Goal: Task Accomplishment & Management: Manage account settings

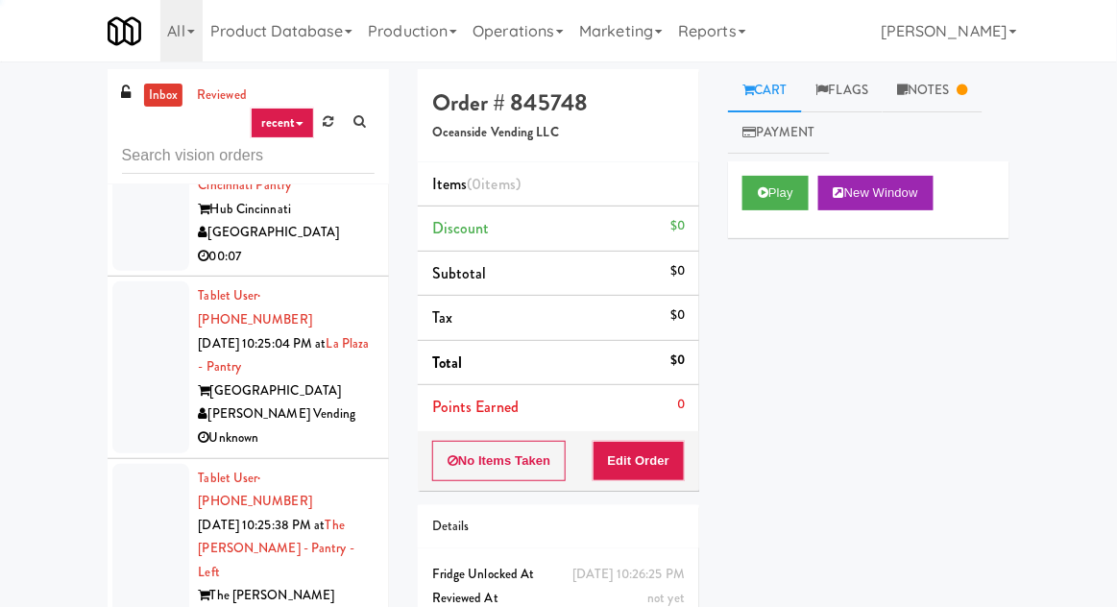
scroll to position [6422, 0]
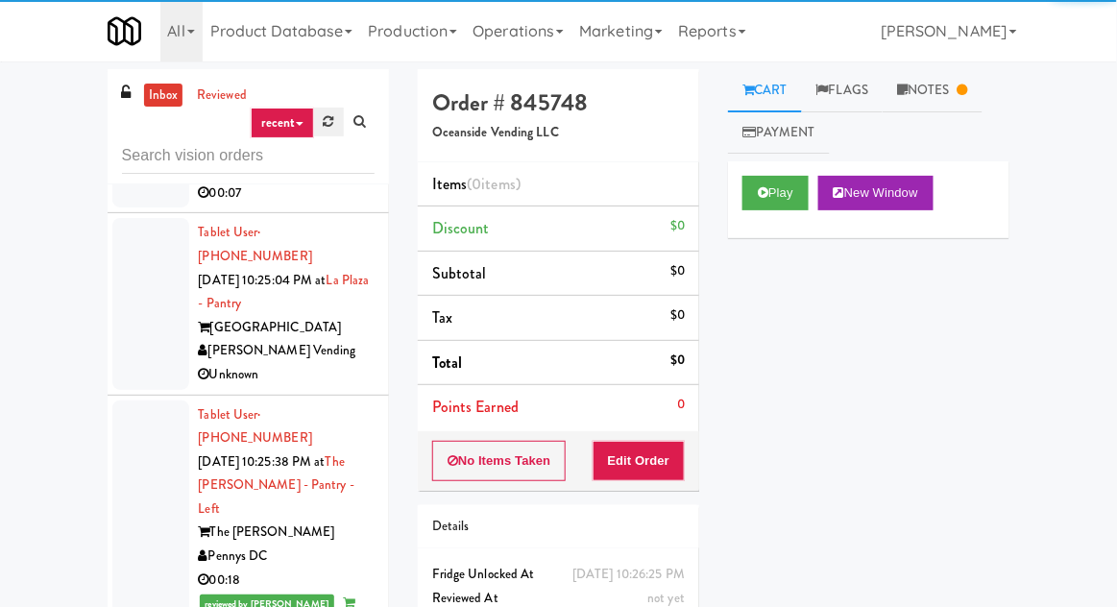
click at [331, 116] on icon at bounding box center [329, 121] width 11 height 12
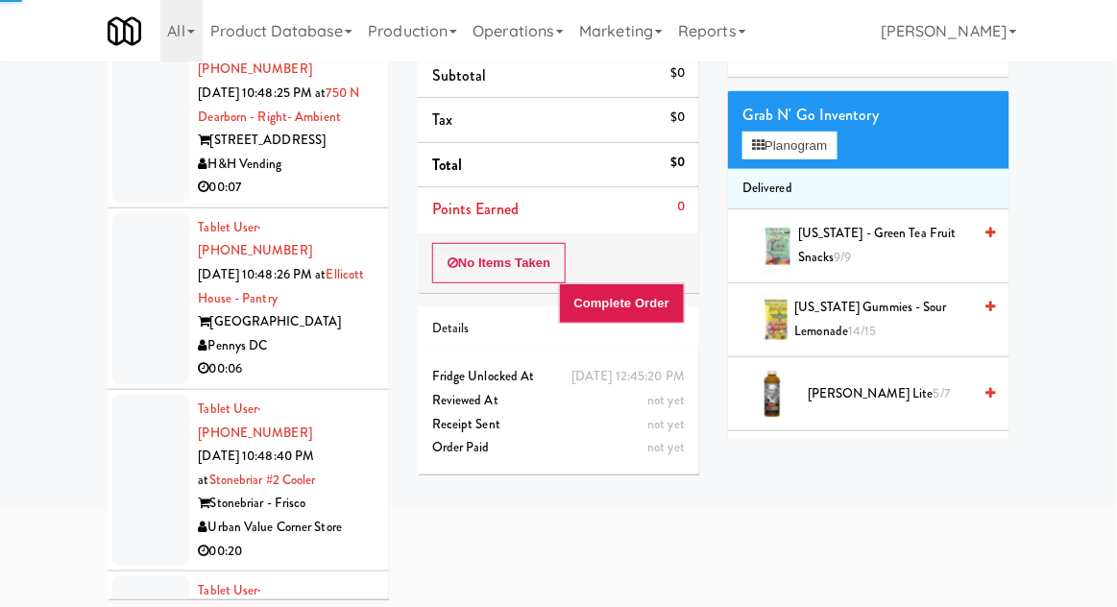
scroll to position [166, 0]
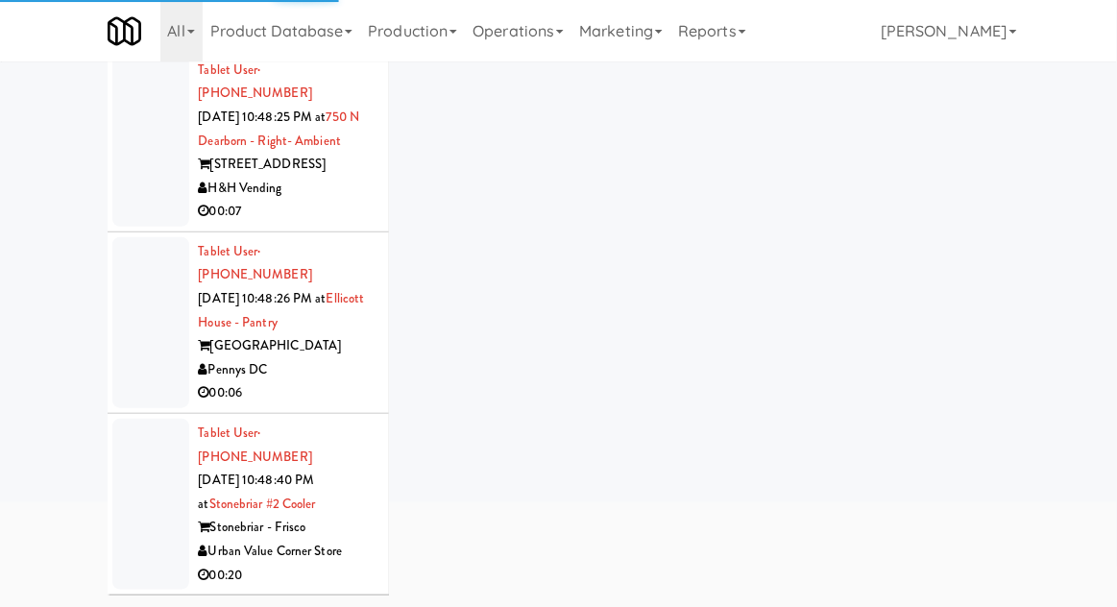
scroll to position [5737, 0]
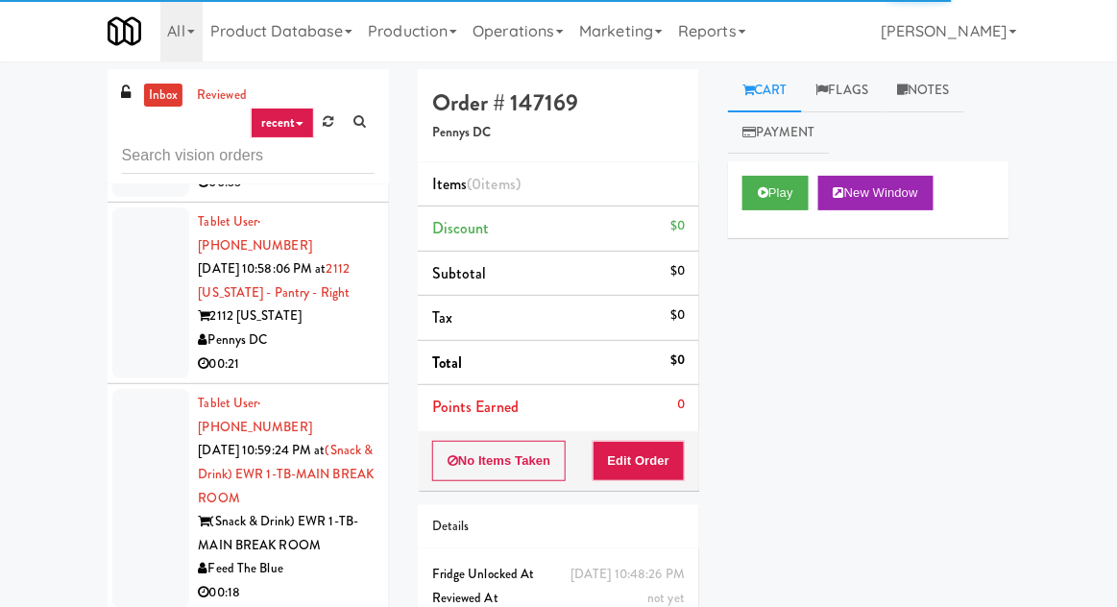
scroll to position [12193, 0]
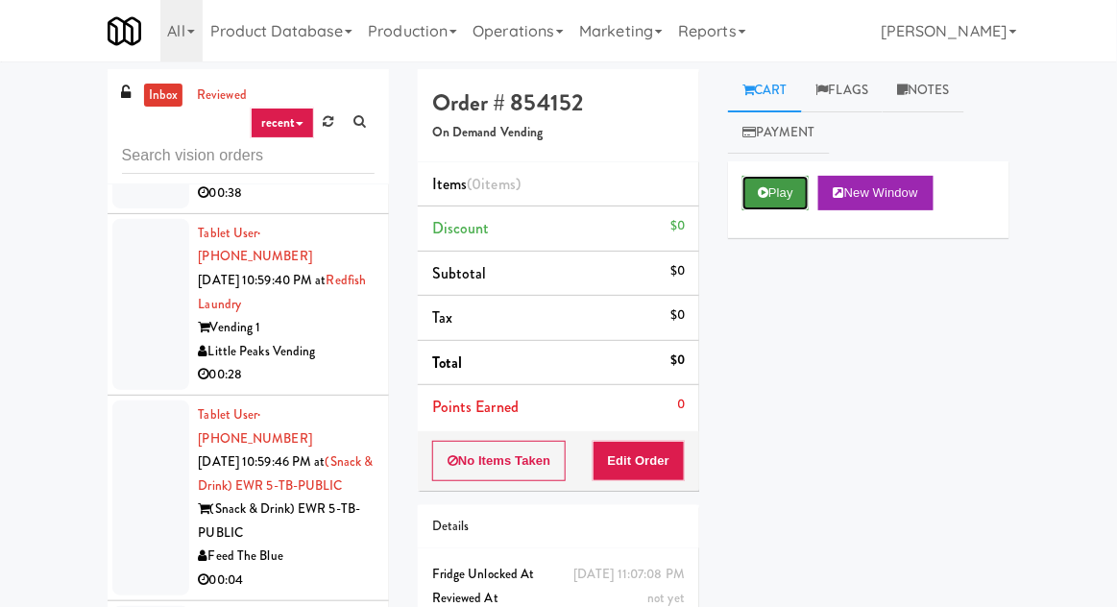
click at [761, 191] on icon at bounding box center [763, 192] width 11 height 12
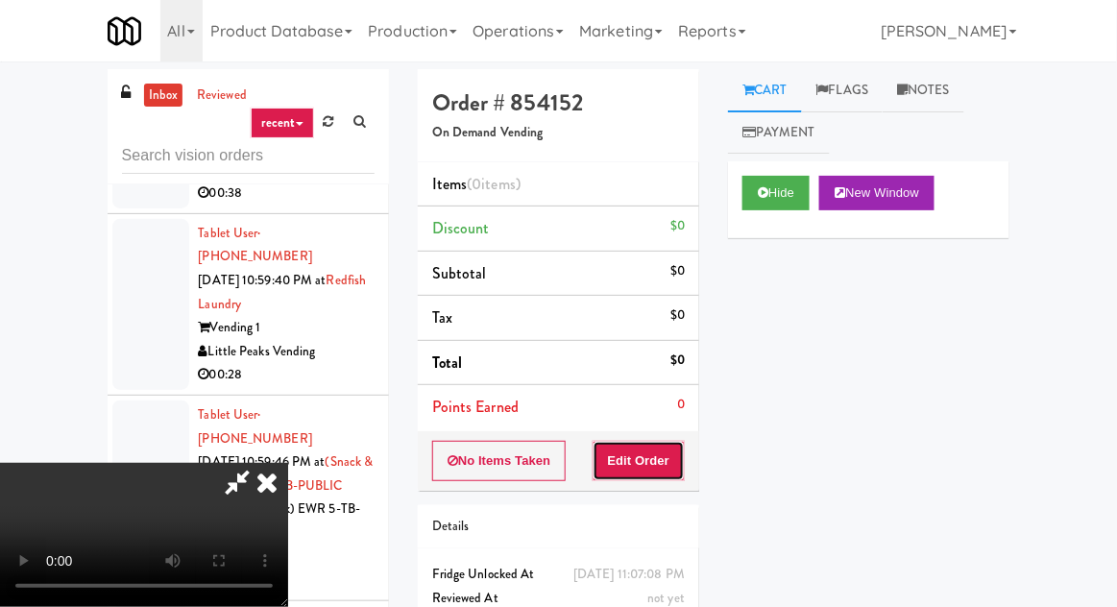
click at [652, 451] on button "Edit Order" at bounding box center [638, 461] width 93 height 40
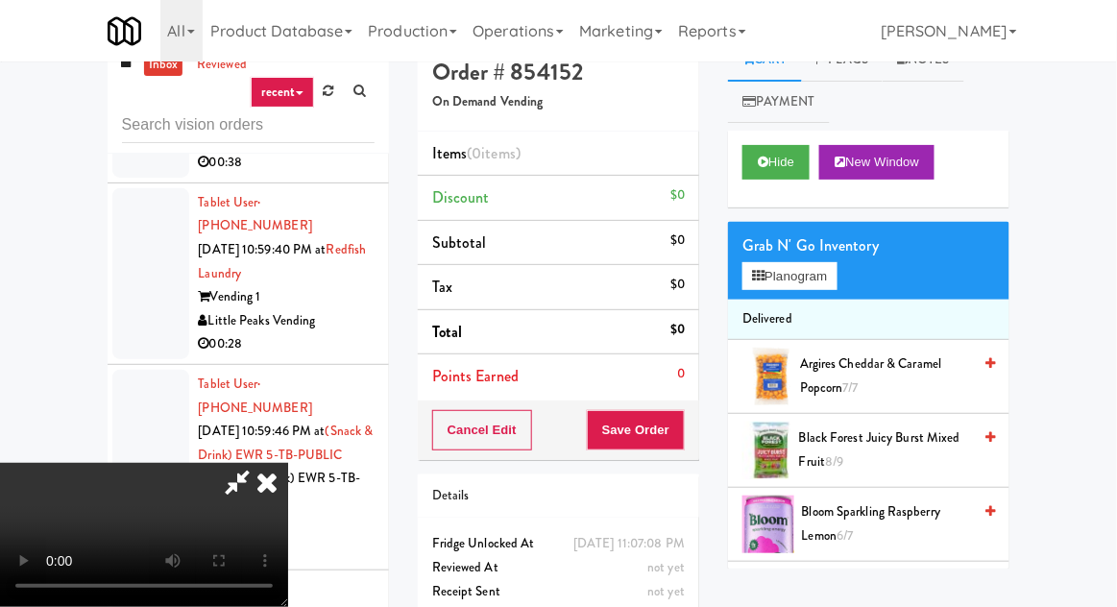
scroll to position [34, 0]
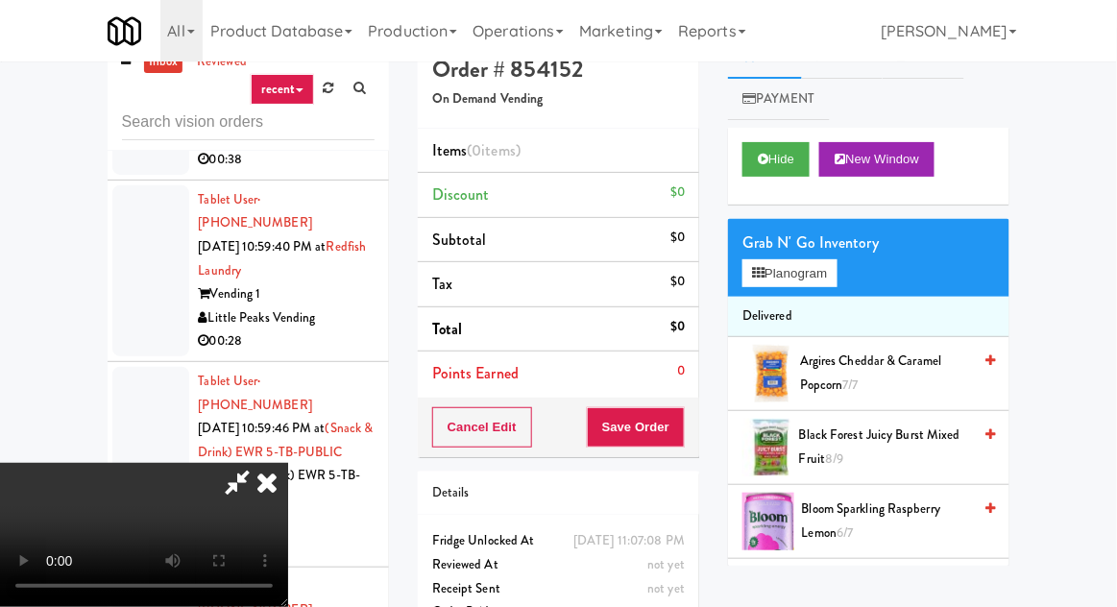
click at [288, 463] on icon at bounding box center [267, 482] width 42 height 38
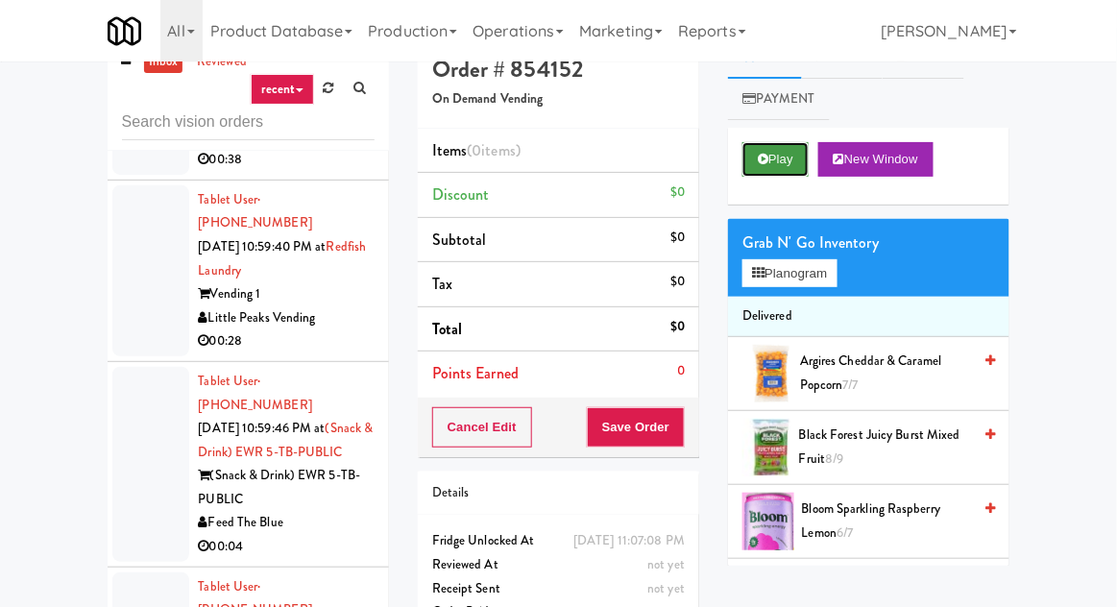
click at [789, 145] on button "Play" at bounding box center [775, 159] width 66 height 35
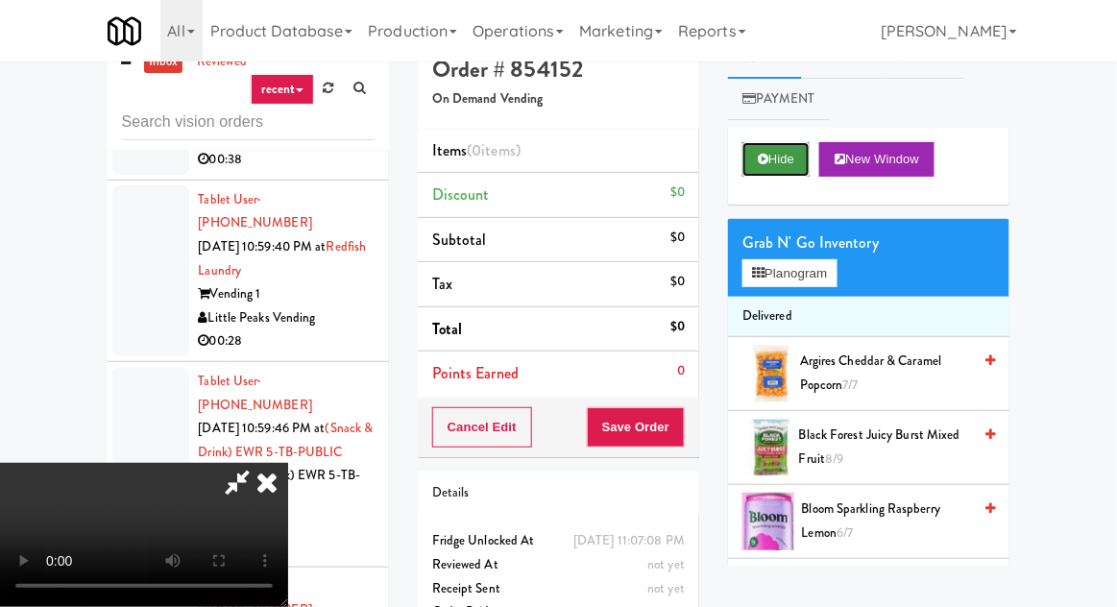
click at [769, 161] on button "Hide" at bounding box center [775, 159] width 67 height 35
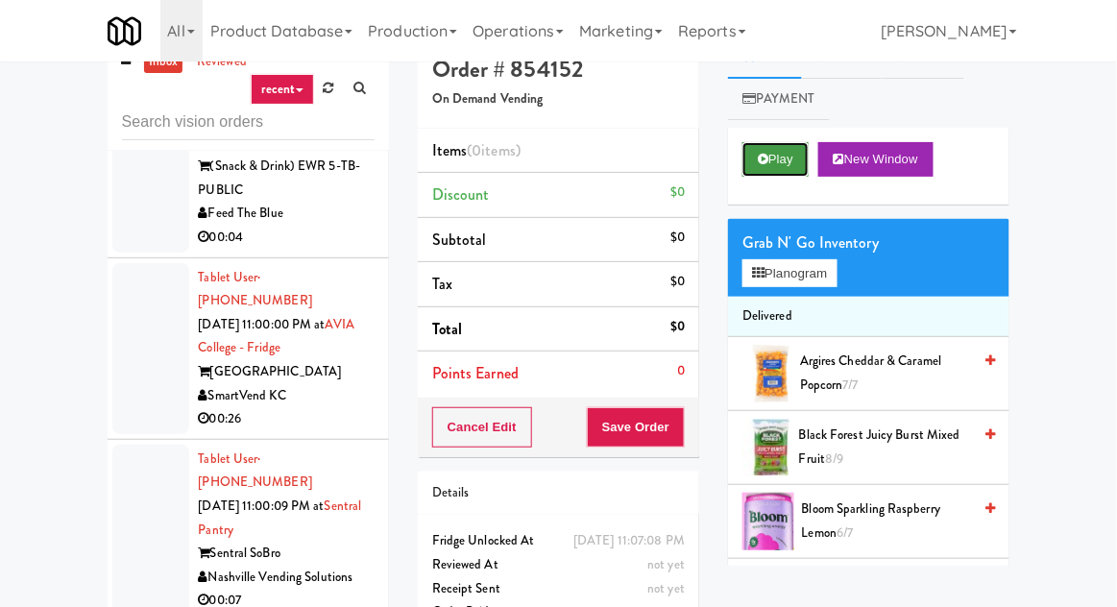
scroll to position [12509, 0]
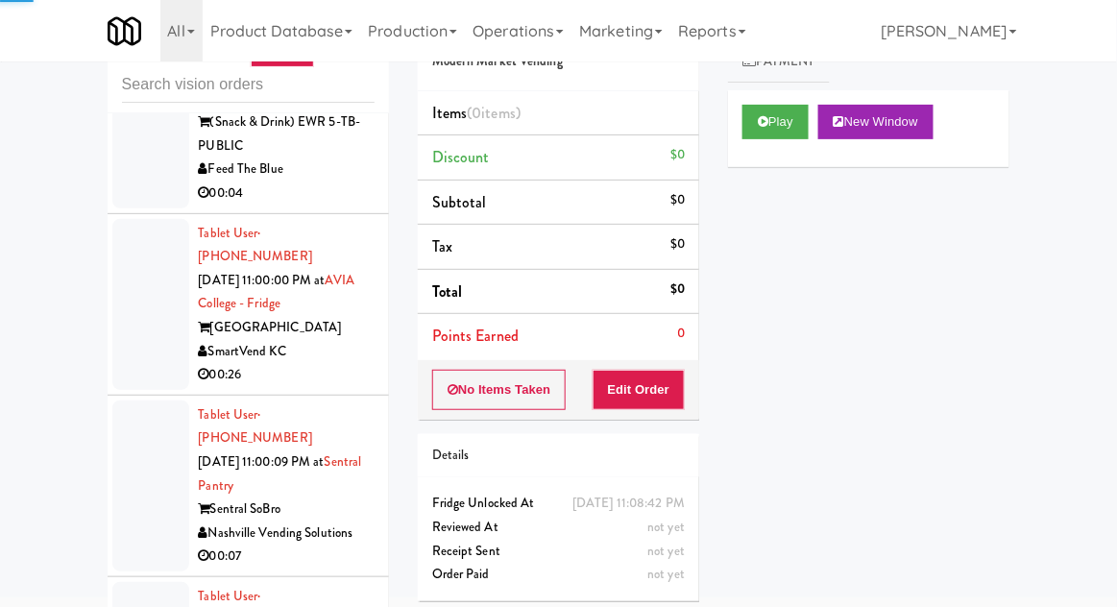
scroll to position [74, 0]
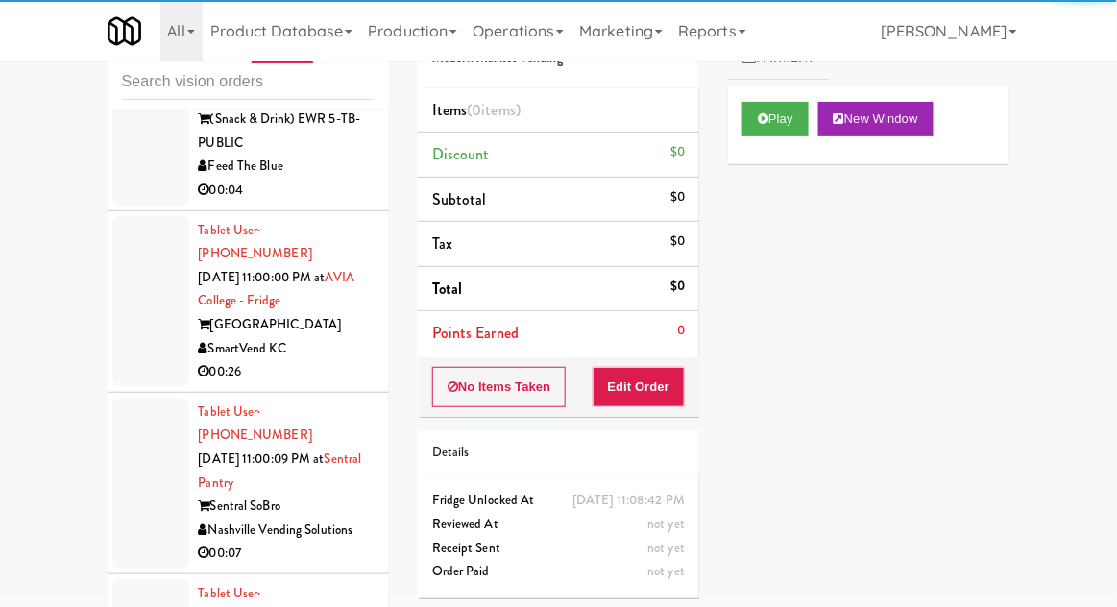
click at [767, 125] on button "Play" at bounding box center [775, 119] width 66 height 35
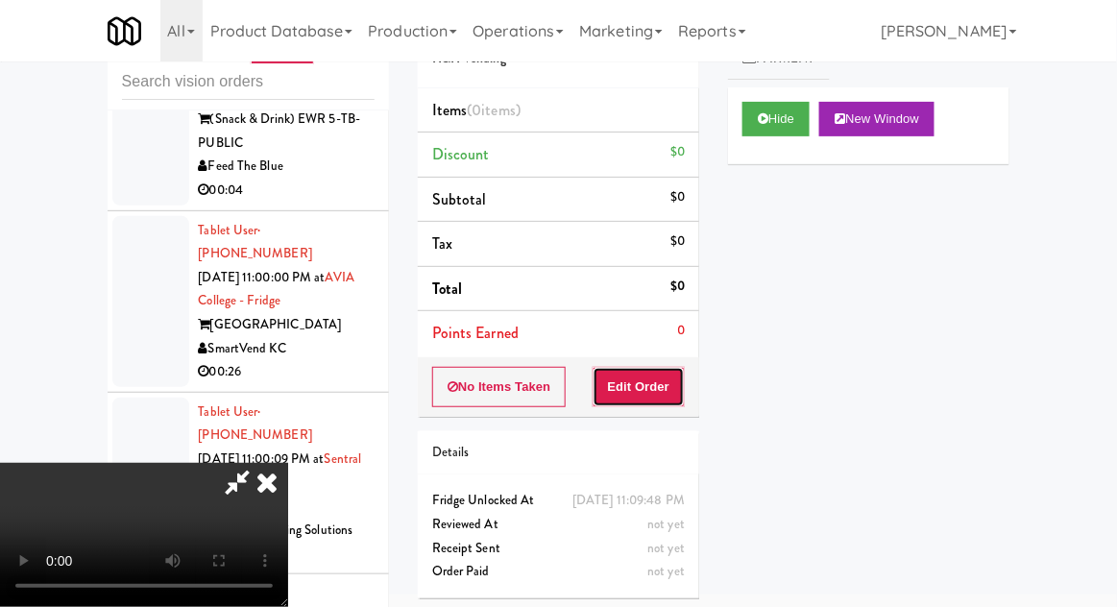
click at [670, 394] on button "Edit Order" at bounding box center [638, 387] width 93 height 40
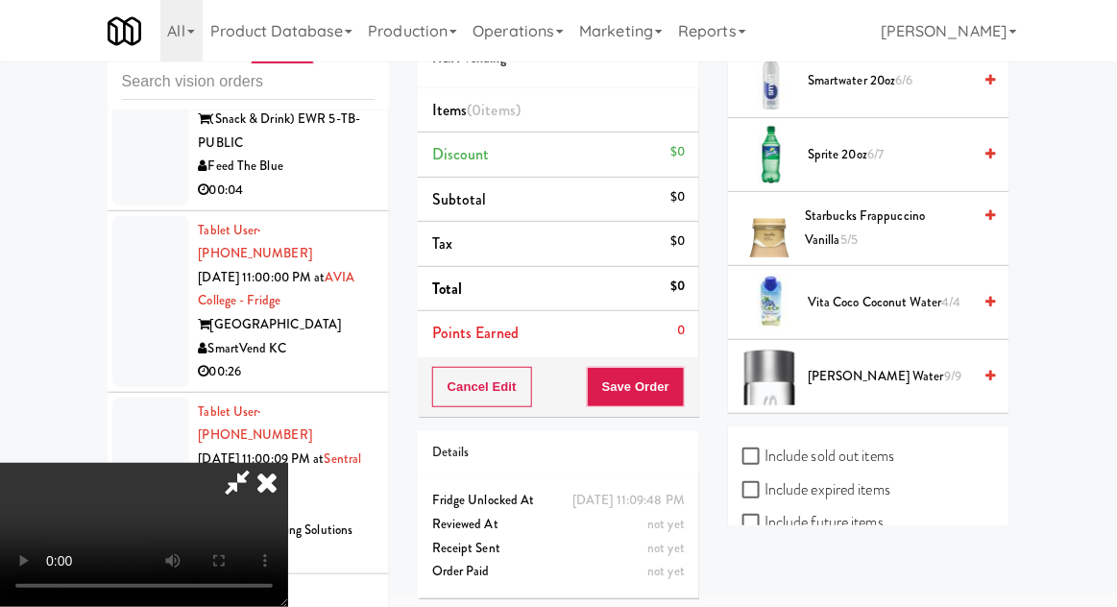
scroll to position [2701, 0]
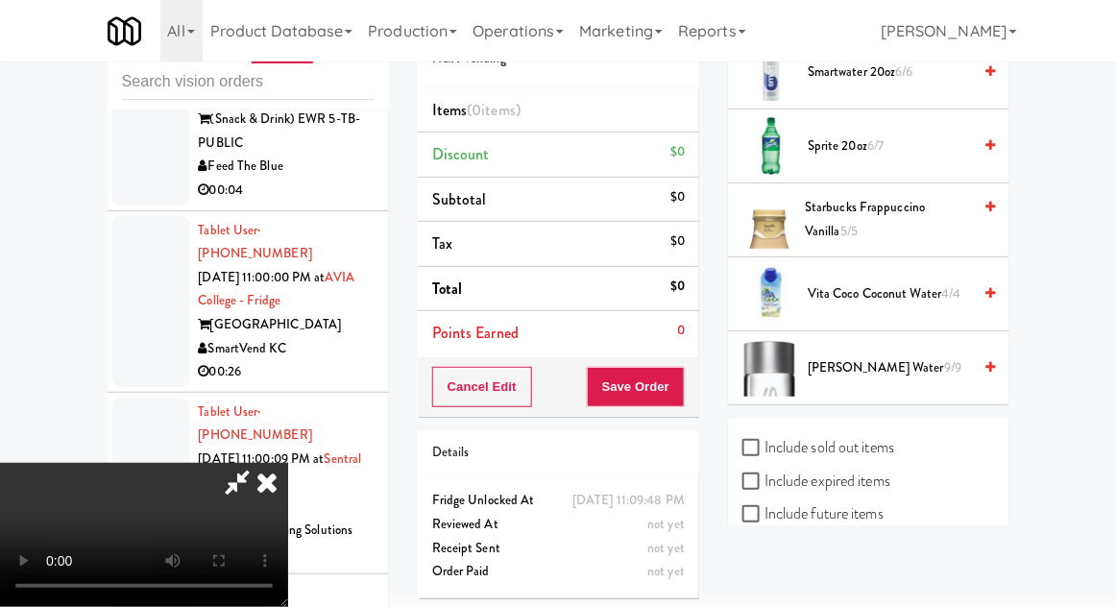
click at [924, 282] on span "Vita Coco Coconut Water 4/4" at bounding box center [888, 294] width 163 height 24
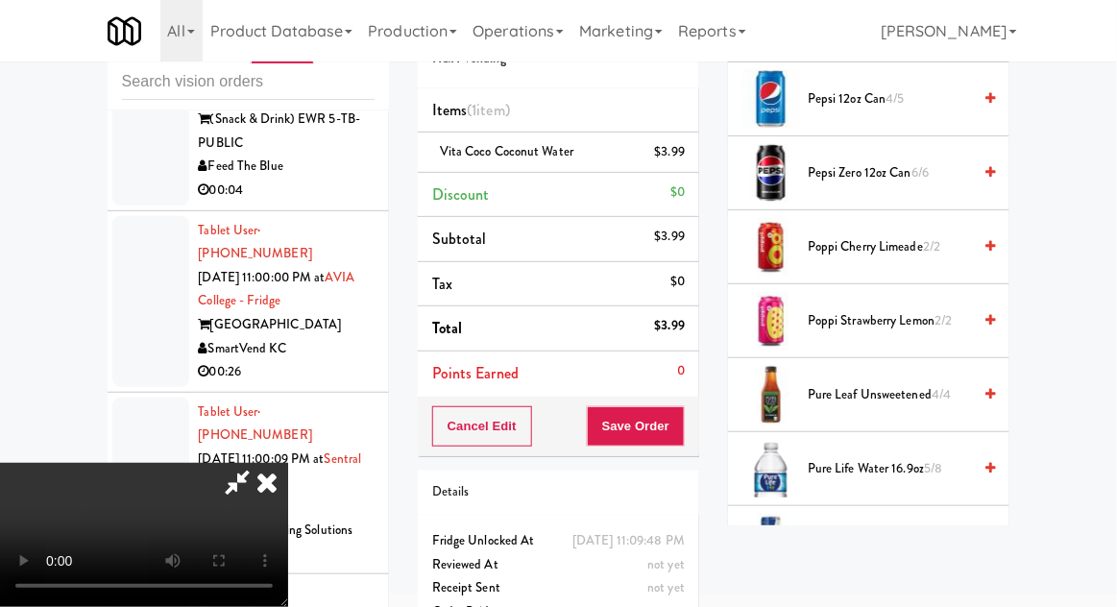
scroll to position [1949, 0]
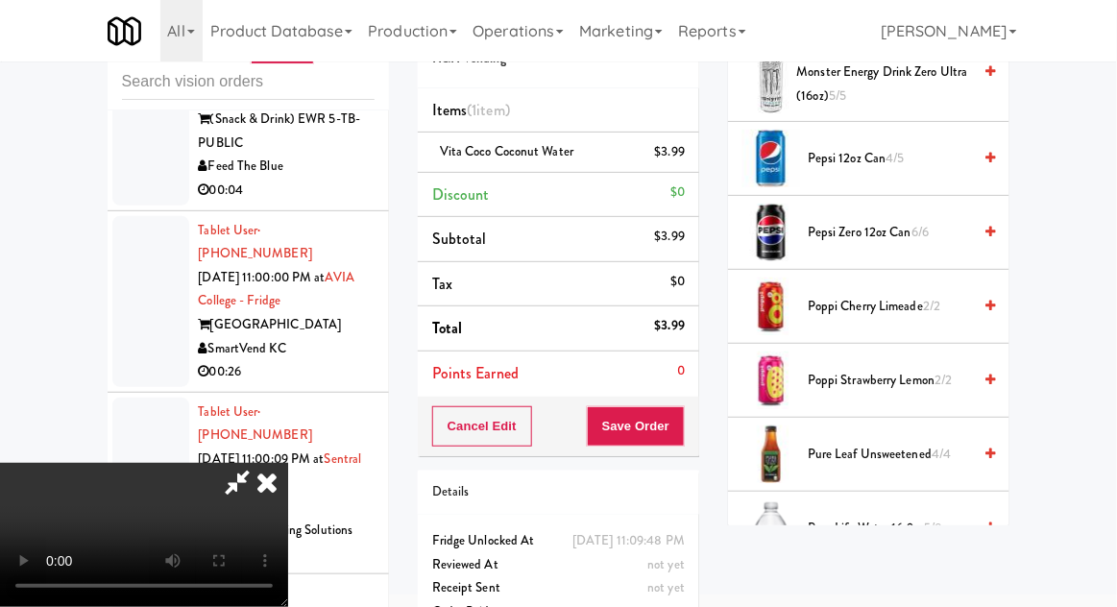
click at [905, 517] on span "Pure Life Water 16.9oz 5/8" at bounding box center [888, 529] width 163 height 24
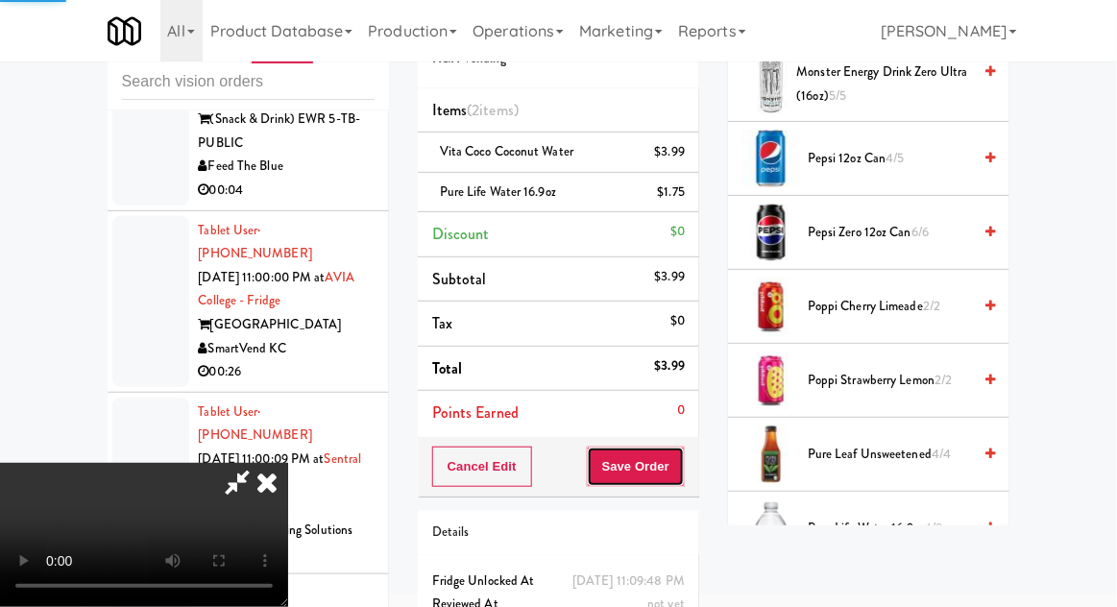
click at [682, 450] on button "Save Order" at bounding box center [636, 466] width 98 height 40
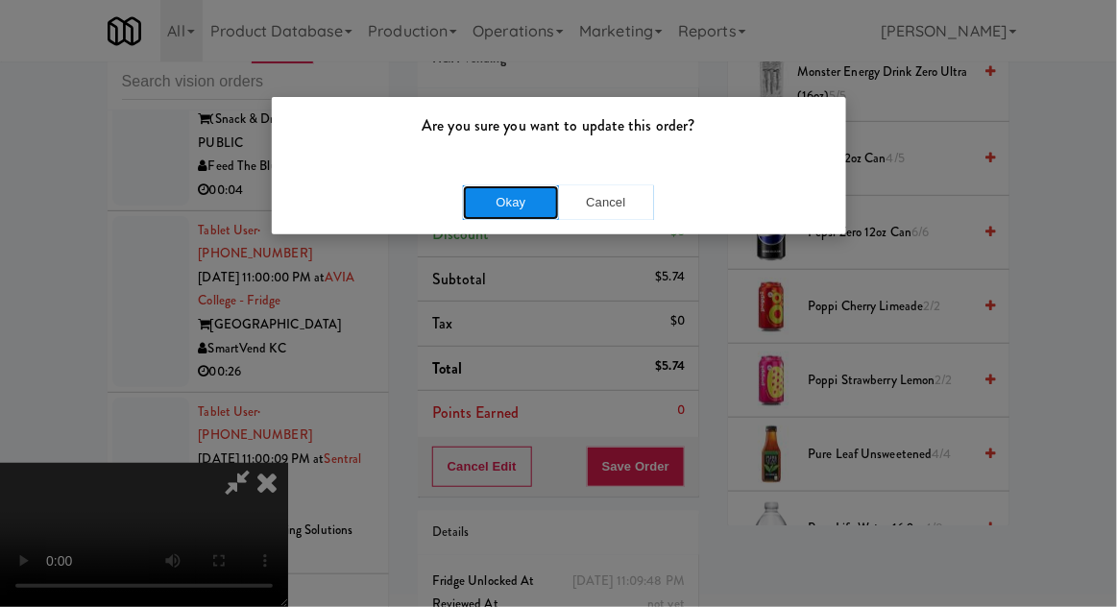
click at [495, 187] on button "Okay" at bounding box center [511, 202] width 96 height 35
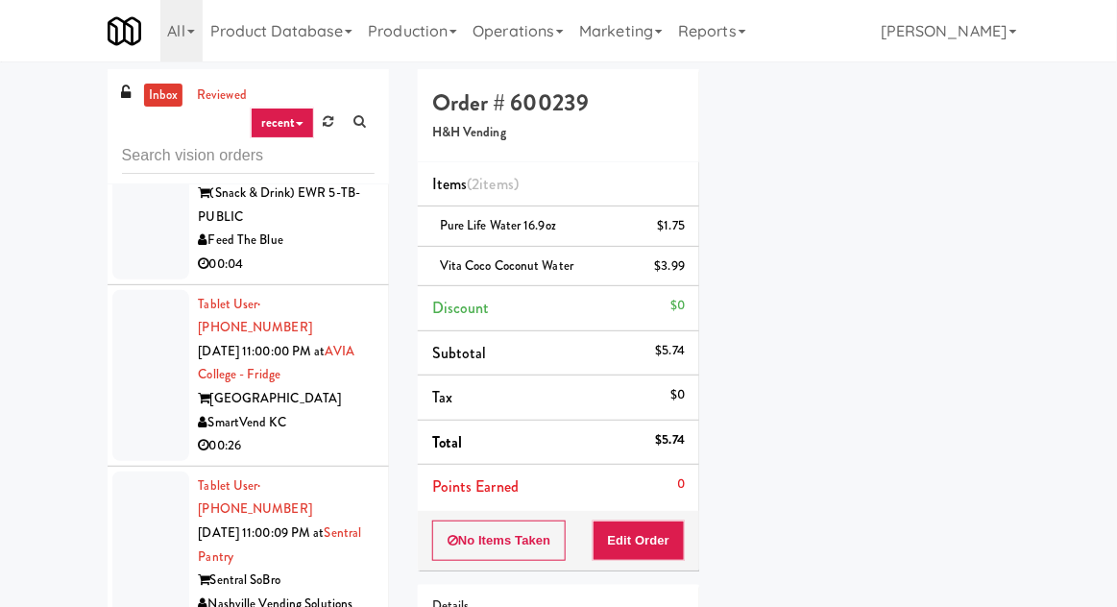
scroll to position [12556, 0]
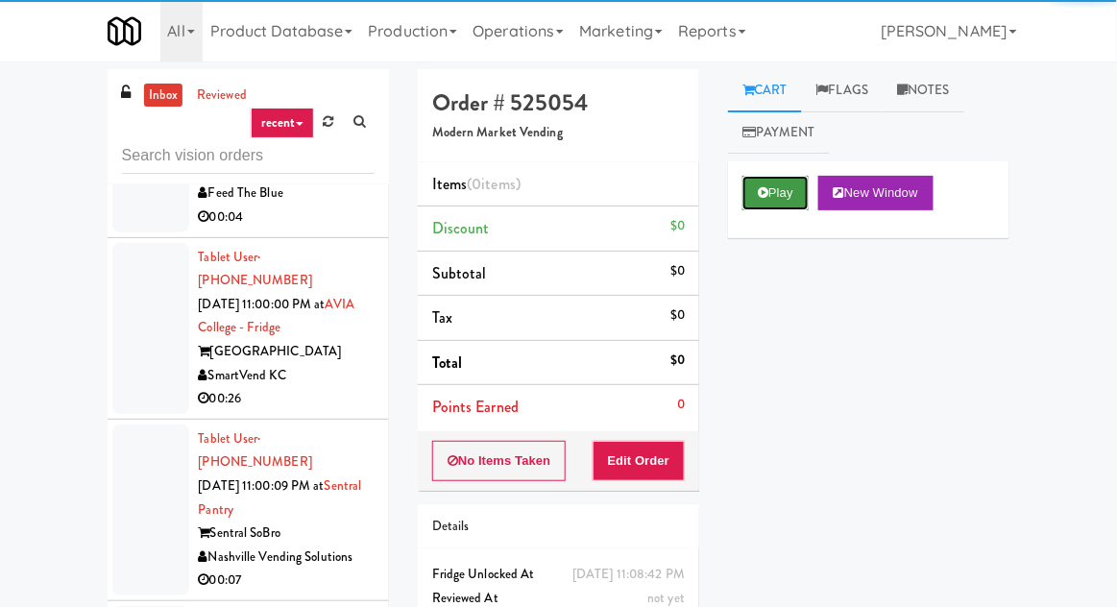
click at [775, 206] on button "Play" at bounding box center [775, 193] width 66 height 35
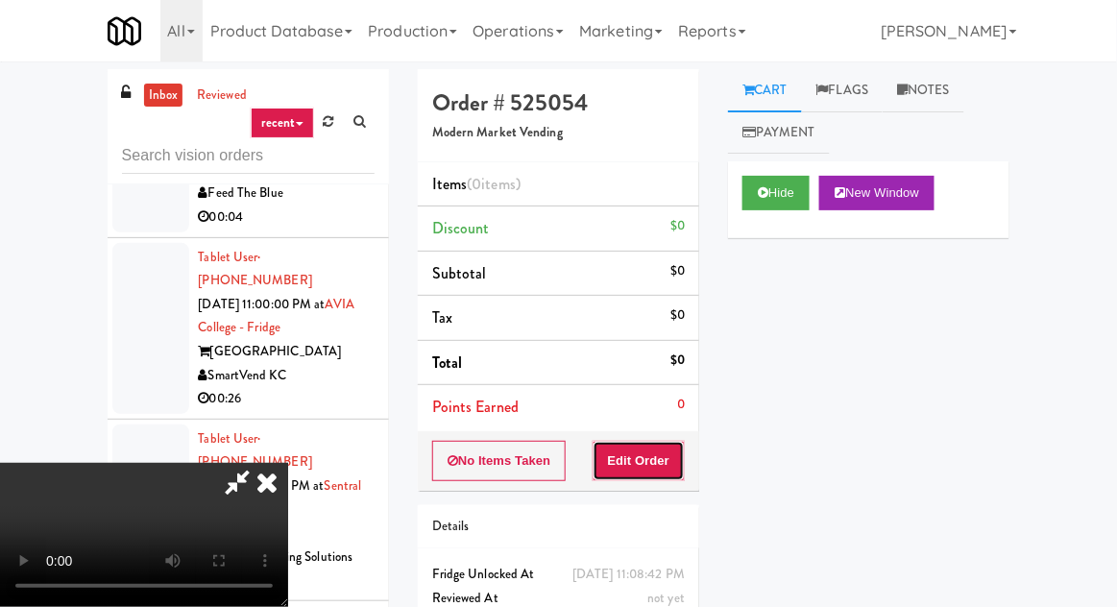
click at [661, 441] on button "Edit Order" at bounding box center [638, 461] width 93 height 40
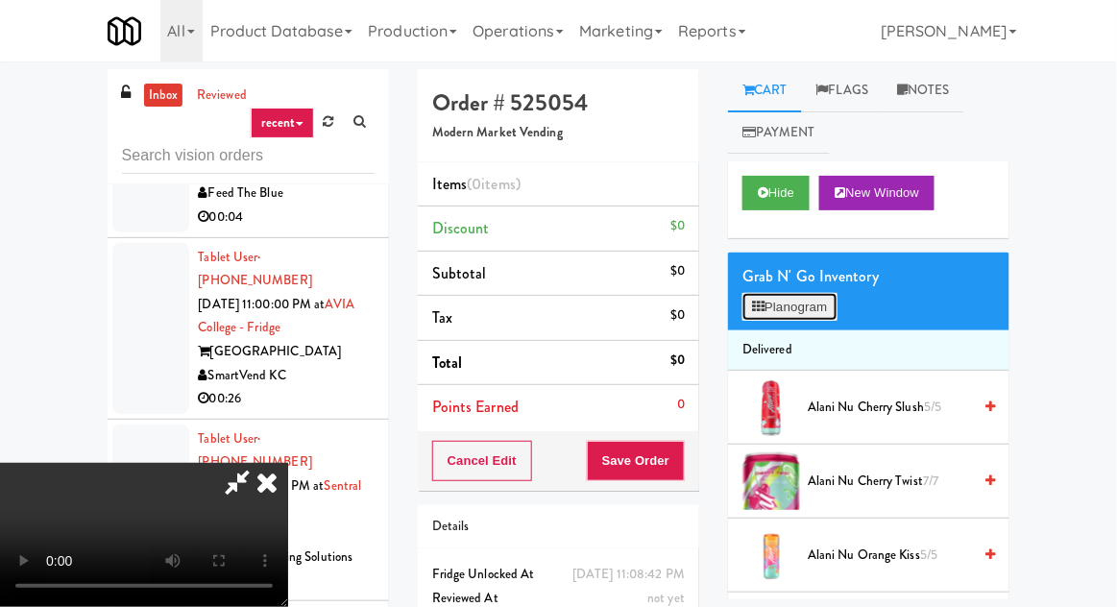
click at [803, 320] on button "Planogram" at bounding box center [789, 307] width 94 height 29
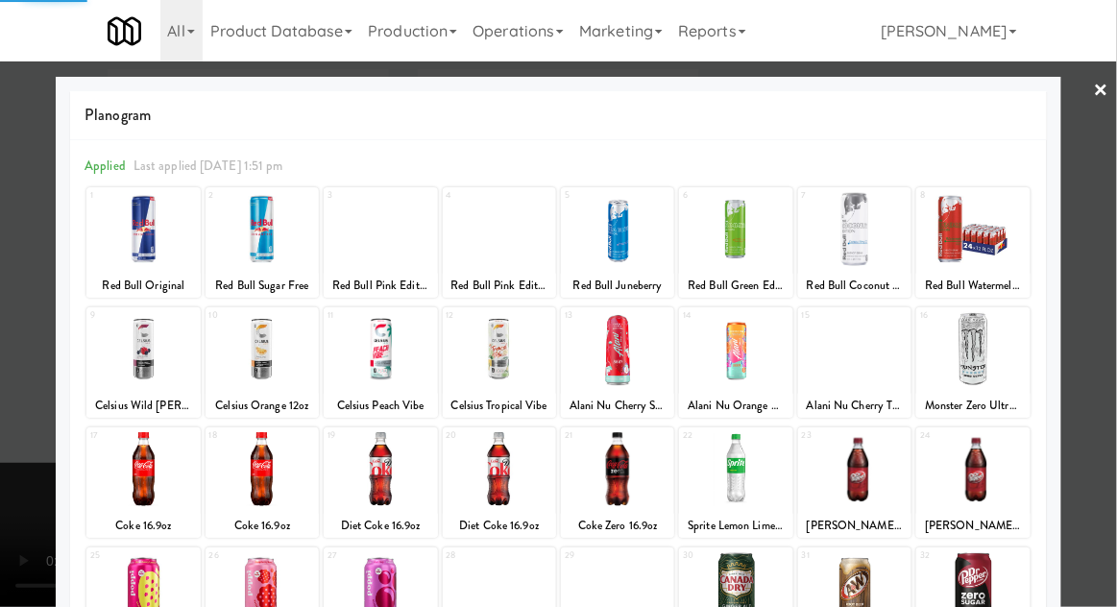
scroll to position [243, 0]
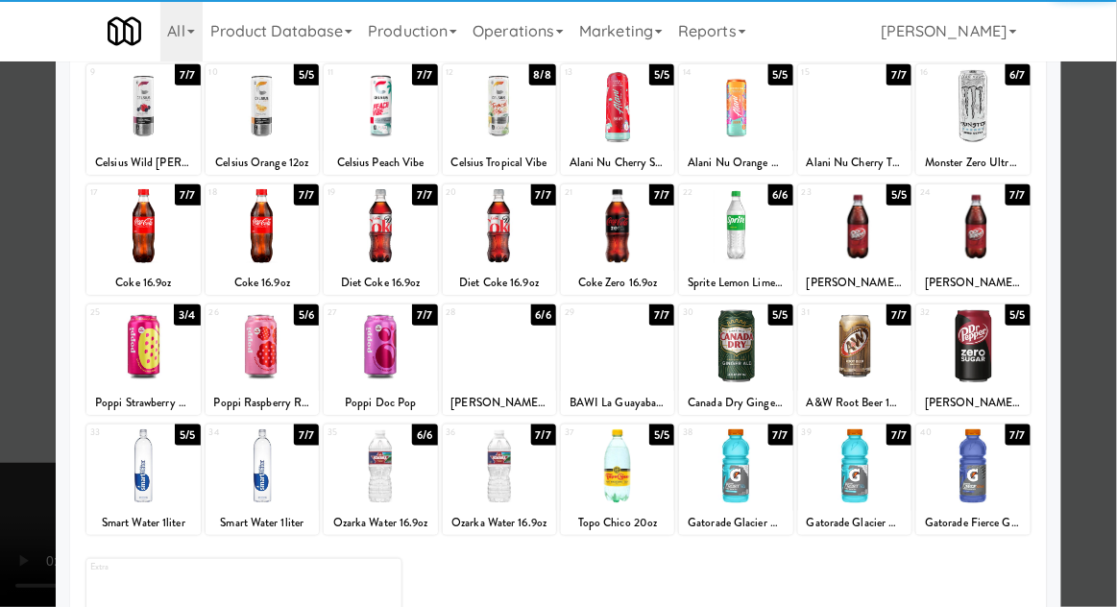
click at [749, 482] on div at bounding box center [735, 466] width 113 height 74
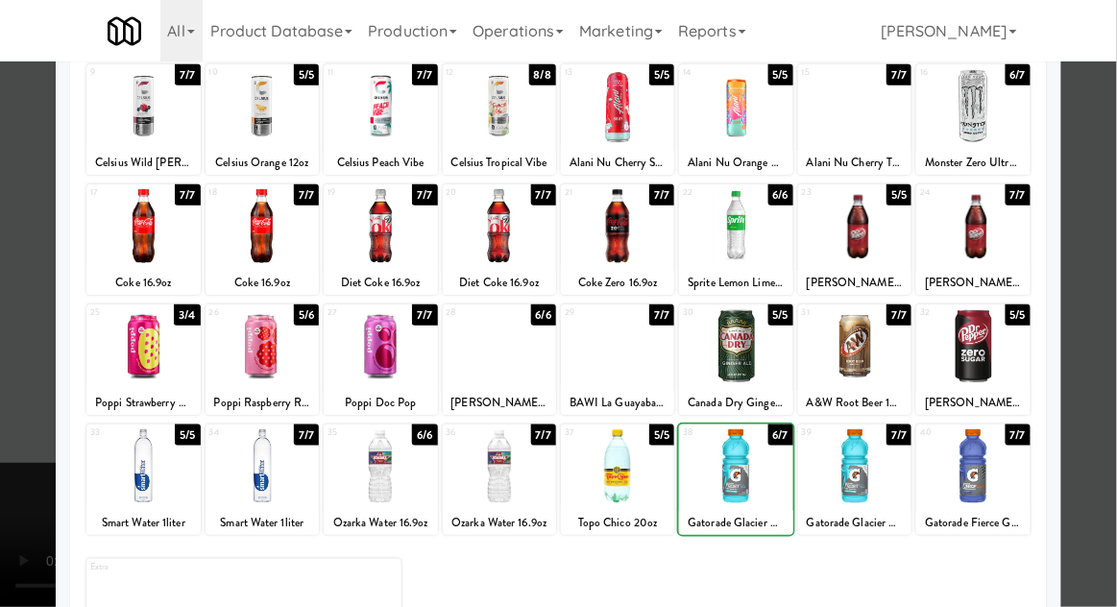
click at [42, 308] on div at bounding box center [558, 303] width 1117 height 607
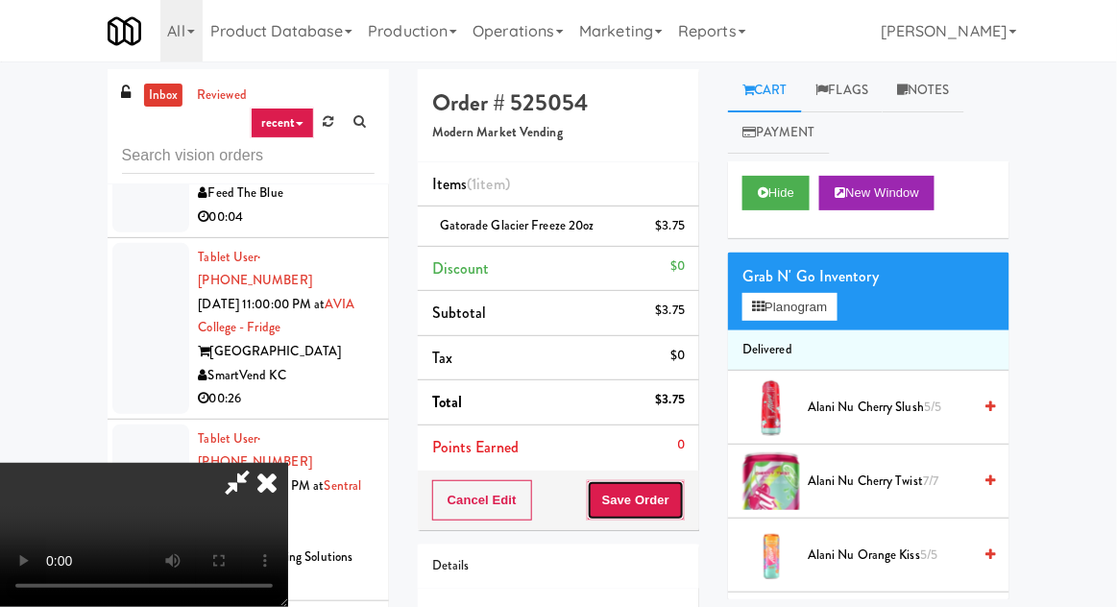
click at [683, 503] on button "Save Order" at bounding box center [636, 500] width 98 height 40
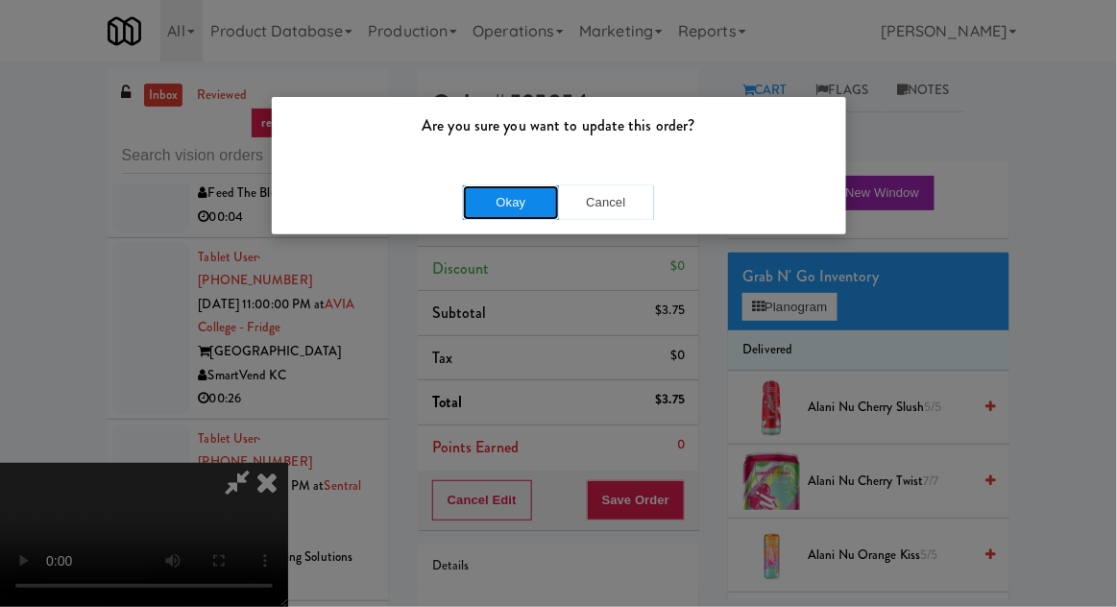
click at [485, 205] on button "Okay" at bounding box center [511, 202] width 96 height 35
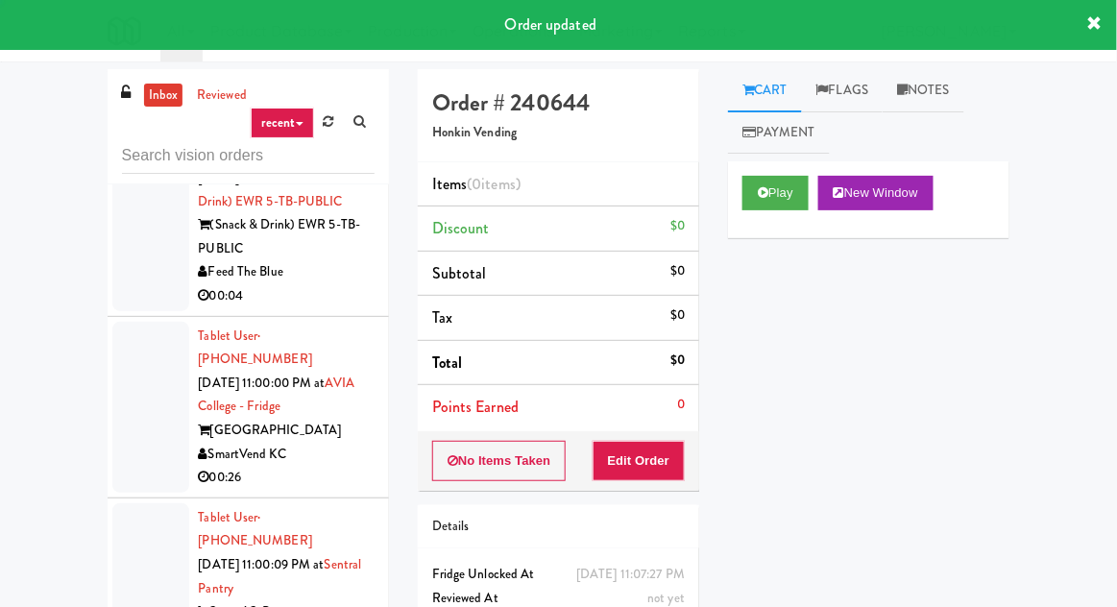
scroll to position [12479, 0]
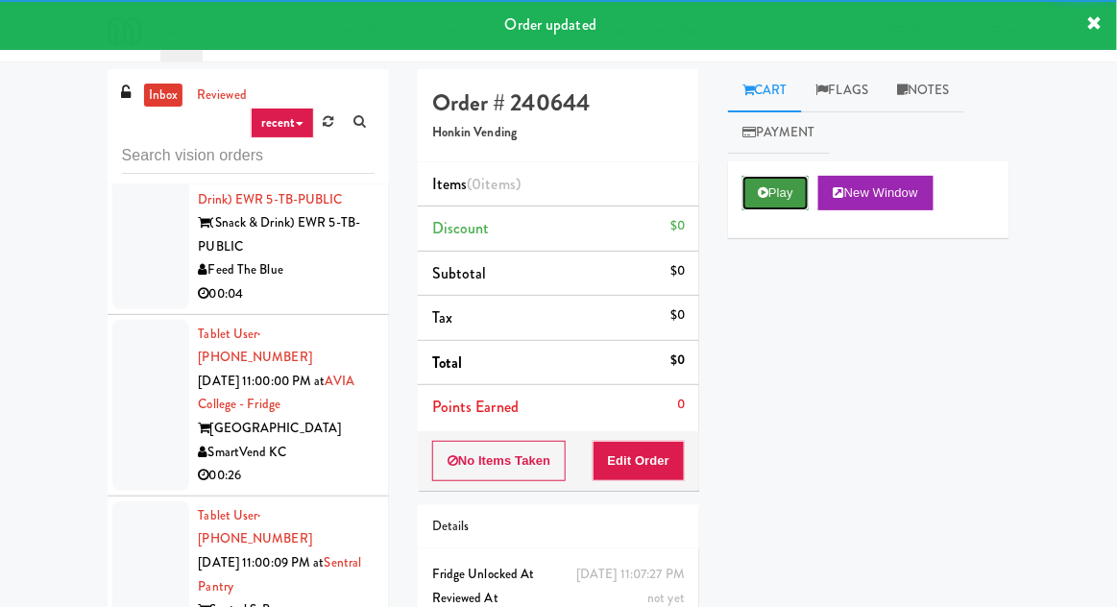
click at [782, 188] on button "Play" at bounding box center [775, 193] width 66 height 35
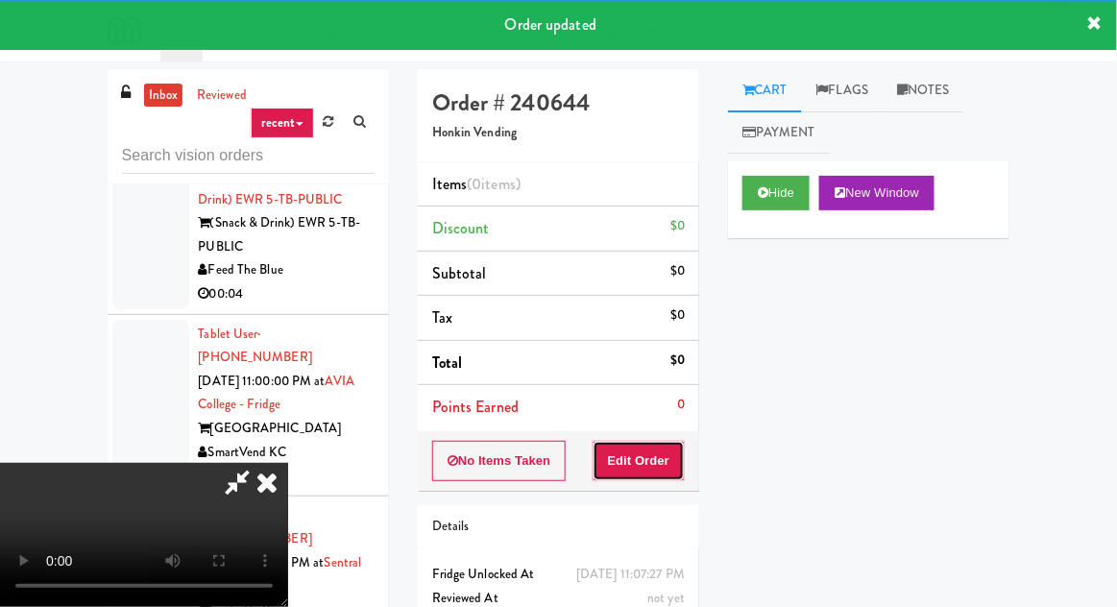
click at [668, 441] on button "Edit Order" at bounding box center [638, 461] width 93 height 40
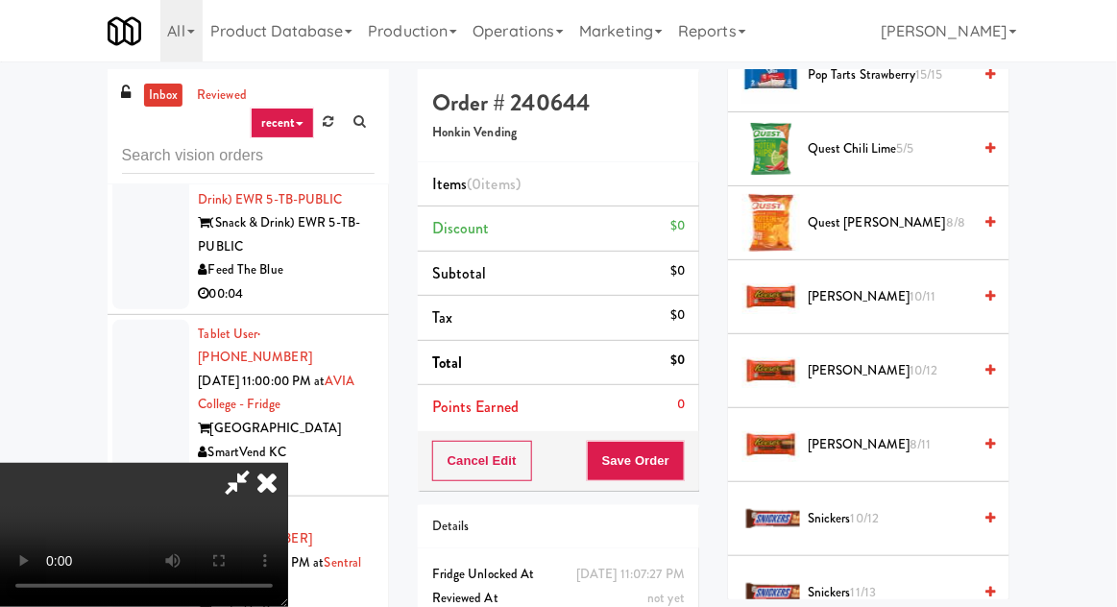
scroll to position [1590, 0]
click at [909, 296] on span "10/11" at bounding box center [922, 295] width 27 height 18
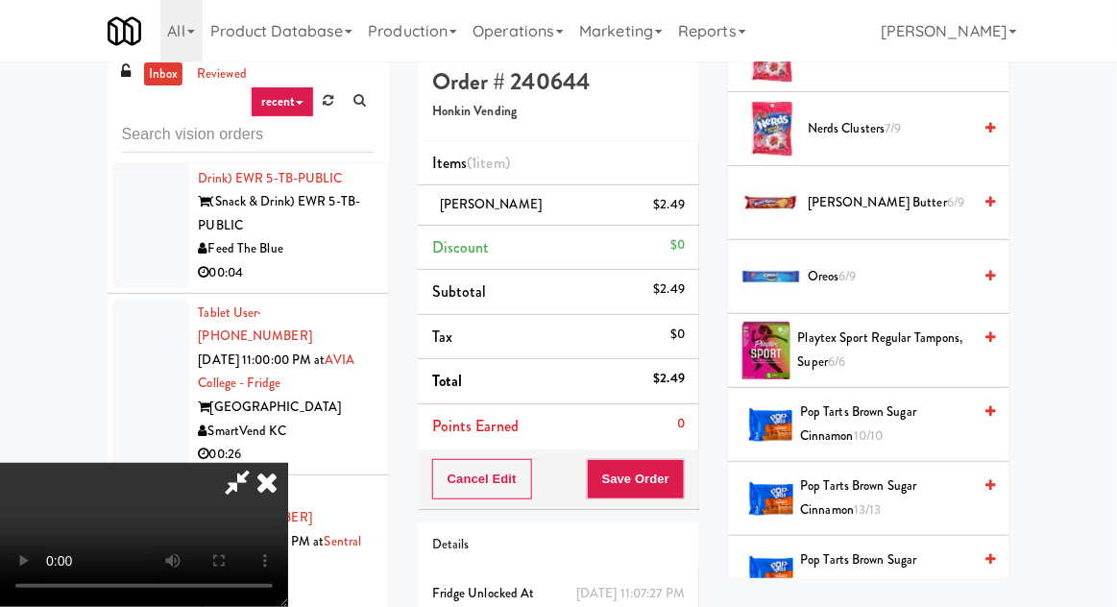
scroll to position [922, 0]
click at [854, 268] on span "6/9" at bounding box center [847, 277] width 17 height 18
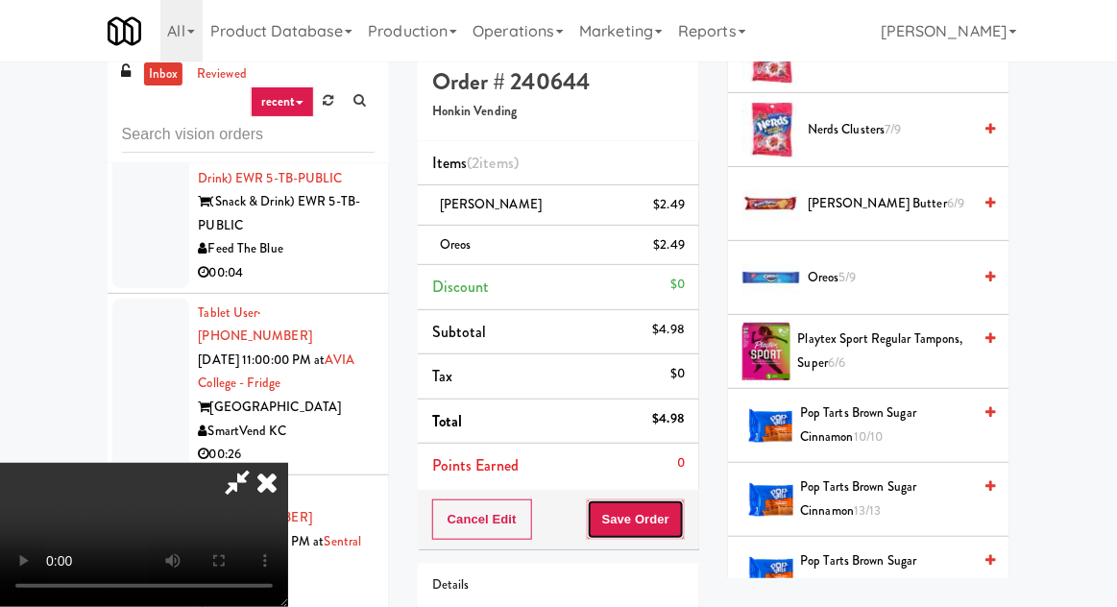
click at [677, 508] on button "Save Order" at bounding box center [636, 519] width 98 height 40
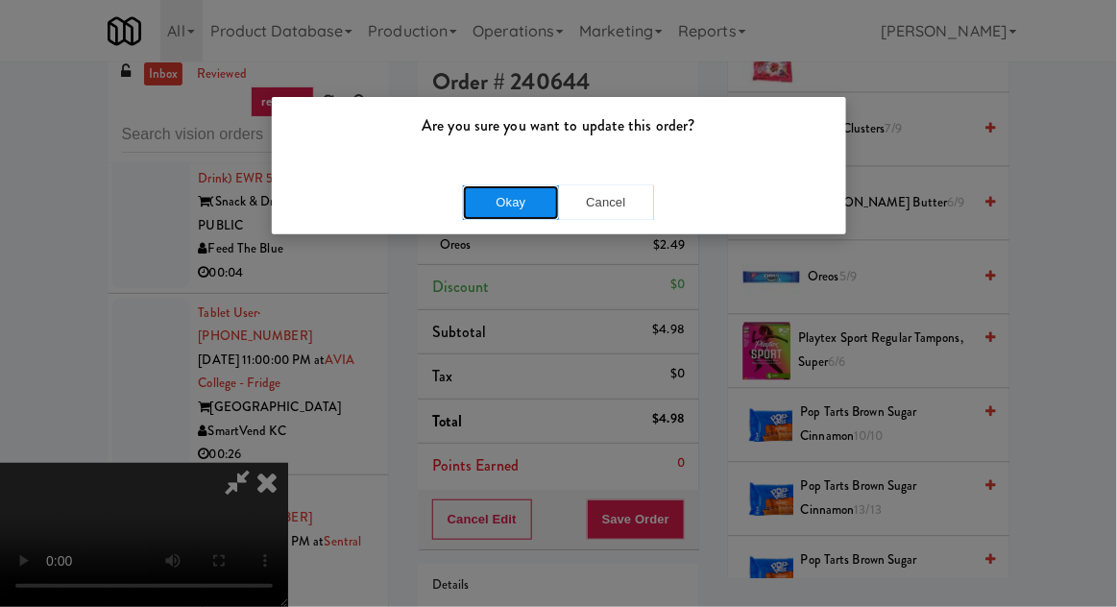
click at [501, 210] on button "Okay" at bounding box center [511, 202] width 96 height 35
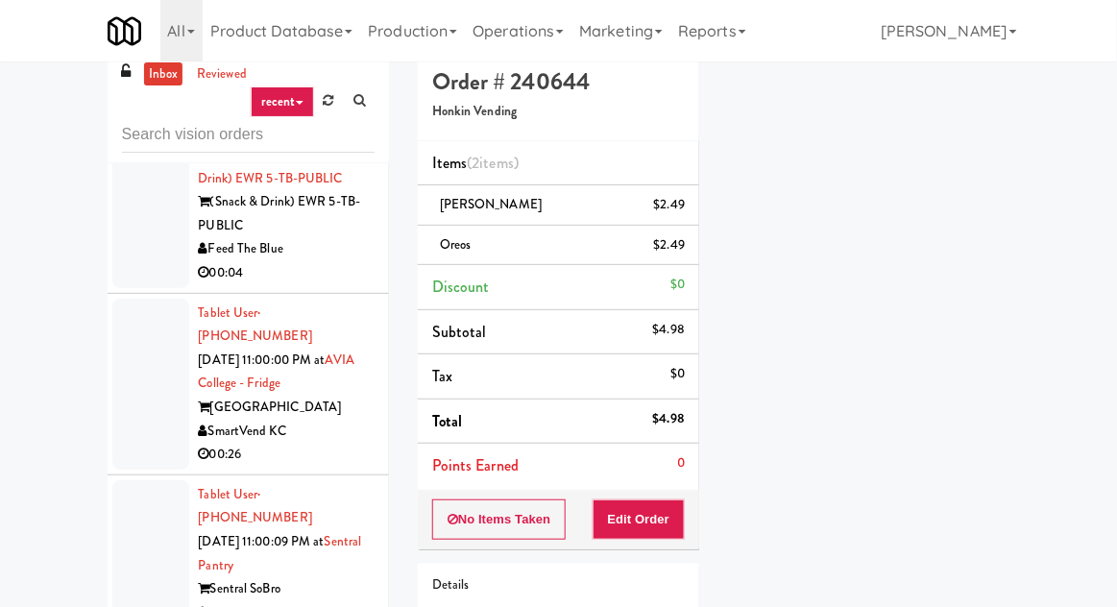
scroll to position [189, 0]
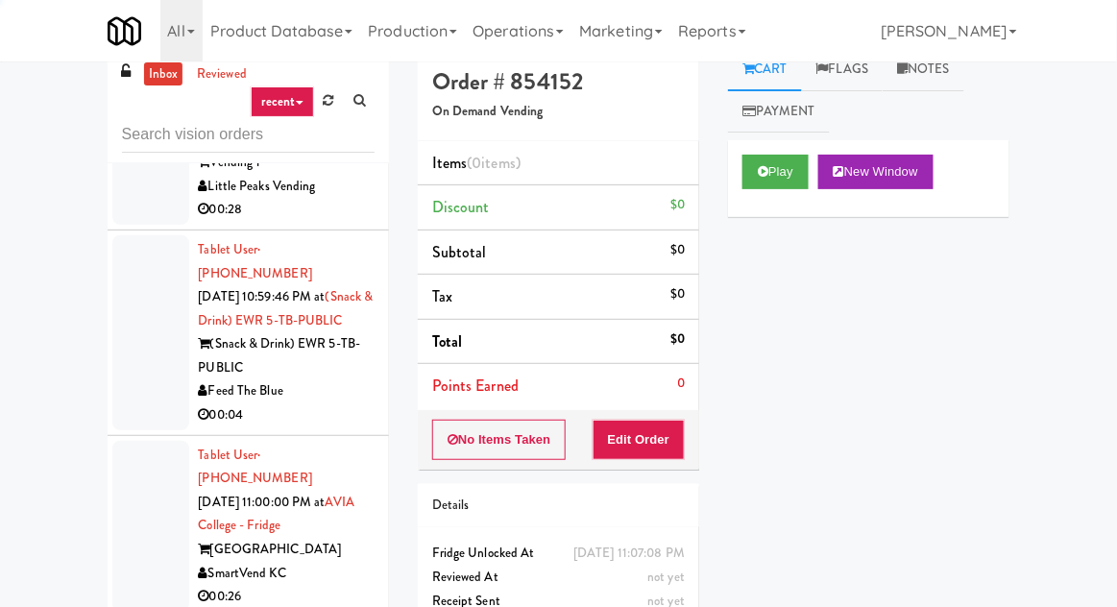
scroll to position [12336, 0]
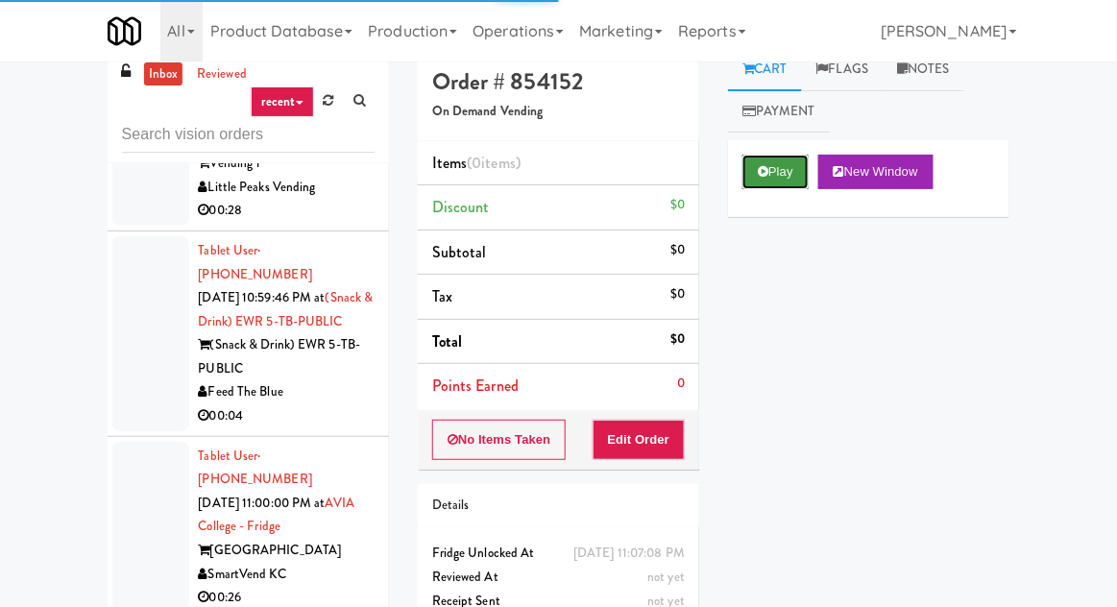
click at [766, 184] on button "Play" at bounding box center [775, 172] width 66 height 35
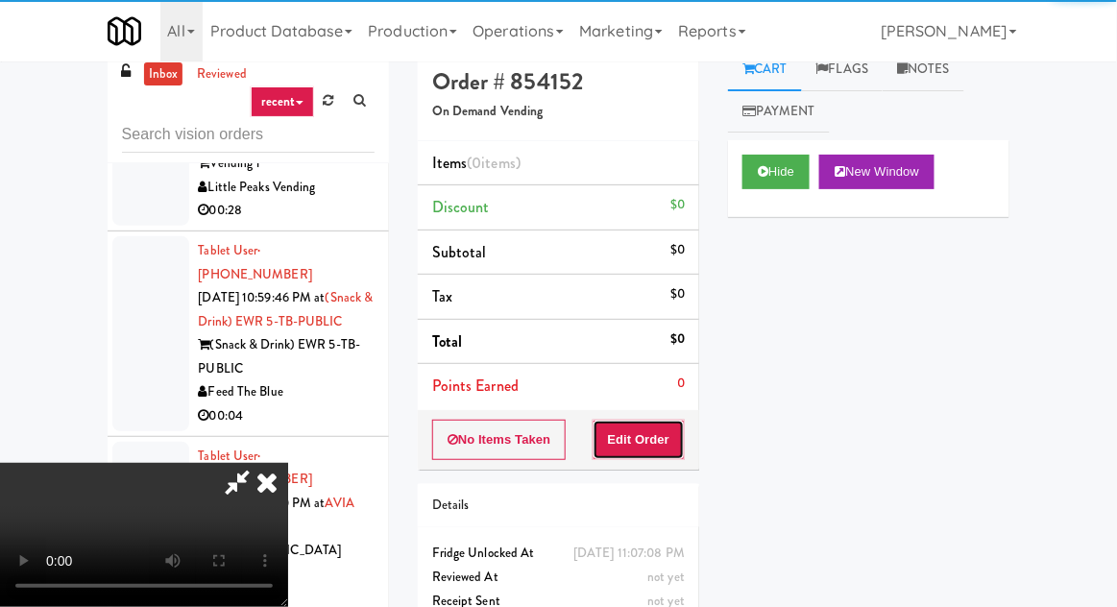
click at [655, 437] on button "Edit Order" at bounding box center [638, 440] width 93 height 40
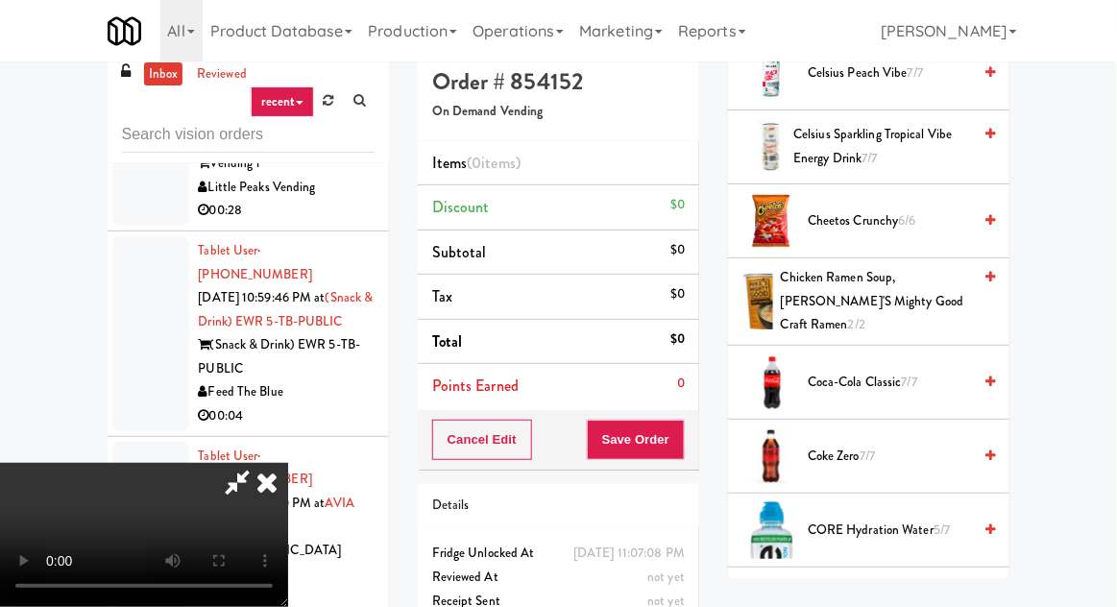
scroll to position [540, 0]
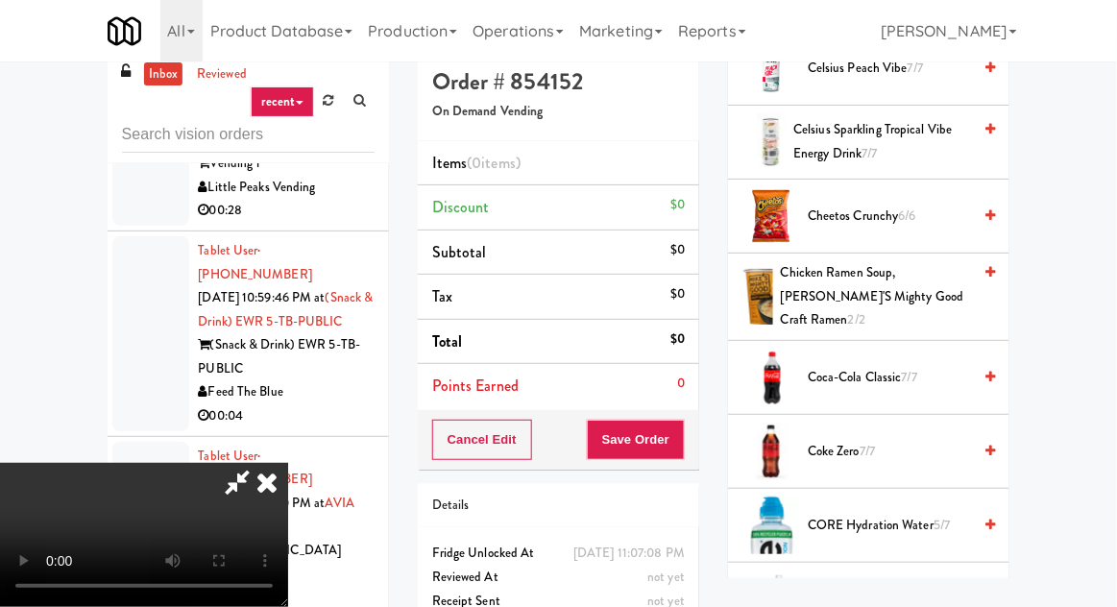
click at [845, 366] on span "Coca-Cola Classic 7/7" at bounding box center [888, 378] width 163 height 24
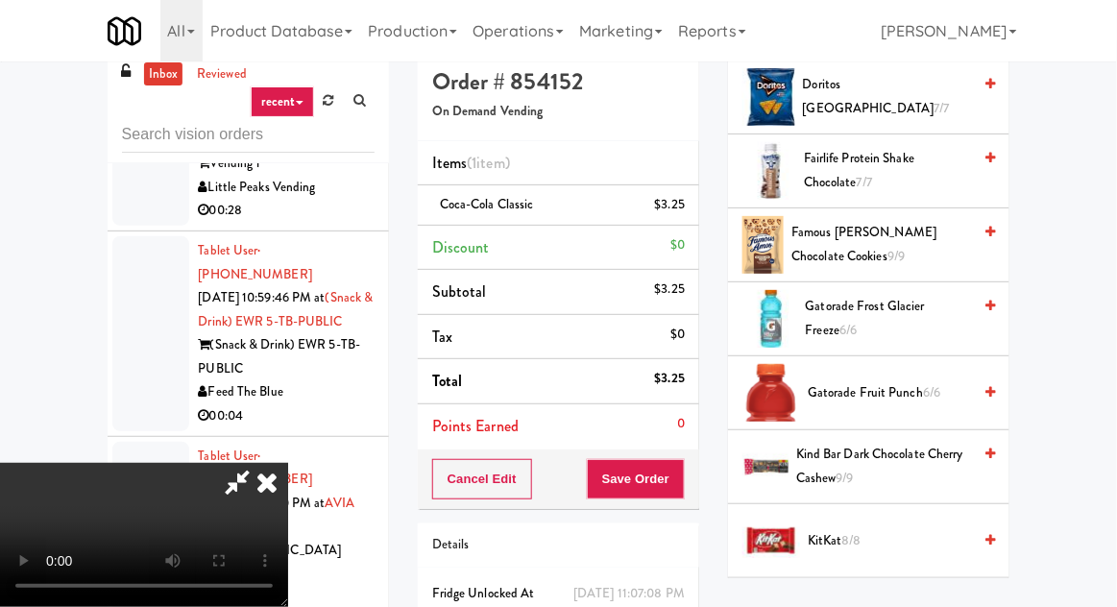
scroll to position [1116, 0]
click at [865, 306] on span "Gatorade Frost Glacier Freeze 6/6" at bounding box center [889, 318] width 166 height 47
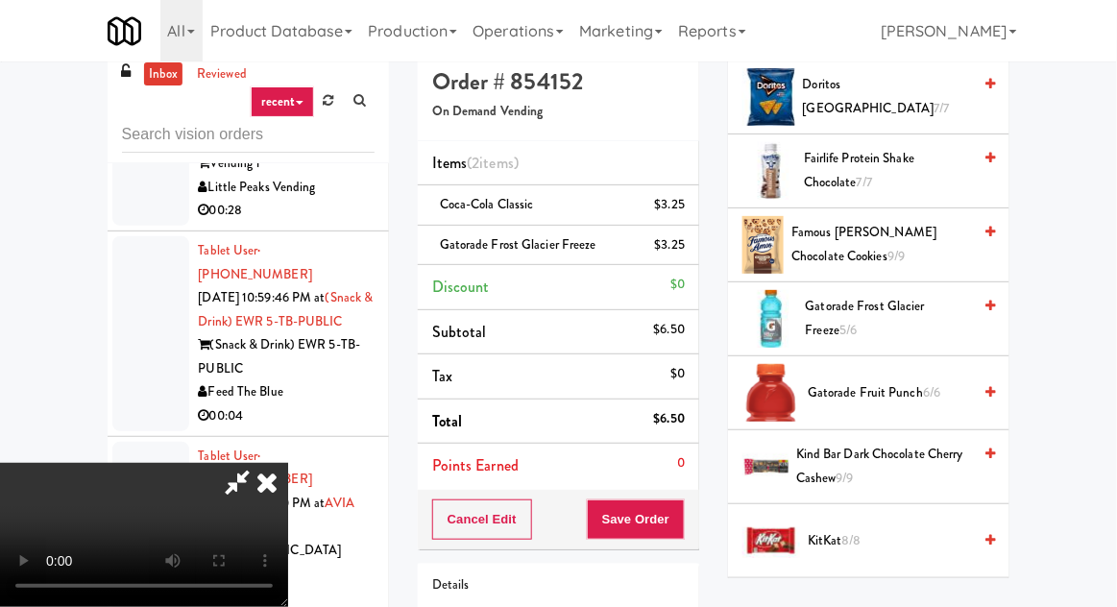
click at [876, 309] on span "Gatorade Frost Glacier Freeze 5/6" at bounding box center [889, 318] width 166 height 47
click at [683, 512] on button "Save Order" at bounding box center [636, 519] width 98 height 40
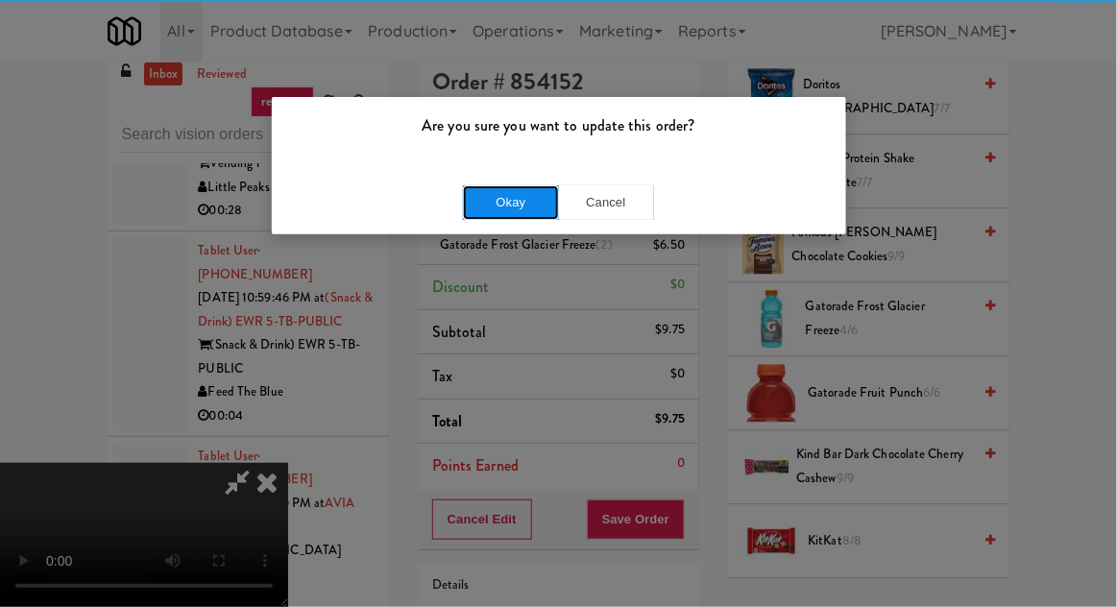
click at [476, 203] on button "Okay" at bounding box center [511, 202] width 96 height 35
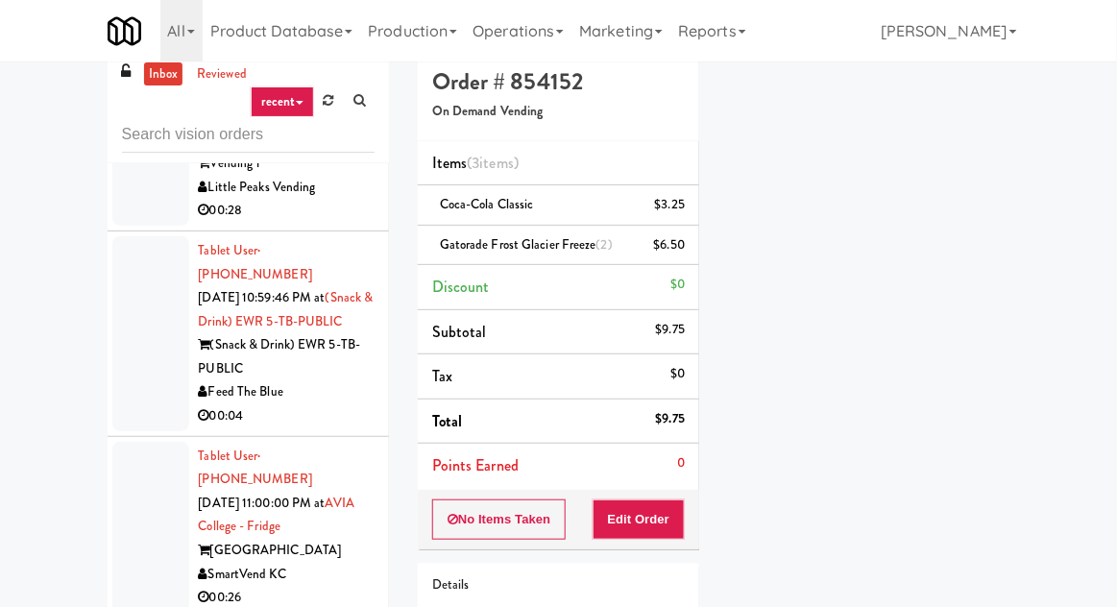
scroll to position [189, 0]
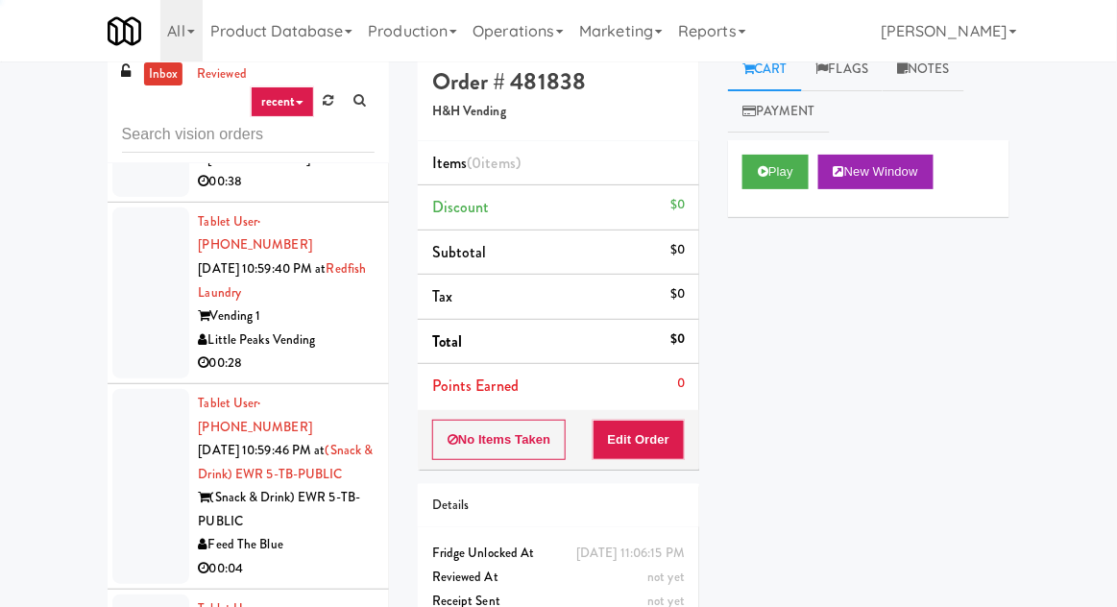
scroll to position [12181, 0]
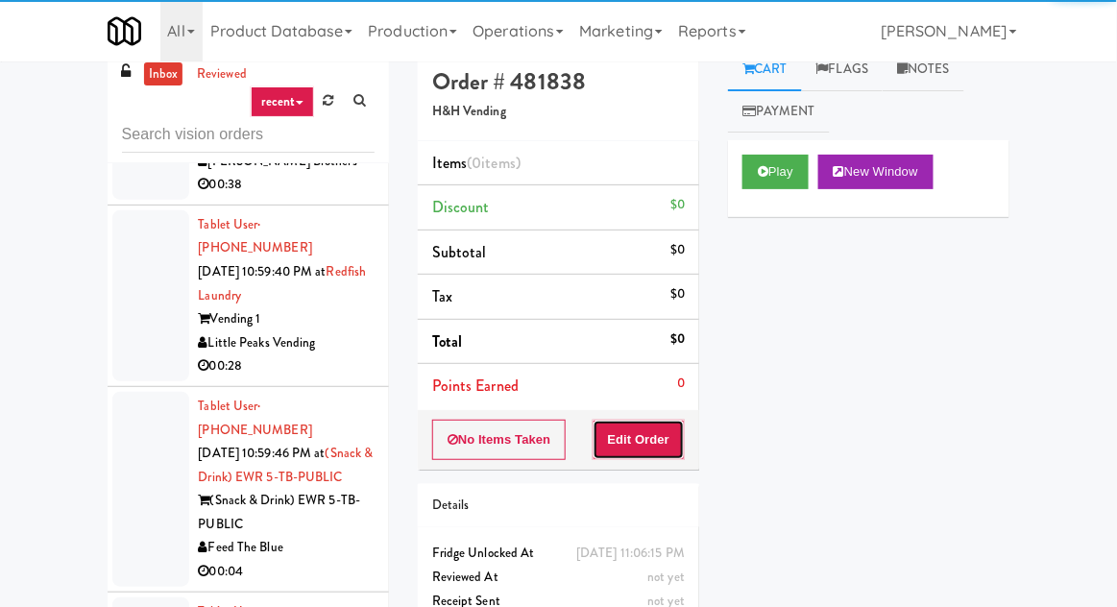
click at [642, 454] on button "Edit Order" at bounding box center [638, 440] width 93 height 40
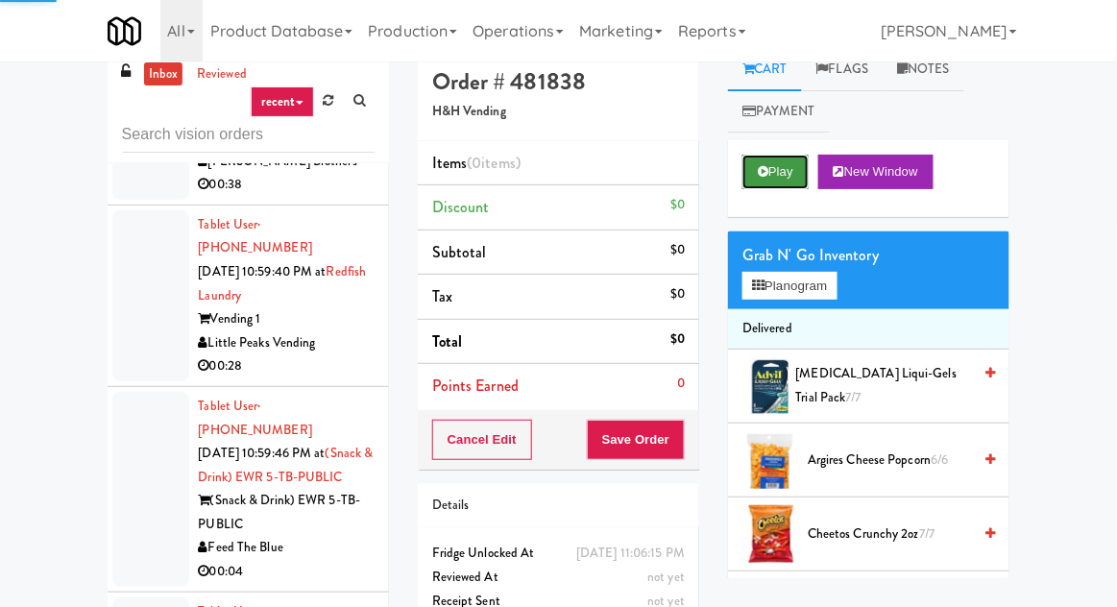
click at [783, 171] on button "Play" at bounding box center [775, 172] width 66 height 35
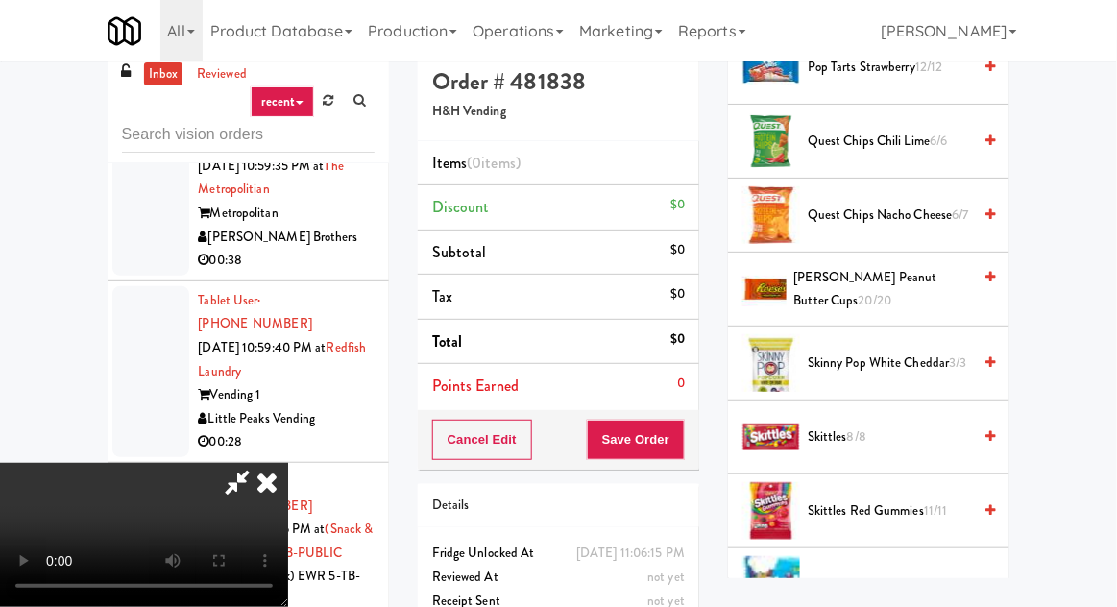
scroll to position [2185, 0]
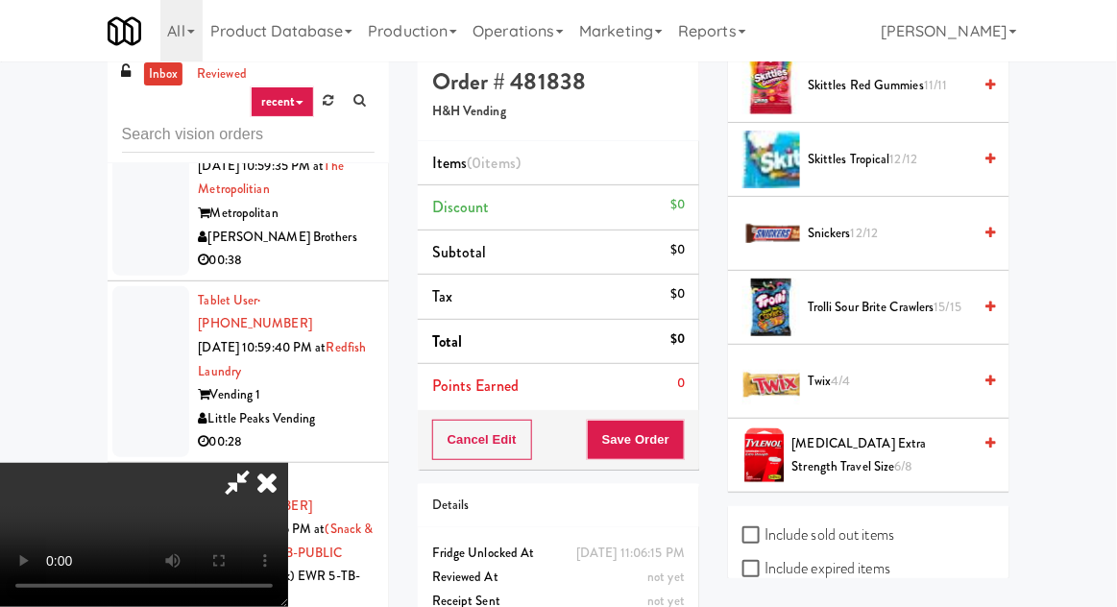
click at [878, 296] on span "Trolli Sour Brite Crawlers 15/15" at bounding box center [888, 308] width 163 height 24
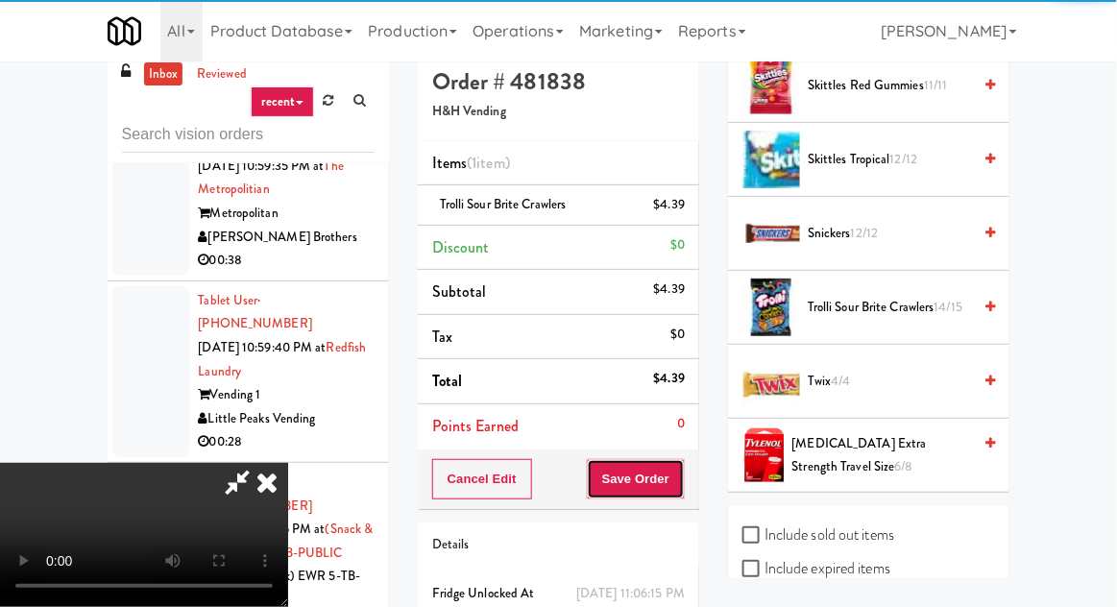
click at [681, 478] on button "Save Order" at bounding box center [636, 479] width 98 height 40
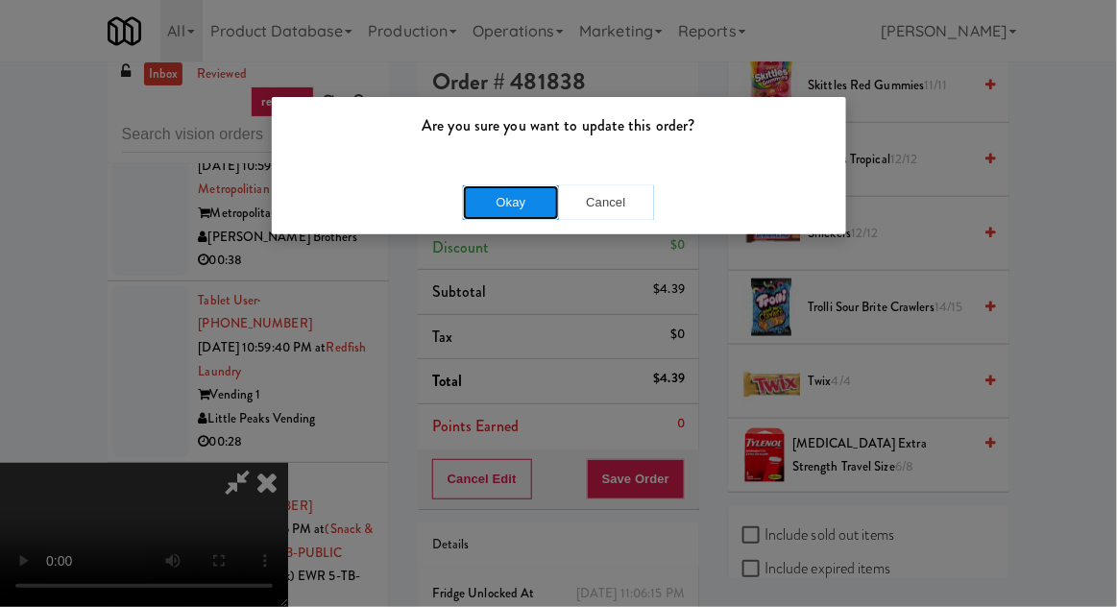
click at [492, 204] on button "Okay" at bounding box center [511, 202] width 96 height 35
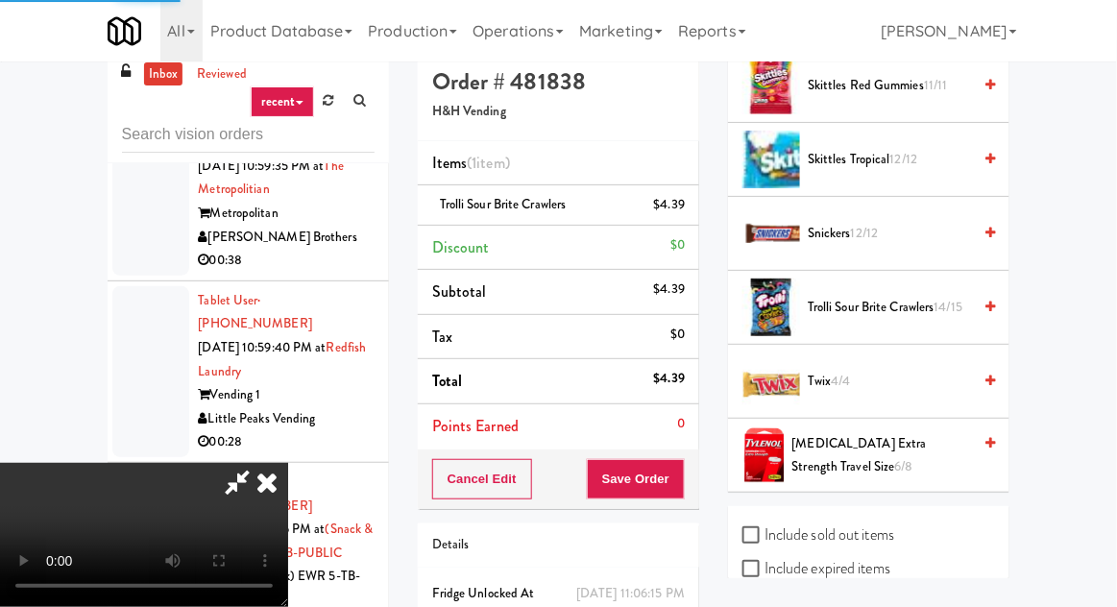
scroll to position [189, 0]
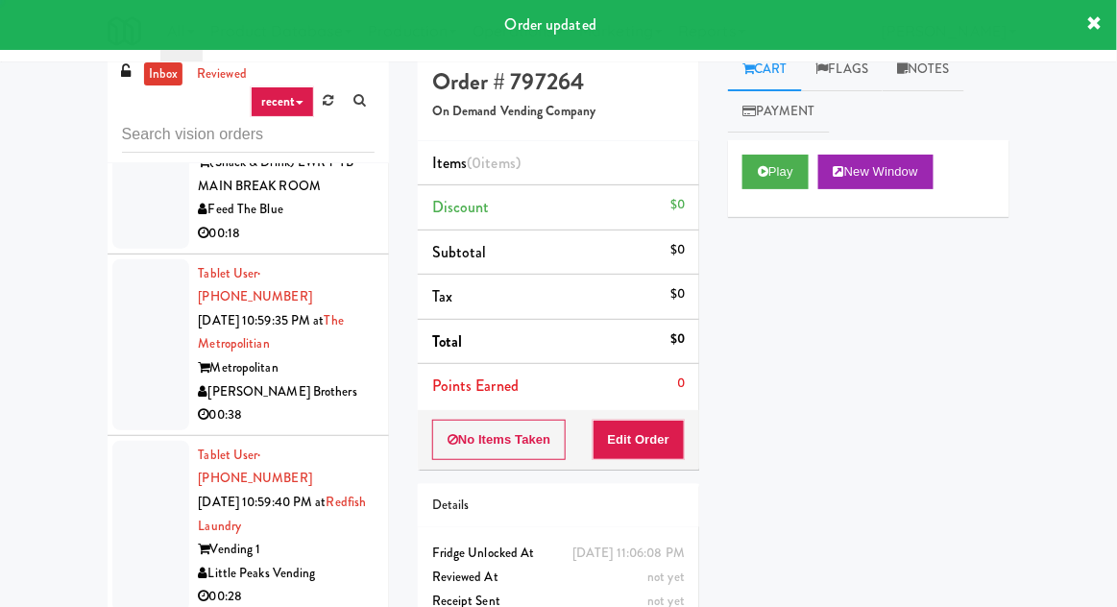
scroll to position [11949, 0]
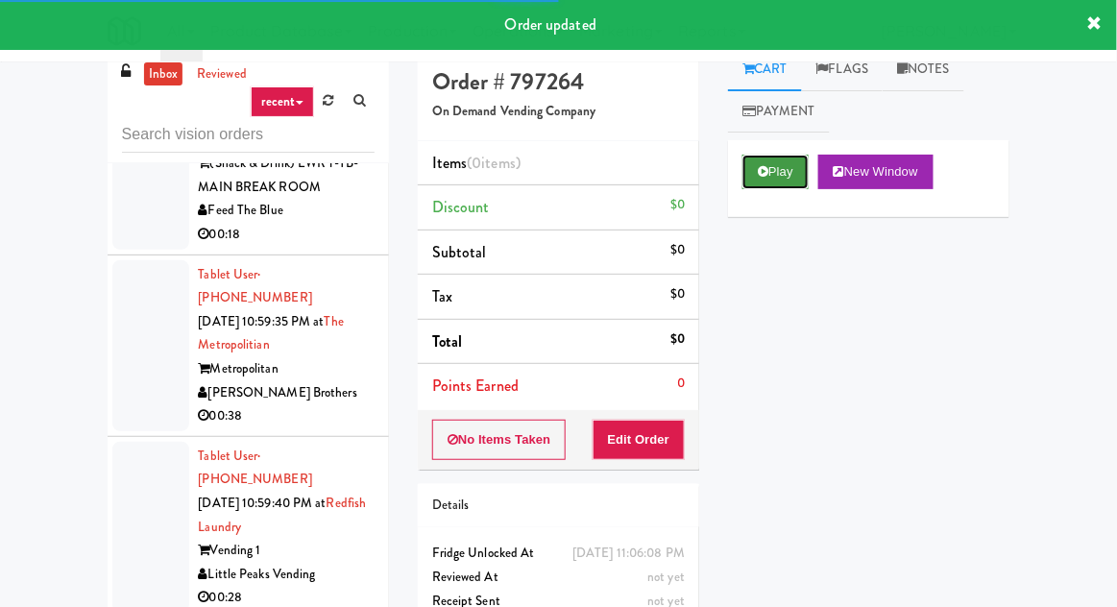
click at [777, 163] on button "Play" at bounding box center [775, 172] width 66 height 35
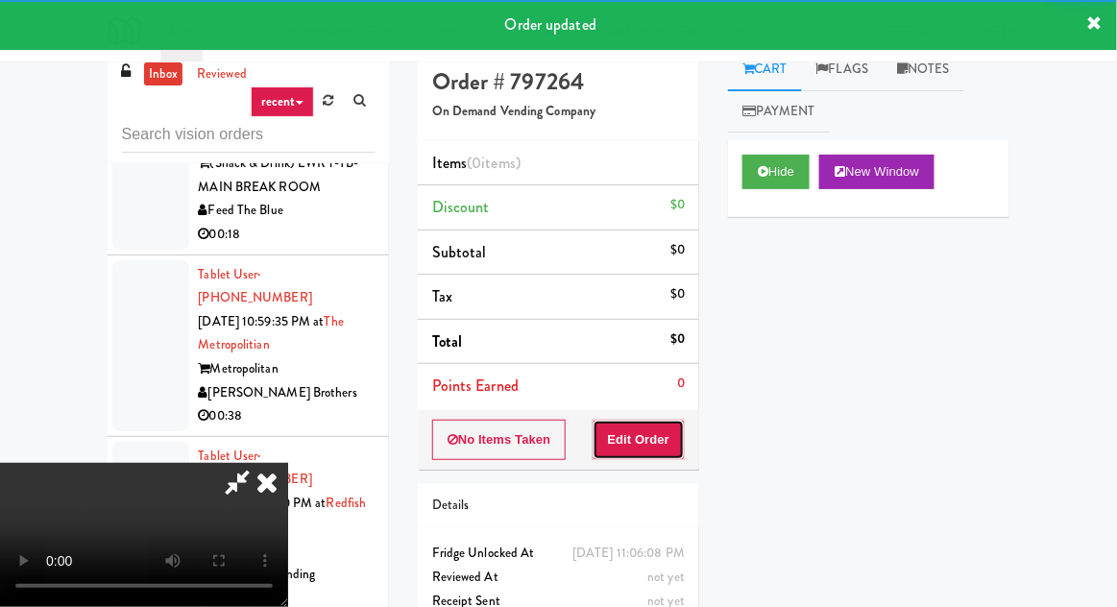
click at [663, 442] on button "Edit Order" at bounding box center [638, 440] width 93 height 40
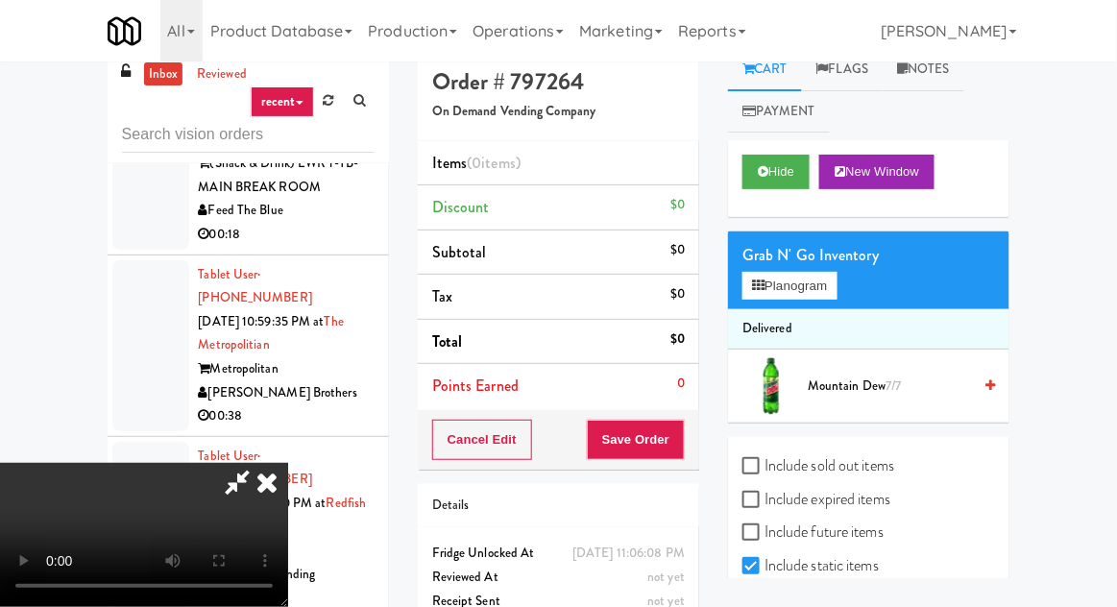
scroll to position [0, 0]
click at [809, 283] on button "Planogram" at bounding box center [789, 286] width 94 height 29
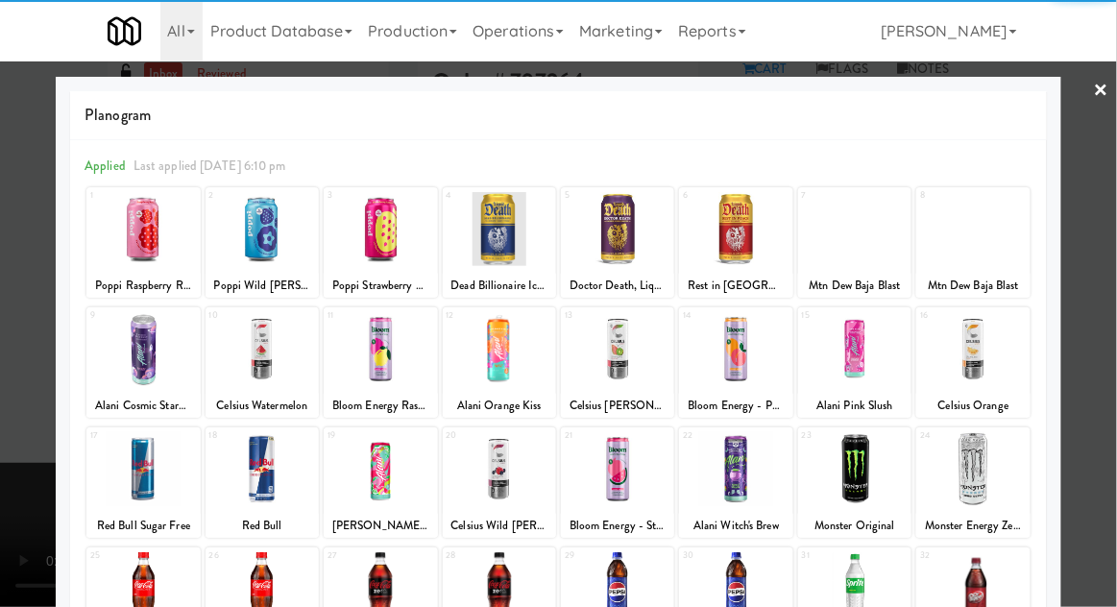
click at [862, 358] on div at bounding box center [854, 349] width 113 height 74
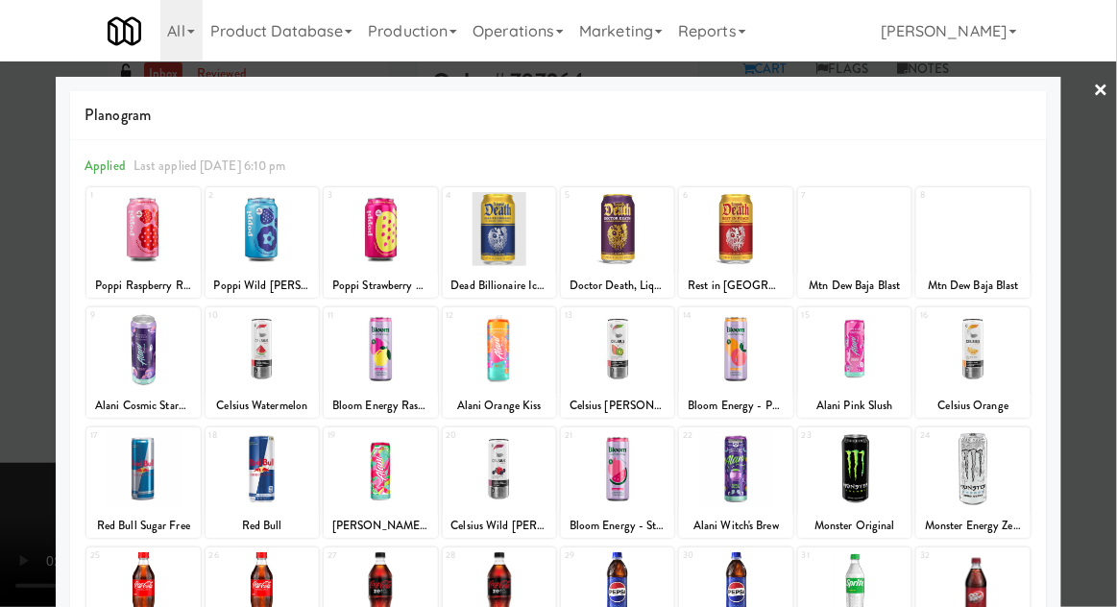
click at [30, 295] on div at bounding box center [558, 303] width 1117 height 607
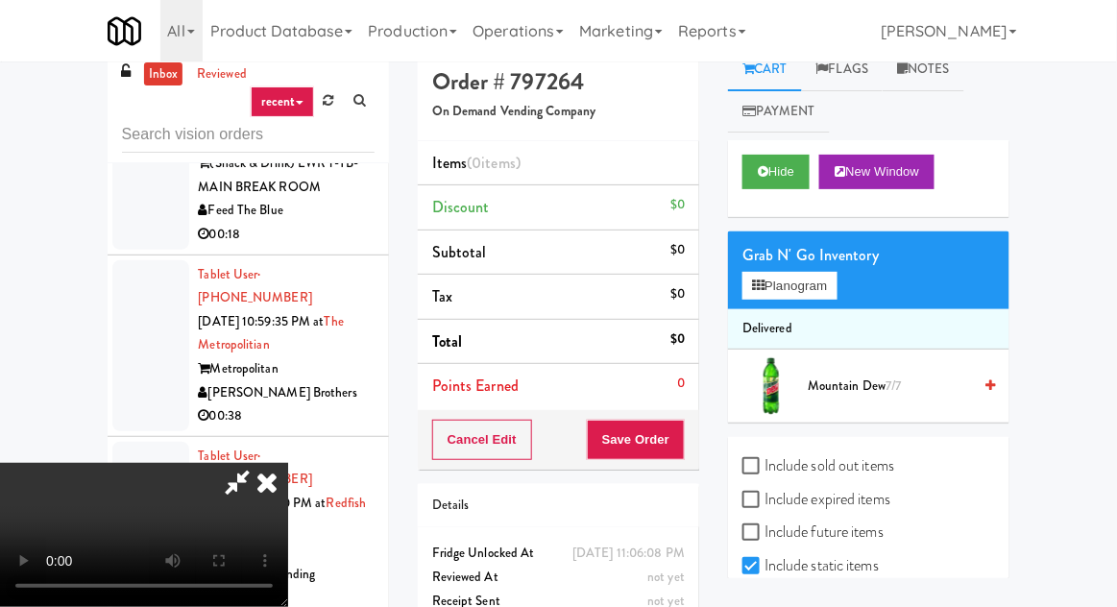
click at [833, 595] on label "Include previous static inventory" at bounding box center [849, 598] width 214 height 29
click at [764, 595] on input "Include previous static inventory" at bounding box center [753, 598] width 22 height 15
checkbox input "true"
click at [845, 498] on label "Include expired items" at bounding box center [816, 499] width 148 height 29
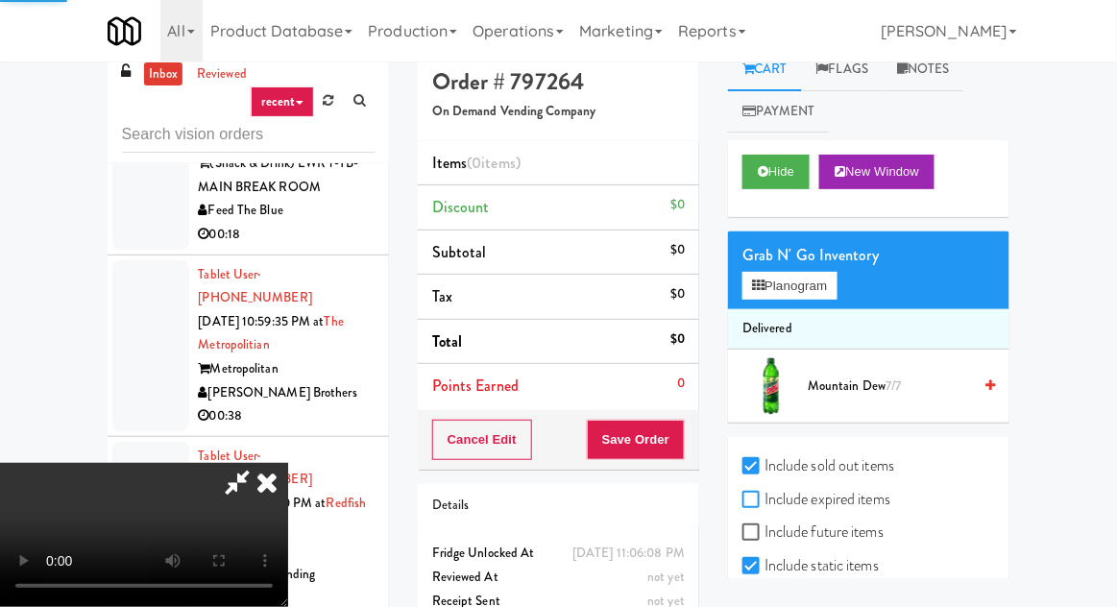
click at [764, 498] on input "Include expired items" at bounding box center [753, 500] width 22 height 15
checkbox input "true"
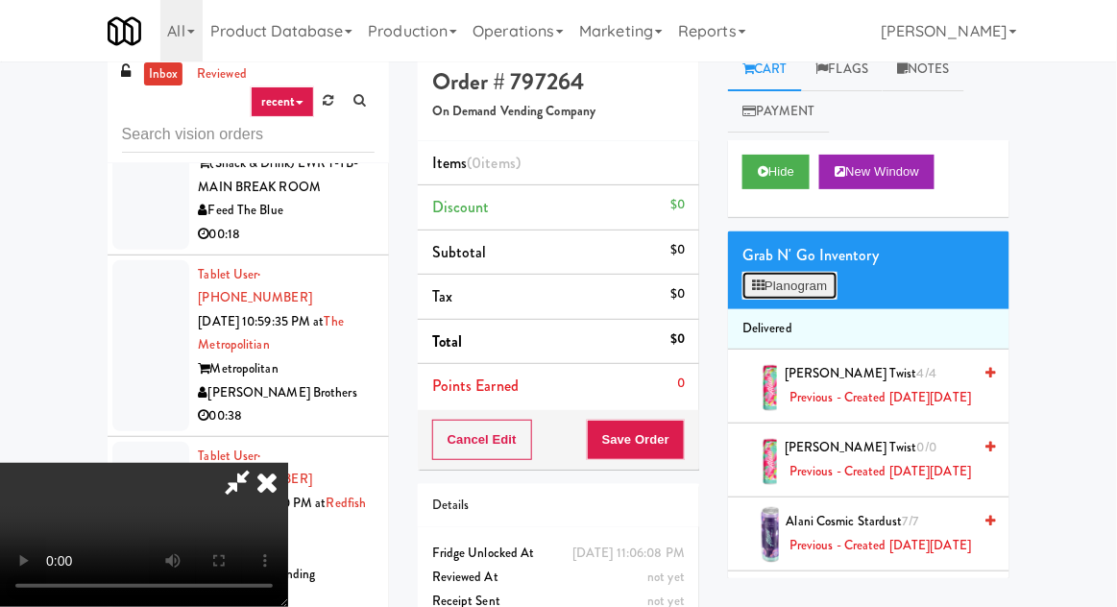
click at [818, 294] on button "Planogram" at bounding box center [789, 286] width 94 height 29
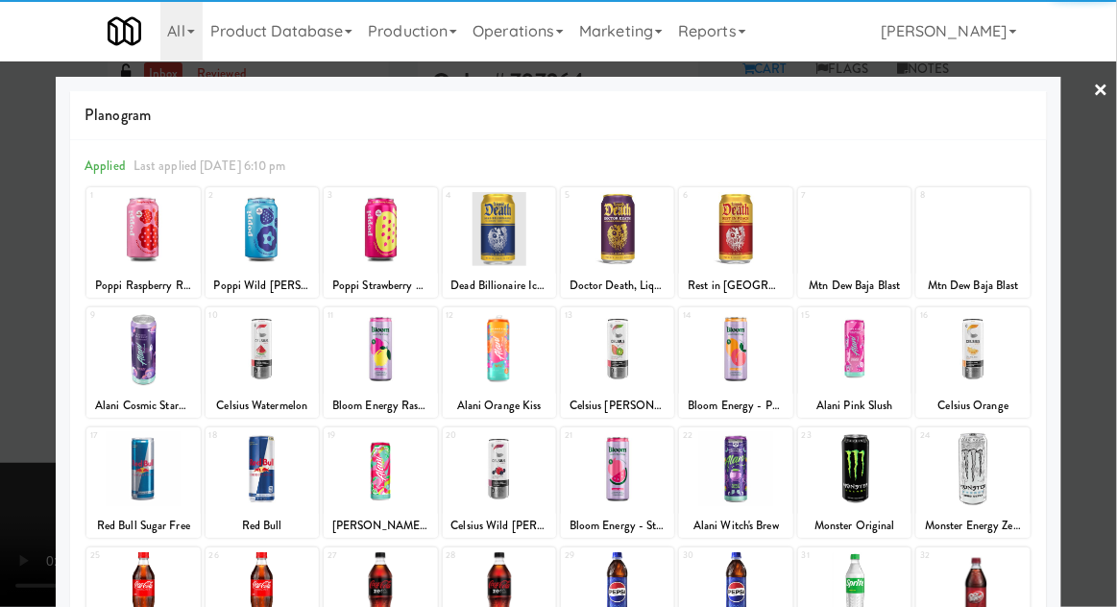
click at [876, 380] on div at bounding box center [854, 349] width 113 height 74
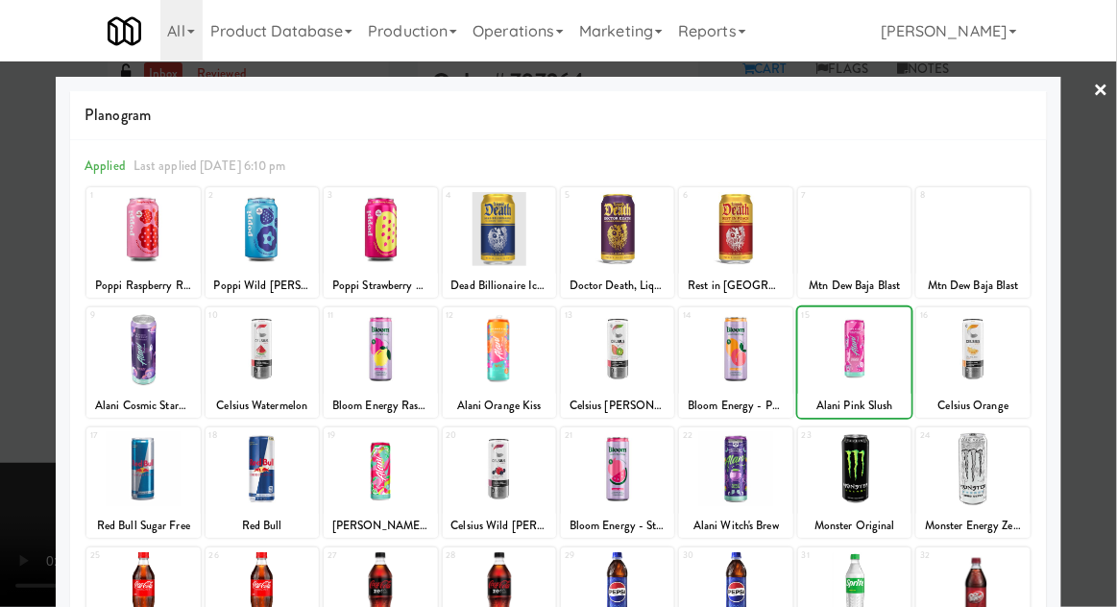
click at [23, 265] on div at bounding box center [558, 303] width 1117 height 607
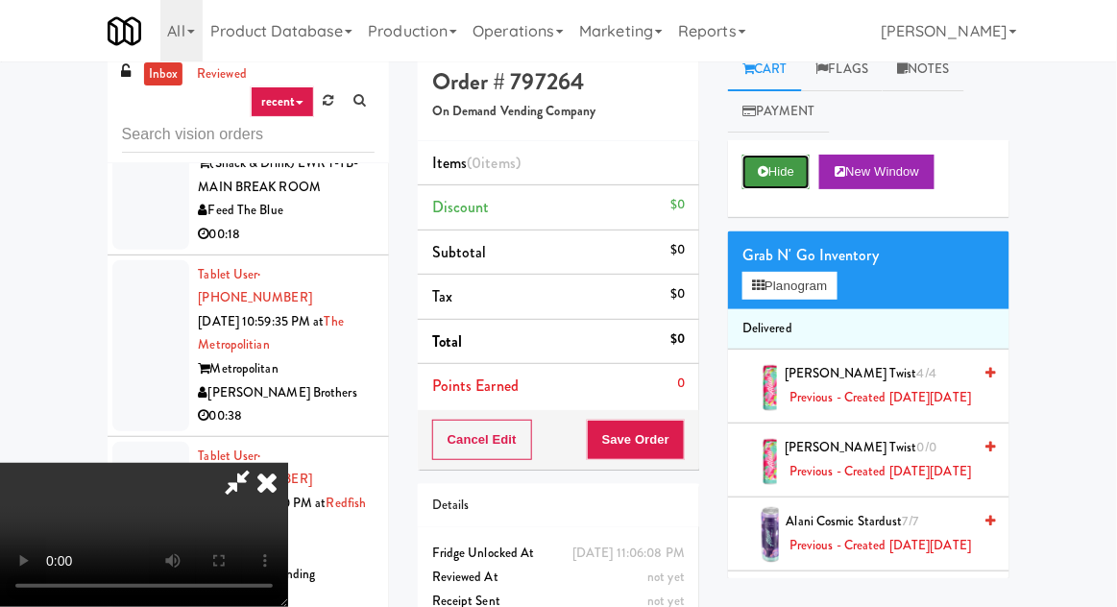
click at [773, 176] on button "Hide" at bounding box center [775, 172] width 67 height 35
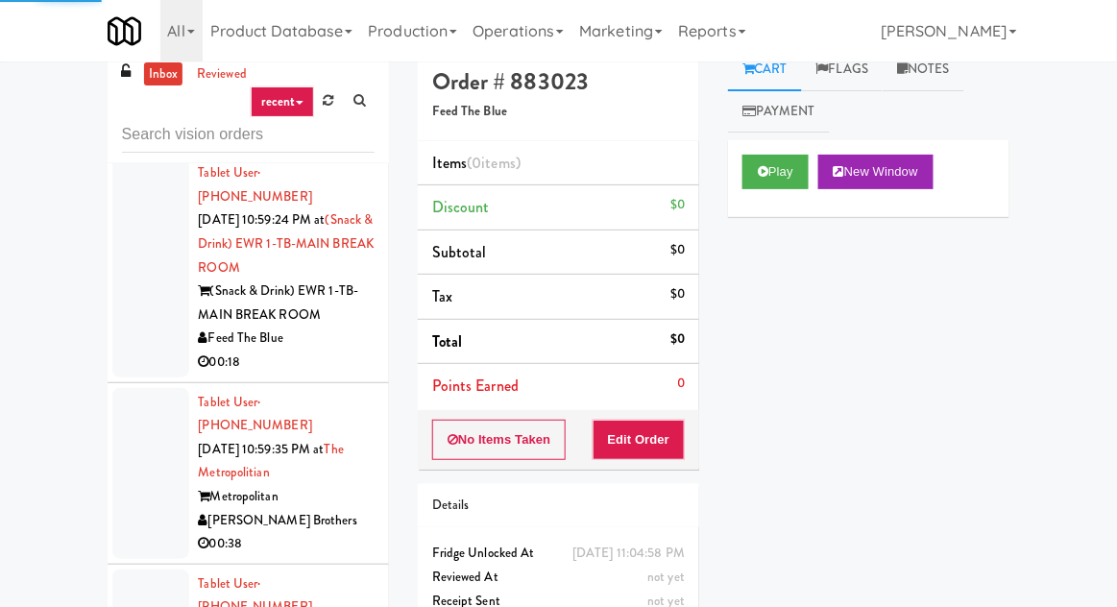
scroll to position [11784, 0]
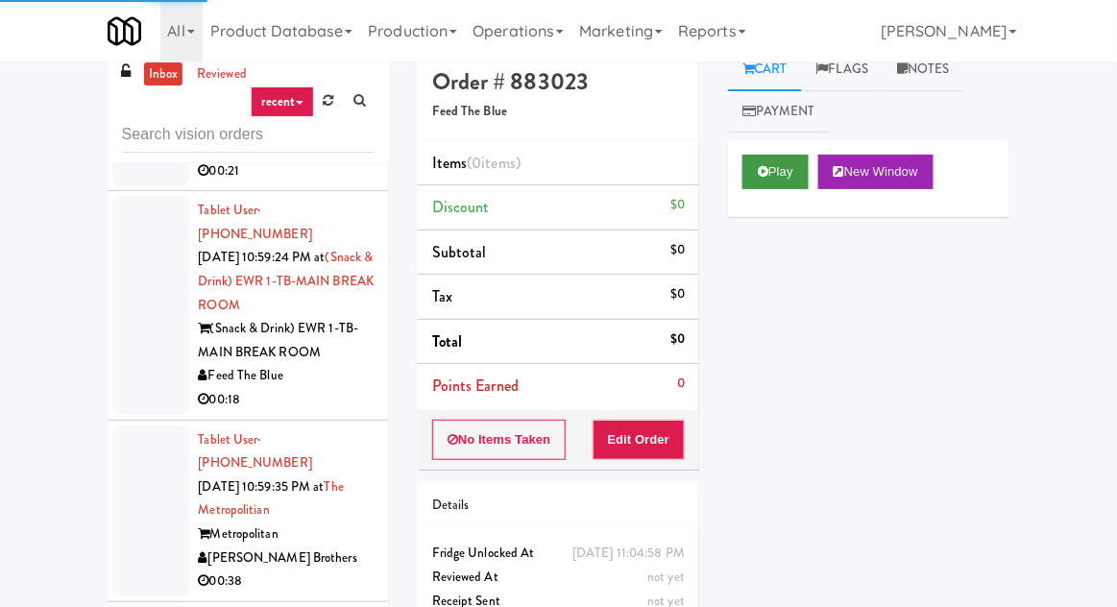
click at [757, 178] on button "Play" at bounding box center [775, 172] width 66 height 35
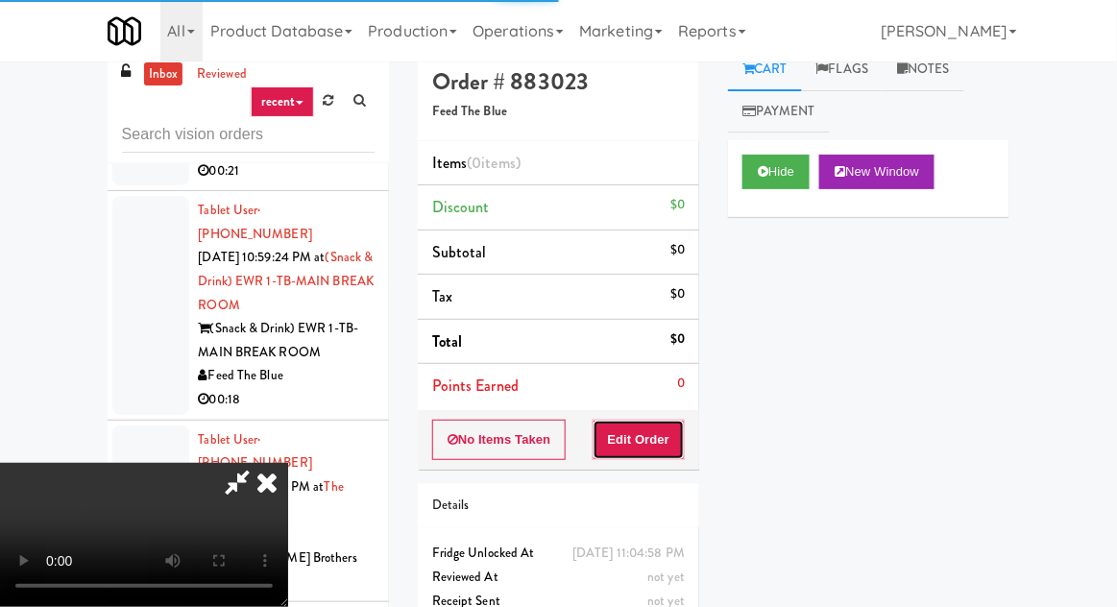
click at [664, 455] on button "Edit Order" at bounding box center [638, 440] width 93 height 40
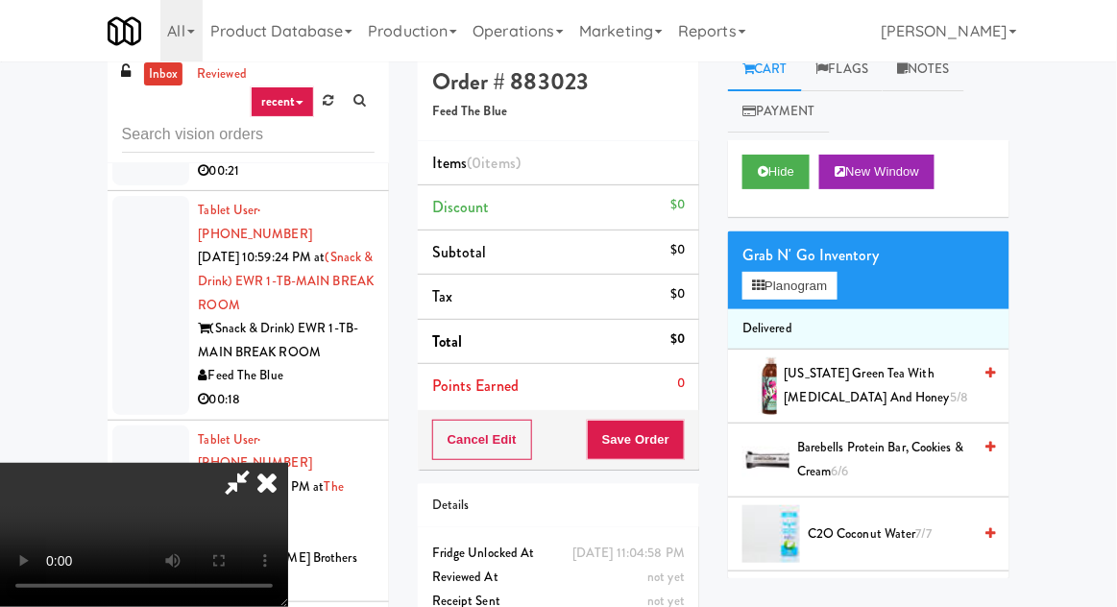
scroll to position [0, 0]
click at [808, 288] on button "Planogram" at bounding box center [789, 286] width 94 height 29
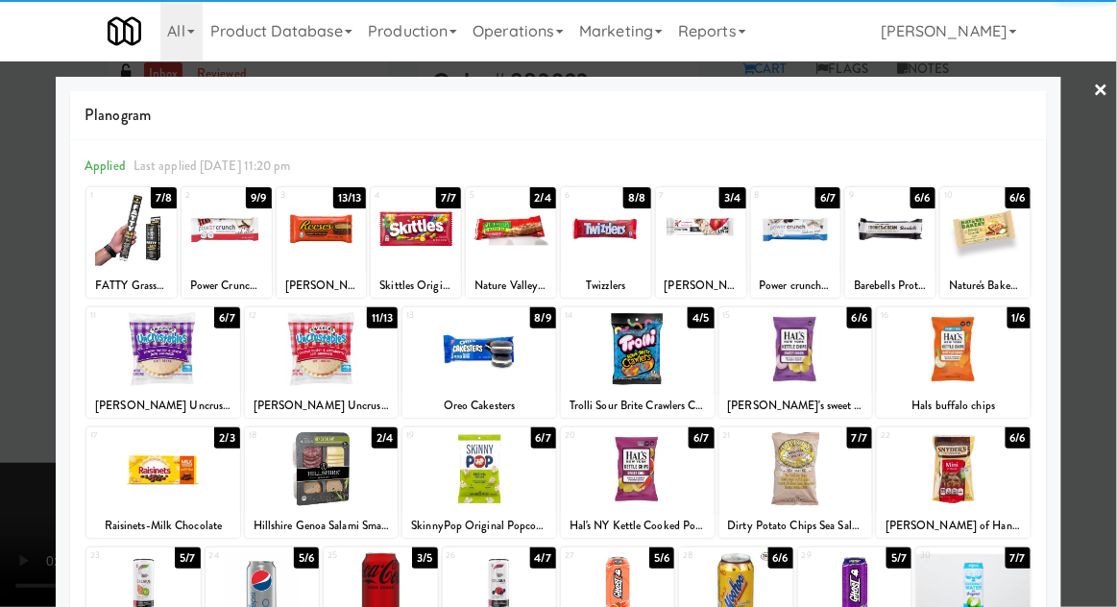
click at [999, 358] on div at bounding box center [954, 349] width 154 height 74
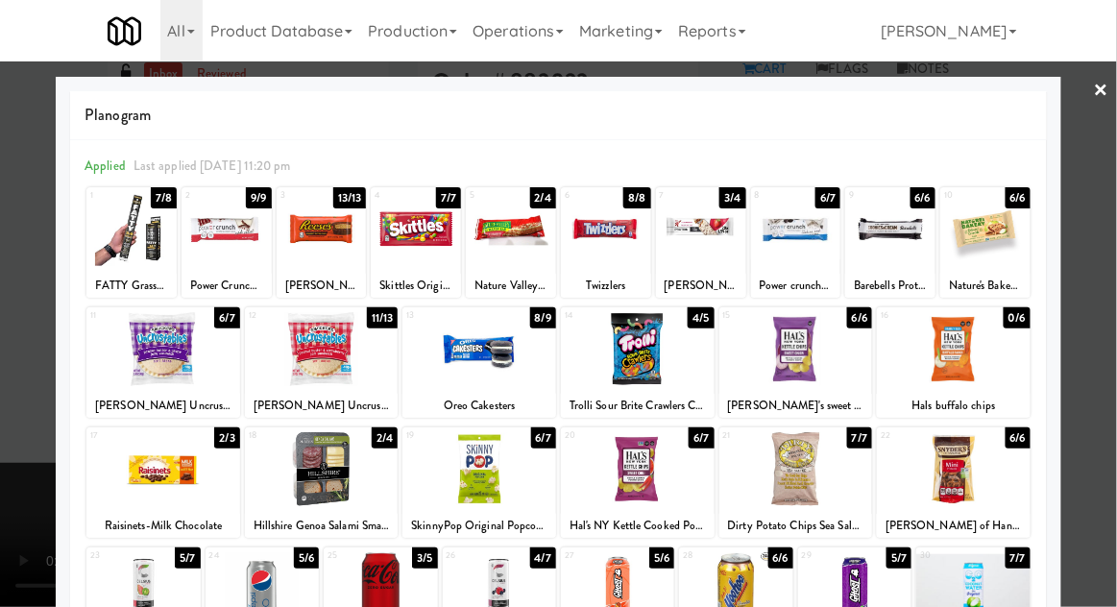
click at [654, 362] on div at bounding box center [638, 349] width 154 height 74
click at [21, 294] on div at bounding box center [558, 303] width 1117 height 607
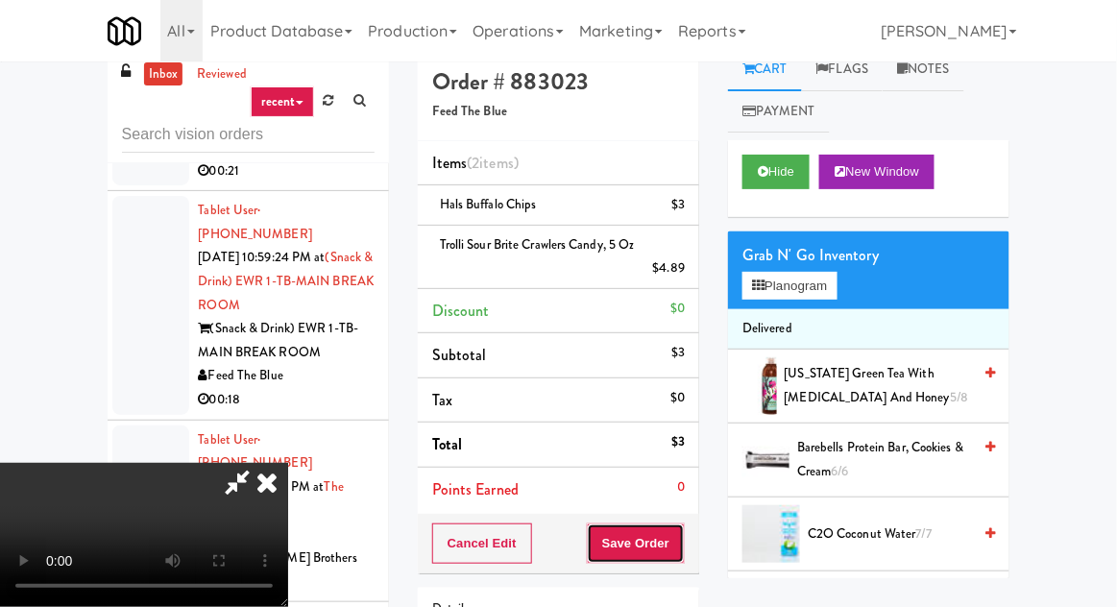
click at [681, 523] on button "Save Order" at bounding box center [636, 543] width 98 height 40
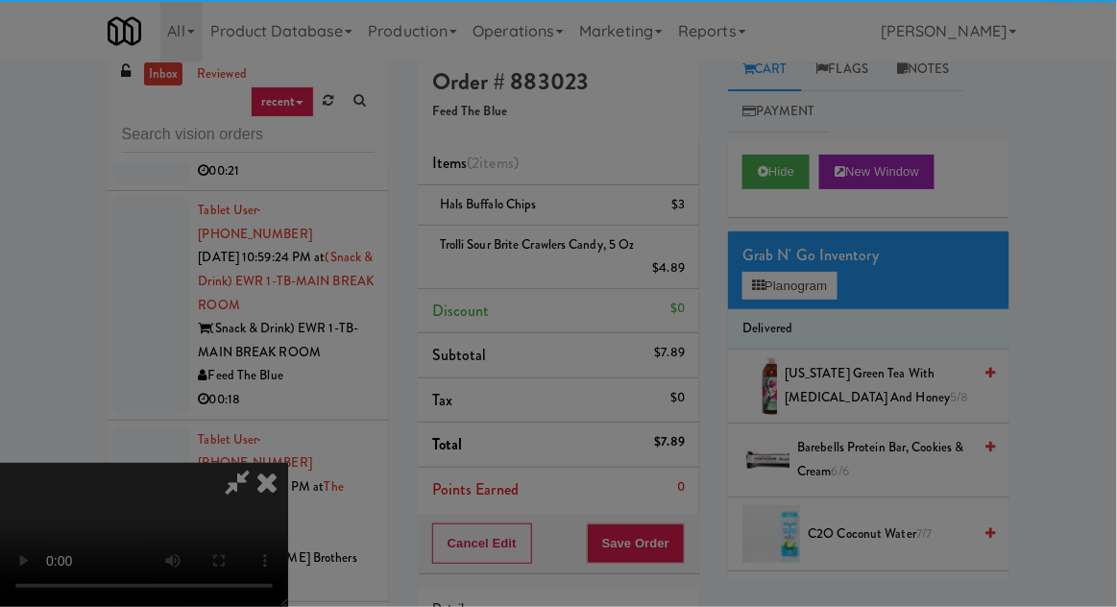
click at [691, 529] on div at bounding box center [558, 303] width 1117 height 607
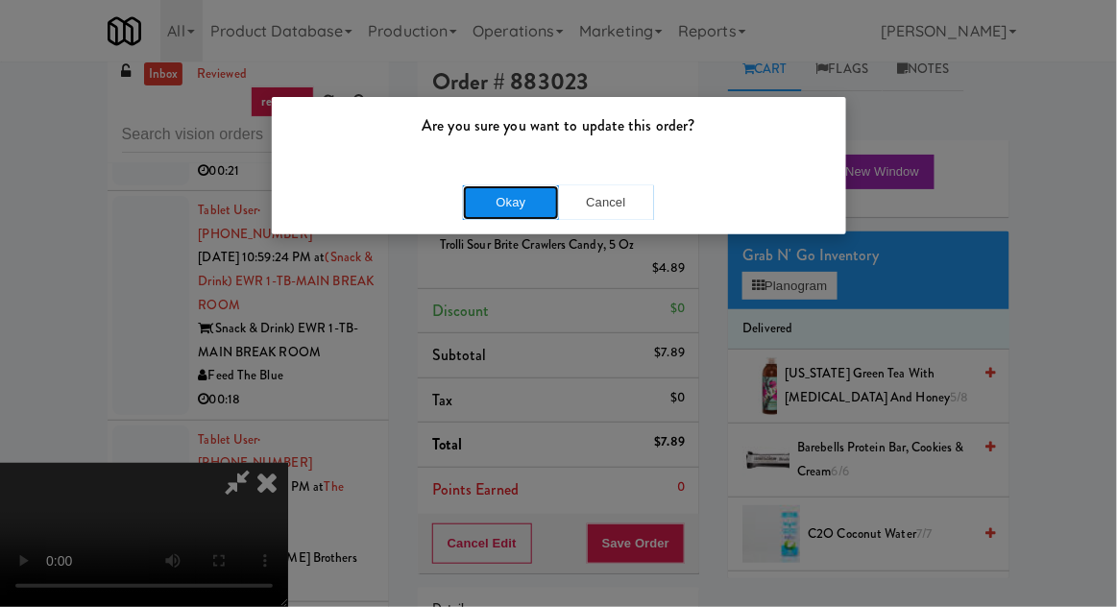
click at [490, 207] on button "Okay" at bounding box center [511, 202] width 96 height 35
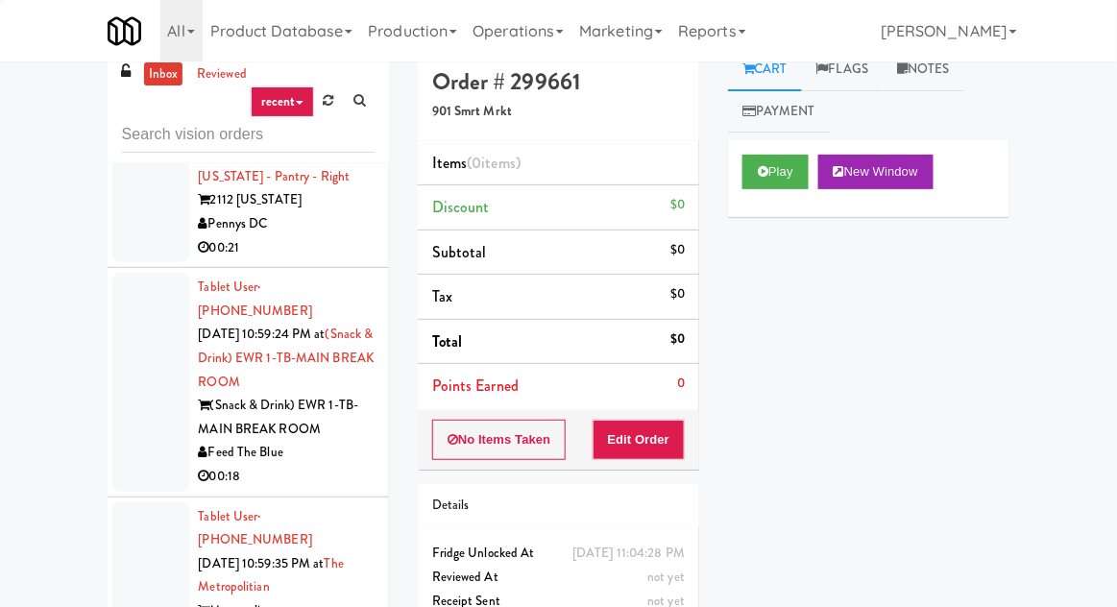
scroll to position [11641, 0]
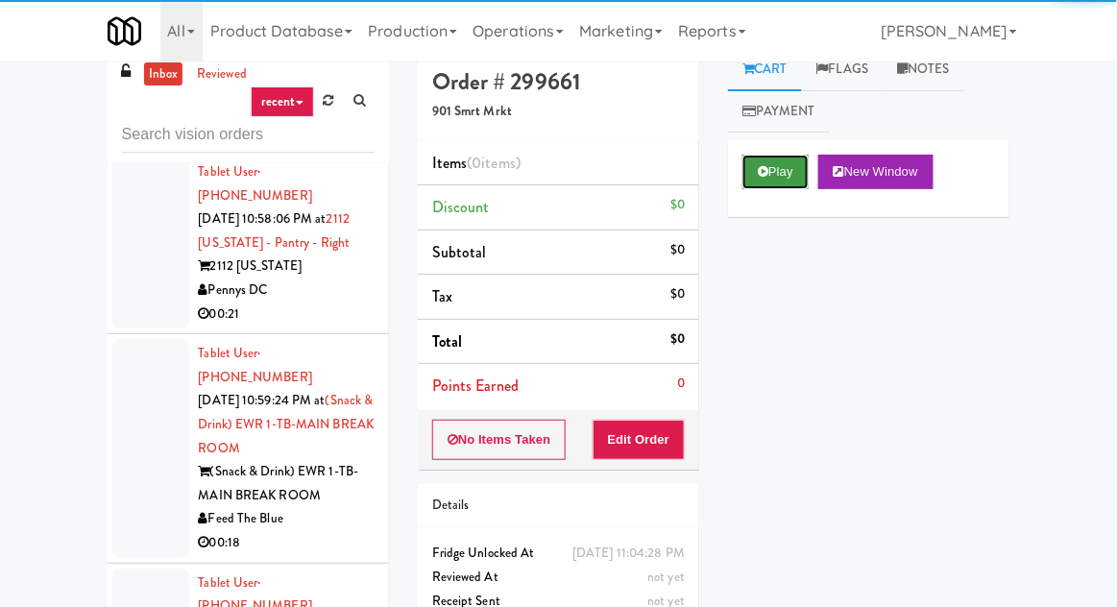
click at [767, 184] on button "Play" at bounding box center [775, 172] width 66 height 35
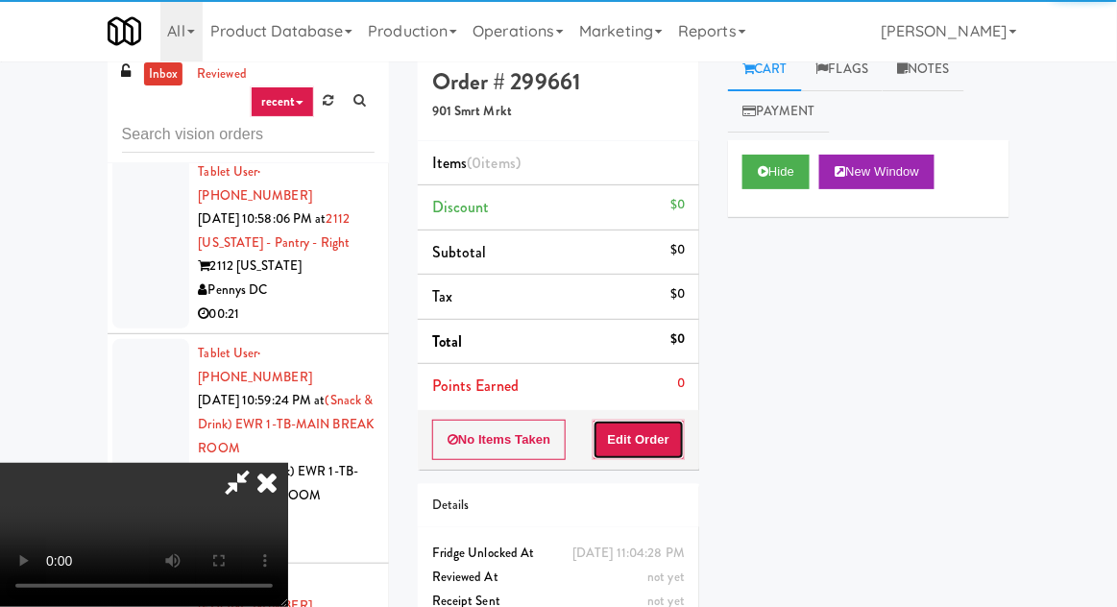
click at [660, 450] on button "Edit Order" at bounding box center [638, 440] width 93 height 40
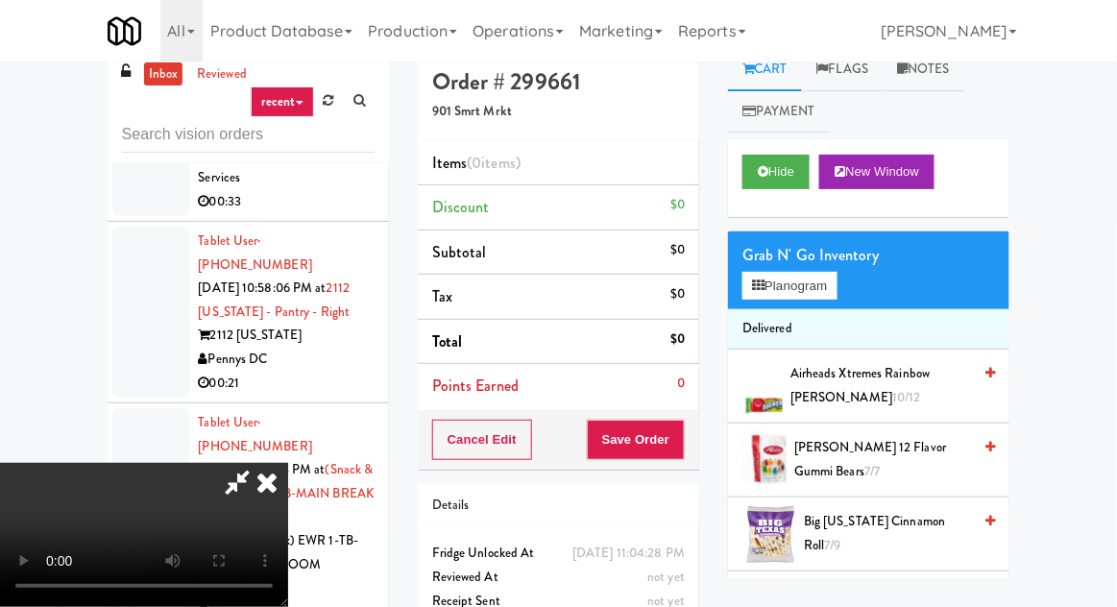
scroll to position [11572, 0]
click at [864, 387] on span "Airheads Xtremes Rainbow [PERSON_NAME] 10/12" at bounding box center [880, 385] width 181 height 47
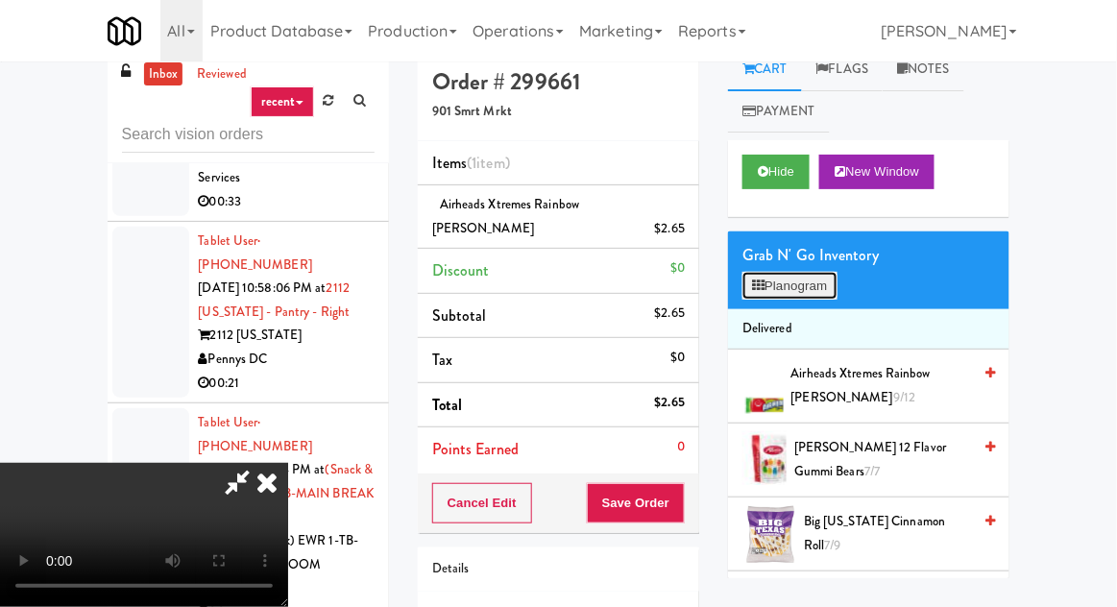
click at [814, 282] on button "Planogram" at bounding box center [789, 286] width 94 height 29
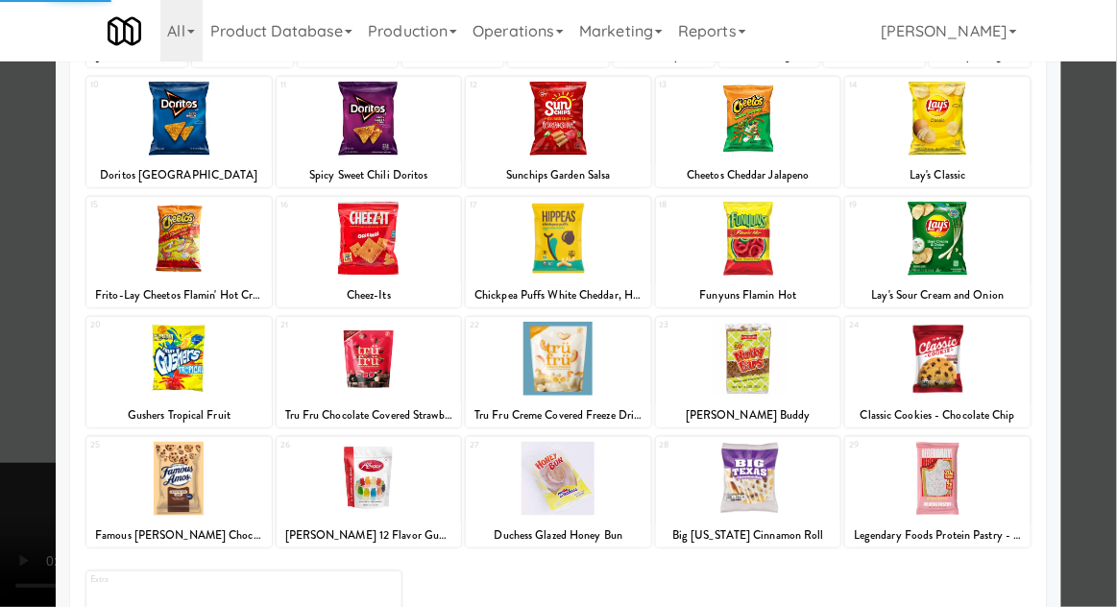
scroll to position [243, 0]
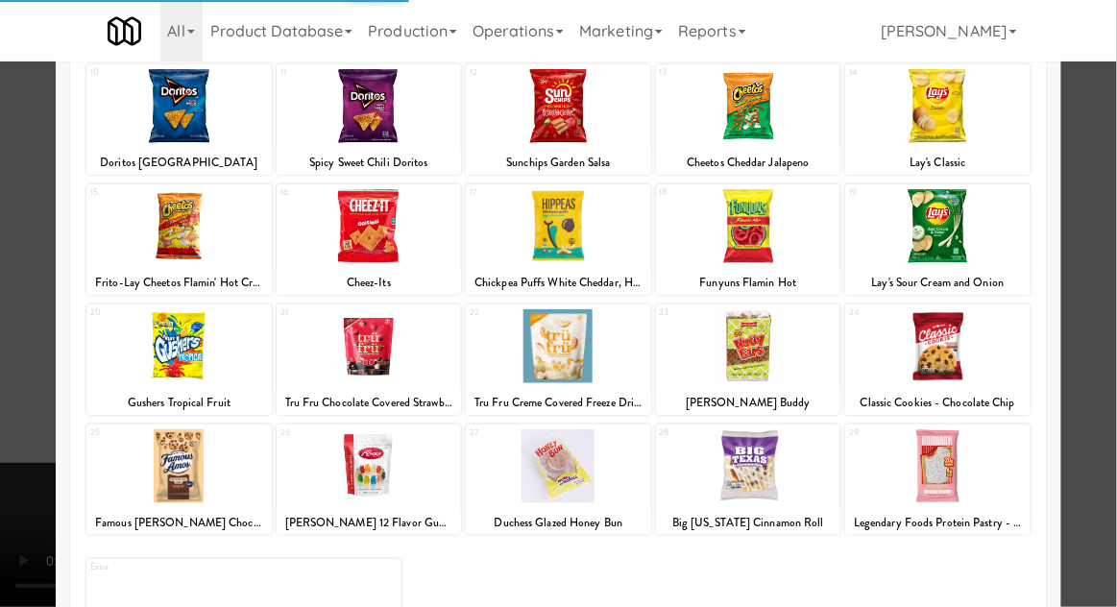
click at [350, 463] on div at bounding box center [369, 466] width 185 height 74
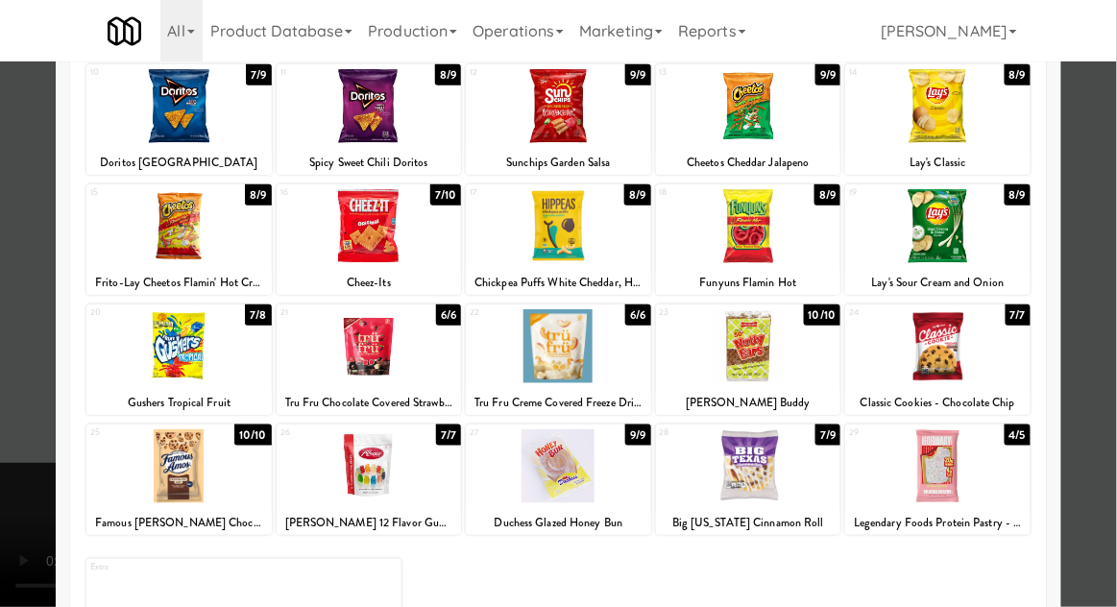
click at [356, 464] on div at bounding box center [369, 466] width 185 height 74
click at [24, 569] on div at bounding box center [558, 303] width 1117 height 607
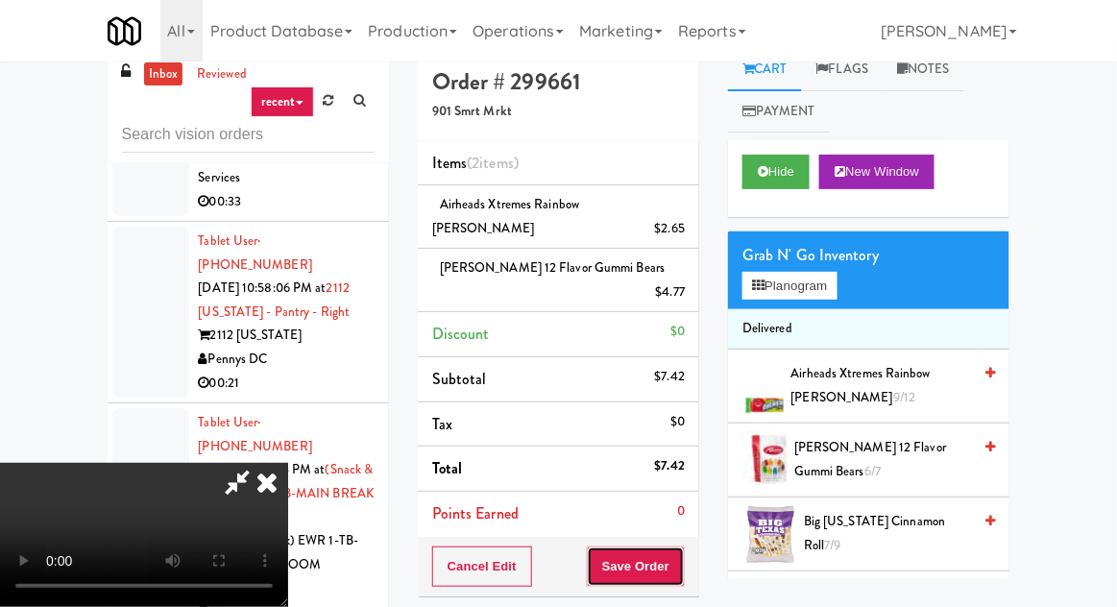
click at [683, 546] on button "Save Order" at bounding box center [636, 566] width 98 height 40
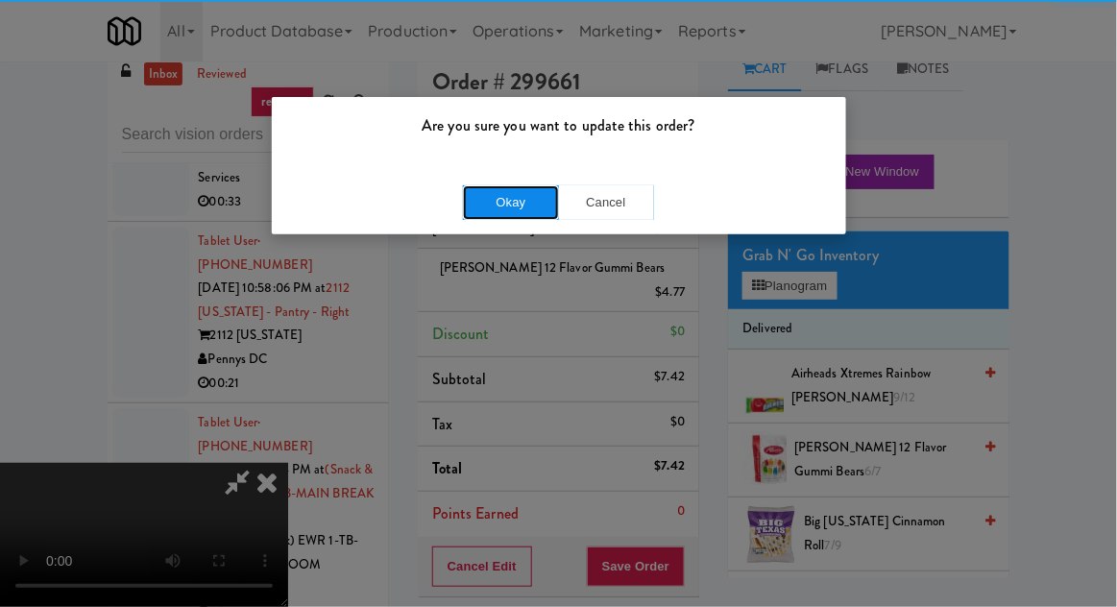
click at [509, 207] on button "Okay" at bounding box center [511, 202] width 96 height 35
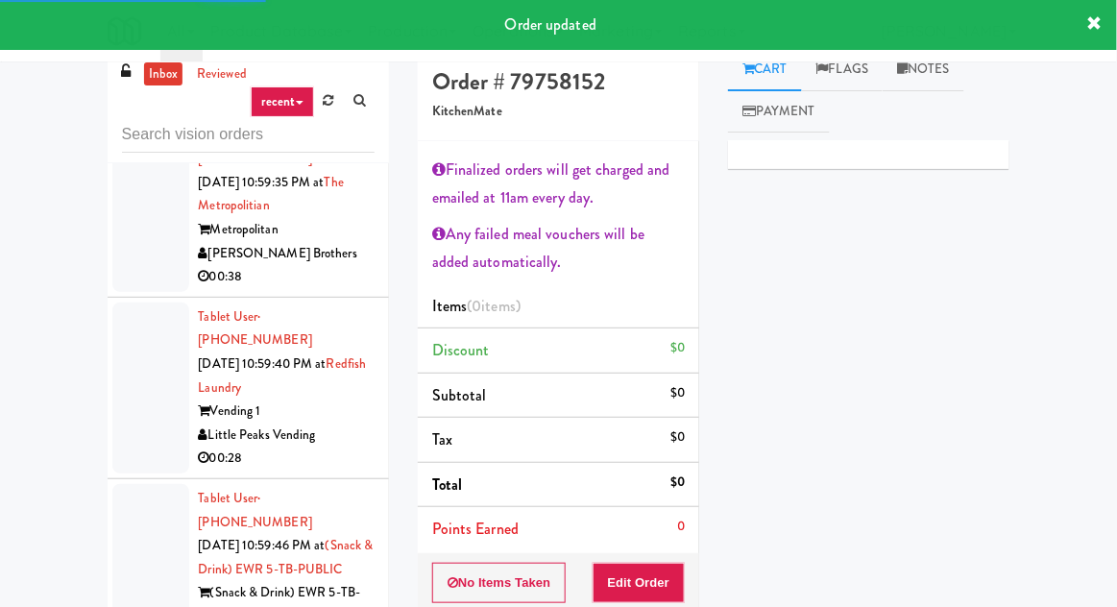
scroll to position [12092, 0]
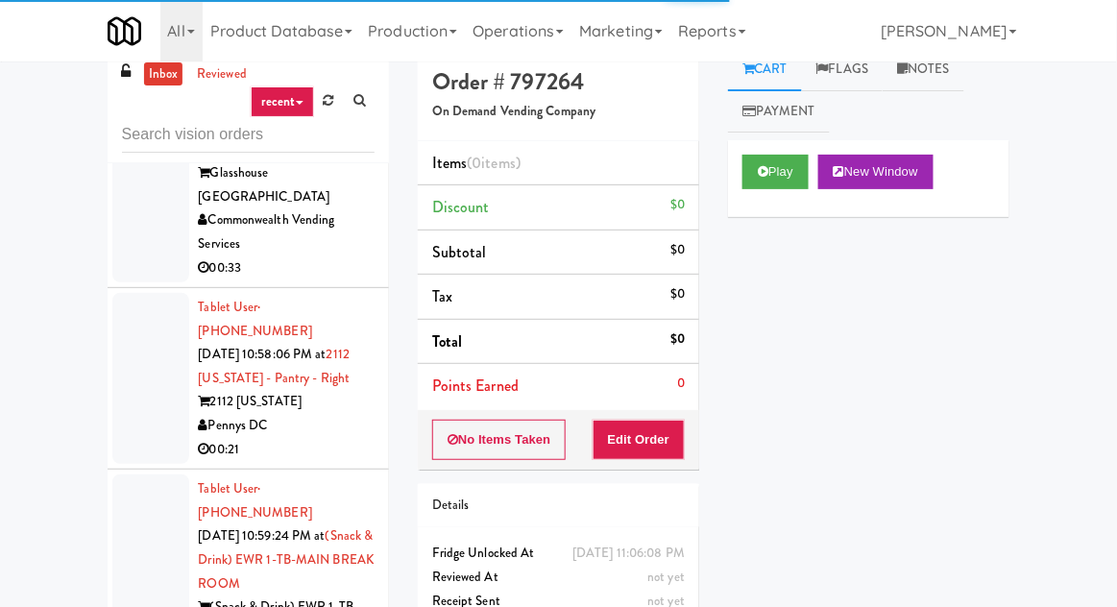
scroll to position [11476, 0]
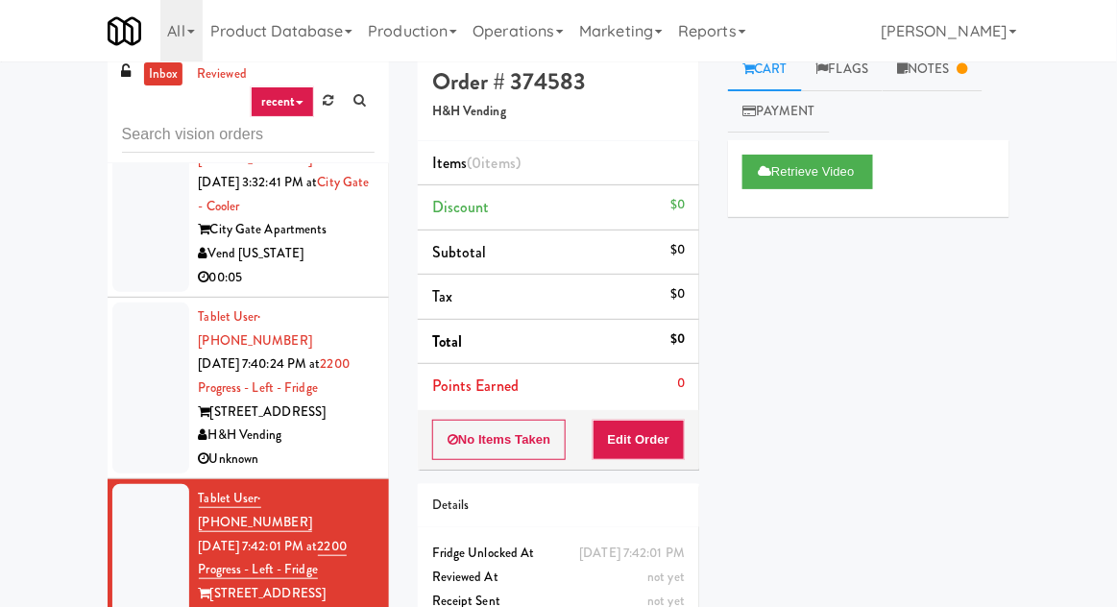
scroll to position [2701, 0]
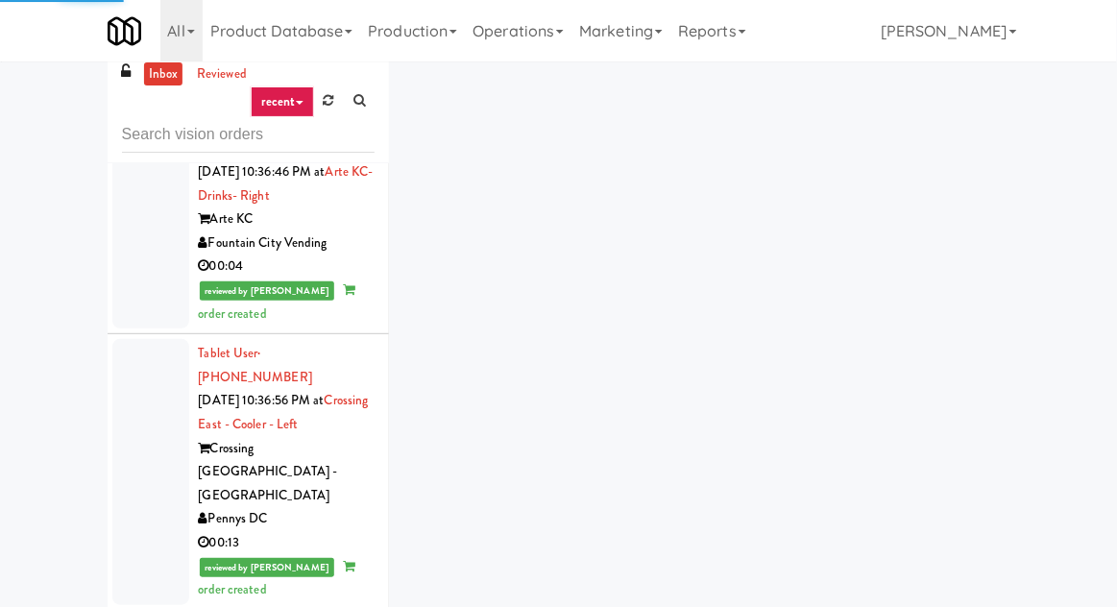
scroll to position [3737, 0]
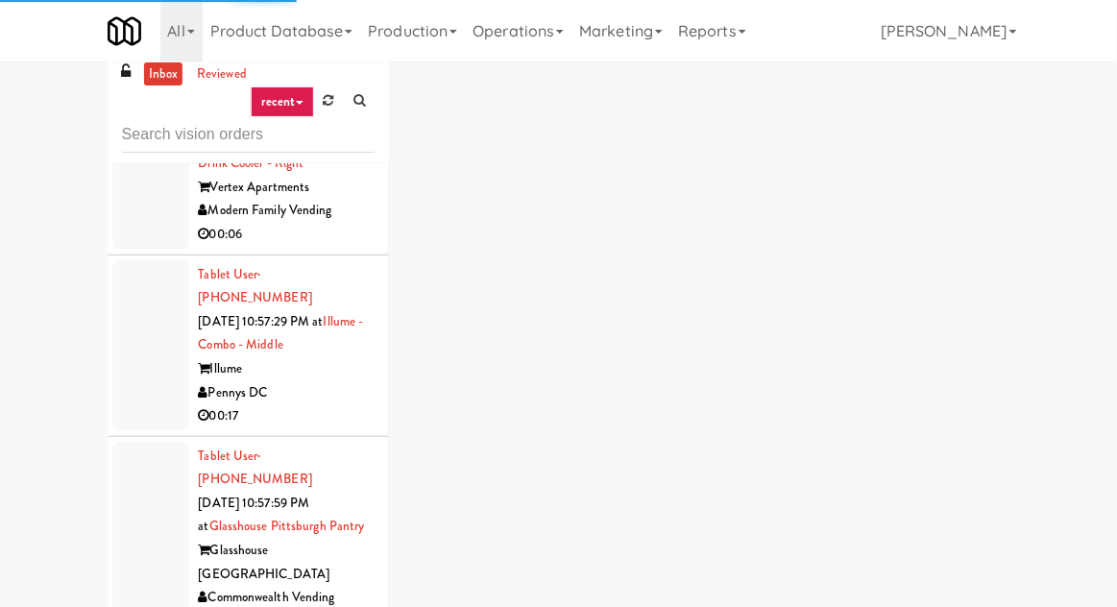
scroll to position [11344, 0]
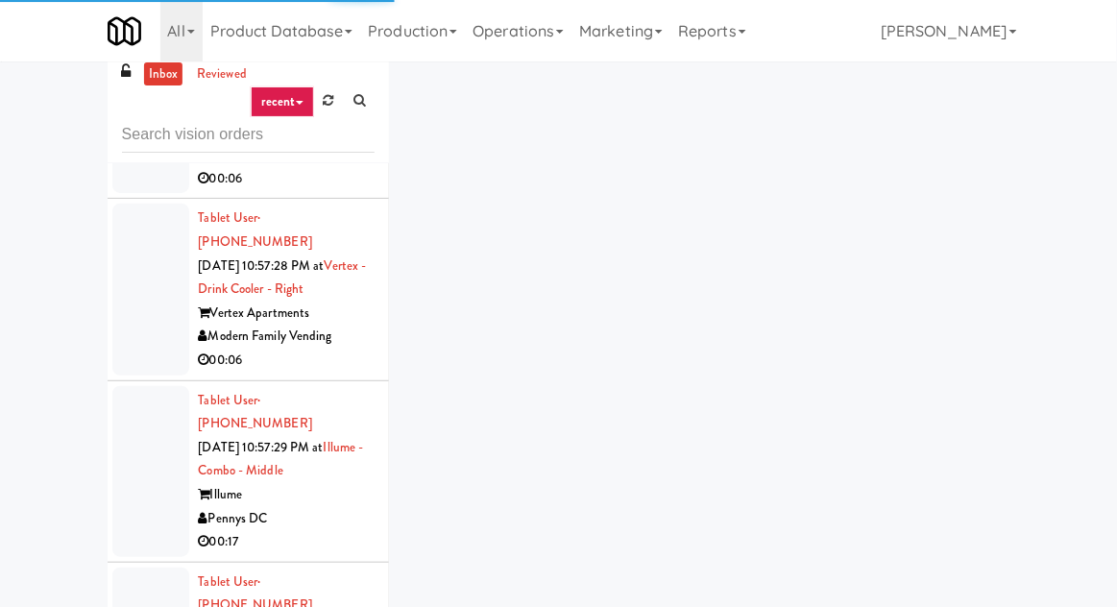
scroll to position [11240, 0]
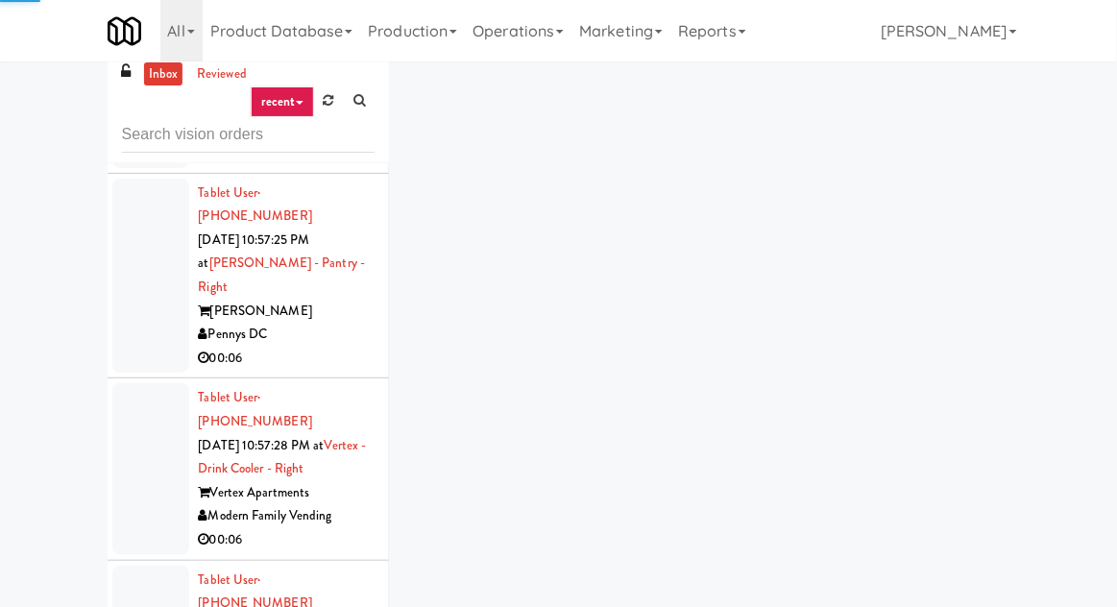
scroll to position [11054, 0]
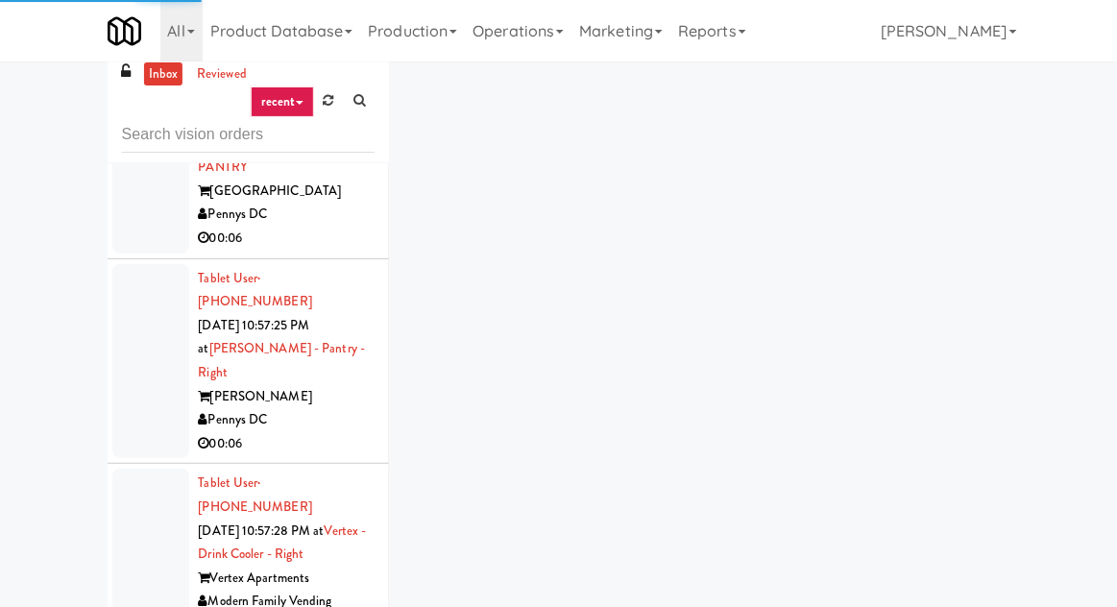
scroll to position [10923, 0]
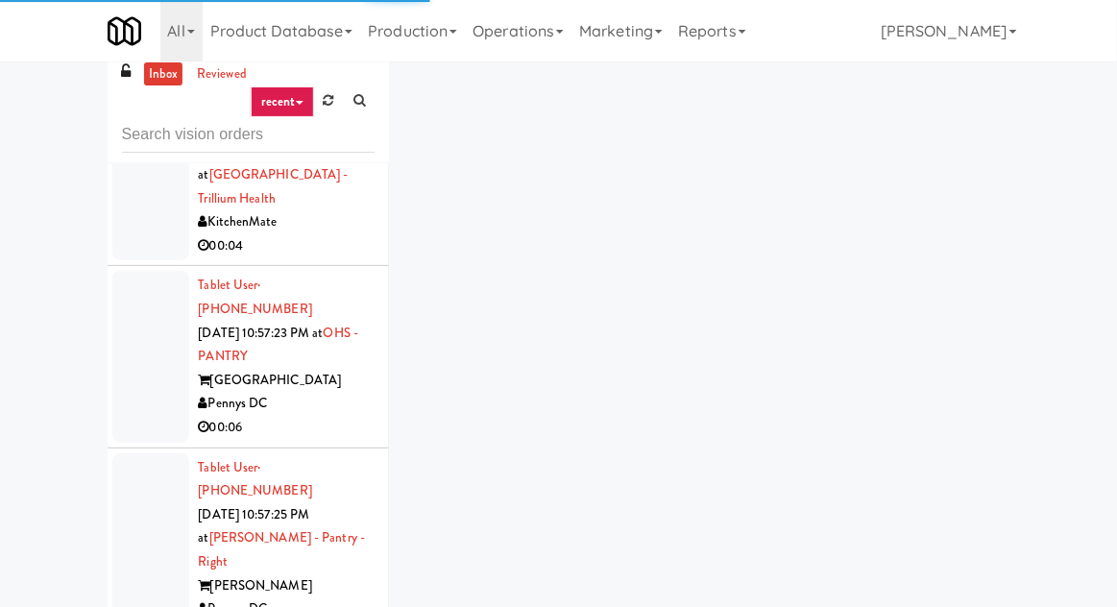
scroll to position [10782, 0]
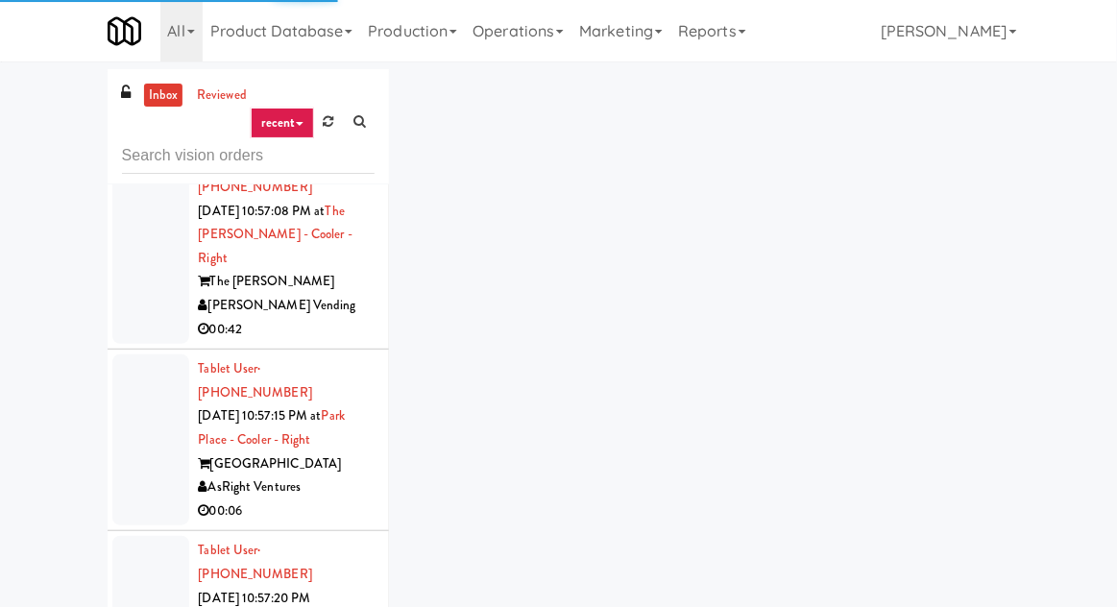
scroll to position [10351, 0]
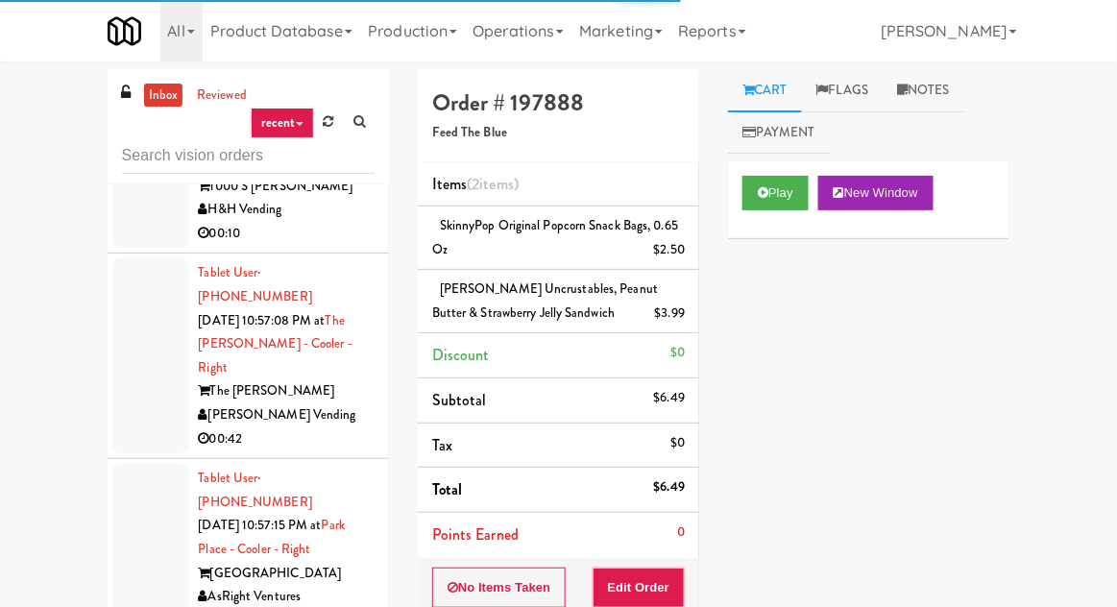
scroll to position [10253, 0]
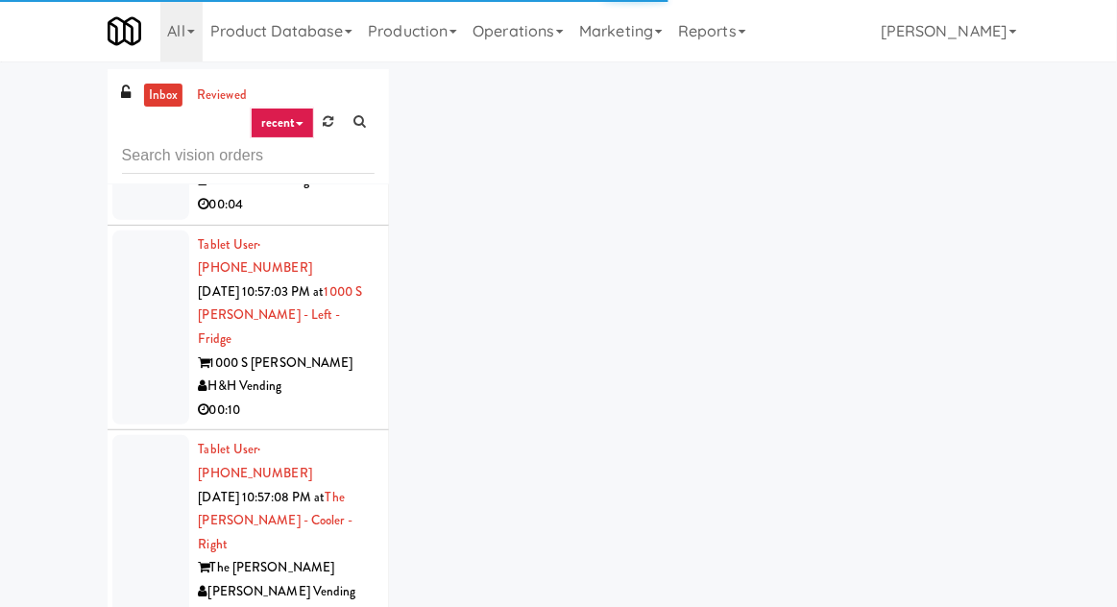
scroll to position [10072, 0]
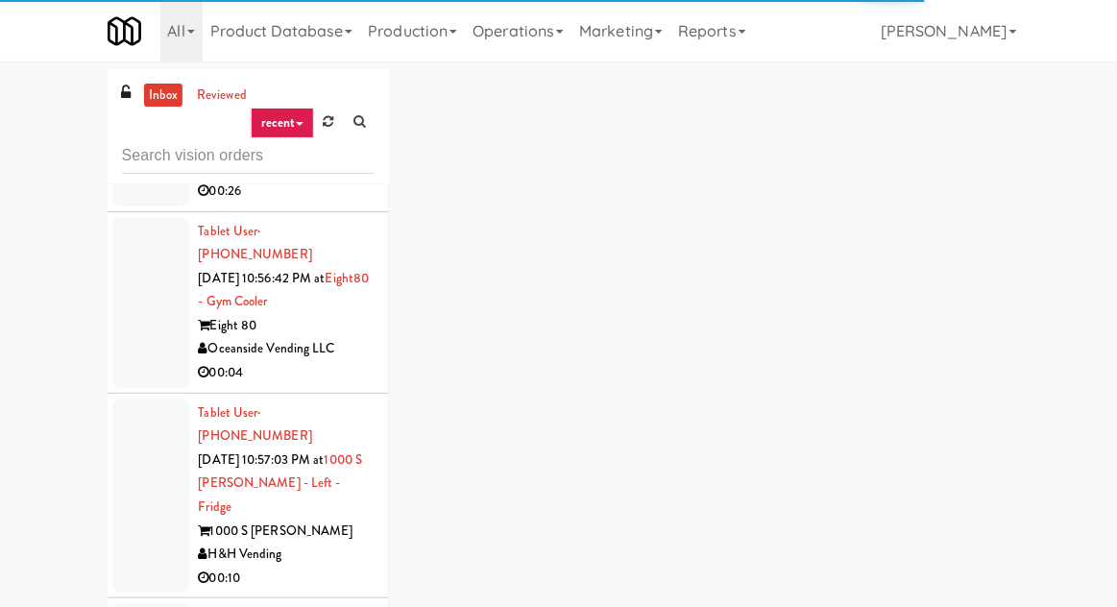
scroll to position [9884, 0]
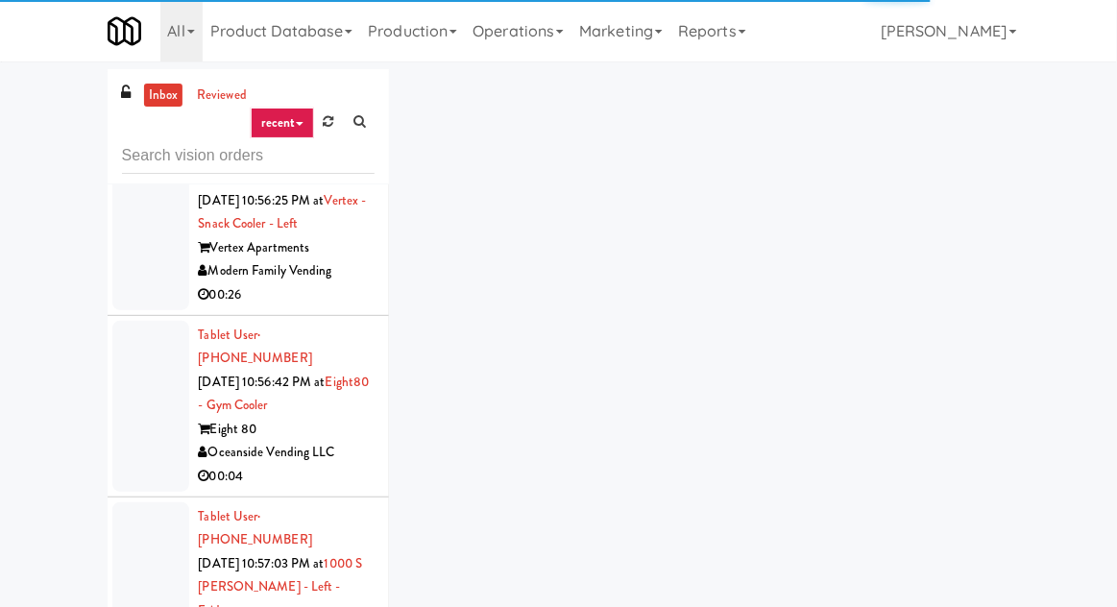
scroll to position [9756, 0]
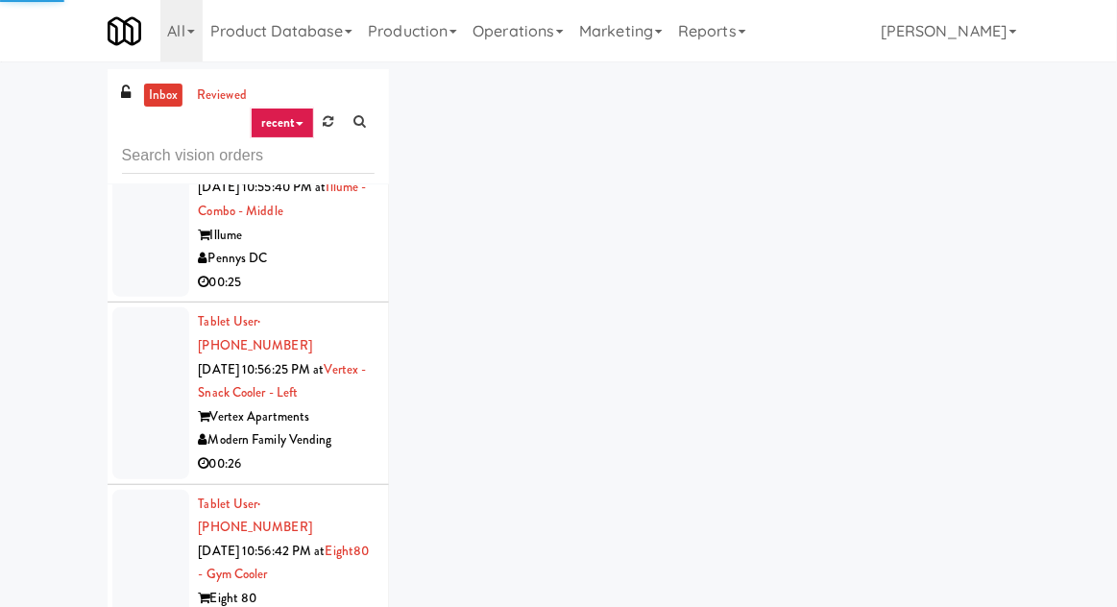
scroll to position [9631, 0]
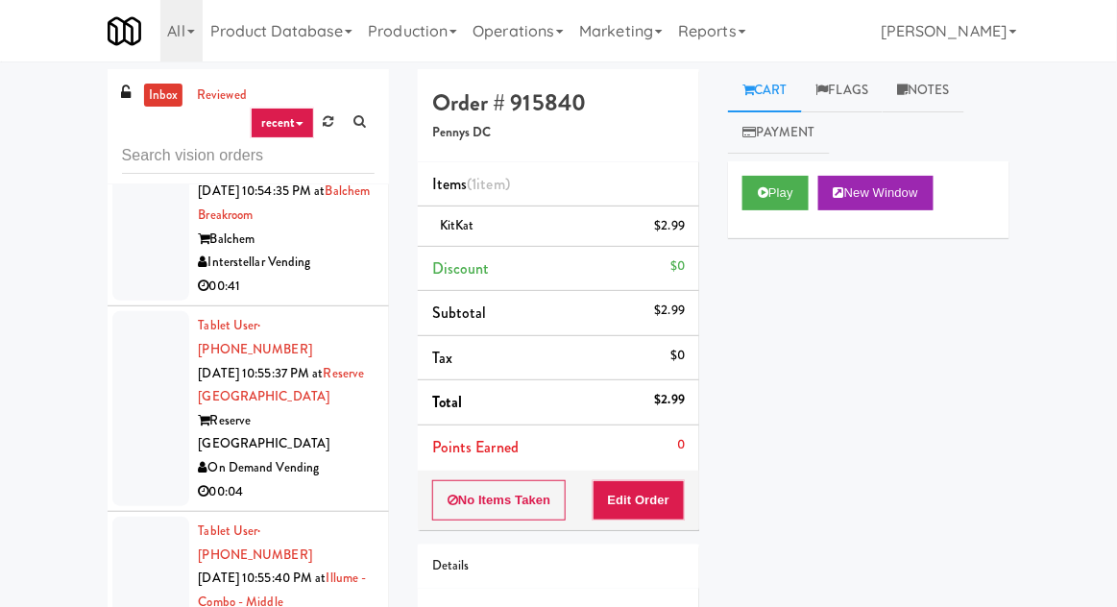
scroll to position [9226, 0]
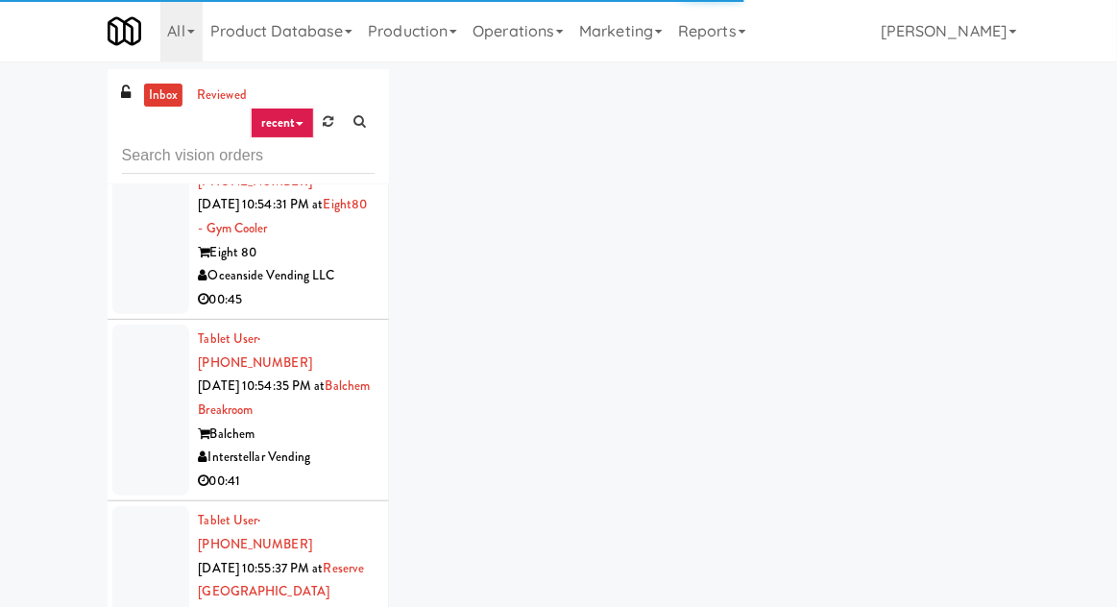
scroll to position [9042, 0]
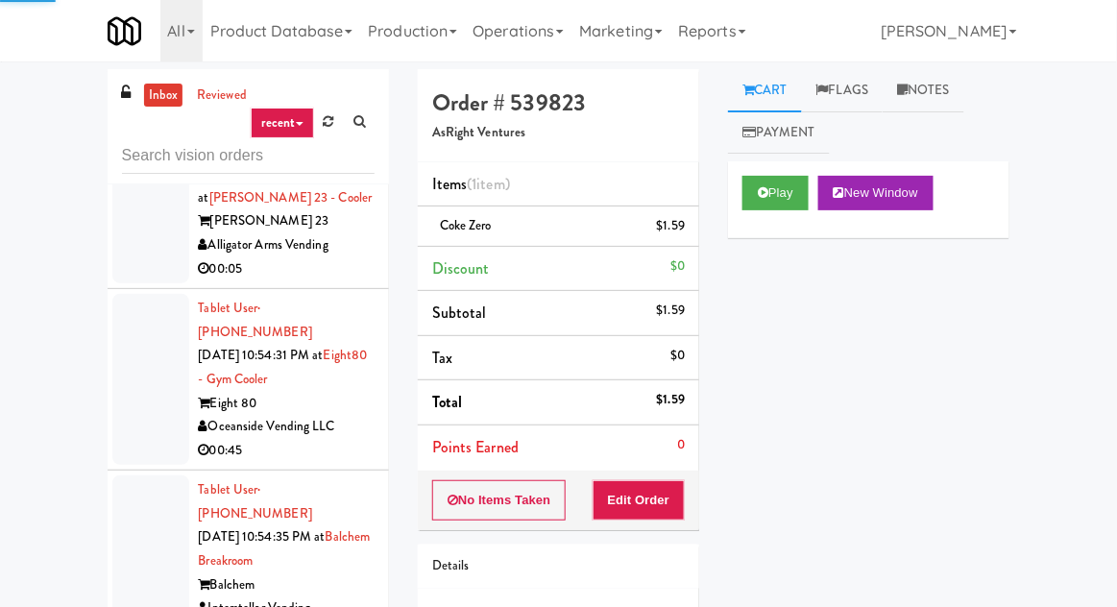
scroll to position [8880, 0]
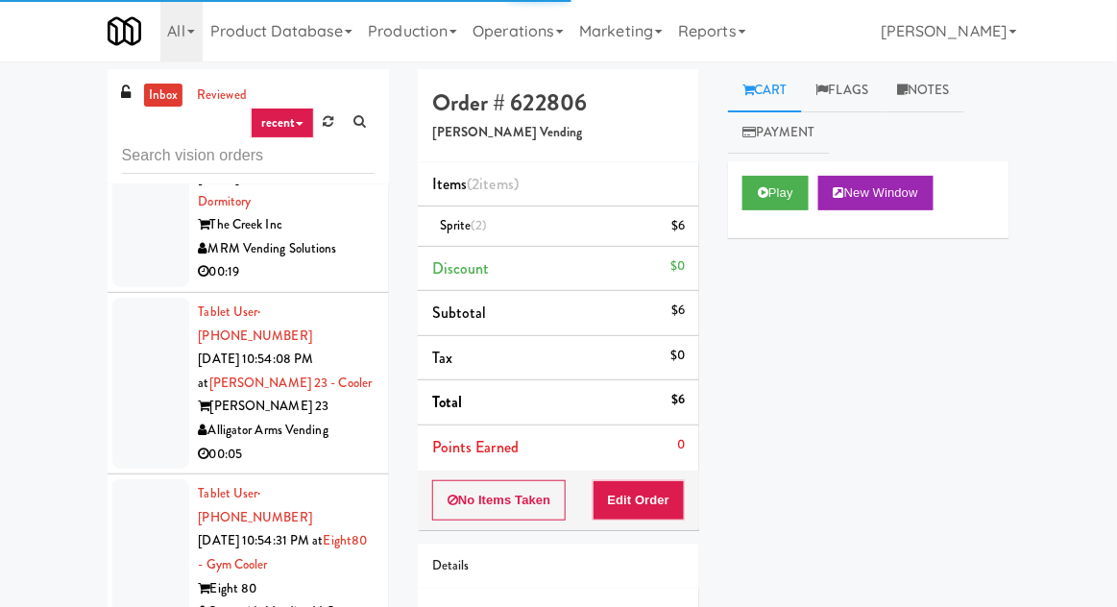
scroll to position [8708, 0]
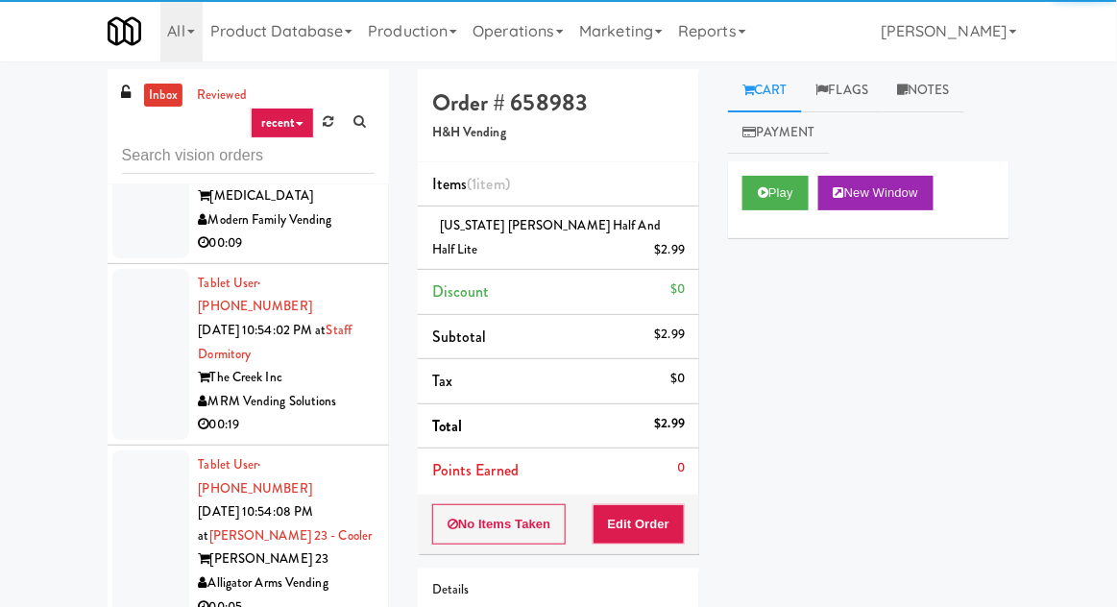
scroll to position [8564, 0]
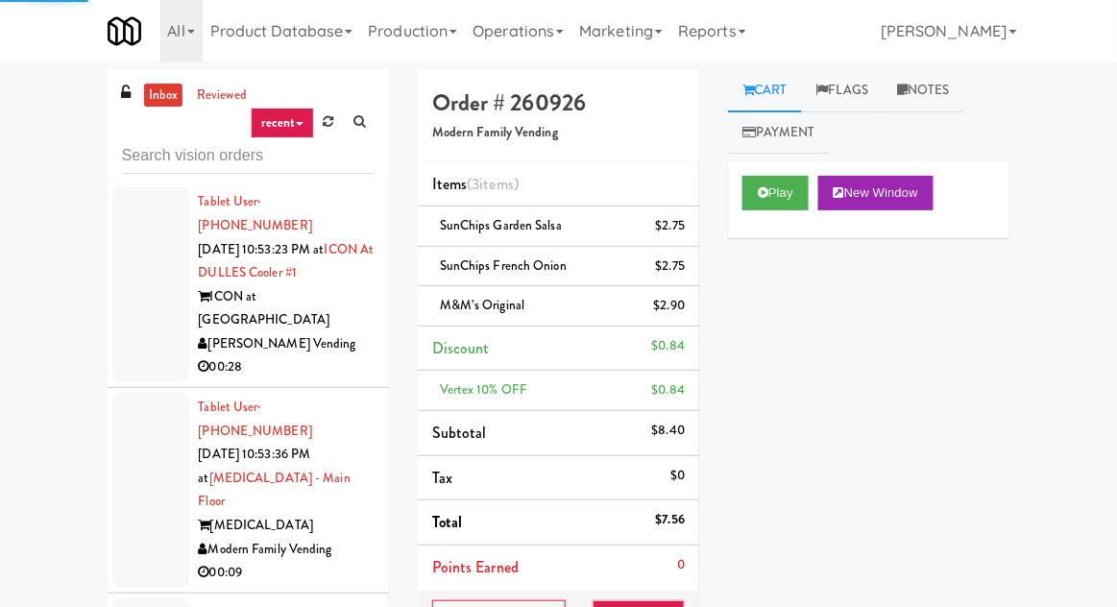
scroll to position [8145, 0]
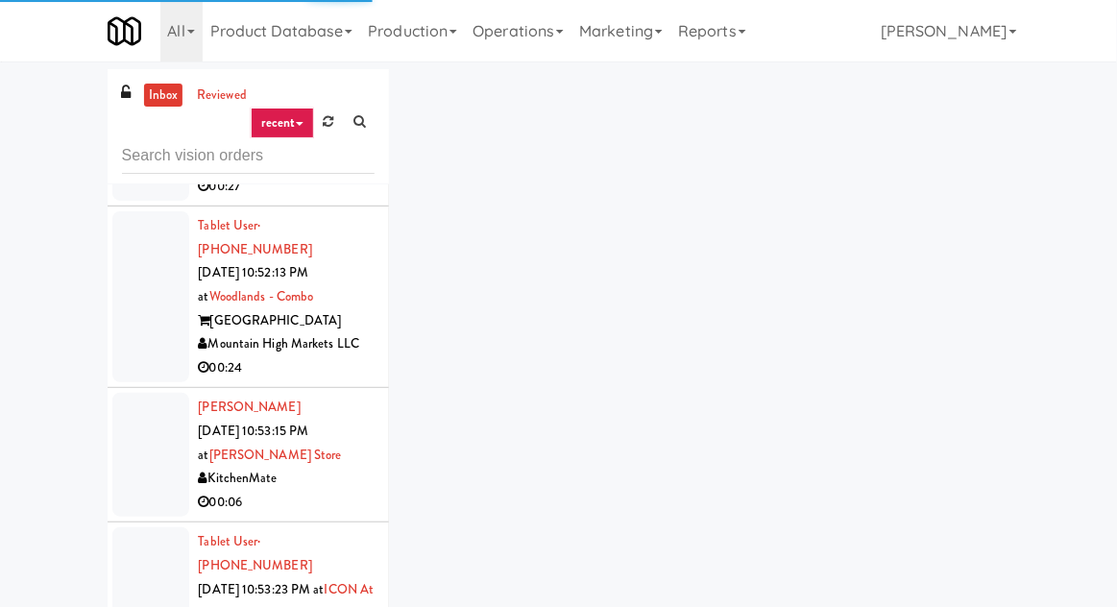
scroll to position [7884, 0]
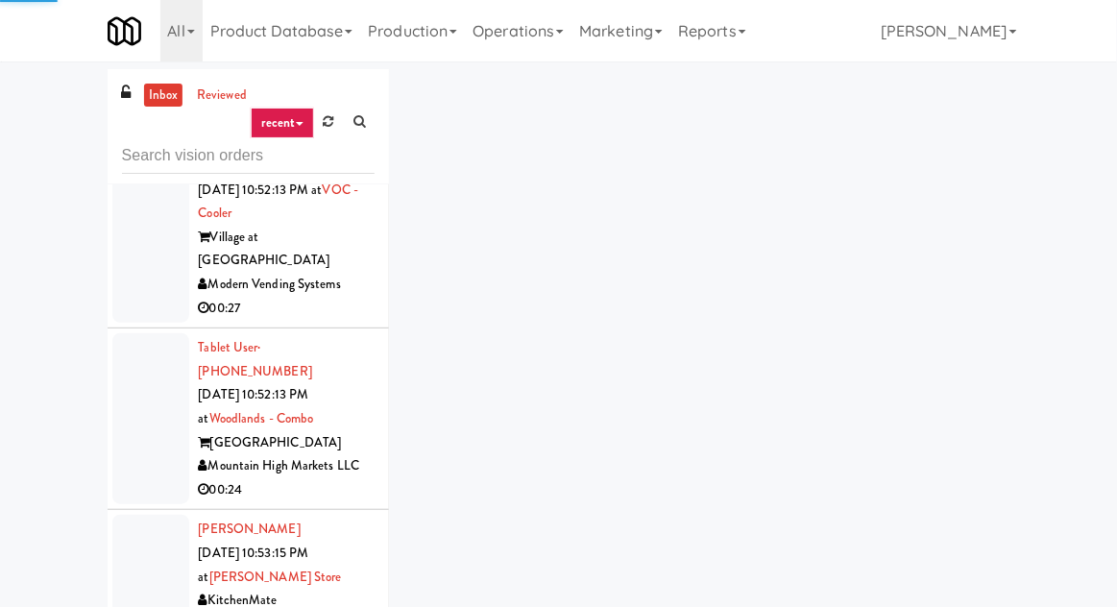
scroll to position [7775, 0]
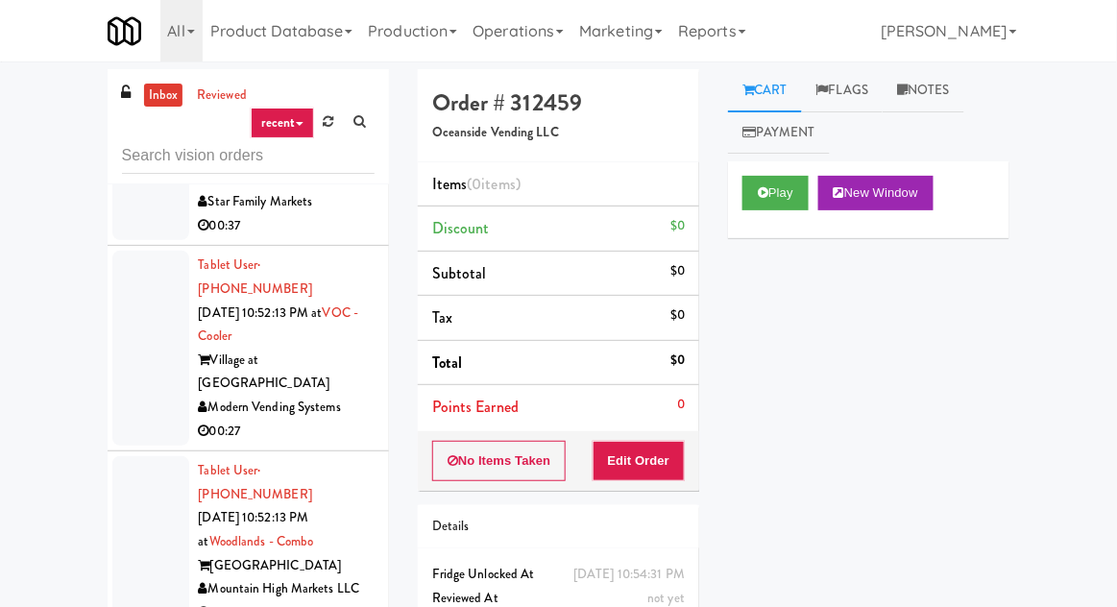
scroll to position [7642, 0]
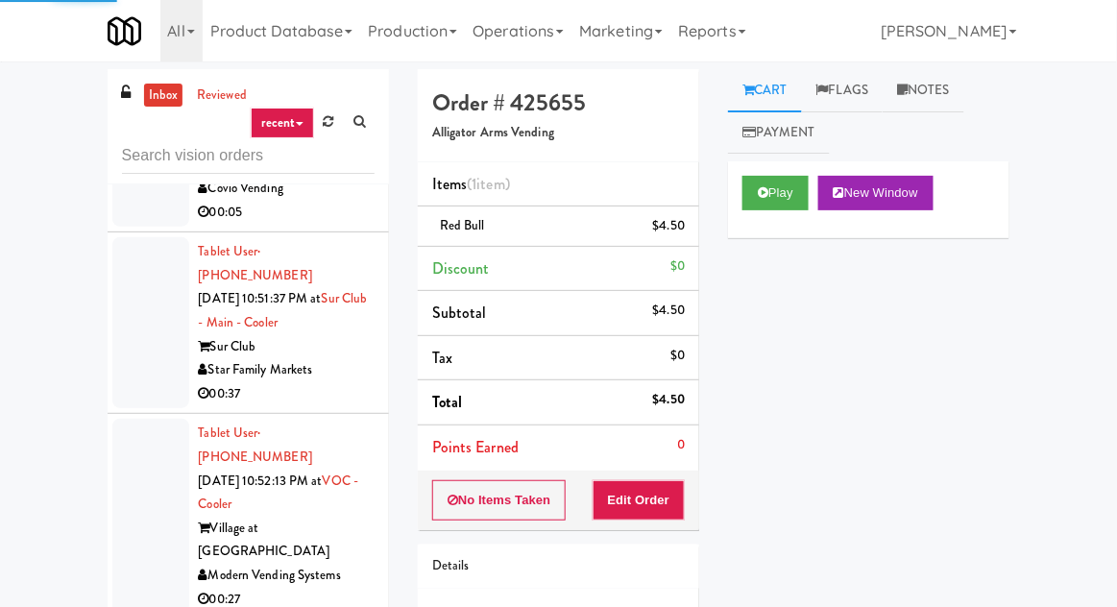
scroll to position [7482, 0]
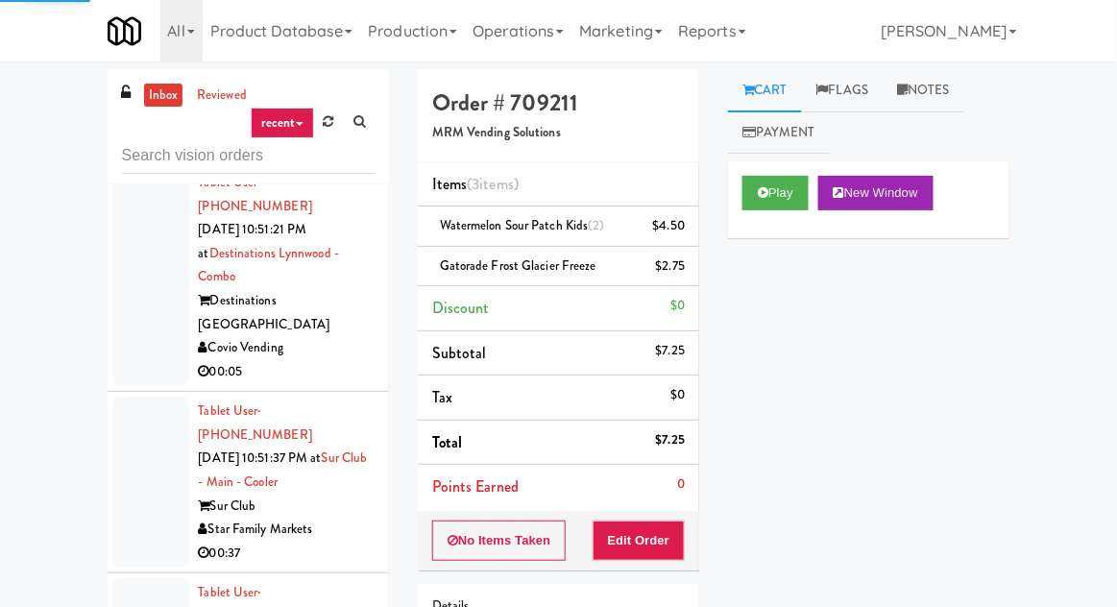
scroll to position [7321, 0]
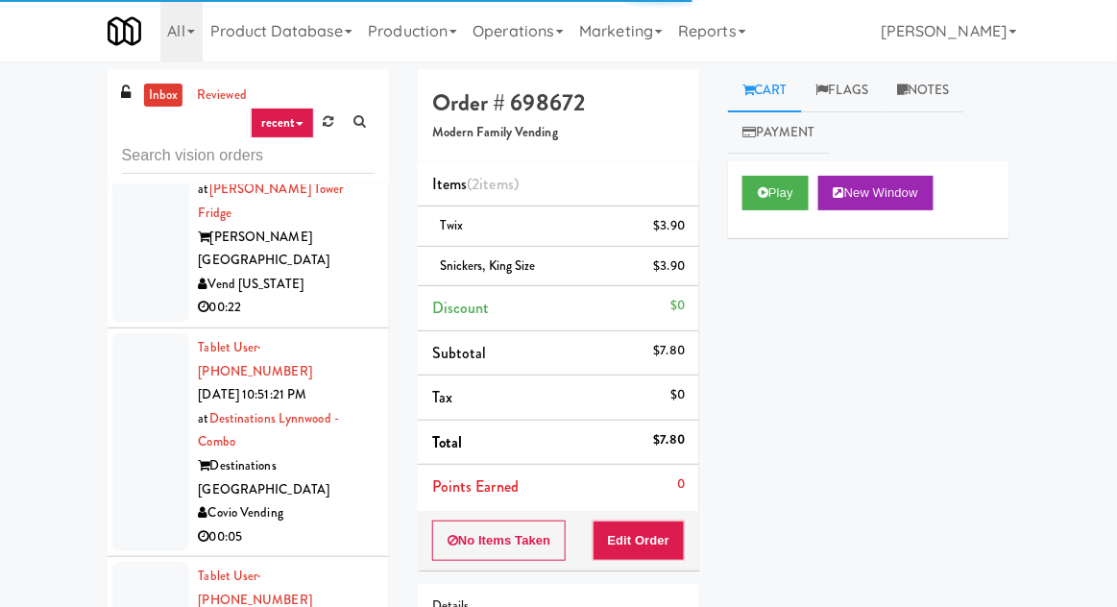
scroll to position [7157, 0]
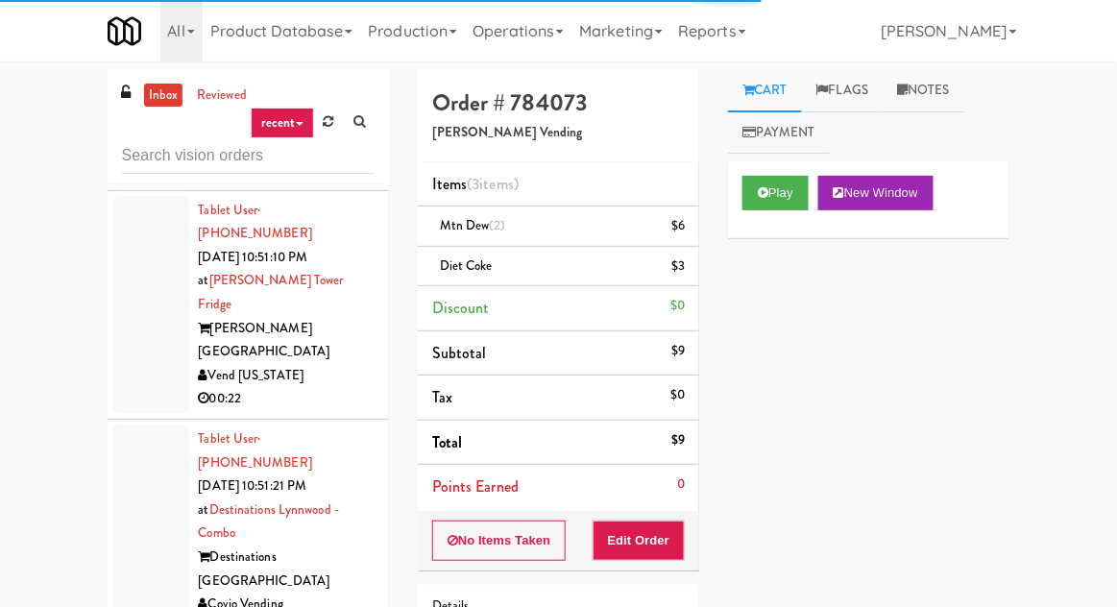
scroll to position [7014, 0]
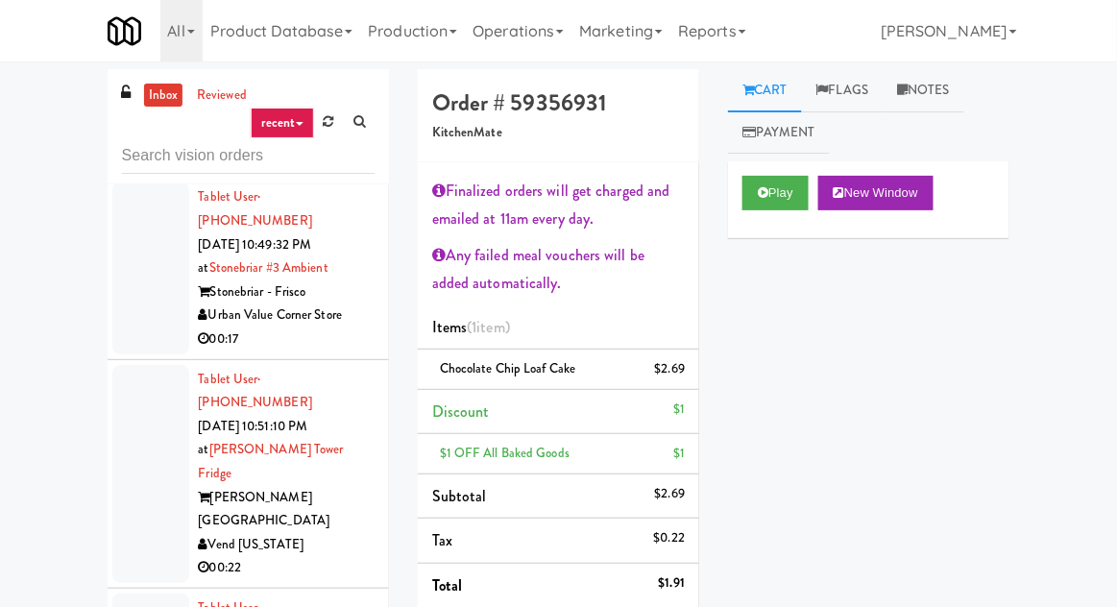
scroll to position [6890, 0]
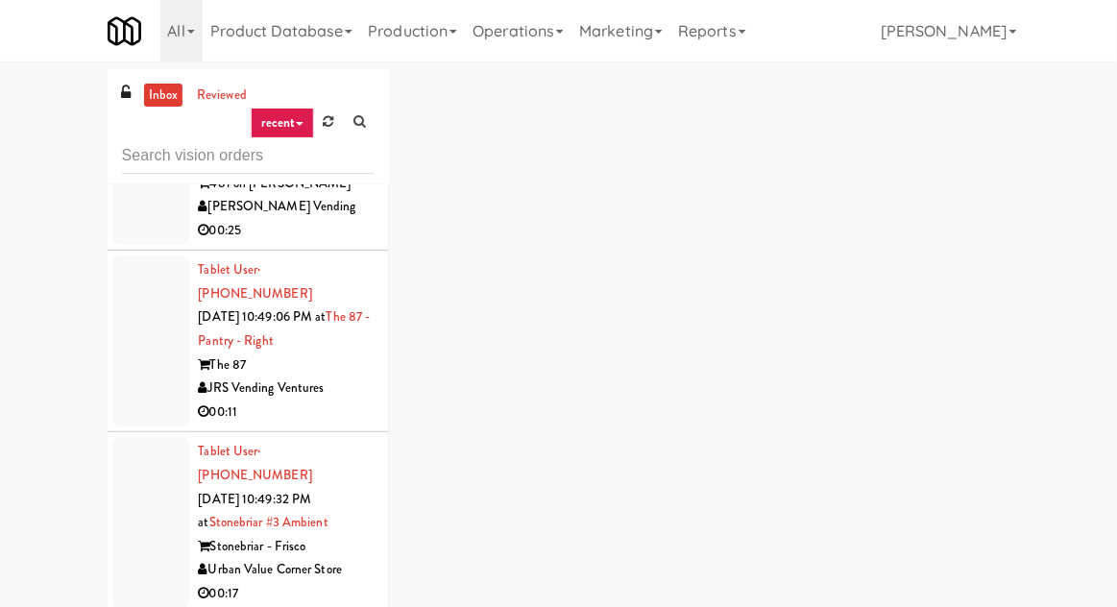
scroll to position [6639, 0]
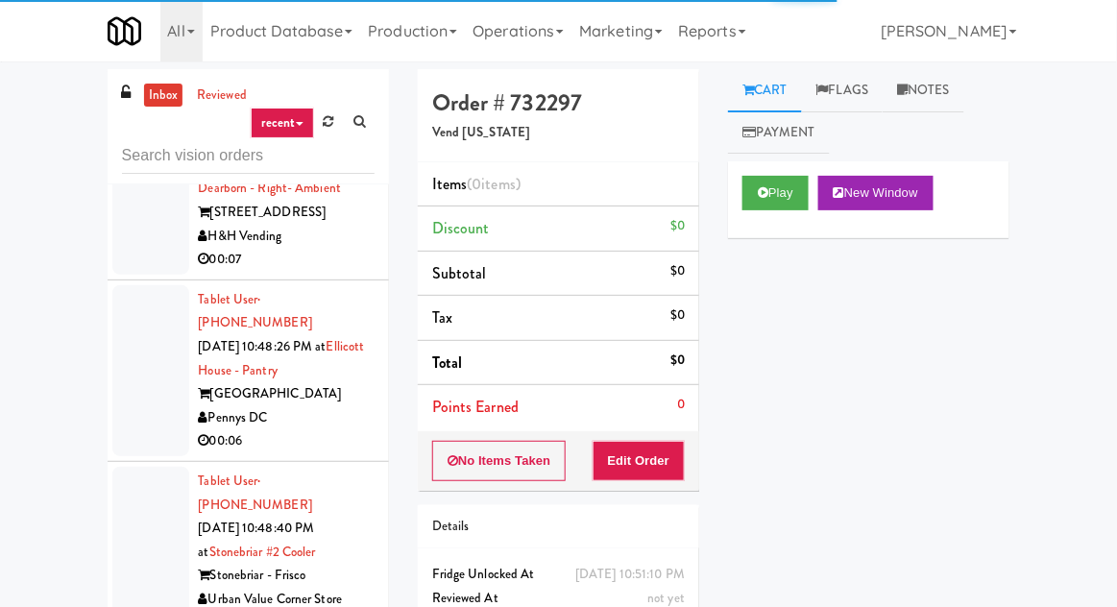
scroll to position [6063, 0]
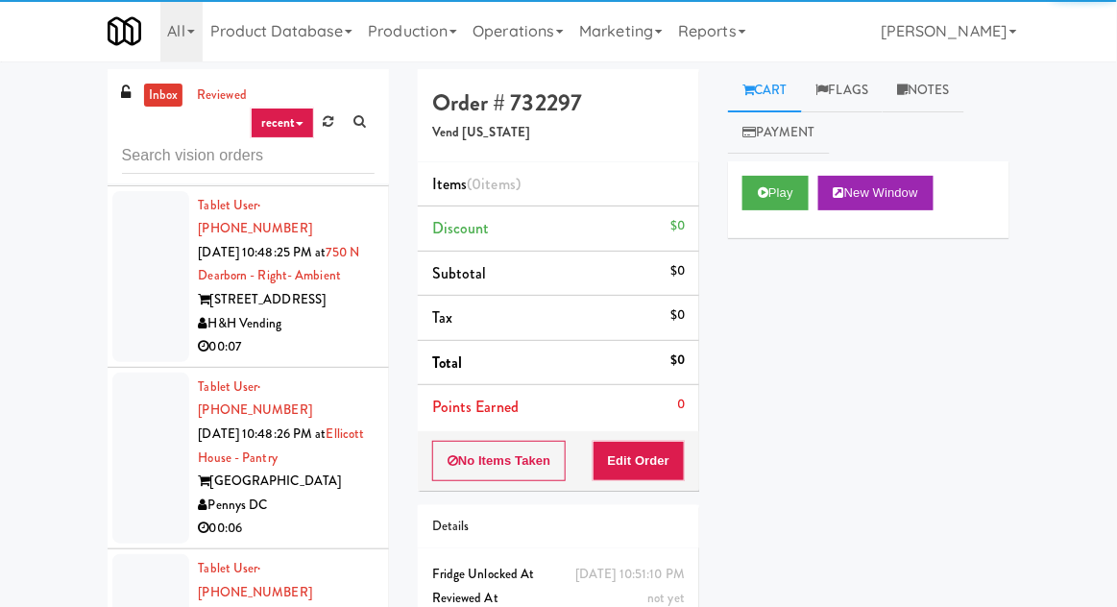
scroll to position [5936, 0]
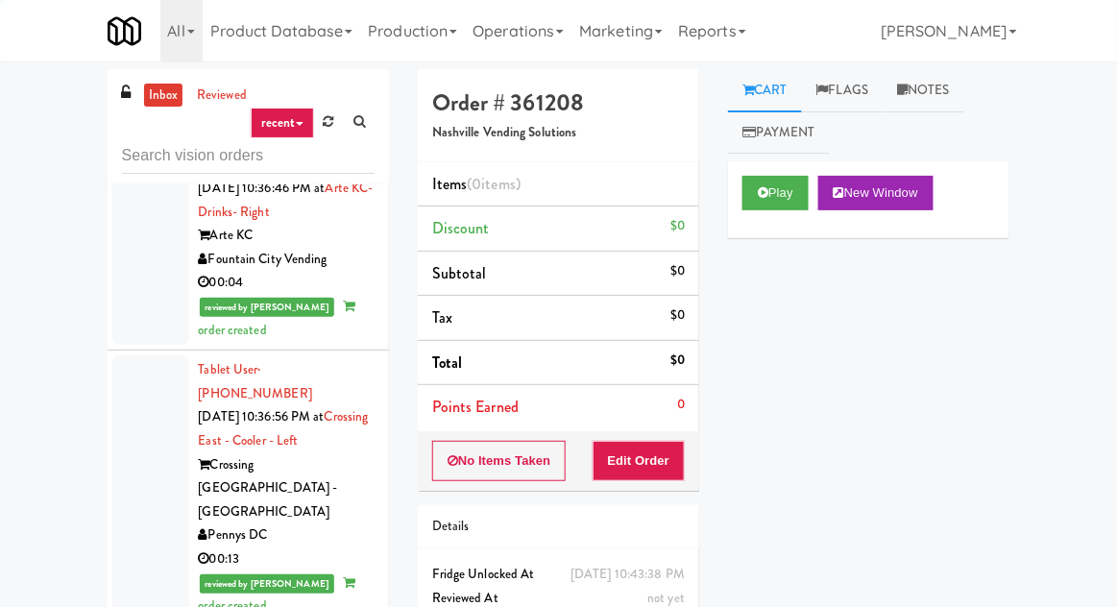
scroll to position [3769, 0]
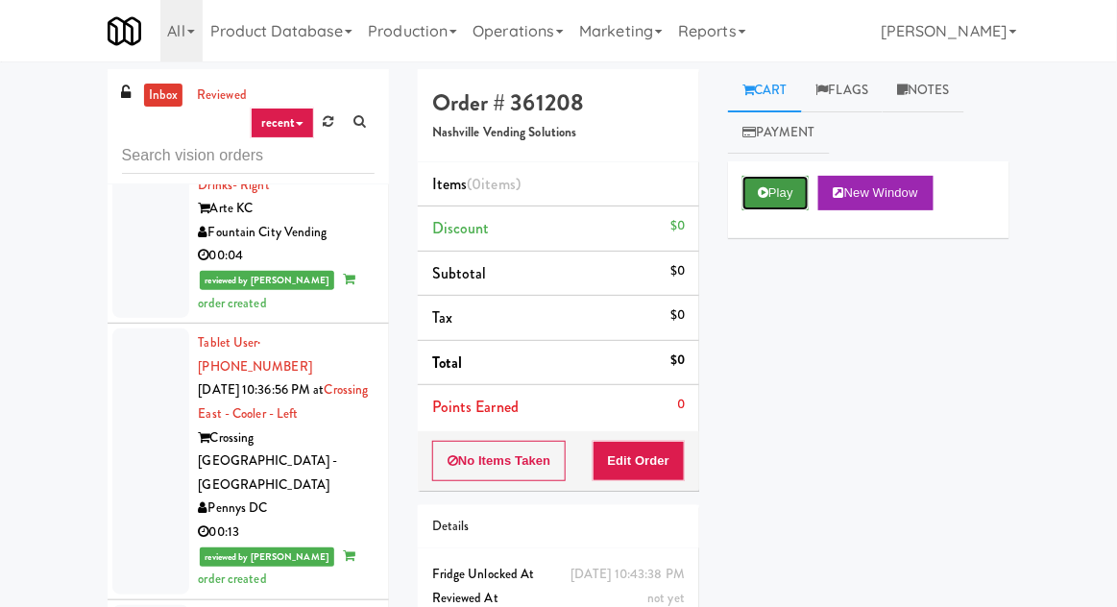
click at [763, 198] on icon at bounding box center [763, 192] width 11 height 12
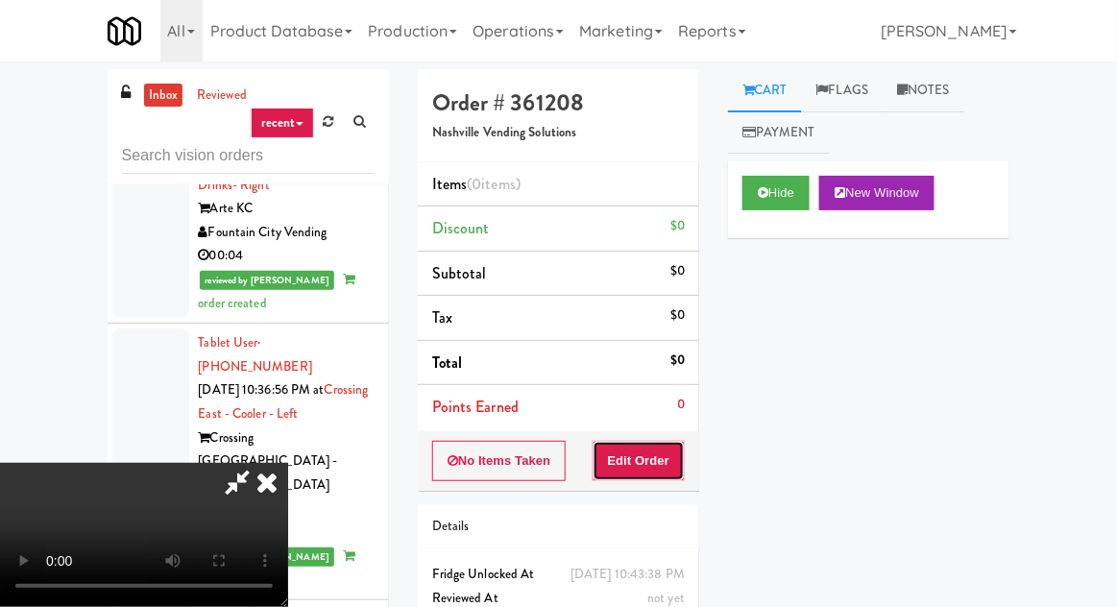
click at [661, 473] on button "Edit Order" at bounding box center [638, 461] width 93 height 40
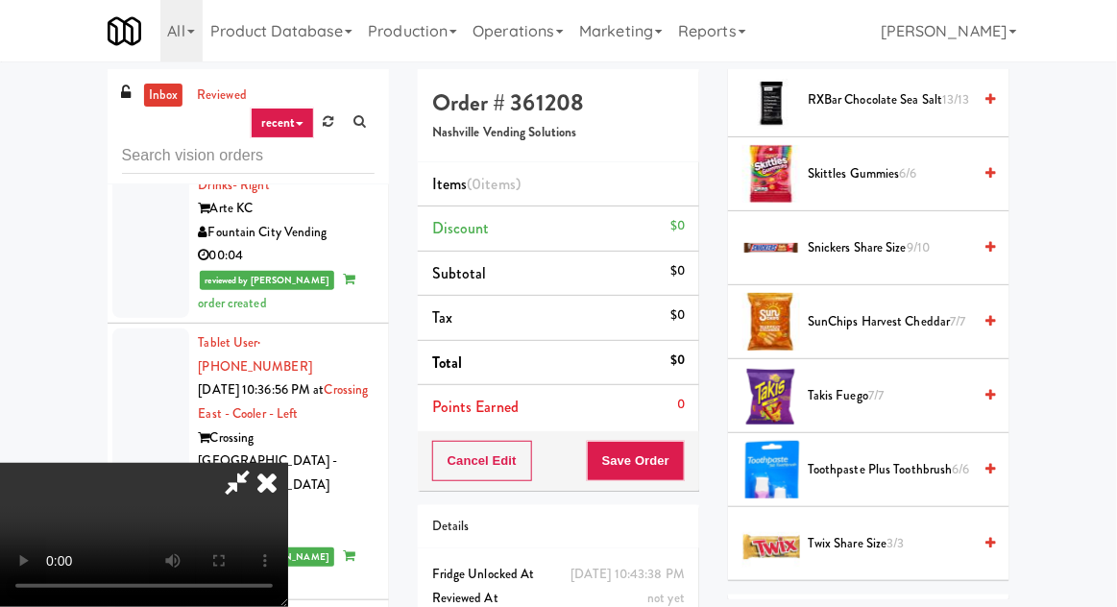
scroll to position [1933, 0]
click at [875, 251] on span "Snickers Share Size 9/10" at bounding box center [888, 249] width 163 height 24
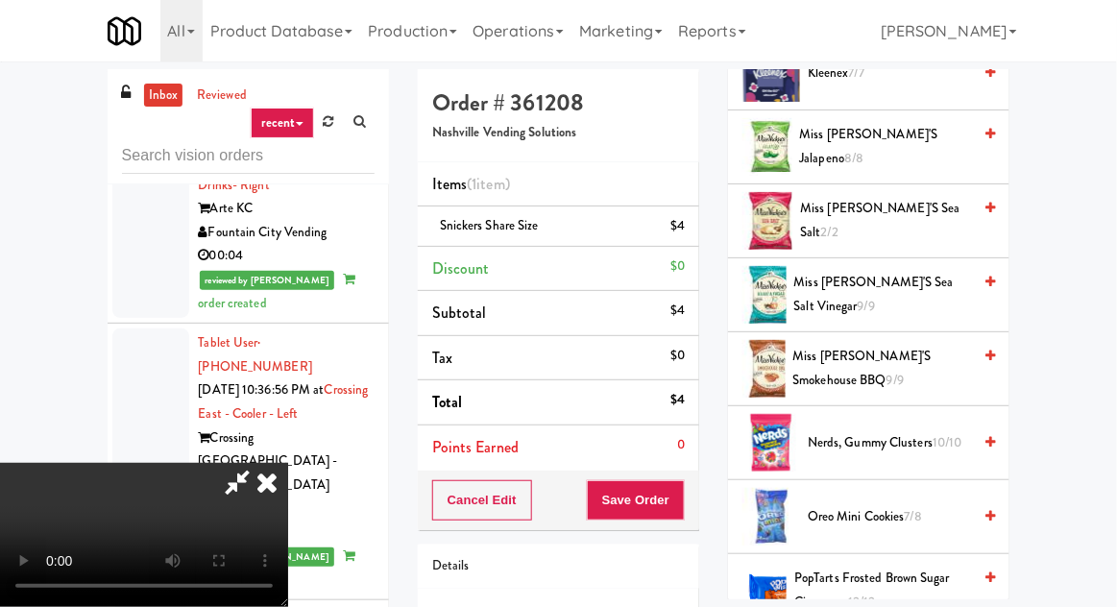
scroll to position [995, 0]
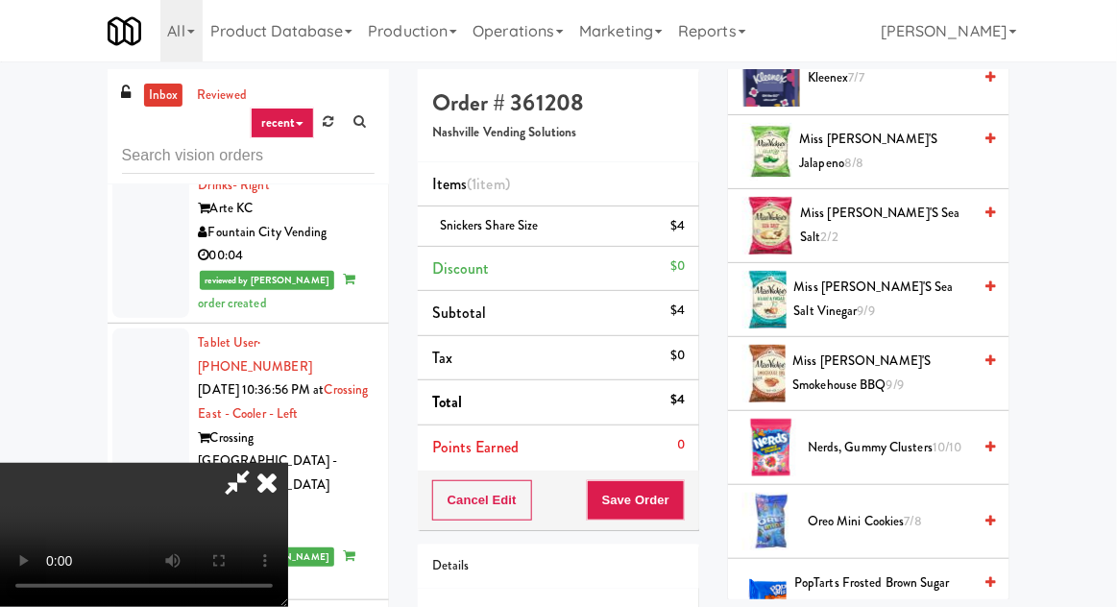
click at [898, 145] on span "Miss [PERSON_NAME]'s Jalapeno 8/8" at bounding box center [886, 151] width 172 height 47
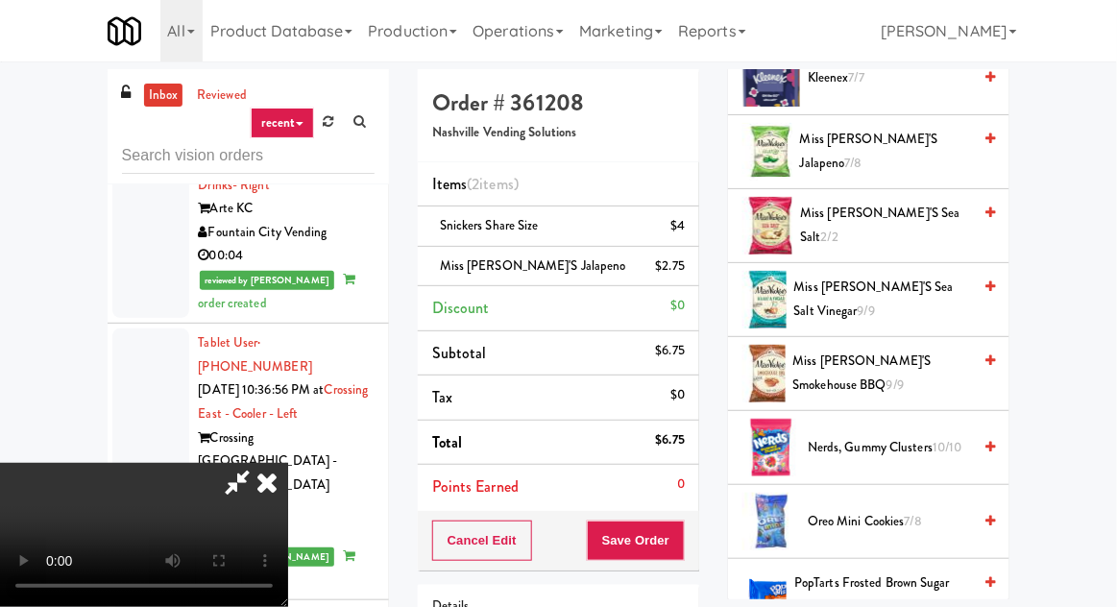
scroll to position [70, 0]
click at [880, 445] on span "Nerds, Gummy Clusters 10/10" at bounding box center [888, 448] width 163 height 24
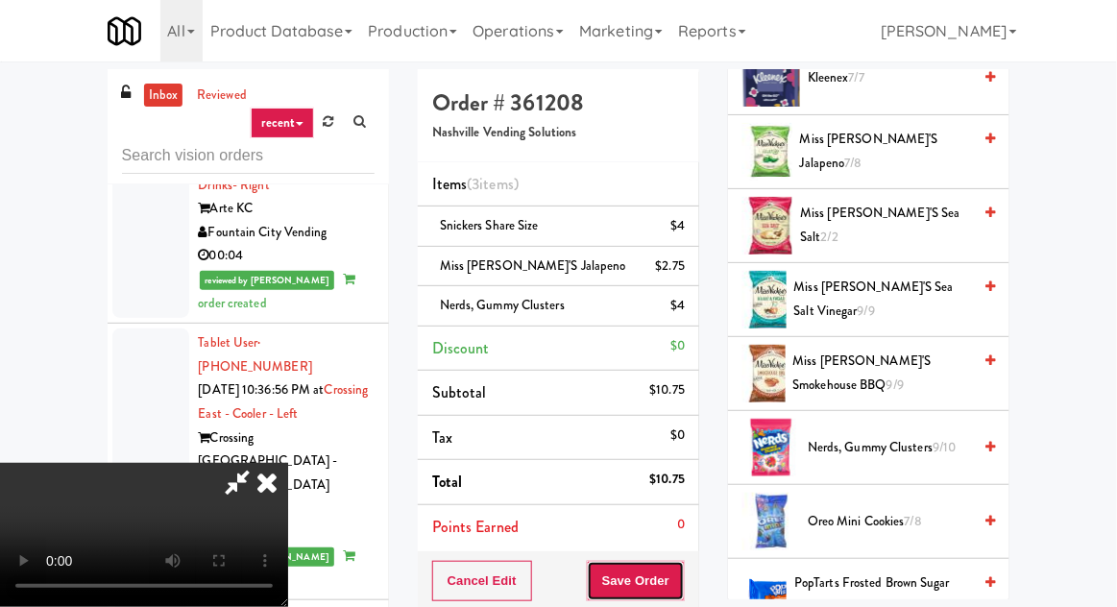
click at [685, 574] on button "Save Order" at bounding box center [636, 581] width 98 height 40
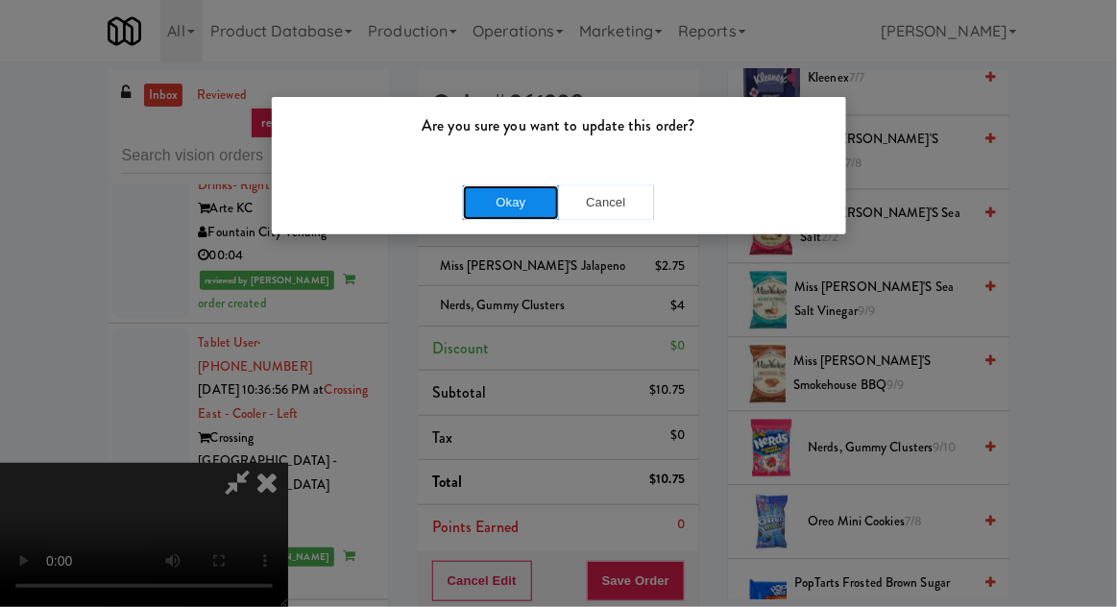
click at [480, 216] on button "Okay" at bounding box center [511, 202] width 96 height 35
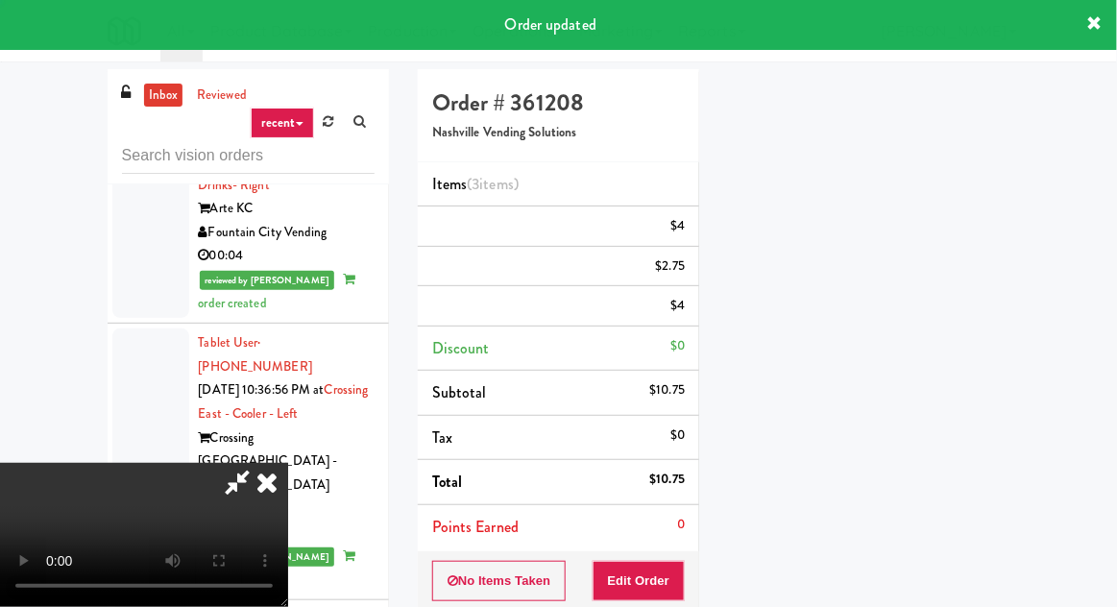
scroll to position [0, 0]
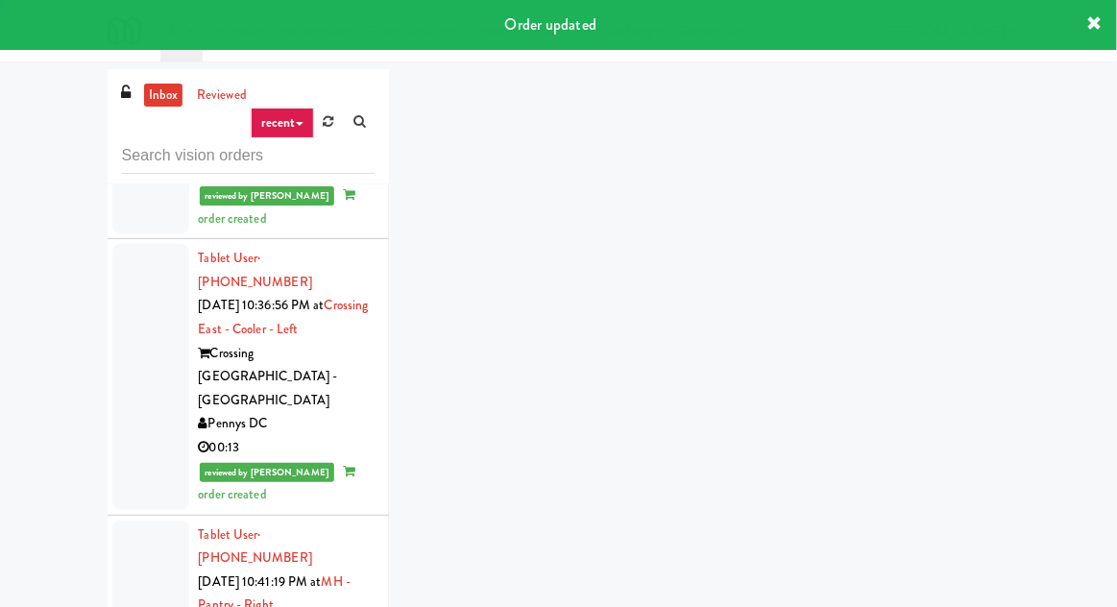
scroll to position [3929, 0]
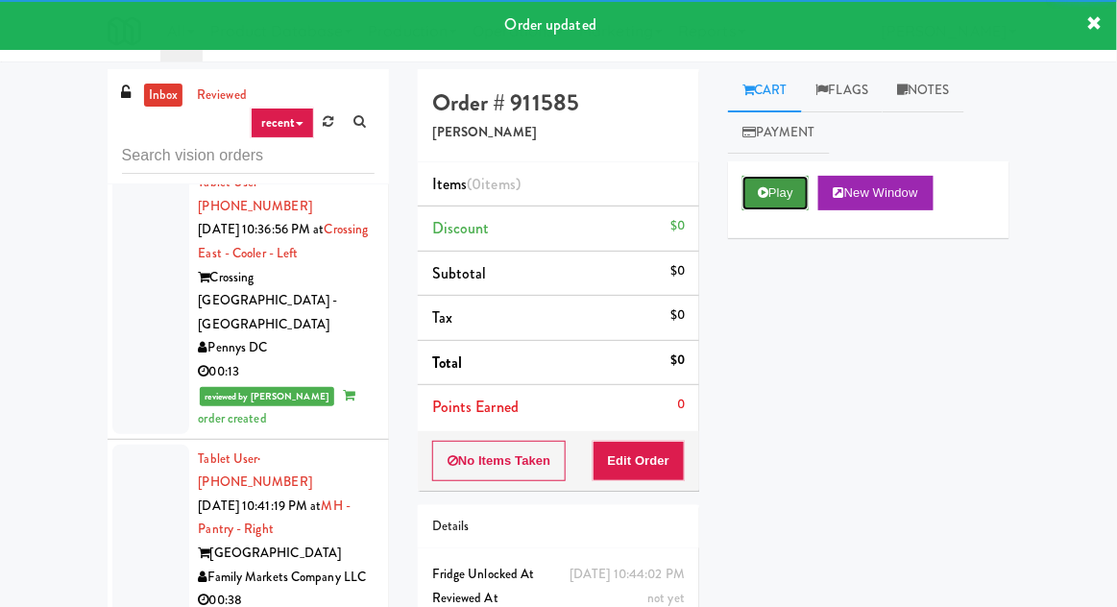
click at [770, 202] on button "Play" at bounding box center [775, 193] width 66 height 35
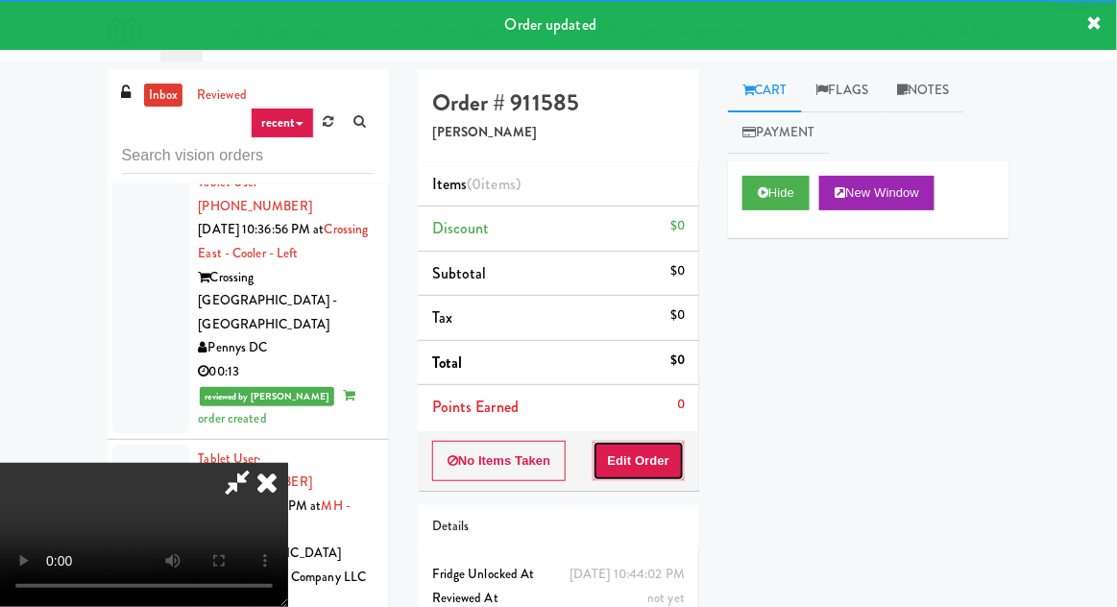
click at [658, 450] on button "Edit Order" at bounding box center [638, 461] width 93 height 40
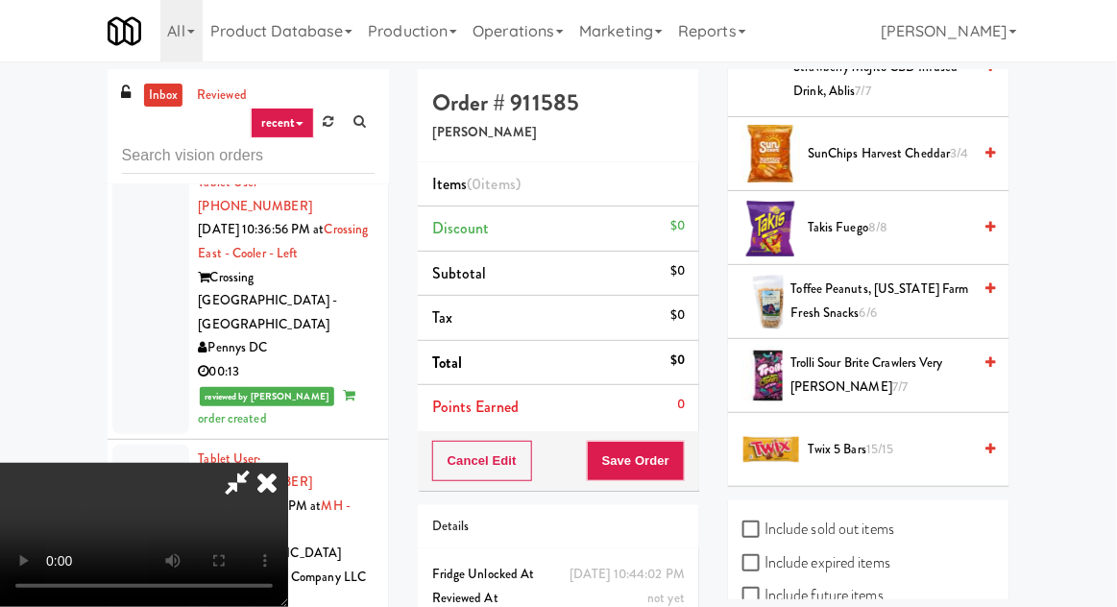
scroll to position [1817, 0]
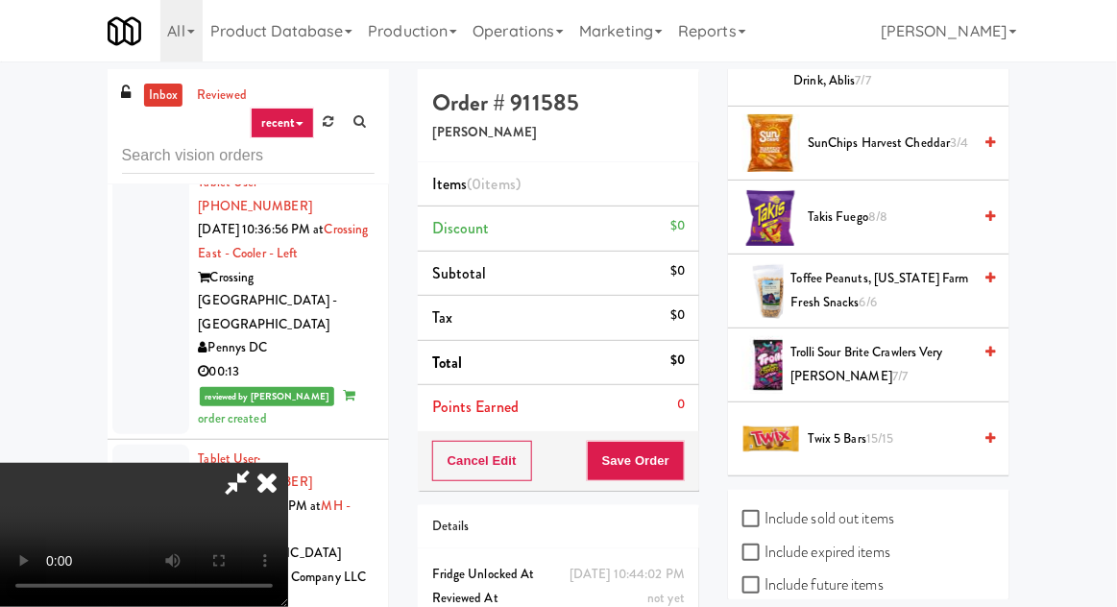
click at [858, 205] on span "Takis Fuego 8/8" at bounding box center [888, 217] width 163 height 24
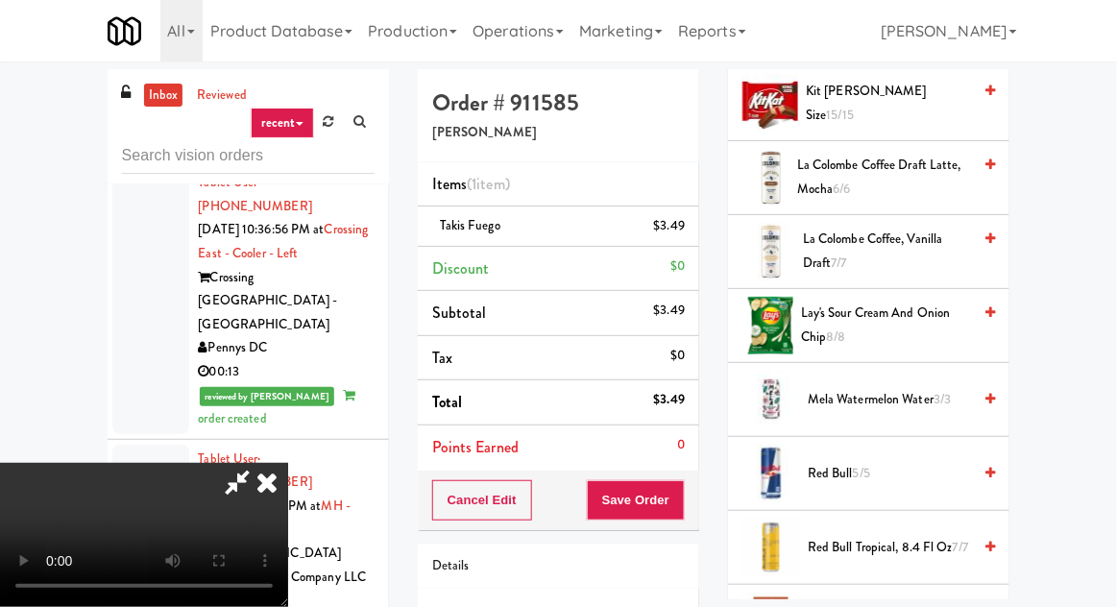
scroll to position [1015, 0]
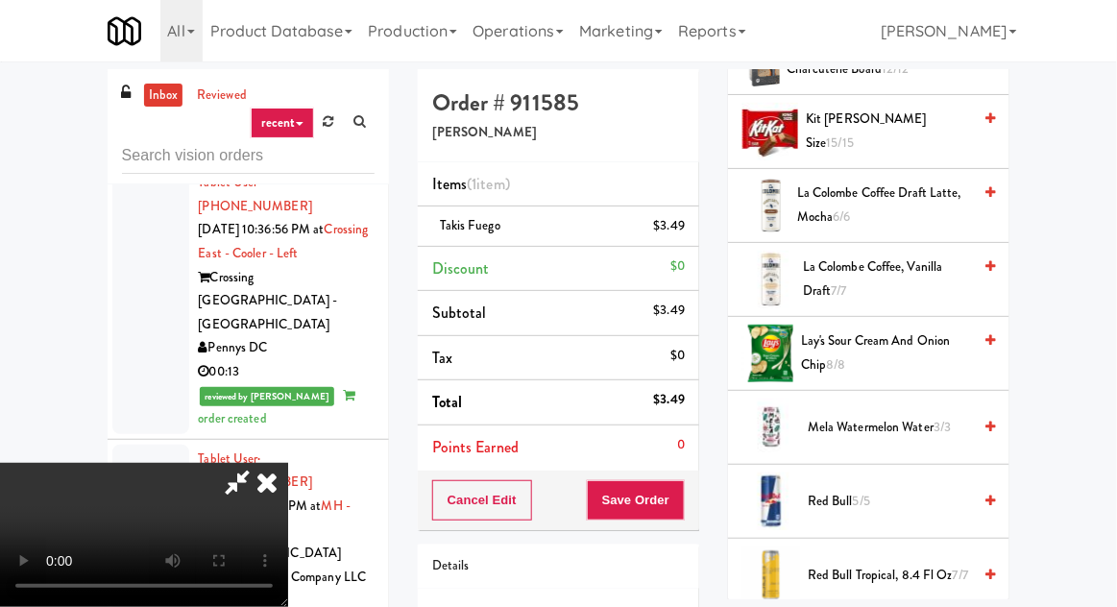
click at [860, 416] on span "Mela Watermelon Water 3/3" at bounding box center [888, 428] width 163 height 24
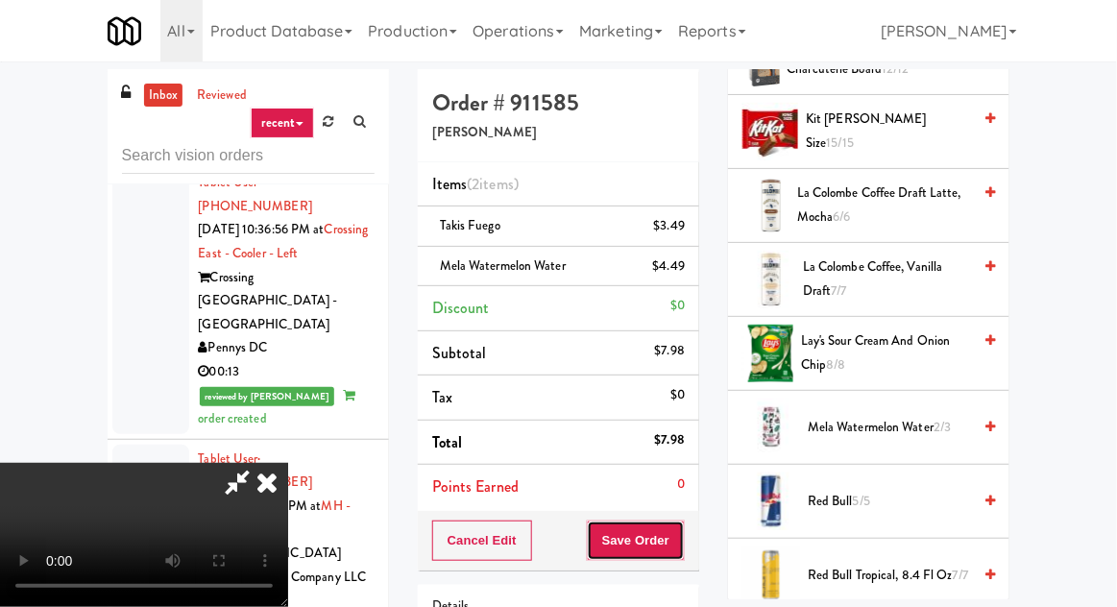
click at [684, 538] on button "Save Order" at bounding box center [636, 540] width 98 height 40
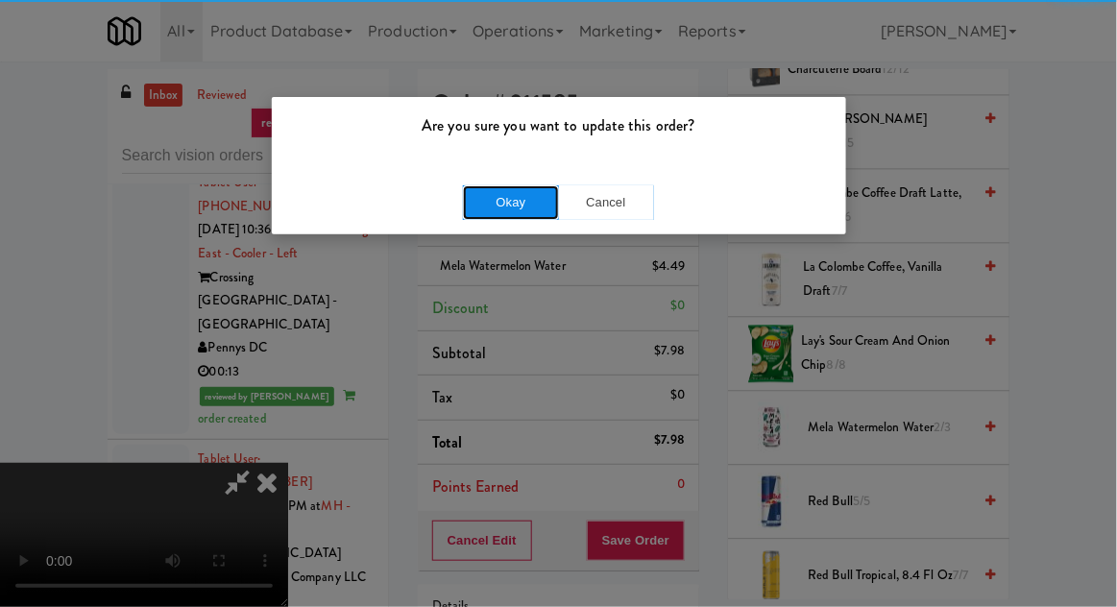
click at [499, 204] on button "Okay" at bounding box center [511, 202] width 96 height 35
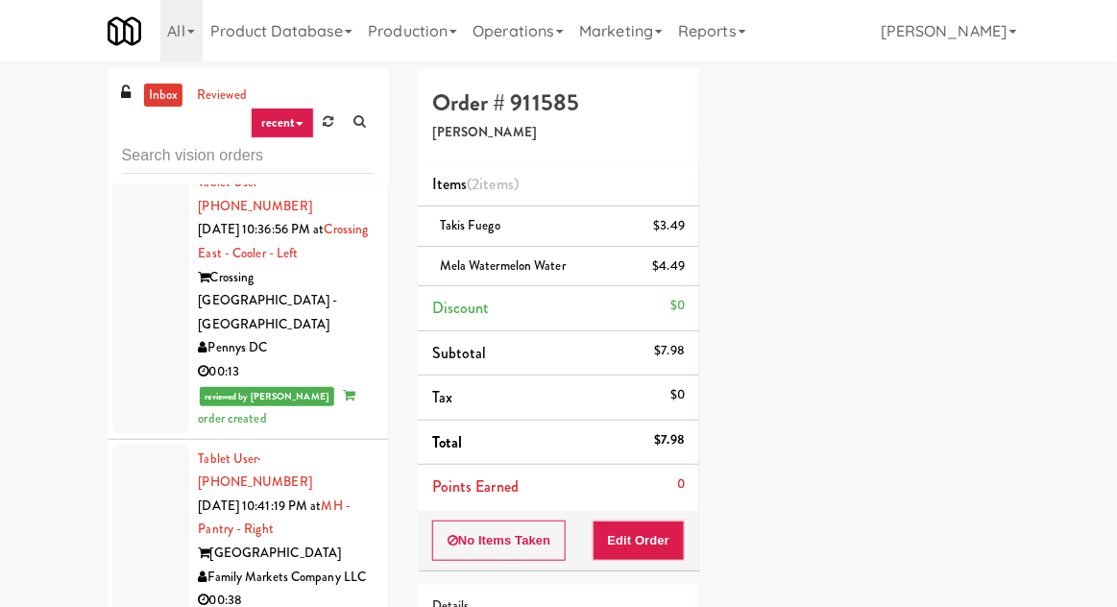
scroll to position [189, 0]
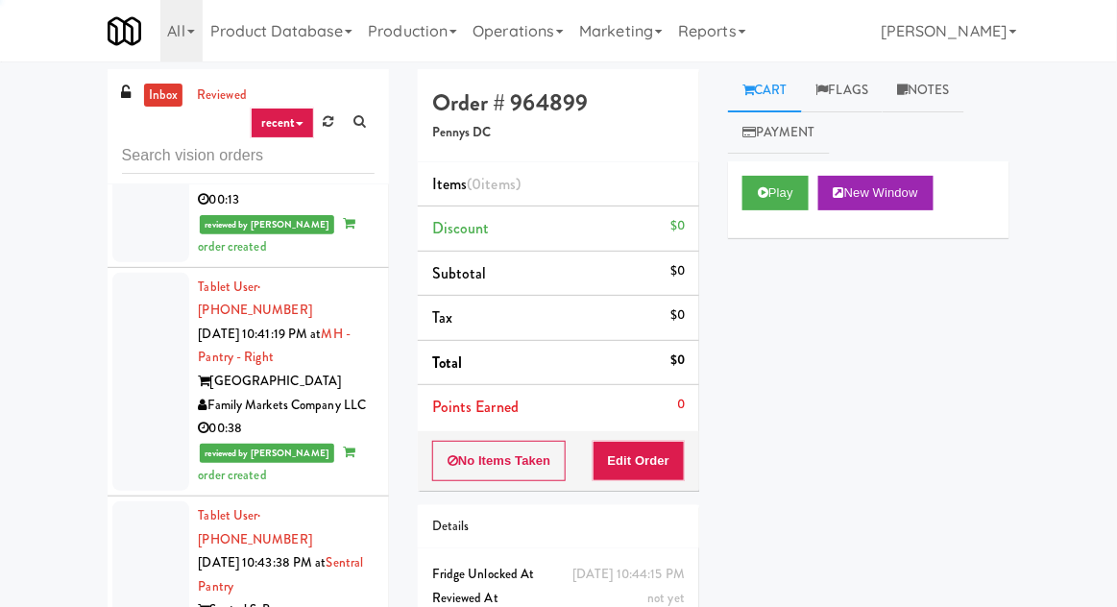
scroll to position [4124, 0]
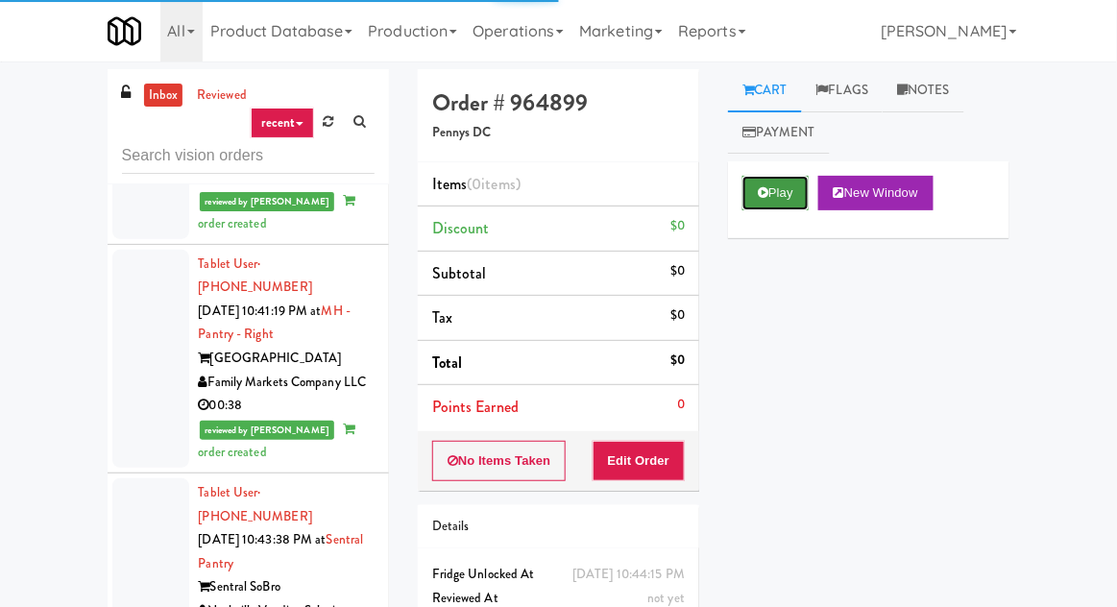
click at [770, 177] on button "Play" at bounding box center [775, 193] width 66 height 35
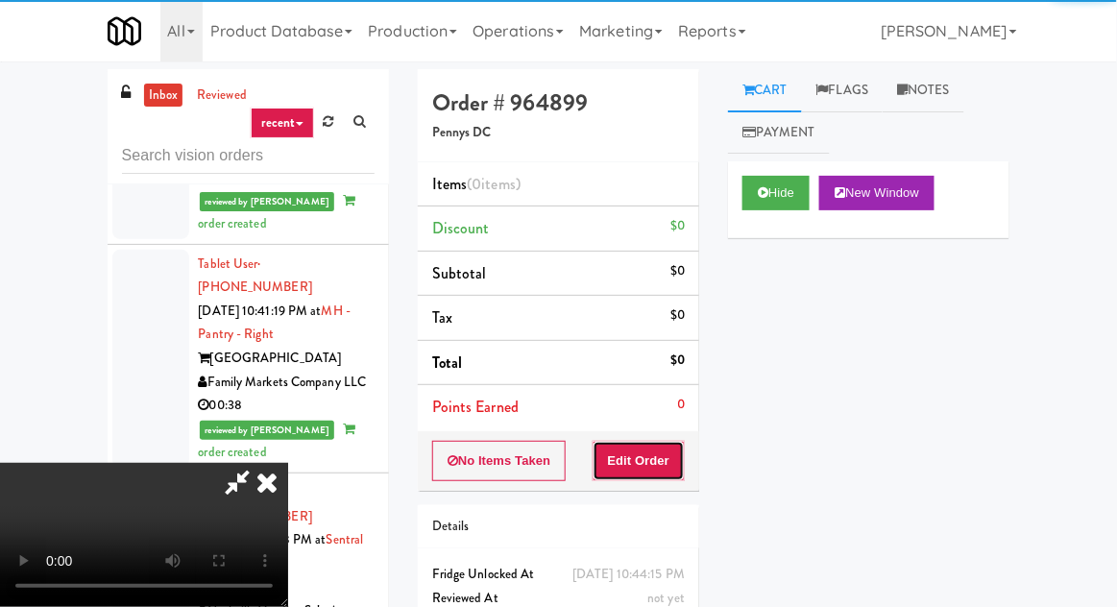
click at [656, 463] on button "Edit Order" at bounding box center [638, 461] width 93 height 40
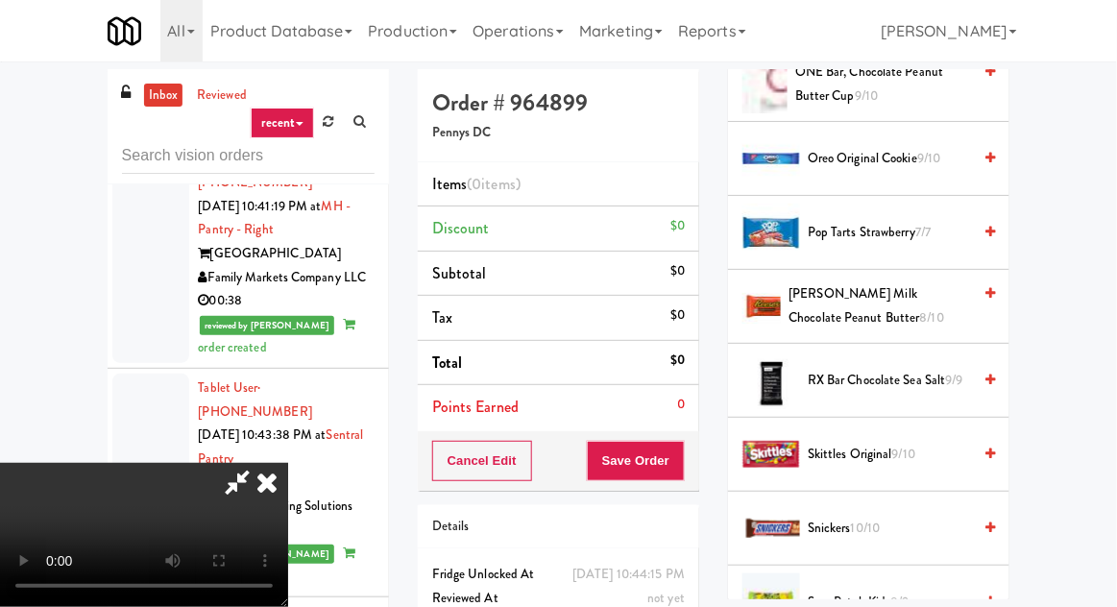
scroll to position [1729, 0]
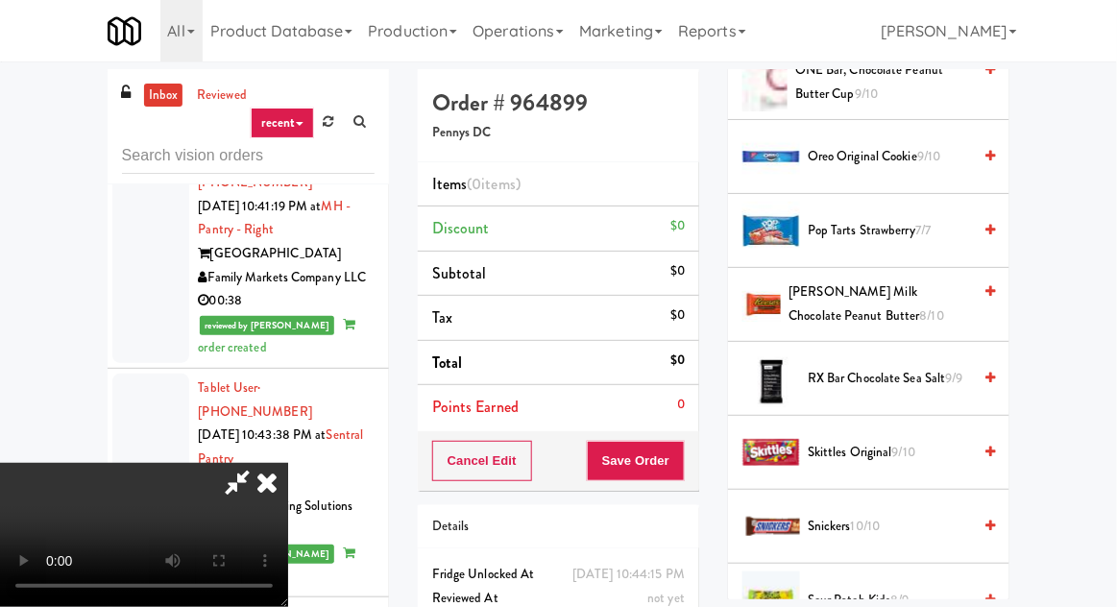
click at [863, 293] on span "[PERSON_NAME] Milk Chocolate Peanut Butter 8/10" at bounding box center [879, 303] width 182 height 47
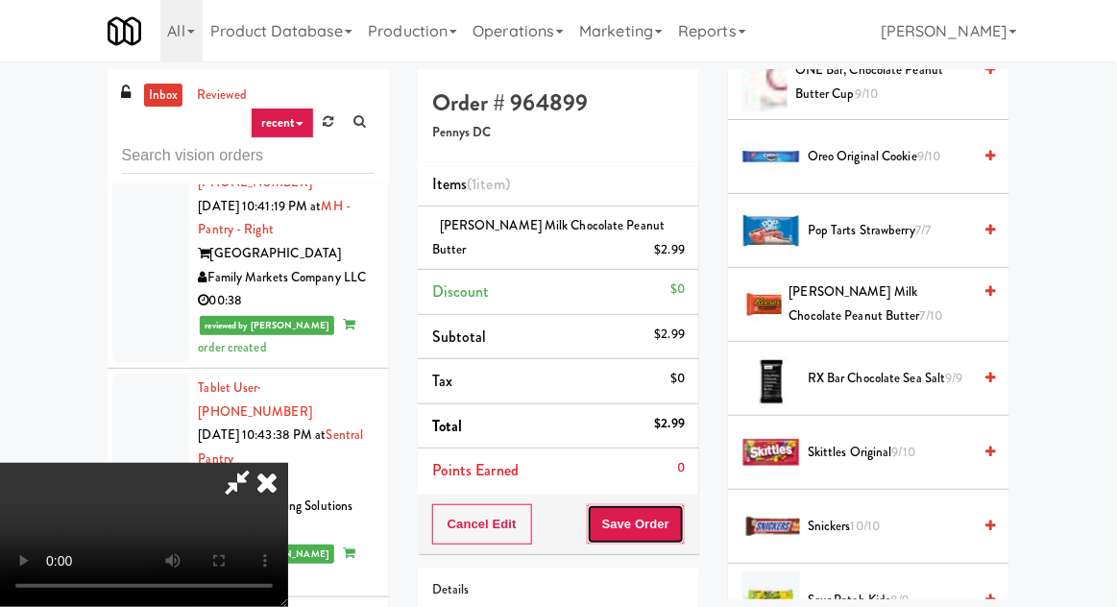
click at [679, 521] on button "Save Order" at bounding box center [636, 524] width 98 height 40
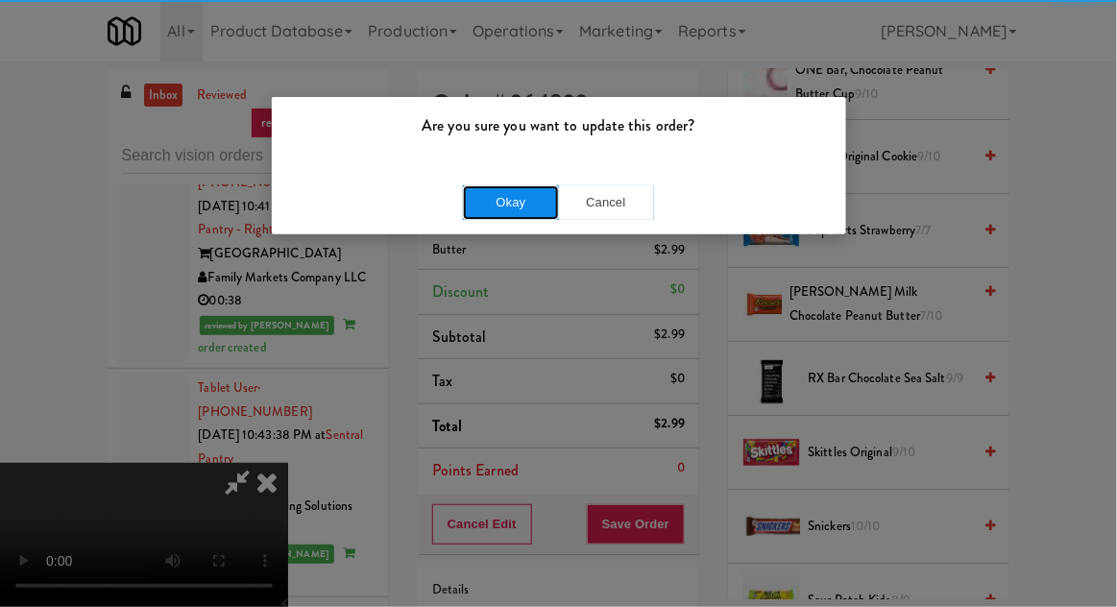
click at [485, 214] on button "Okay" at bounding box center [511, 202] width 96 height 35
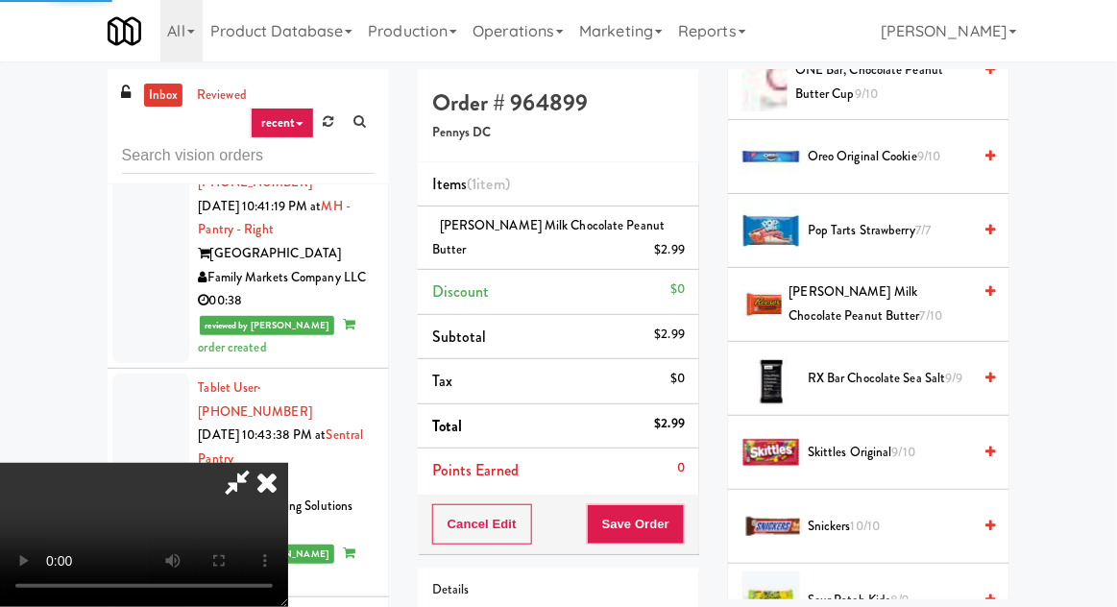
scroll to position [189, 0]
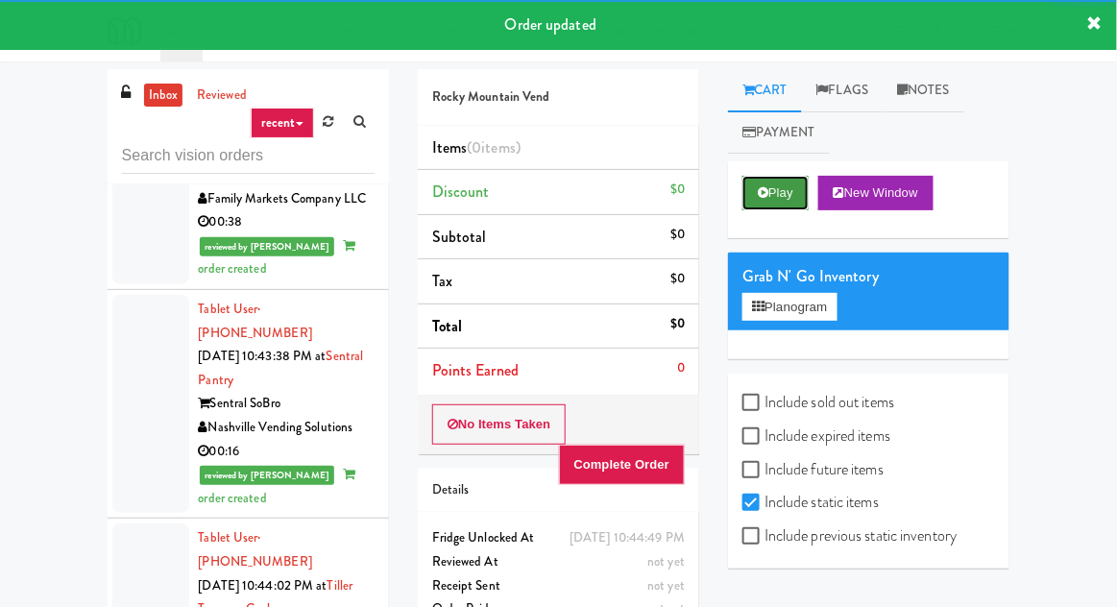
click at [773, 198] on button "Play" at bounding box center [775, 193] width 66 height 35
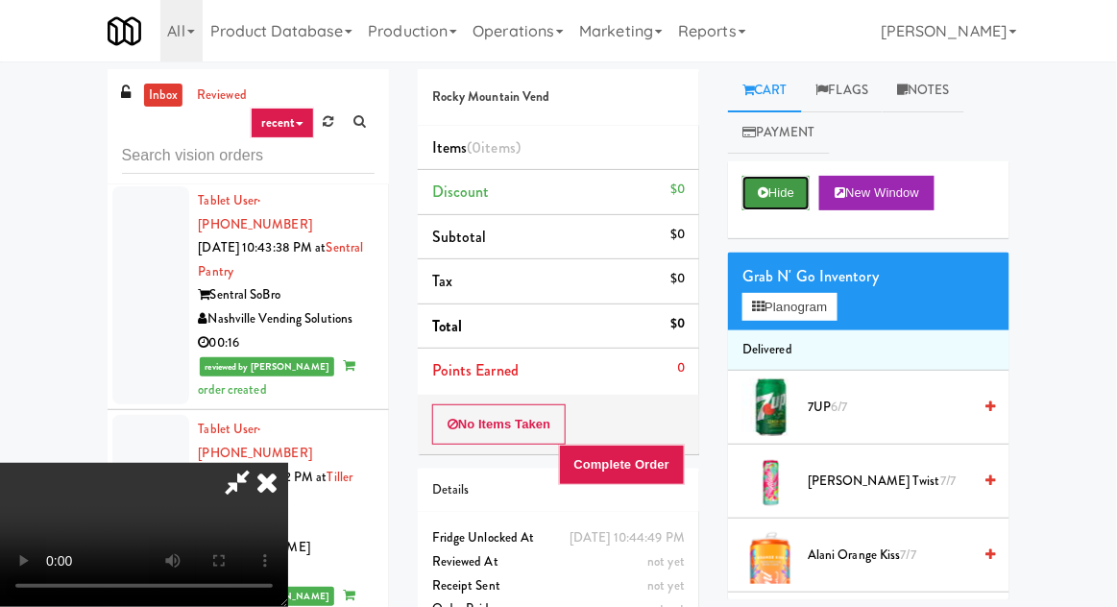
click at [773, 198] on button "Hide" at bounding box center [775, 193] width 67 height 35
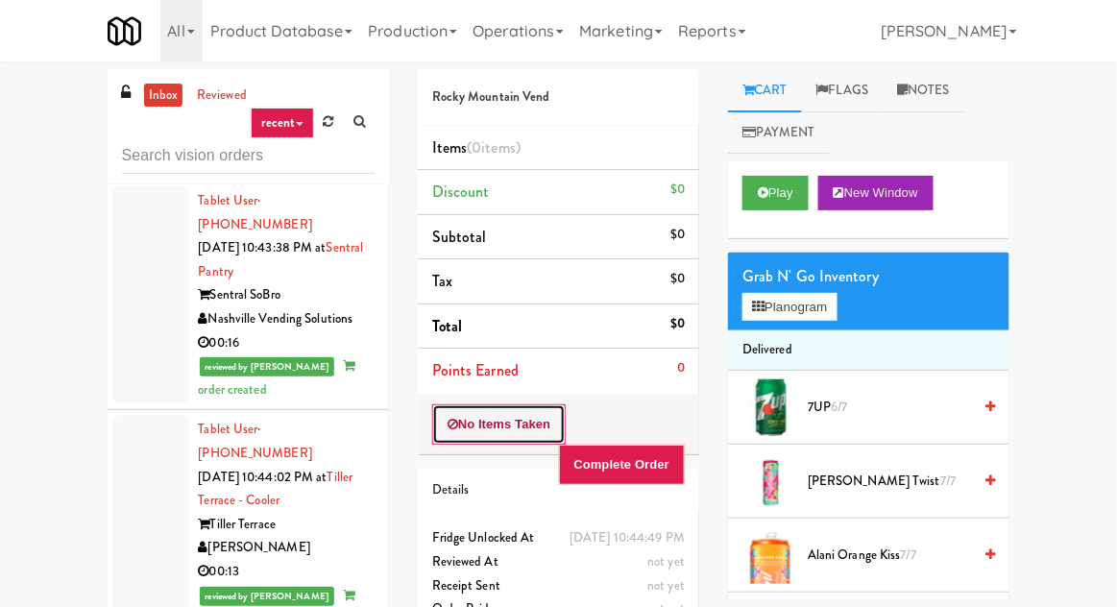
click at [461, 405] on button "No Items Taken" at bounding box center [499, 424] width 134 height 40
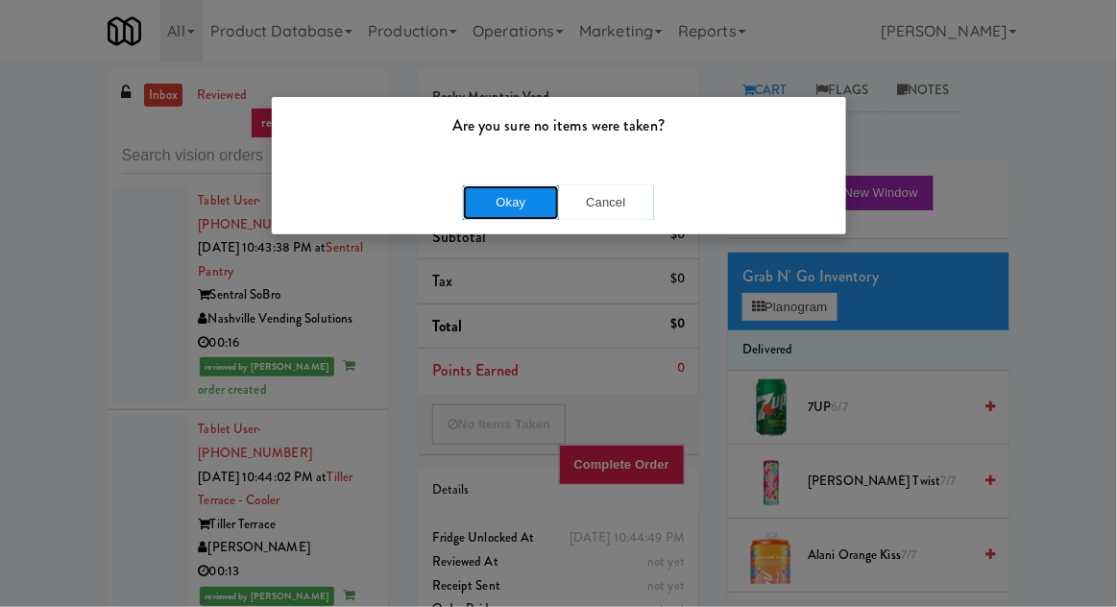
click at [491, 196] on button "Okay" at bounding box center [511, 202] width 96 height 35
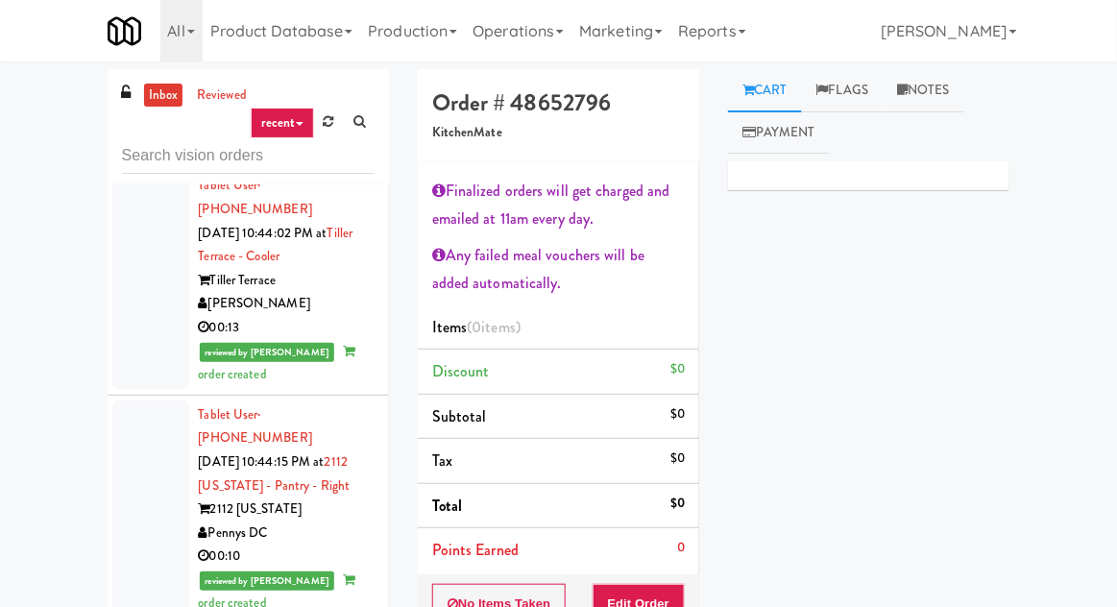
scroll to position [4672, 0]
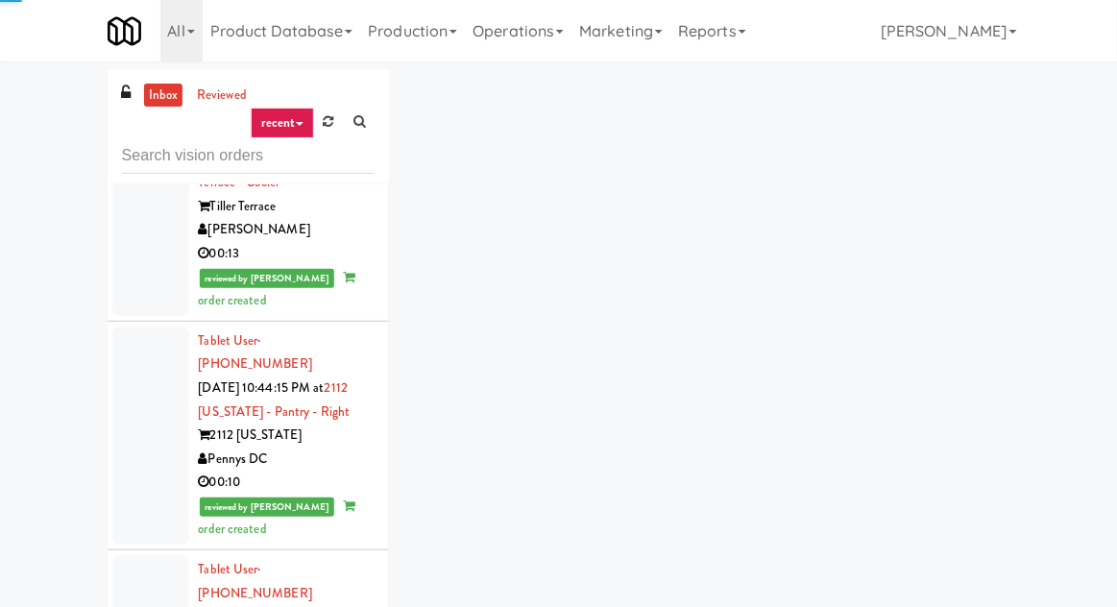
scroll to position [4755, 0]
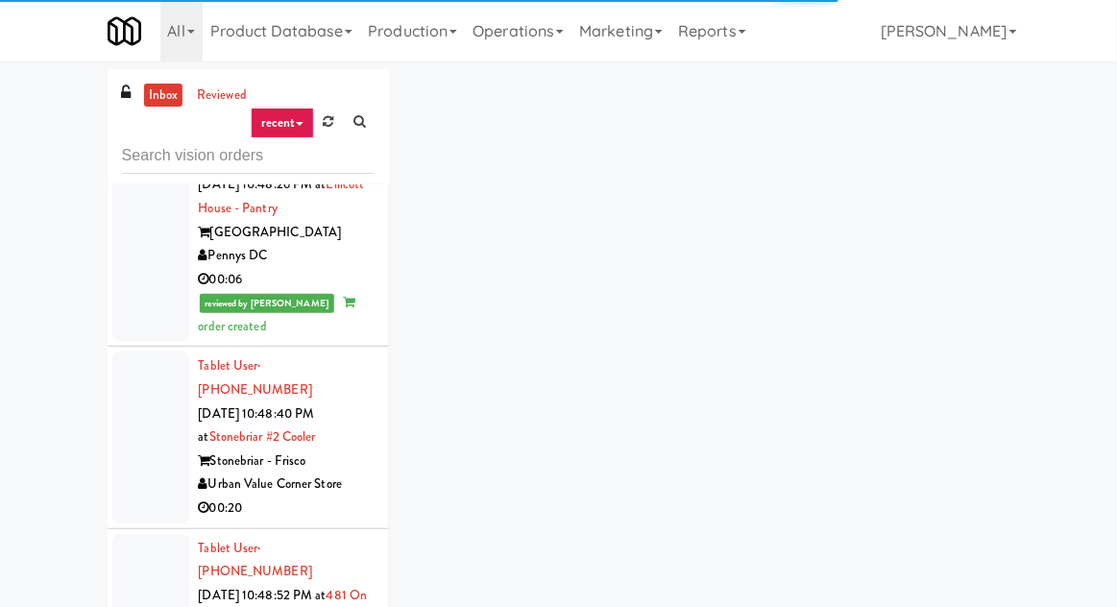
scroll to position [6553, 0]
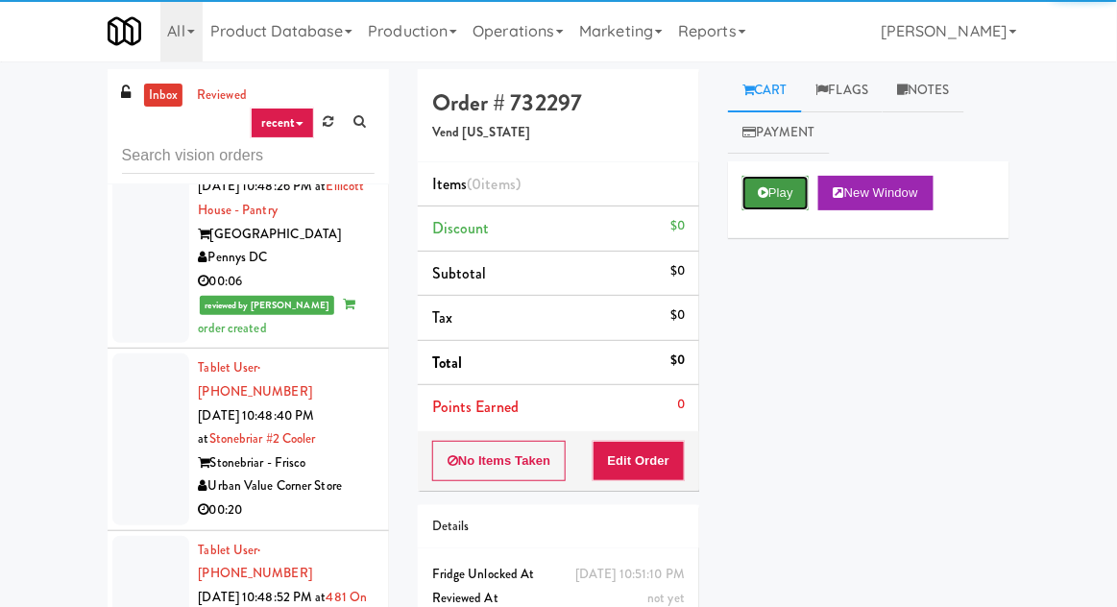
click at [759, 205] on button "Play" at bounding box center [775, 193] width 66 height 35
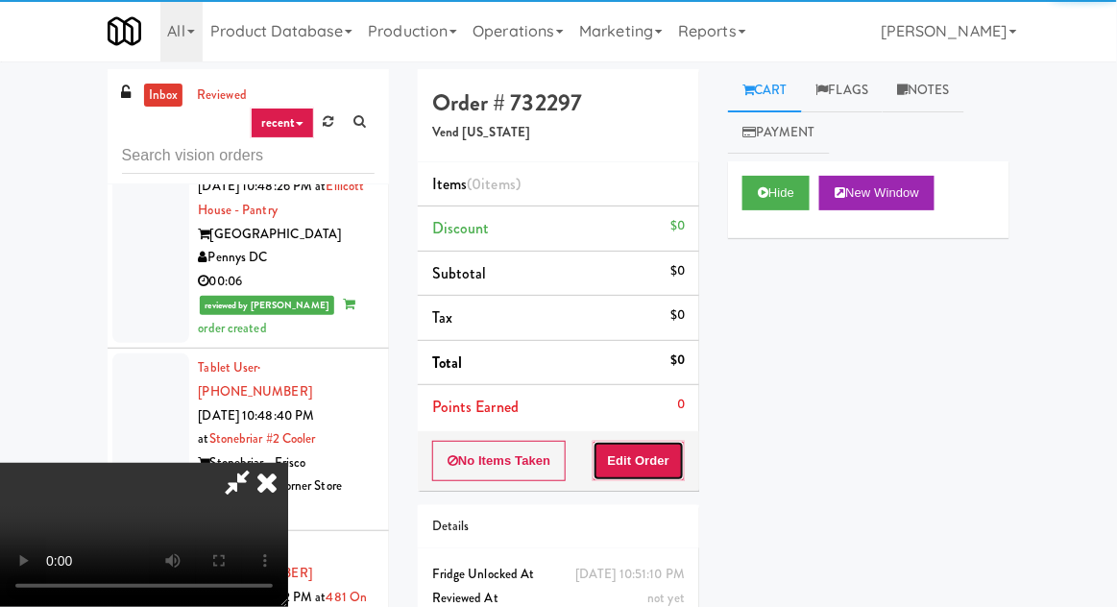
click at [668, 469] on button "Edit Order" at bounding box center [638, 461] width 93 height 40
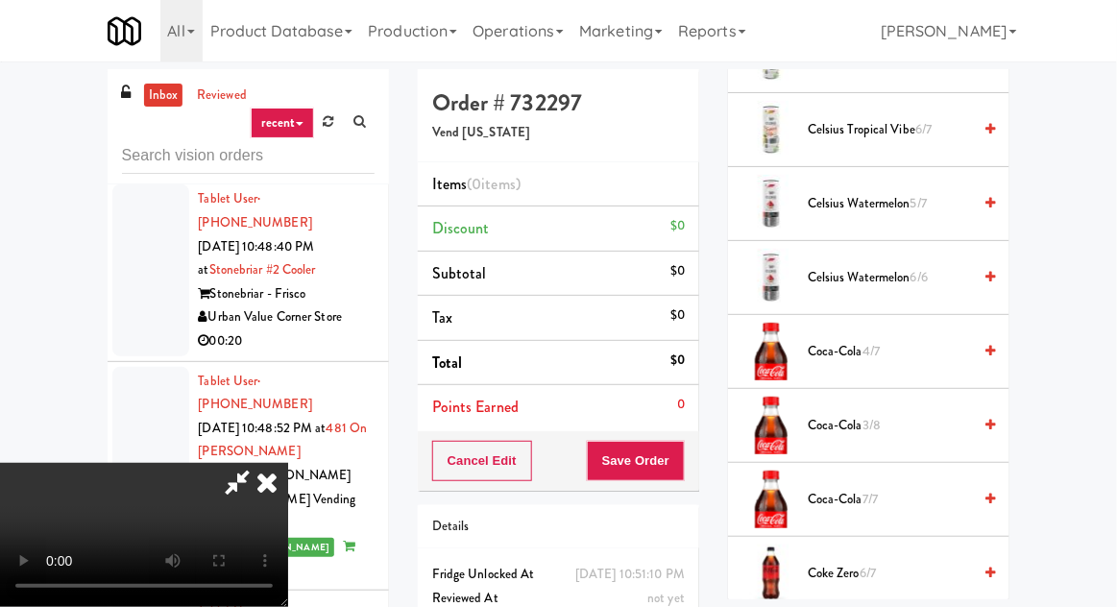
scroll to position [807, 0]
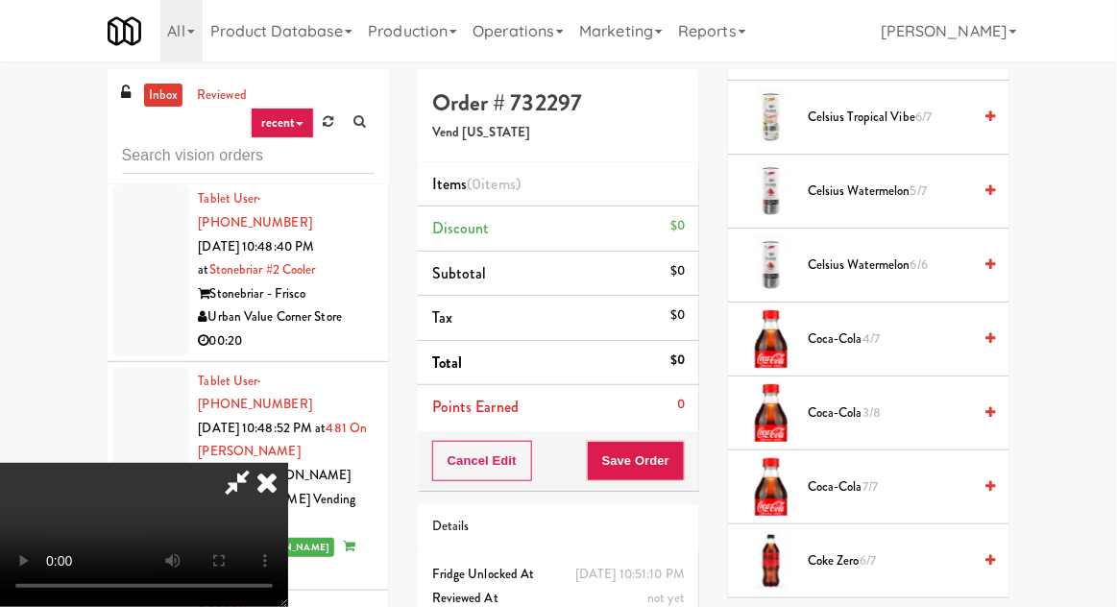
click at [864, 331] on span "Coca-Cola 4/7" at bounding box center [888, 339] width 163 height 24
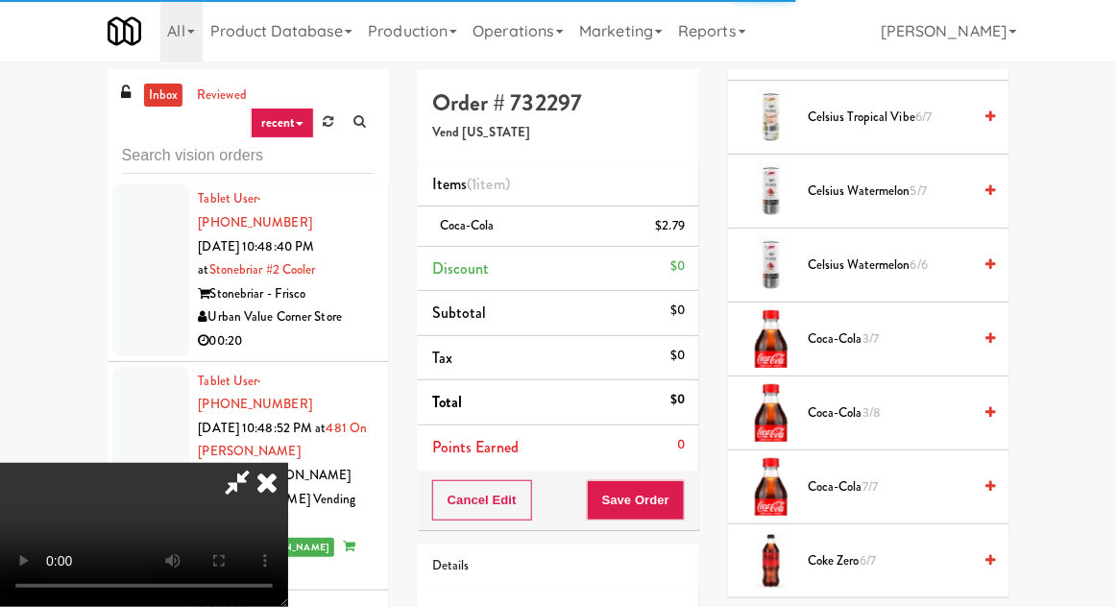
click at [920, 406] on span "Coca-Cola 3/8" at bounding box center [888, 413] width 163 height 24
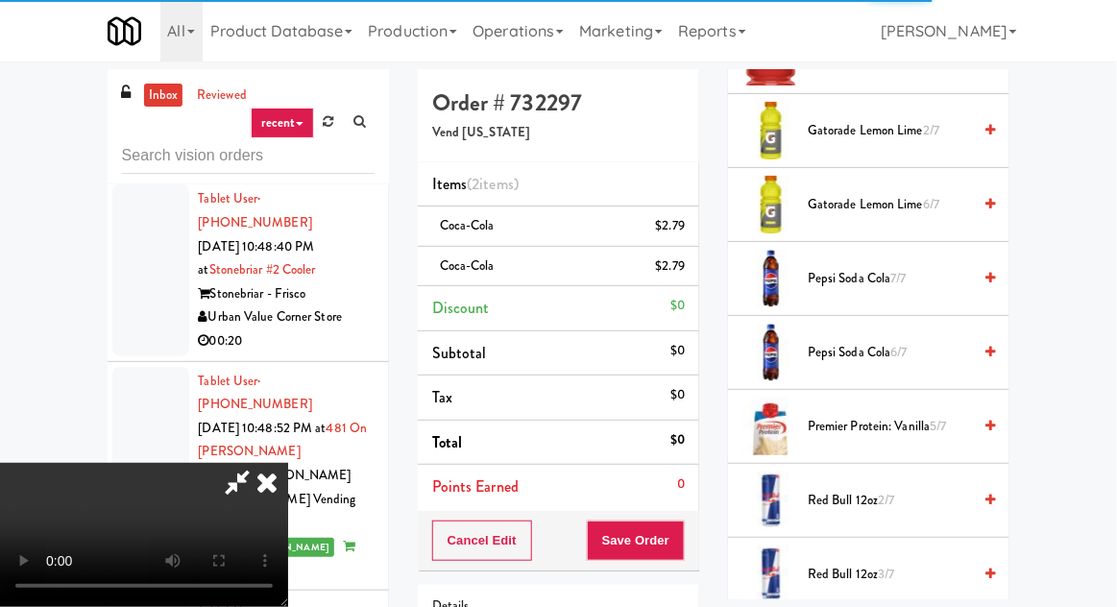
scroll to position [1976, 0]
click at [896, 270] on span "7/7" at bounding box center [898, 279] width 15 height 18
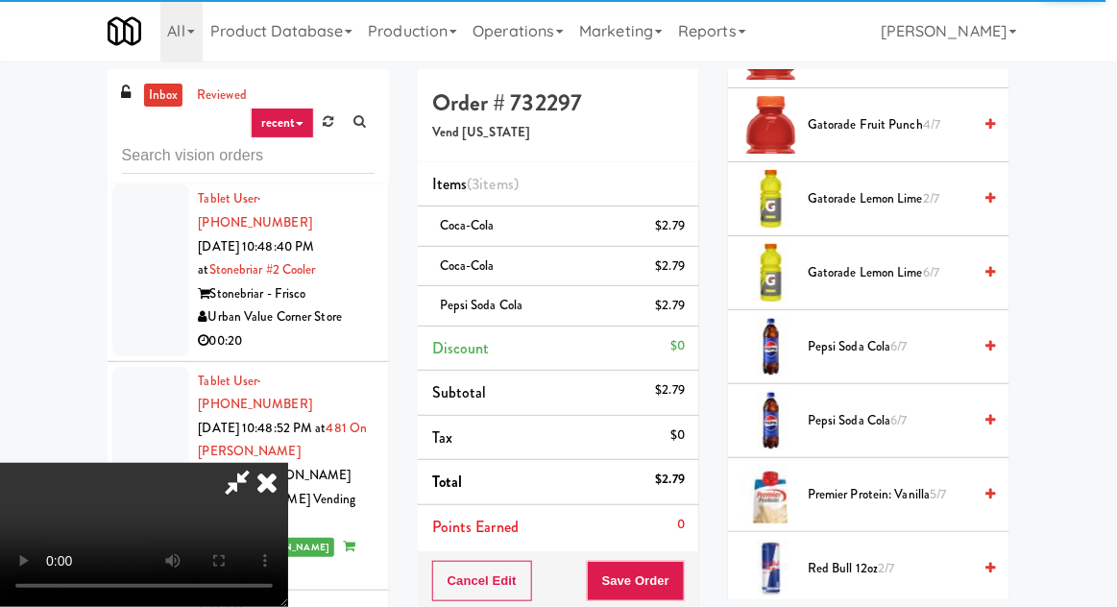
scroll to position [2627, 0]
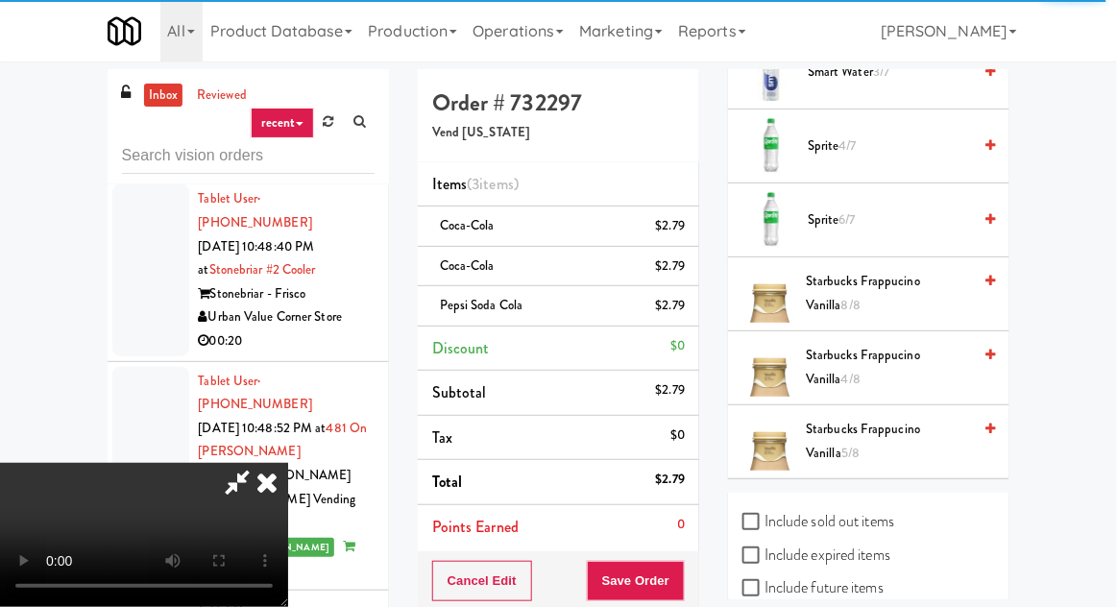
click at [912, 277] on span "Starbucks Frappucino Vanilla 8/8" at bounding box center [888, 293] width 165 height 47
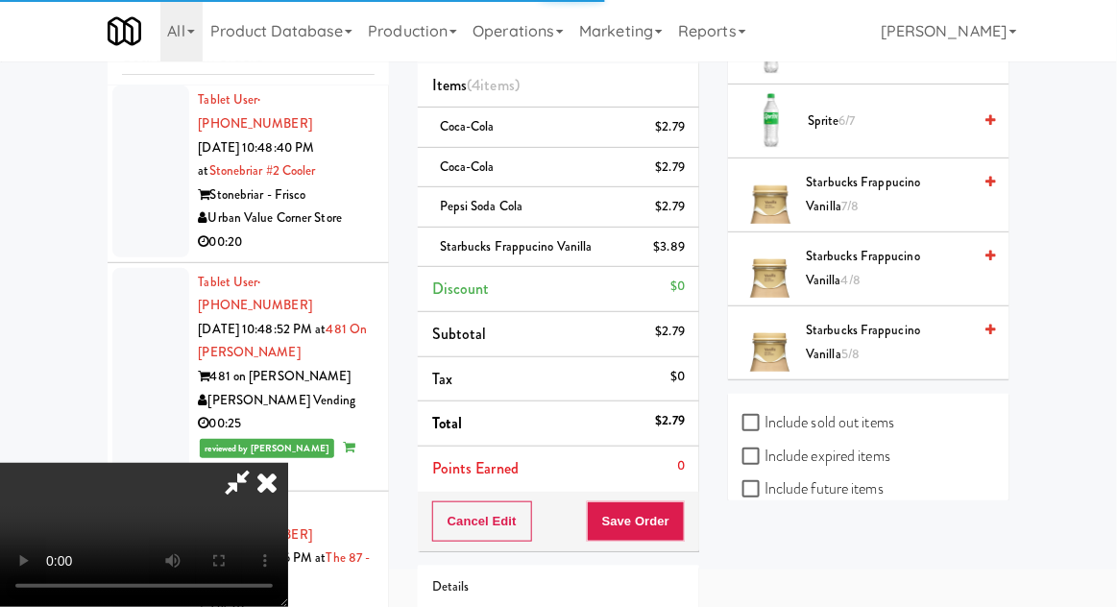
scroll to position [100, 0]
click at [684, 532] on button "Save Order" at bounding box center [636, 520] width 98 height 40
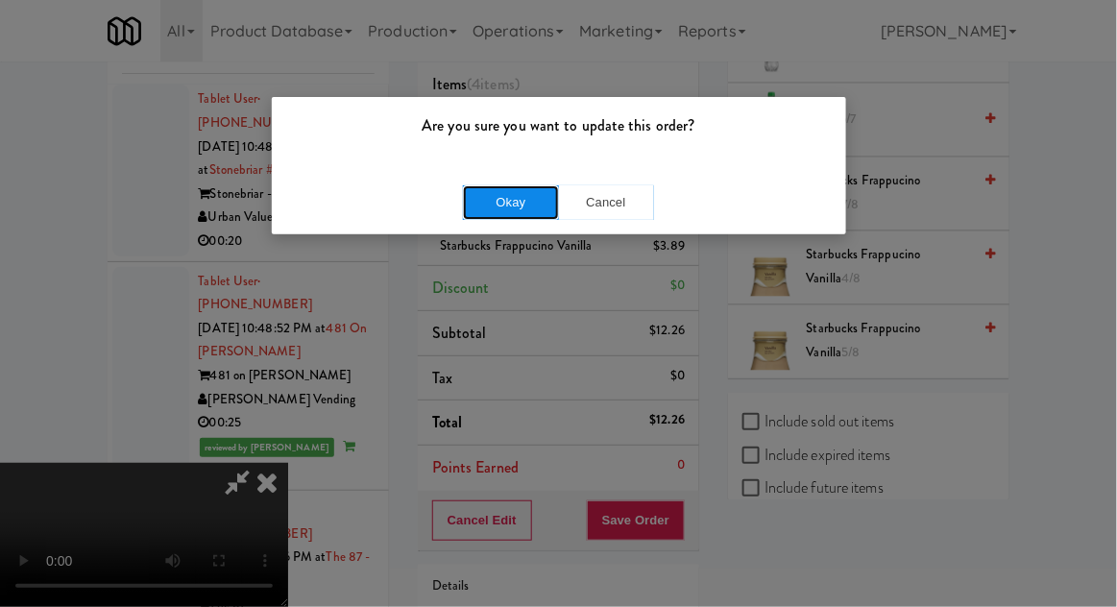
click at [479, 212] on button "Okay" at bounding box center [511, 202] width 96 height 35
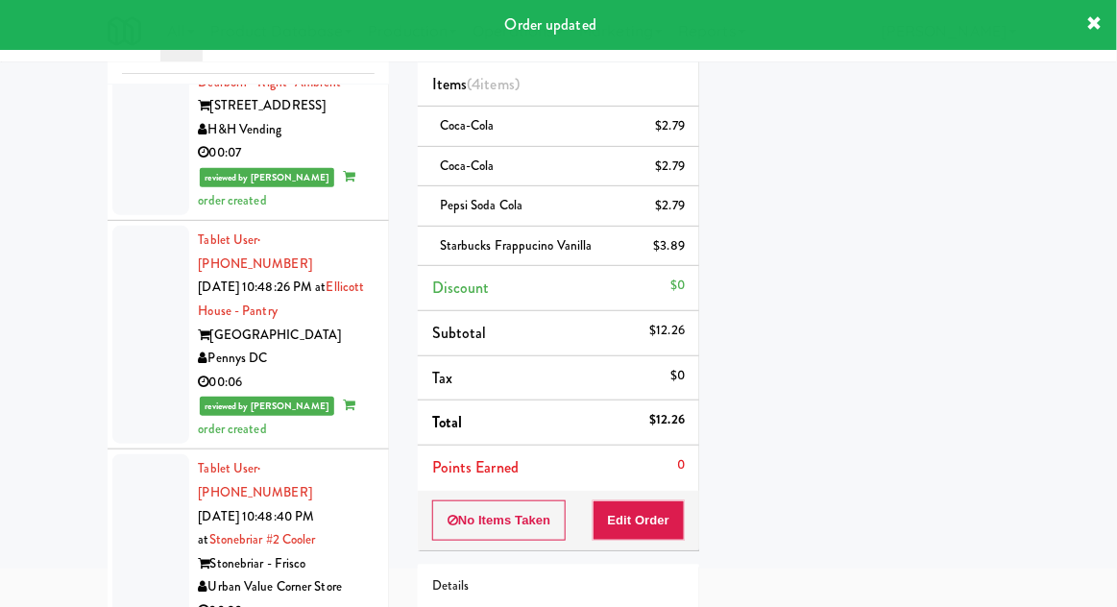
scroll to position [6343, 0]
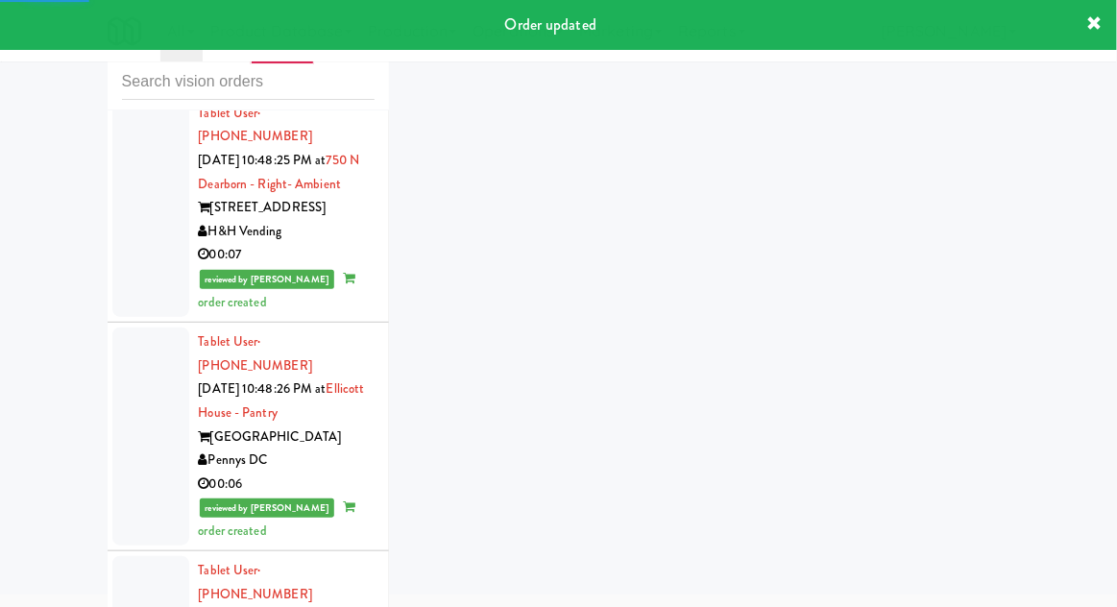
scroll to position [6207, 0]
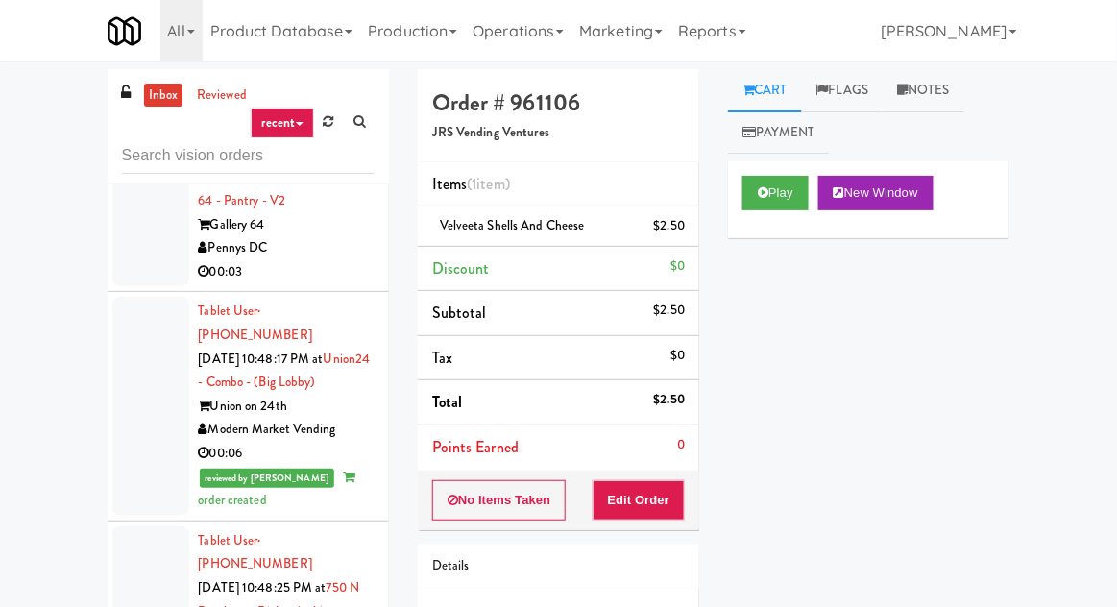
scroll to position [5924, 0]
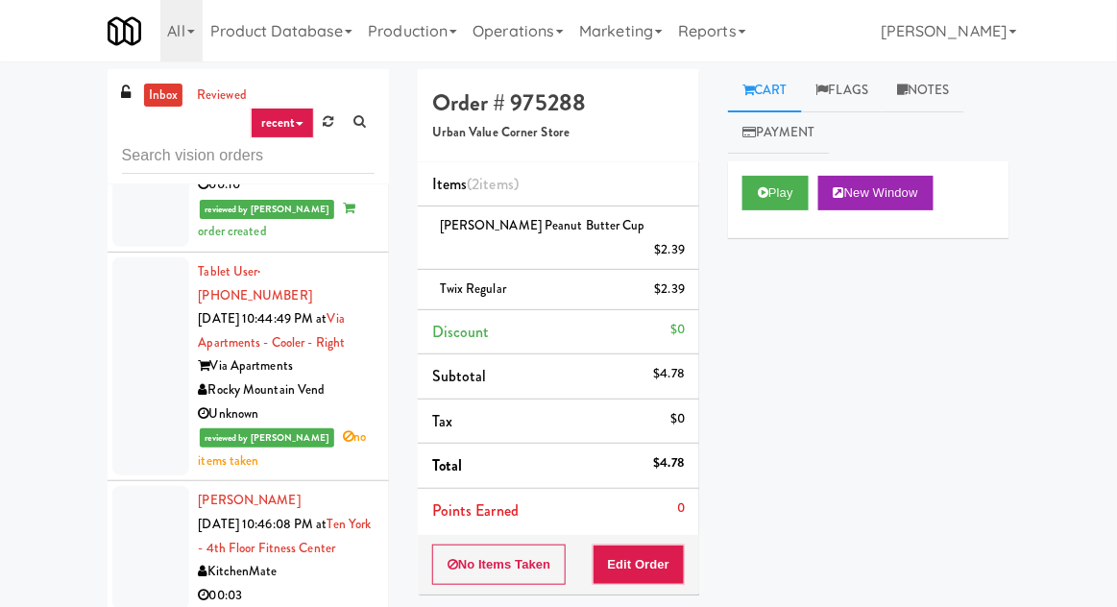
scroll to position [5031, 0]
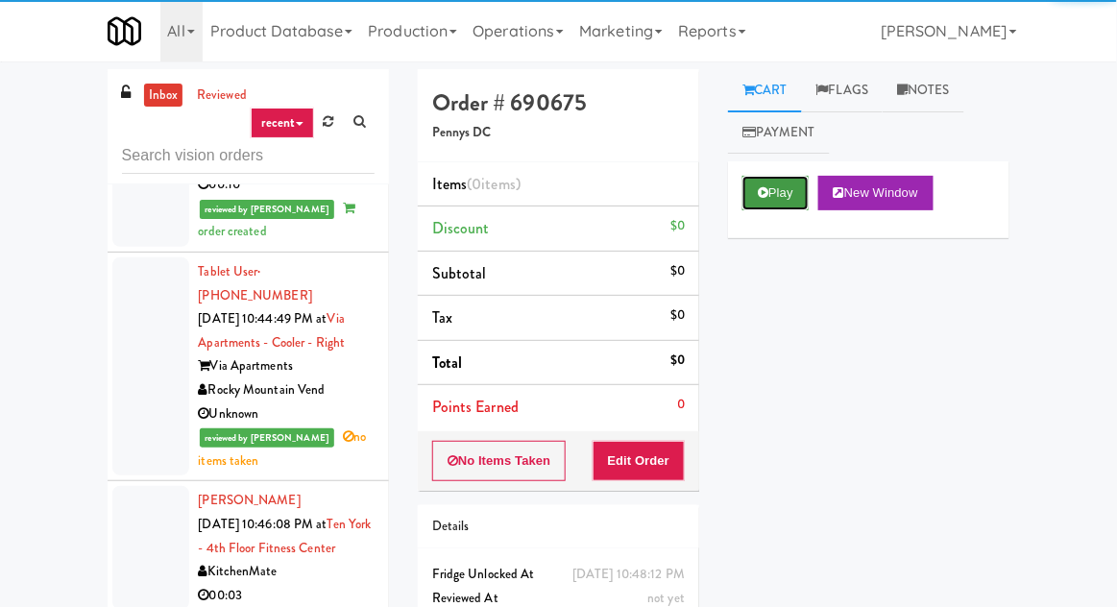
click at [778, 192] on button "Play" at bounding box center [775, 193] width 66 height 35
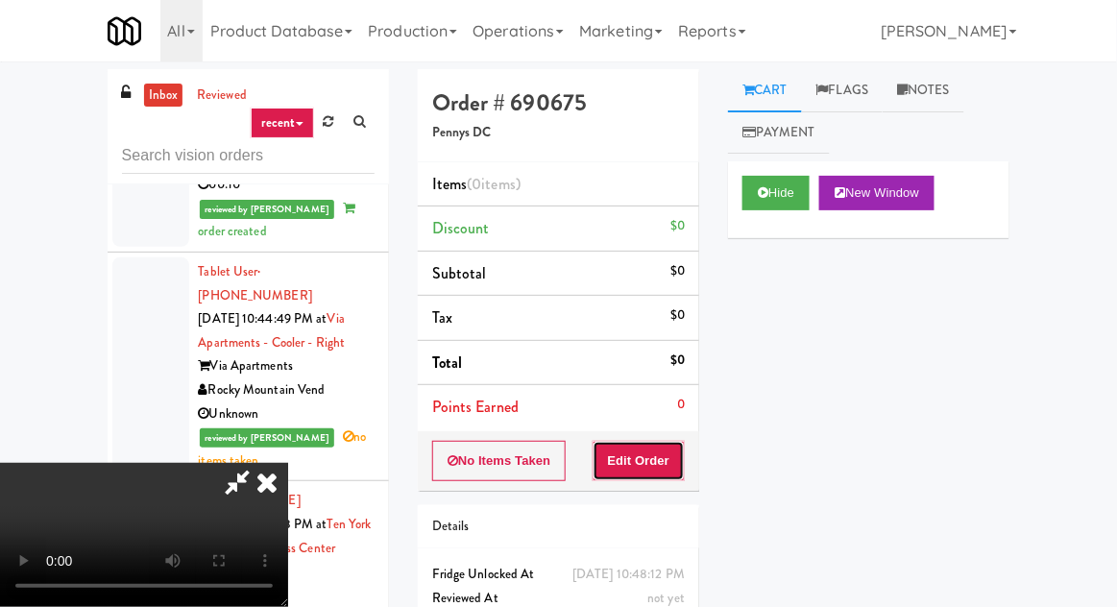
click at [660, 465] on button "Edit Order" at bounding box center [638, 461] width 93 height 40
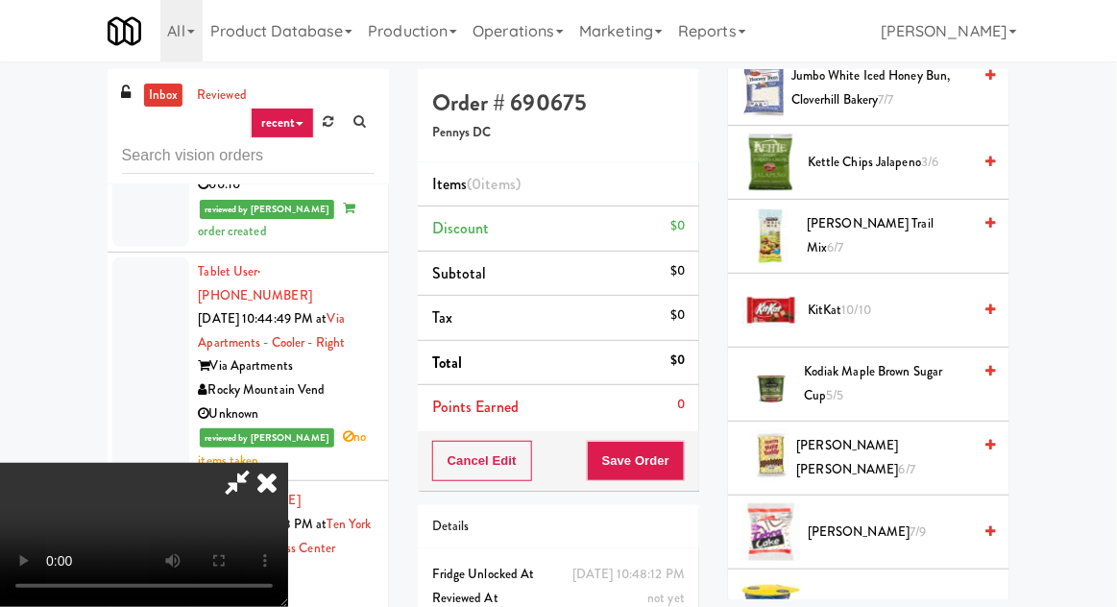
scroll to position [850, 0]
click at [942, 151] on span "Kettle Chips Jalapeno 3/6" at bounding box center [888, 163] width 163 height 24
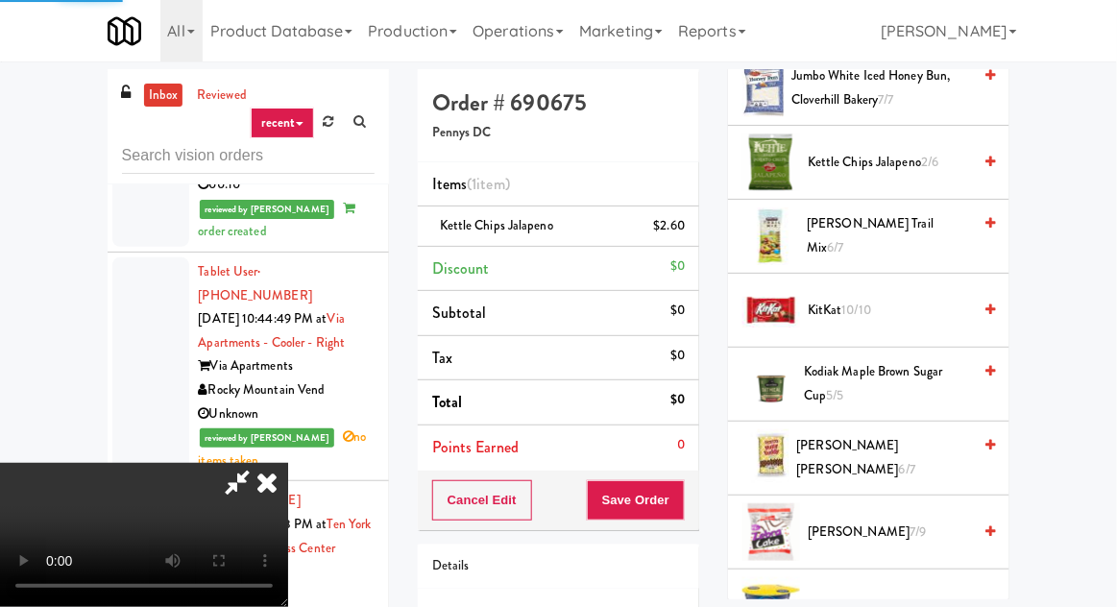
click at [695, 514] on div "Cancel Edit Save Order" at bounding box center [558, 500] width 281 height 60
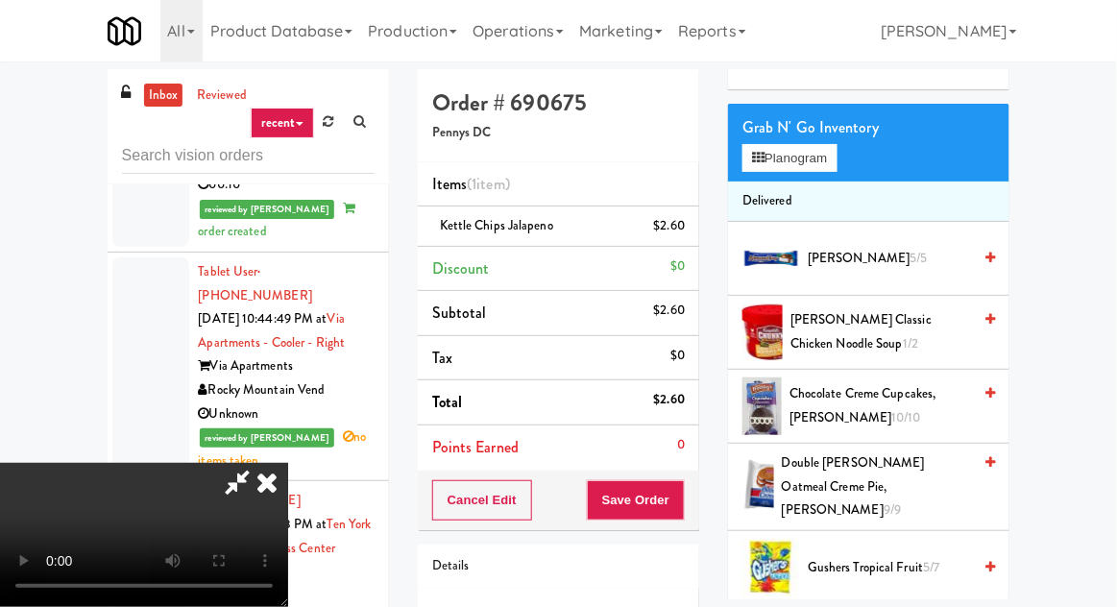
scroll to position [0, 0]
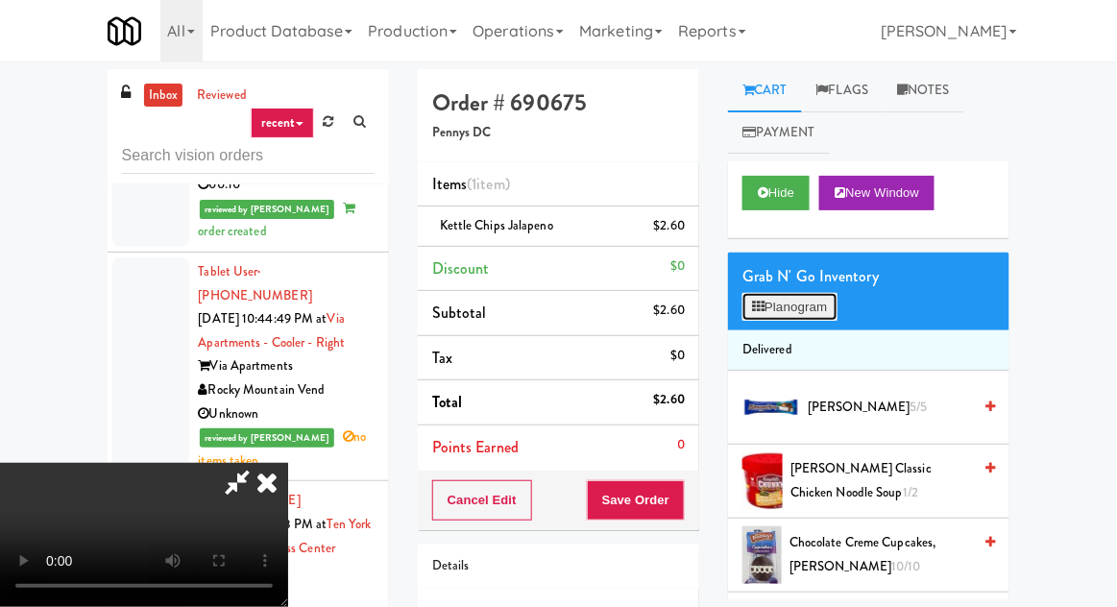
click at [807, 296] on button "Planogram" at bounding box center [789, 307] width 94 height 29
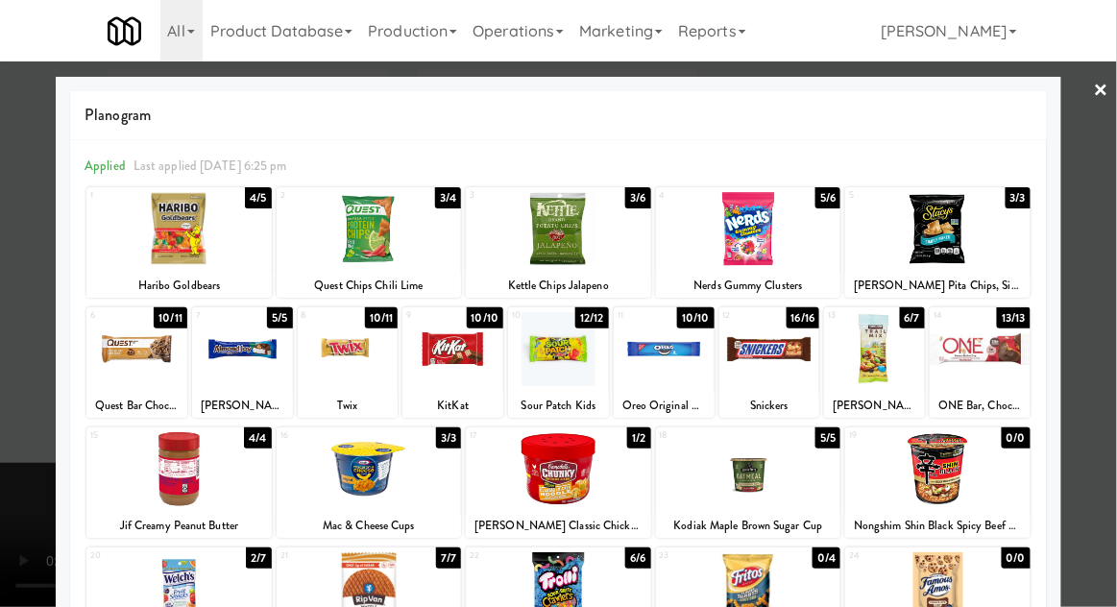
click at [352, 229] on div at bounding box center [369, 229] width 185 height 74
click at [13, 227] on div at bounding box center [558, 303] width 1117 height 607
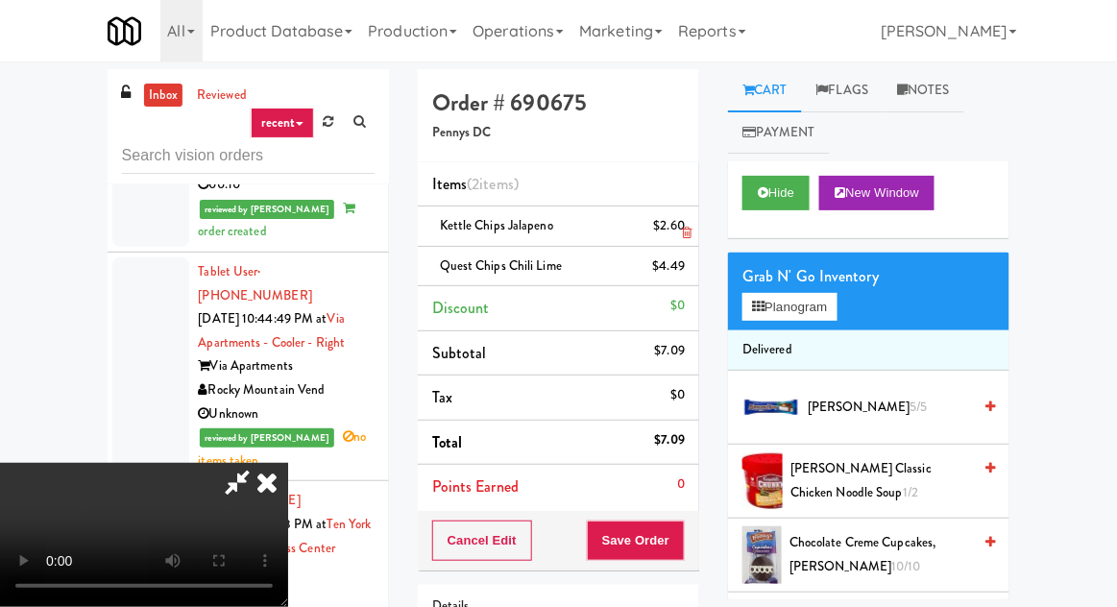
click at [697, 212] on li "Kettle Chips Jalapeno $2.60" at bounding box center [558, 226] width 281 height 40
click at [686, 222] on link at bounding box center [682, 234] width 17 height 24
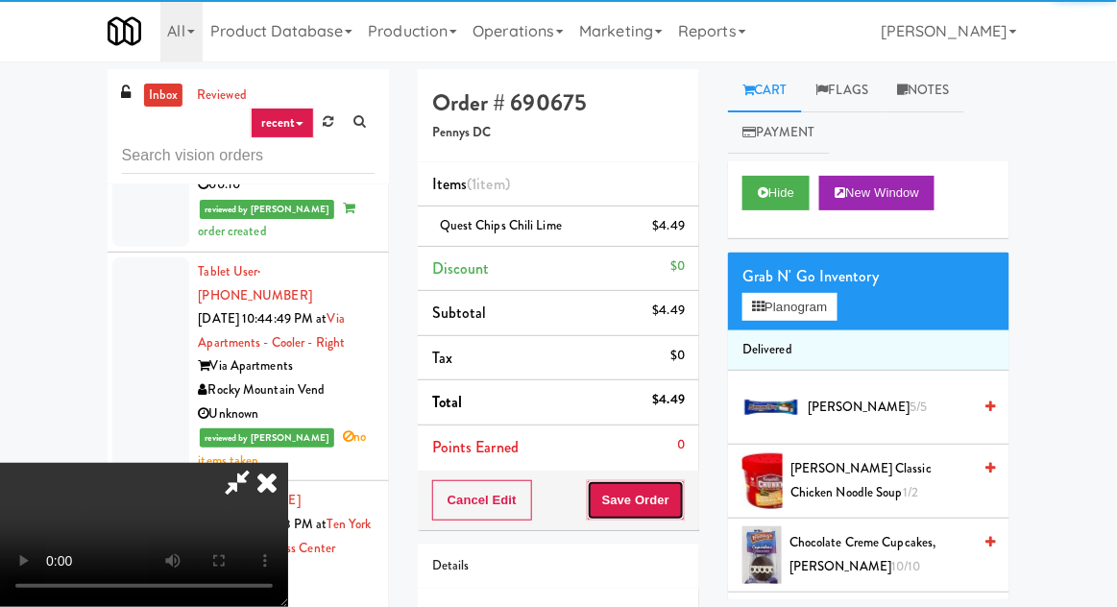
click at [682, 515] on button "Save Order" at bounding box center [636, 500] width 98 height 40
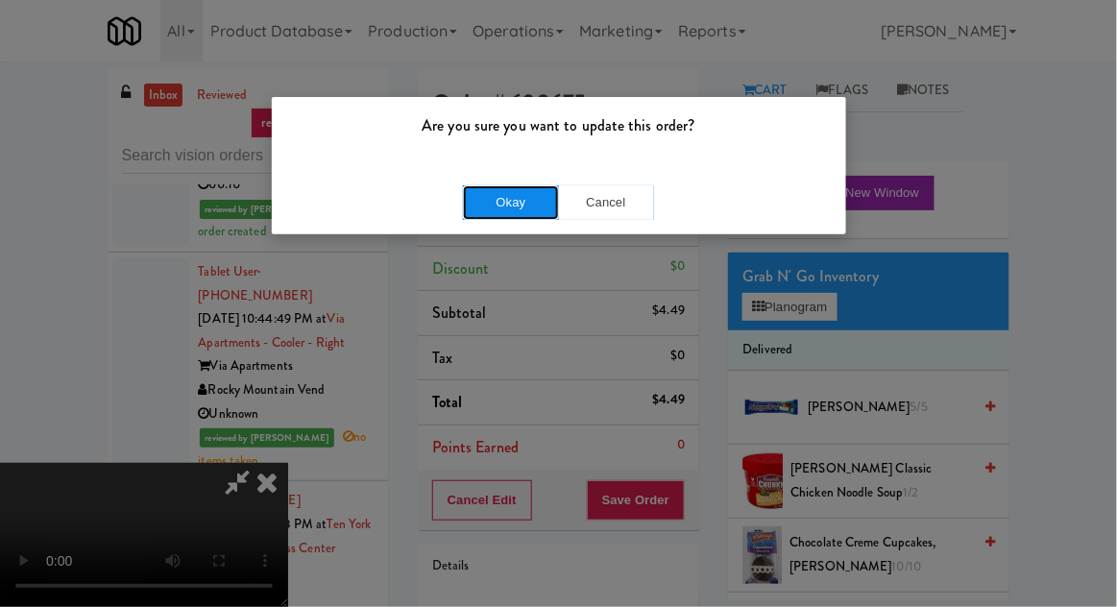
click at [489, 198] on button "Okay" at bounding box center [511, 202] width 96 height 35
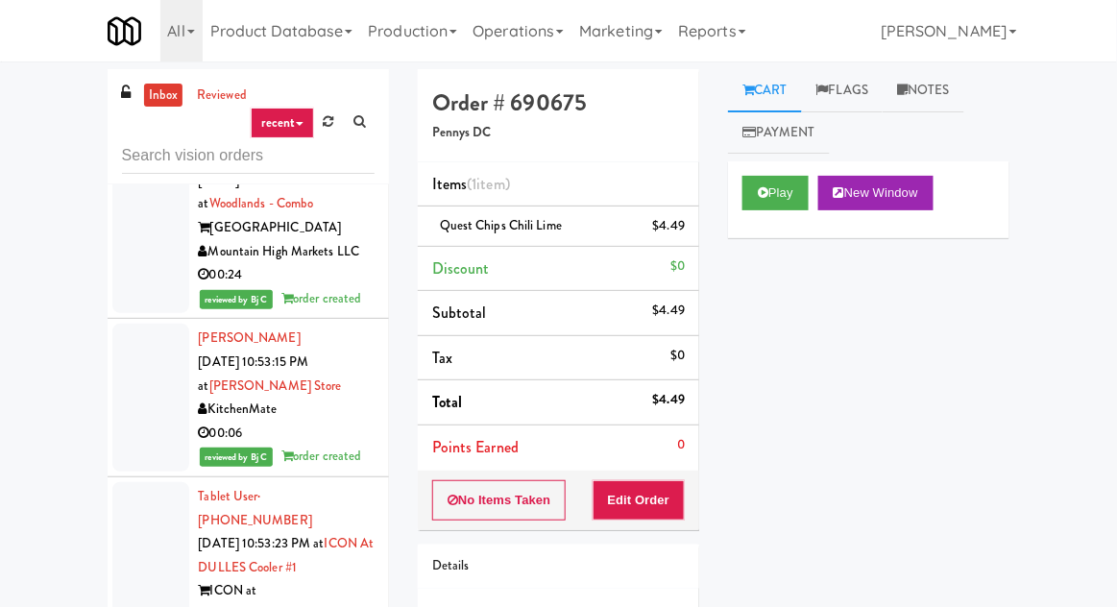
scroll to position [8715, 0]
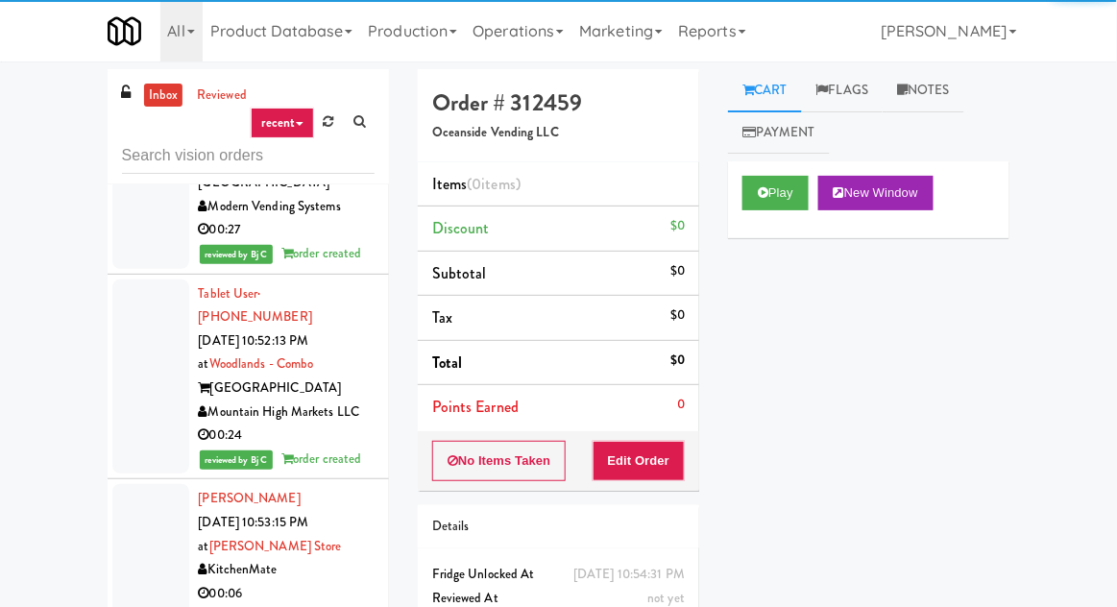
scroll to position [8550, 0]
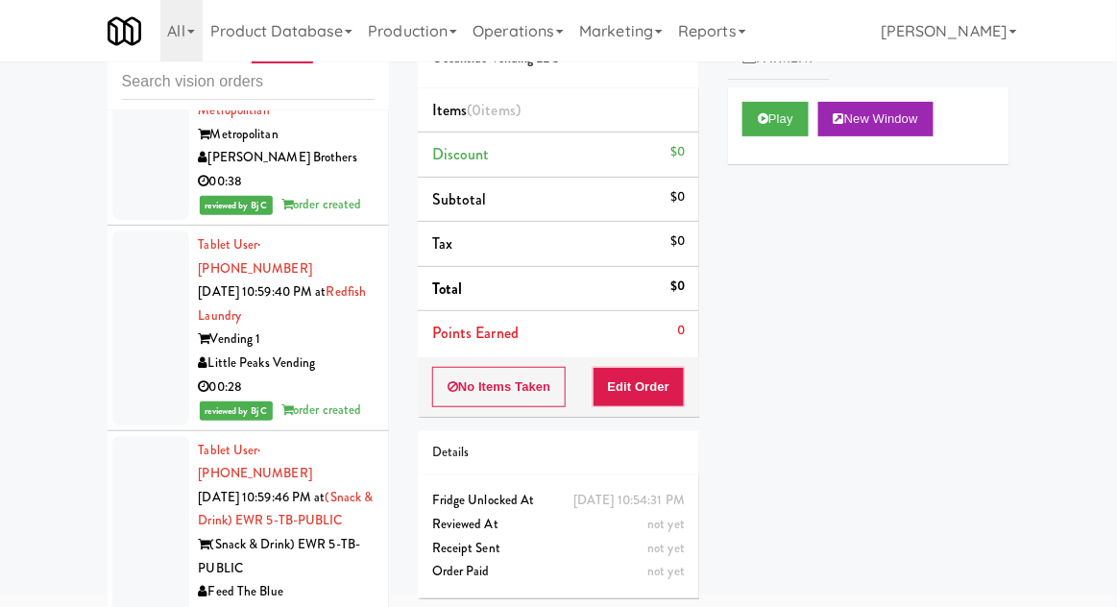
scroll to position [13662, 0]
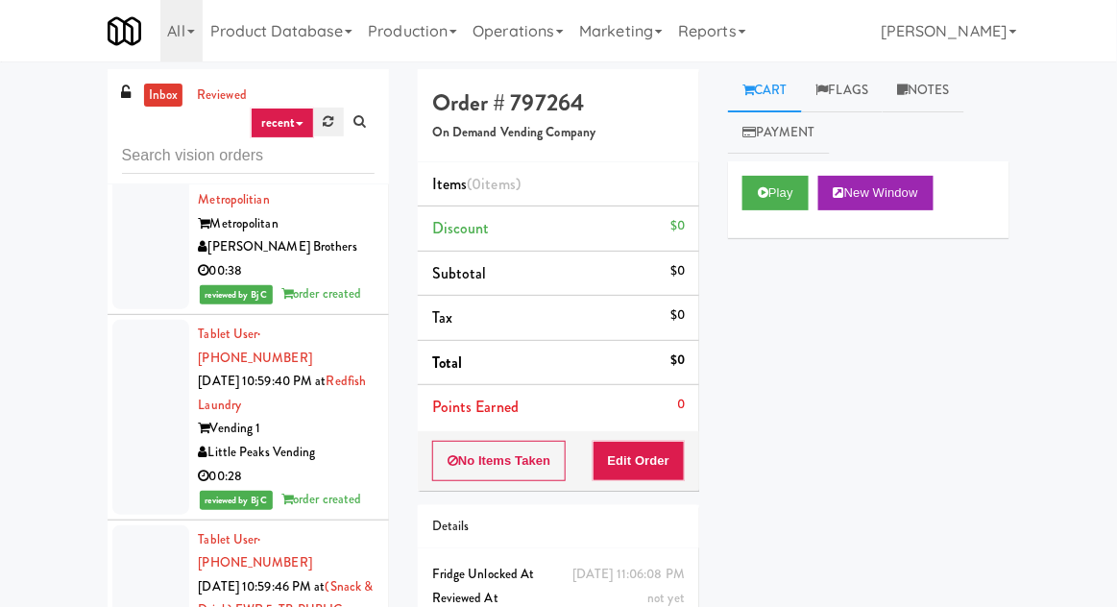
click at [331, 116] on icon at bounding box center [329, 121] width 11 height 12
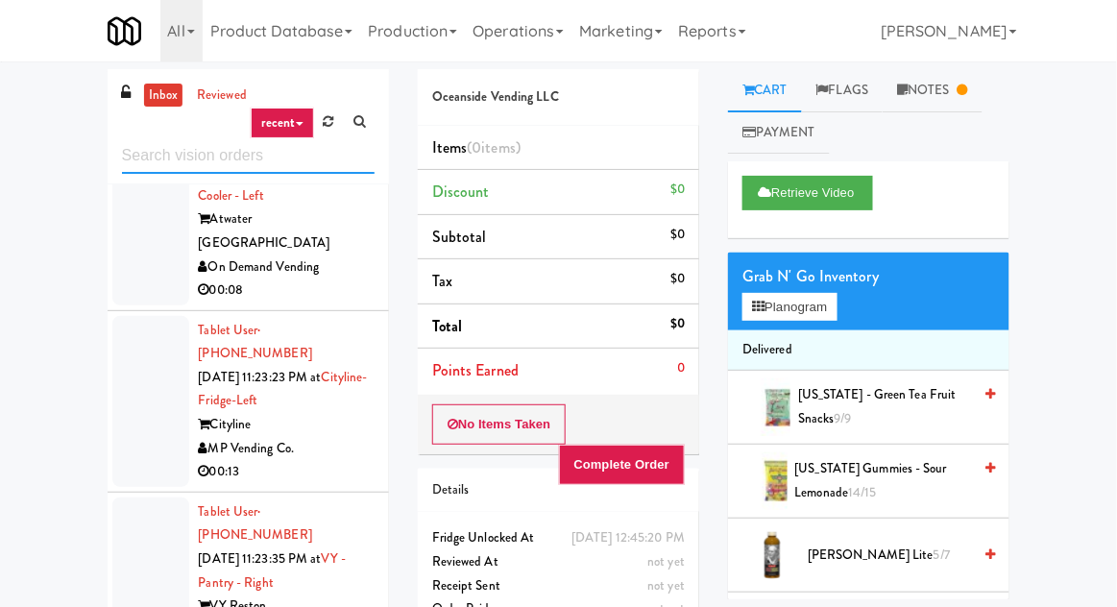
scroll to position [12169, 0]
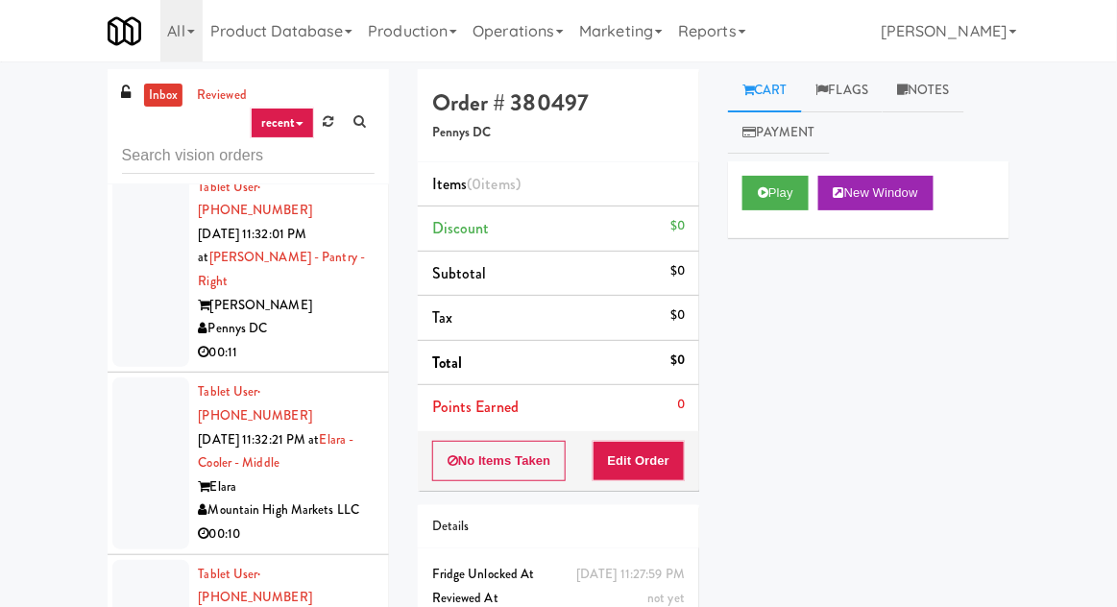
scroll to position [74, 0]
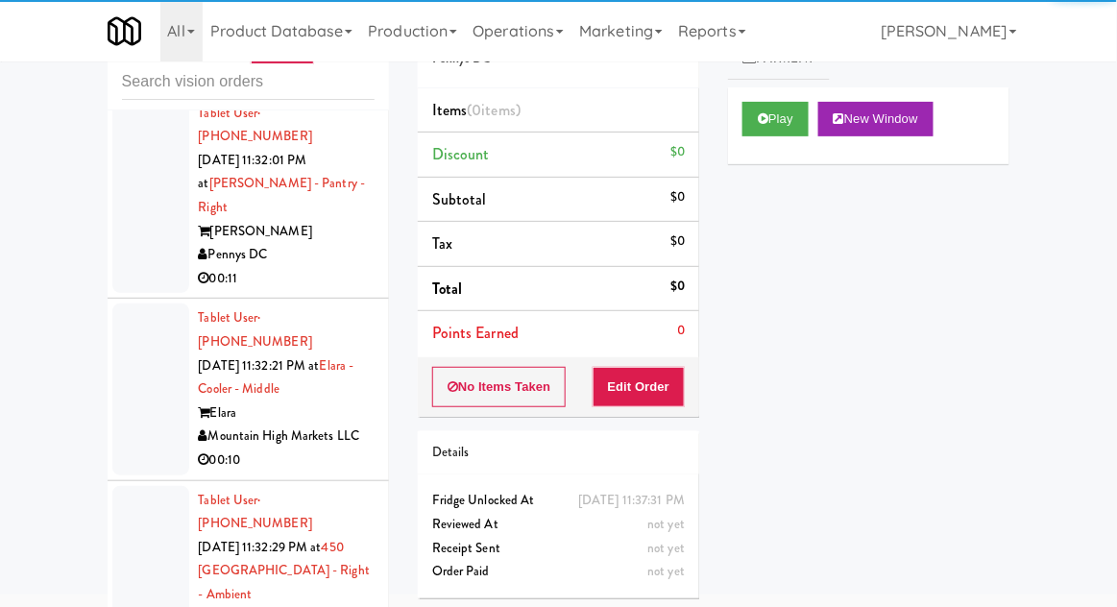
scroll to position [129, 0]
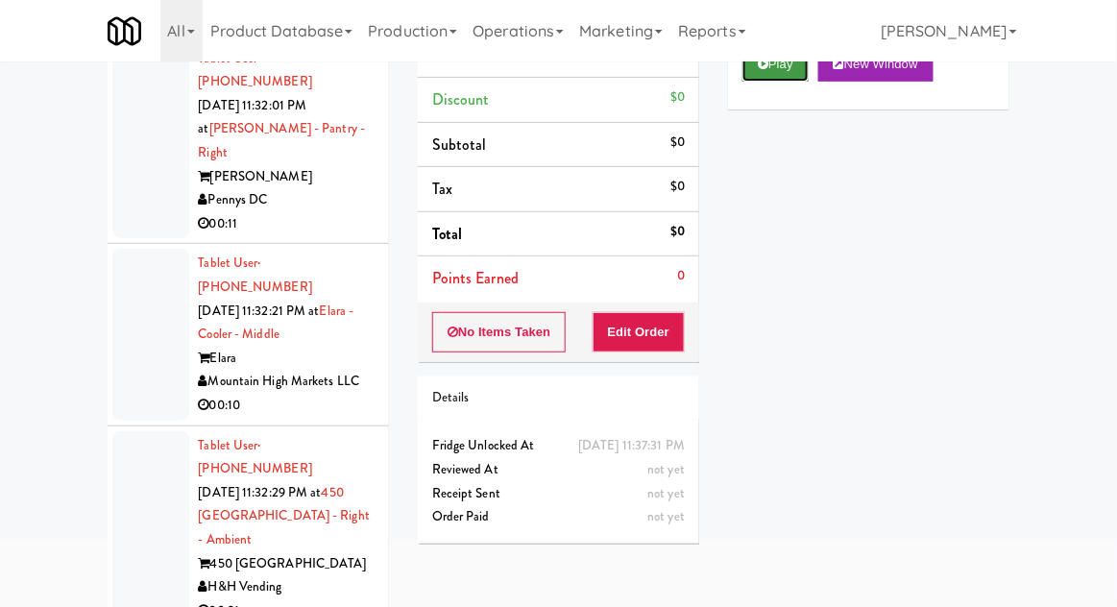
click at [771, 81] on button "Play" at bounding box center [775, 64] width 66 height 35
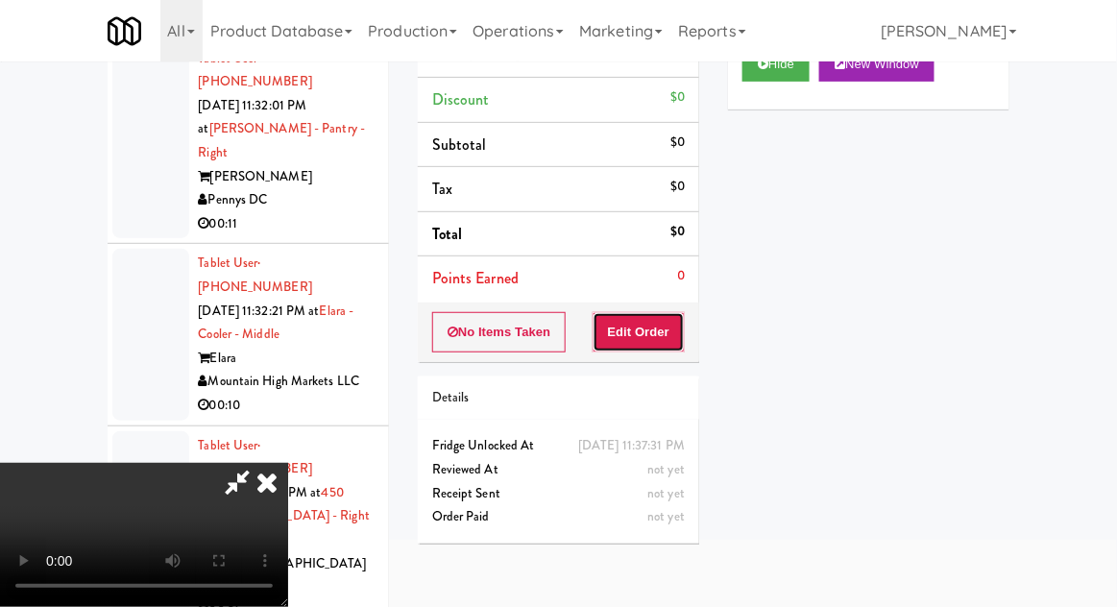
click at [661, 334] on button "Edit Order" at bounding box center [638, 332] width 93 height 40
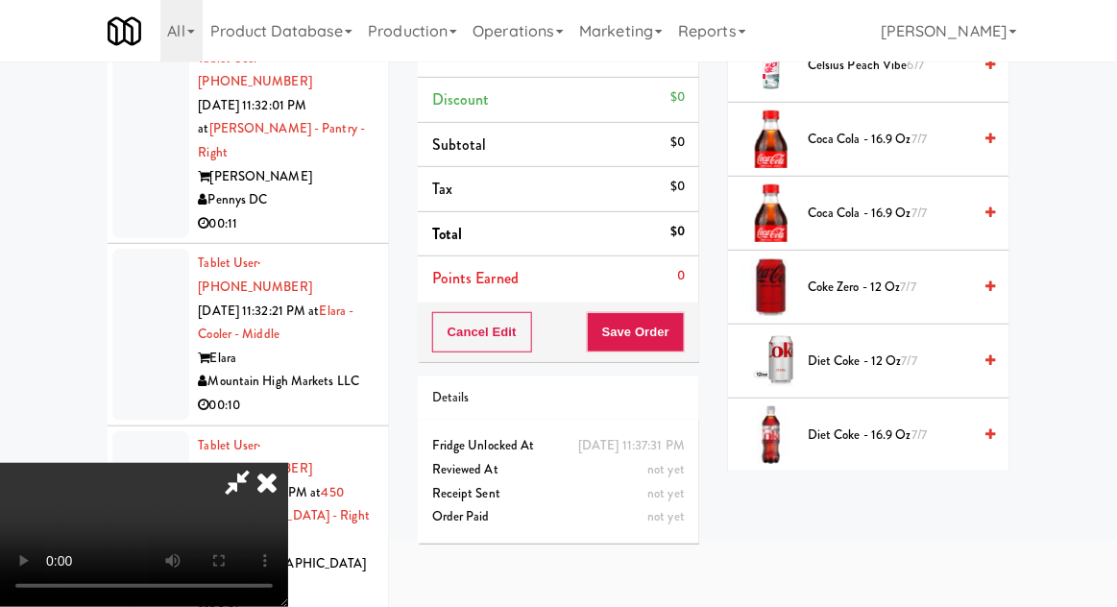
scroll to position [594, 0]
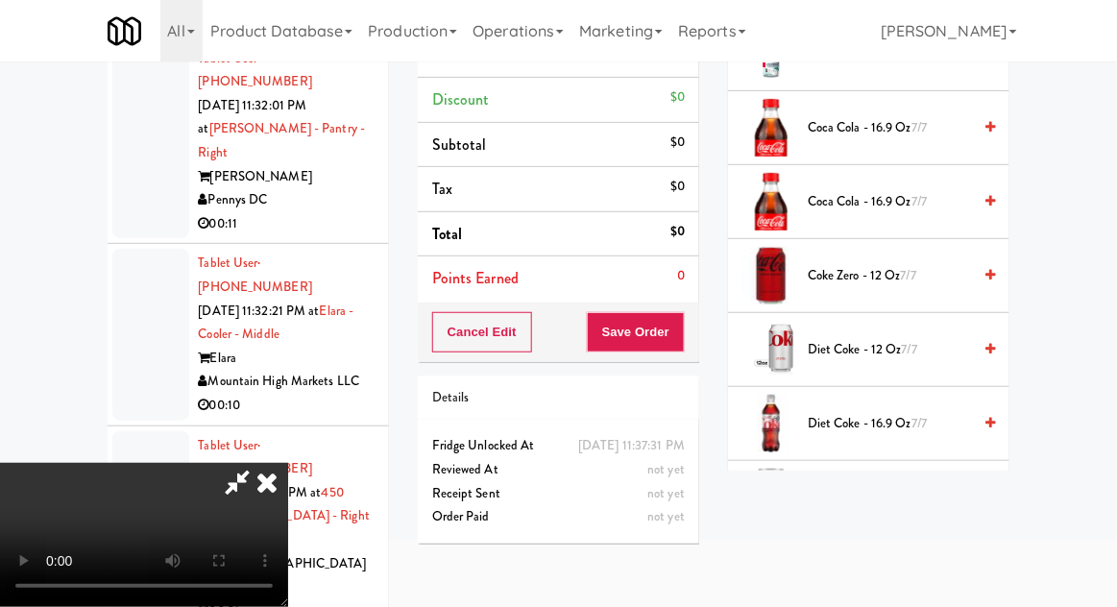
click at [865, 423] on span "Diet Coke - 16.9 oz 7/7" at bounding box center [888, 424] width 163 height 24
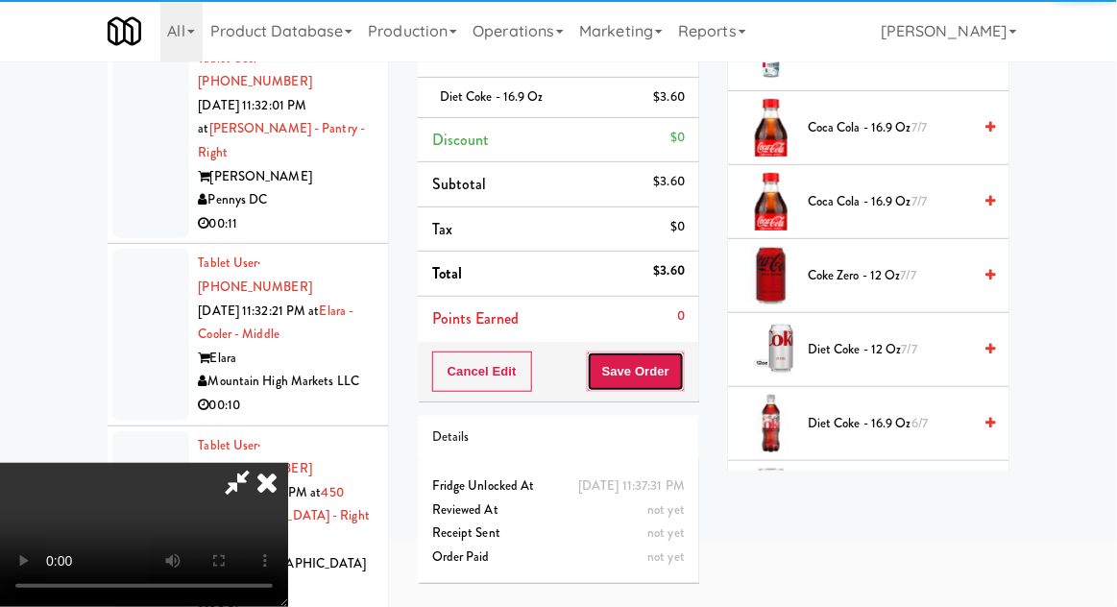
click at [681, 362] on button "Save Order" at bounding box center [636, 371] width 98 height 40
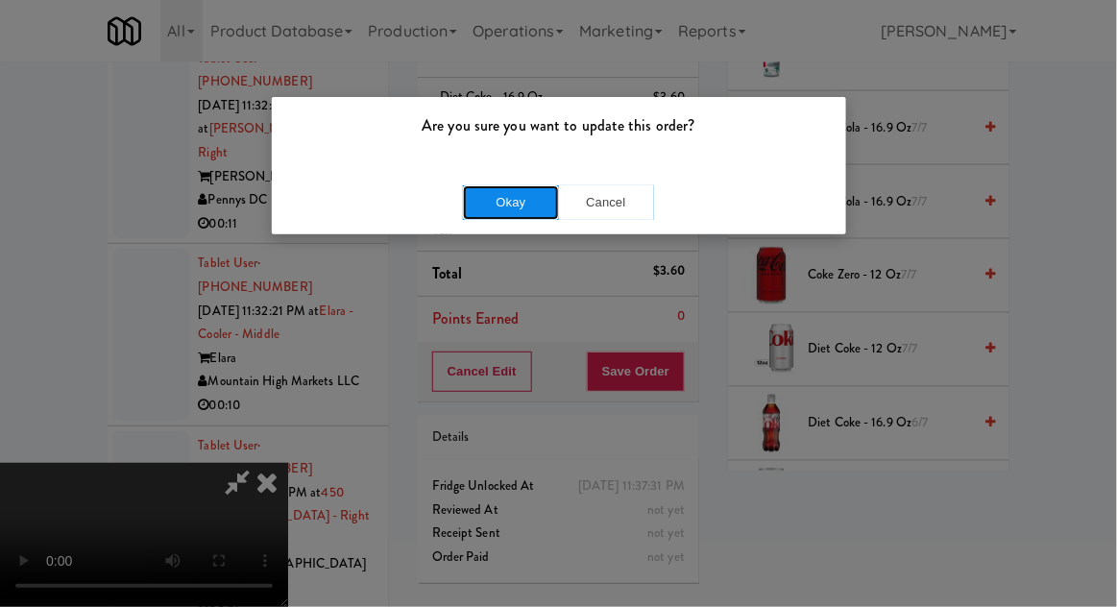
click at [488, 205] on button "Okay" at bounding box center [511, 202] width 96 height 35
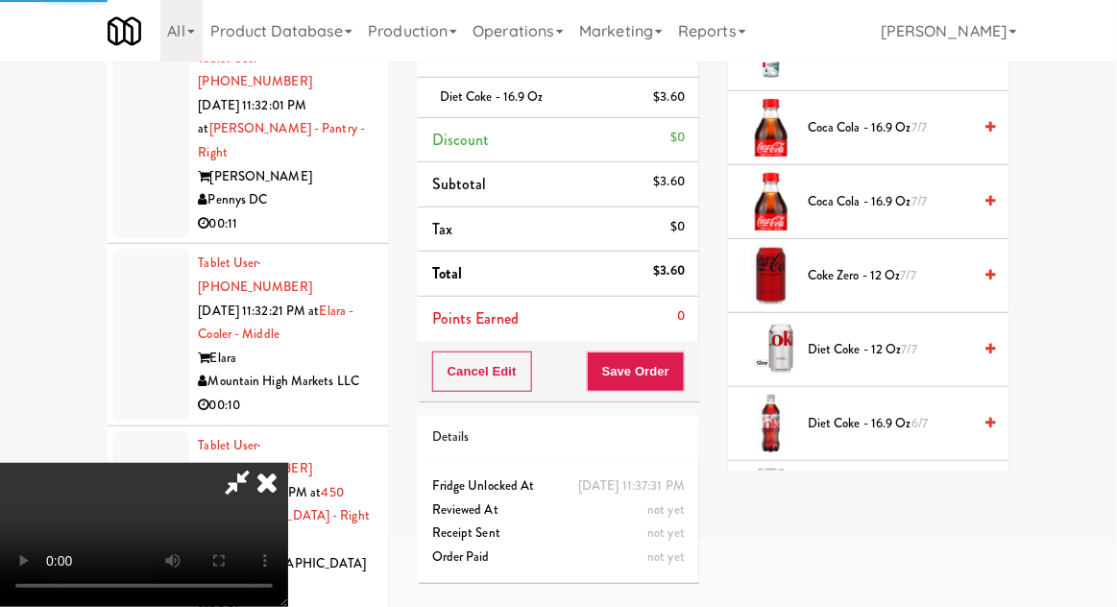
scroll to position [189, 0]
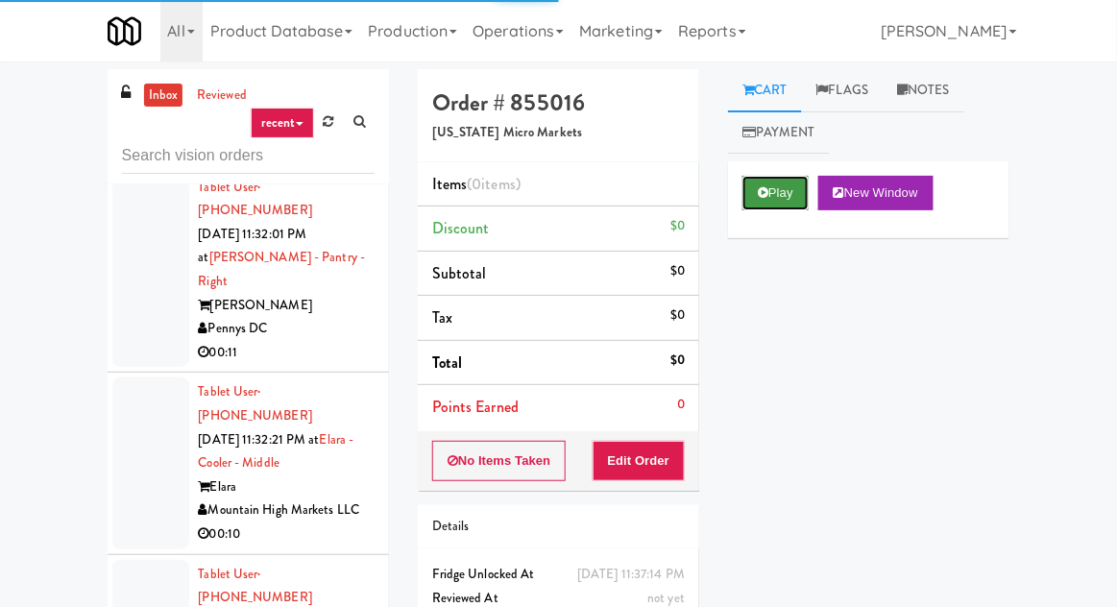
click at [772, 185] on button "Play" at bounding box center [775, 193] width 66 height 35
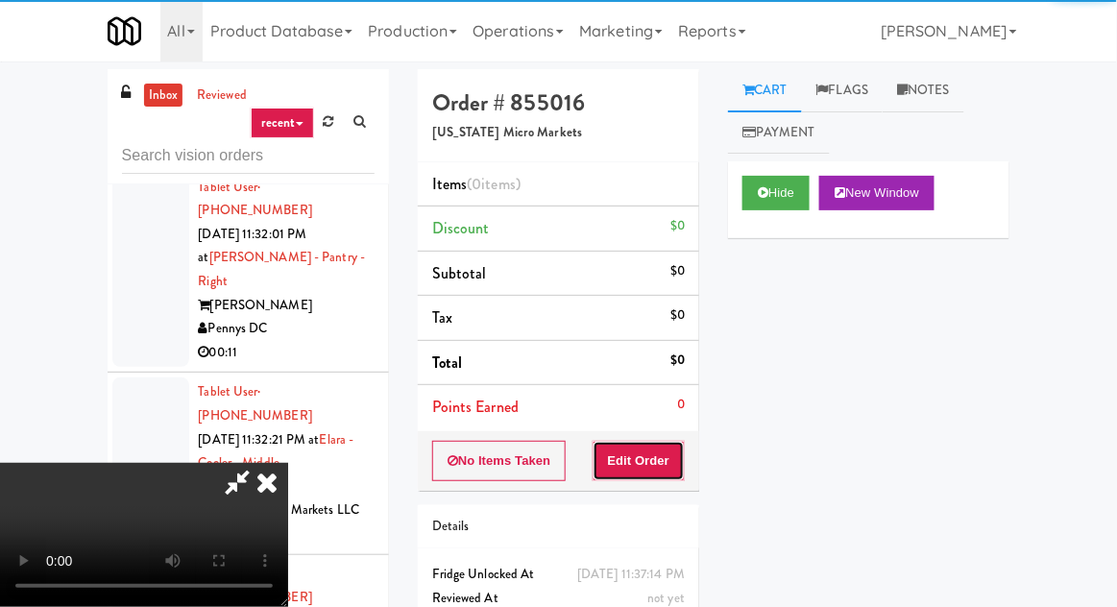
click at [663, 455] on button "Edit Order" at bounding box center [638, 461] width 93 height 40
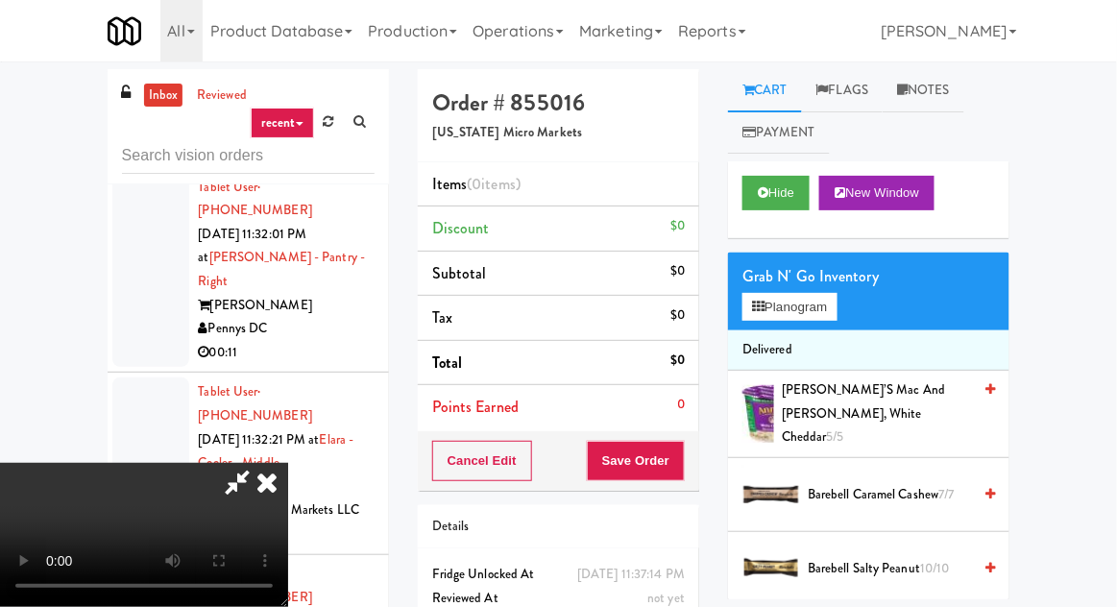
scroll to position [70, 0]
click at [873, 399] on span "[PERSON_NAME]’s Mac and [PERSON_NAME], White Cheddar 5/5" at bounding box center [876, 413] width 189 height 71
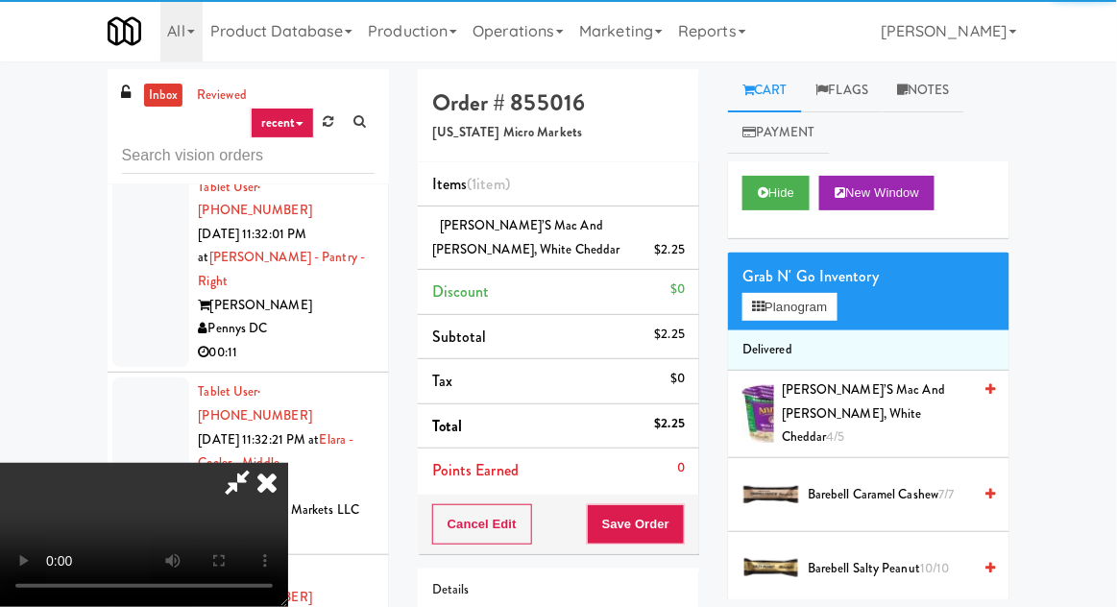
click at [695, 528] on div "Cancel Edit Save Order" at bounding box center [558, 524] width 281 height 60
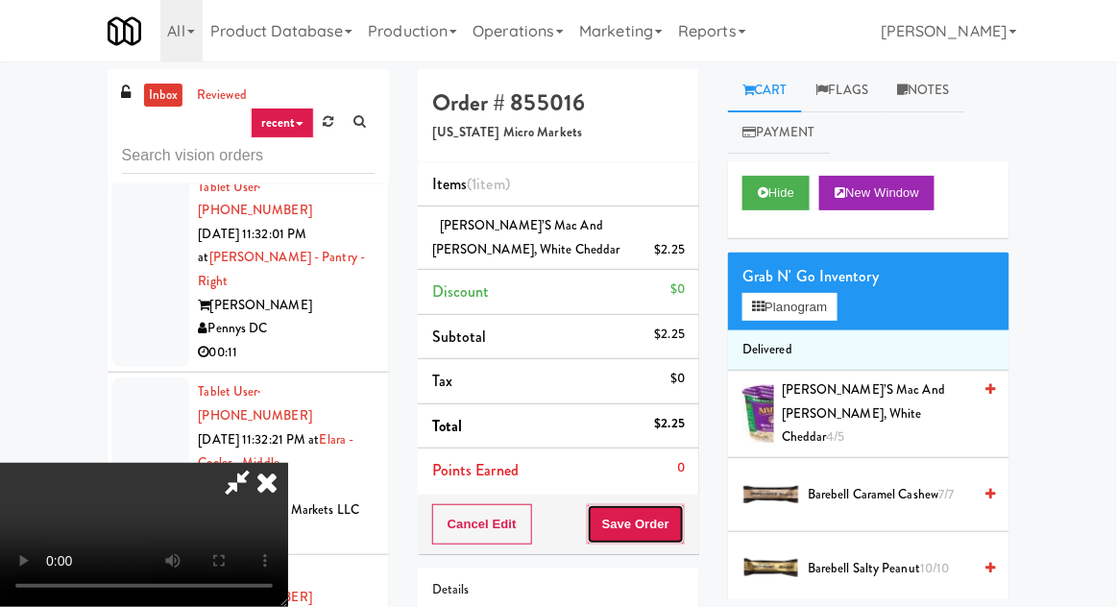
click at [682, 519] on button "Save Order" at bounding box center [636, 524] width 98 height 40
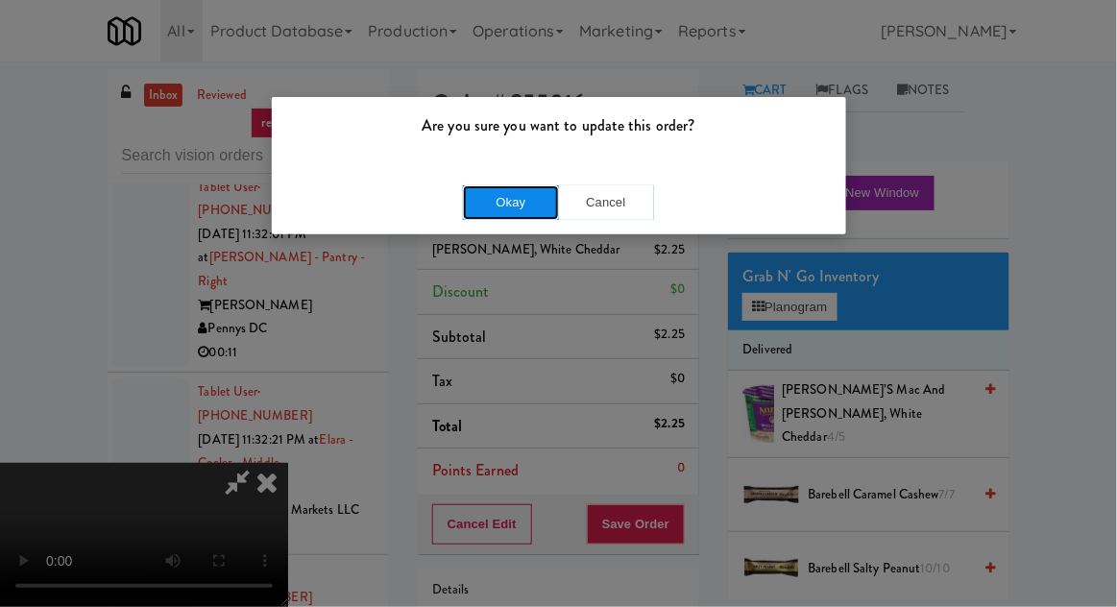
click at [484, 215] on button "Okay" at bounding box center [511, 202] width 96 height 35
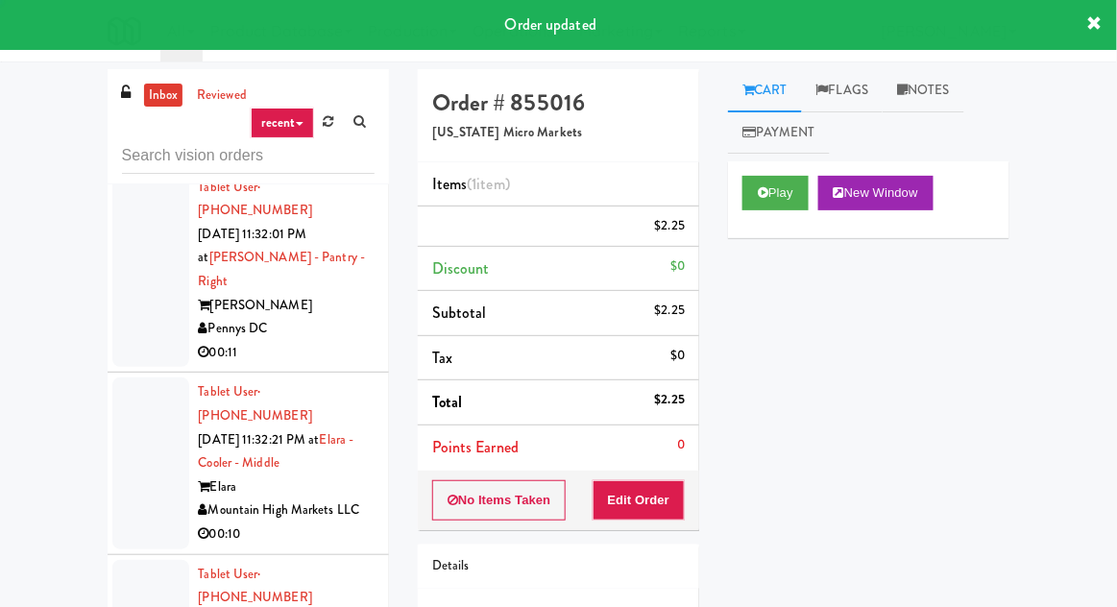
scroll to position [0, 0]
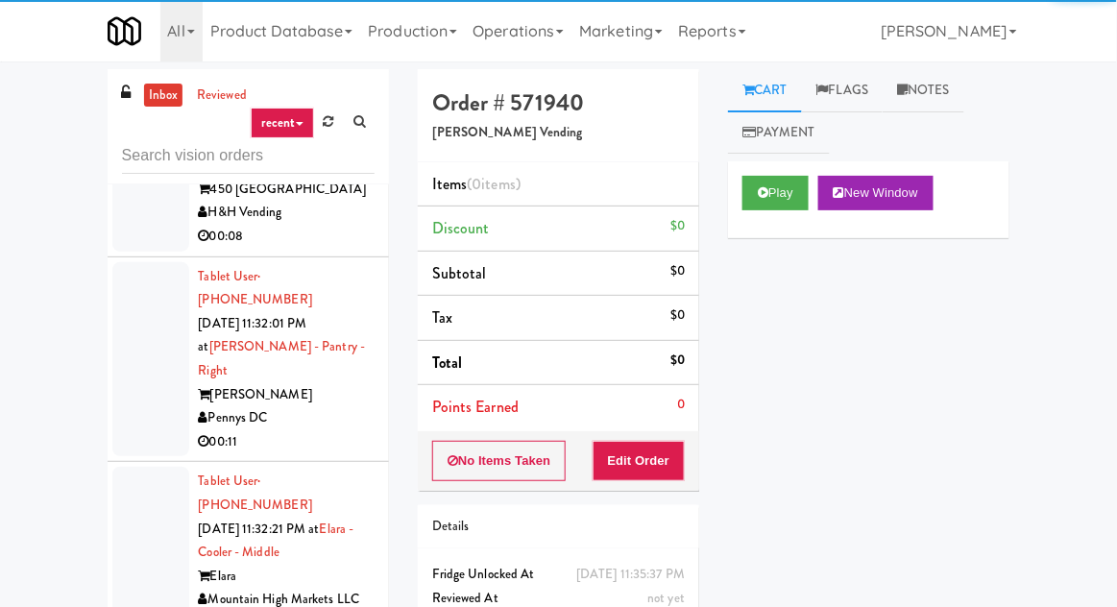
scroll to position [17479, 0]
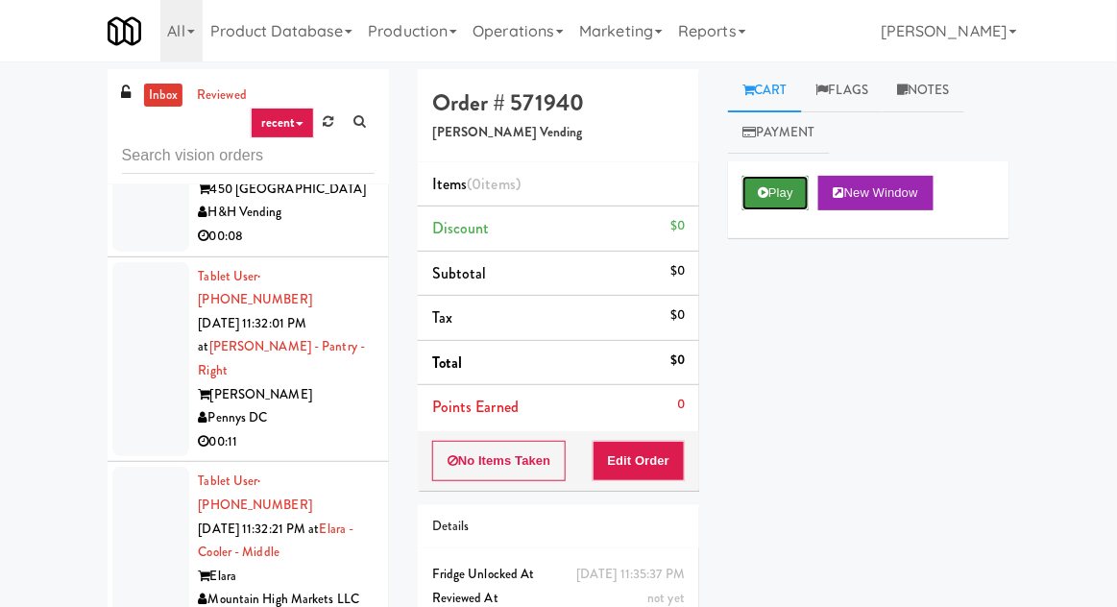
click at [754, 201] on button "Play" at bounding box center [775, 193] width 66 height 35
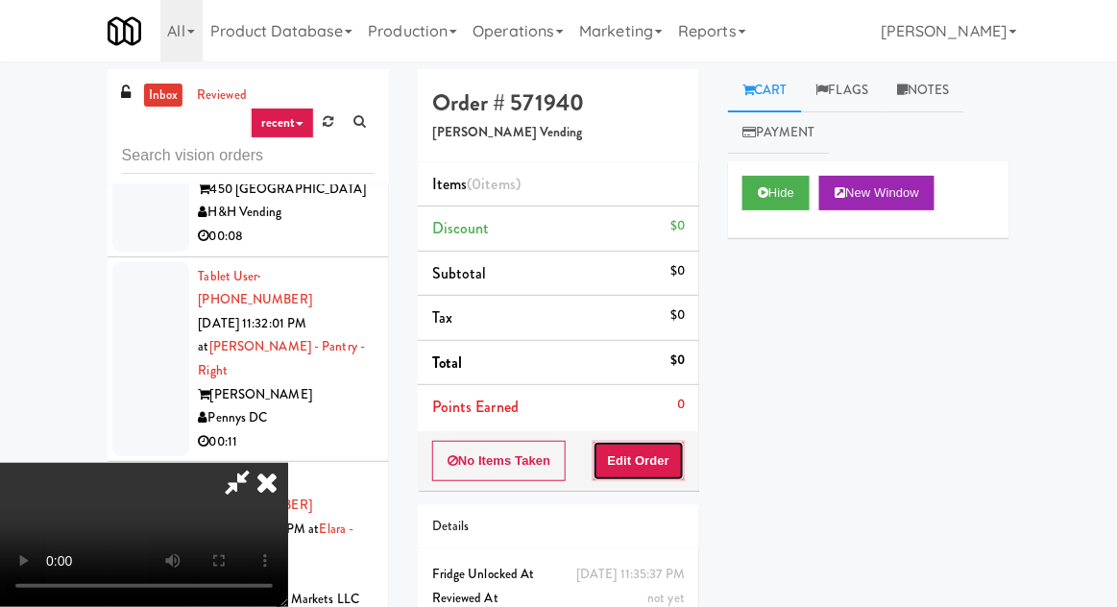
click at [651, 446] on button "Edit Order" at bounding box center [638, 461] width 93 height 40
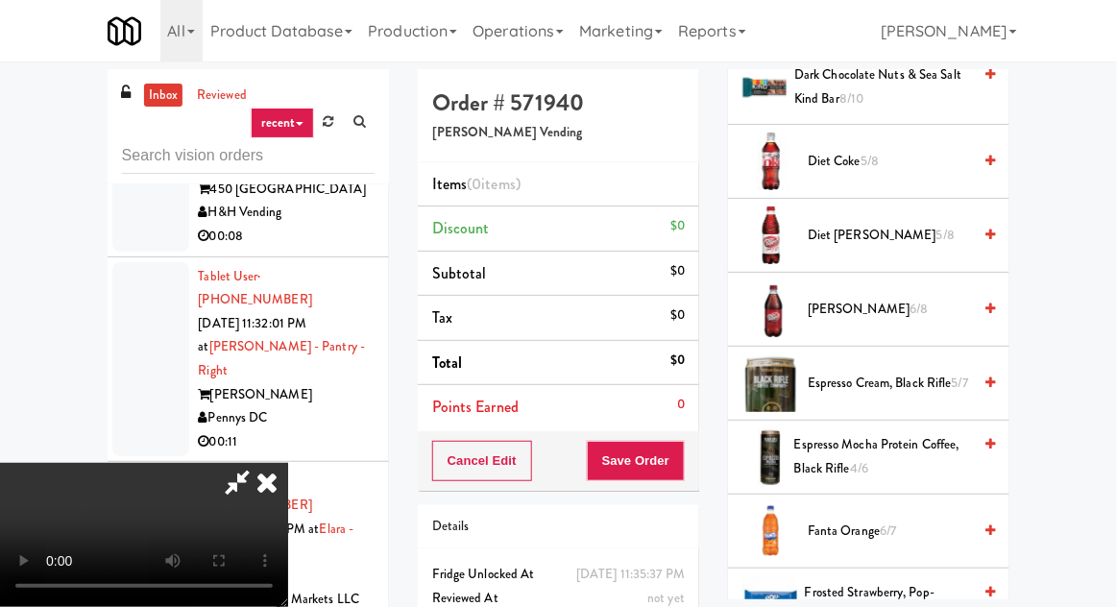
scroll to position [1074, 0]
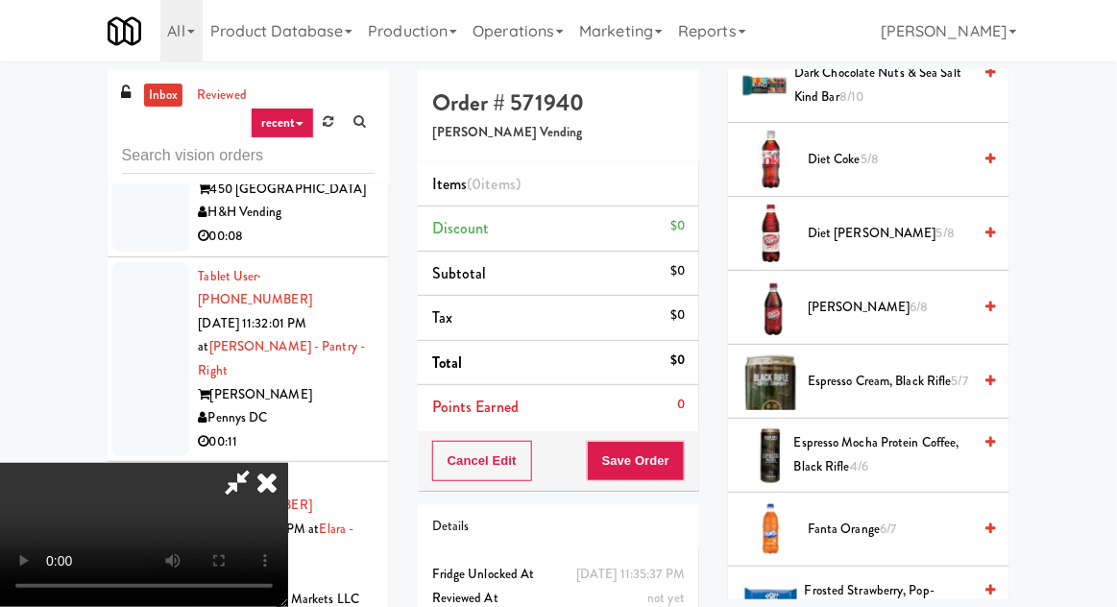
click at [845, 296] on span "[PERSON_NAME] 6/8" at bounding box center [888, 308] width 163 height 24
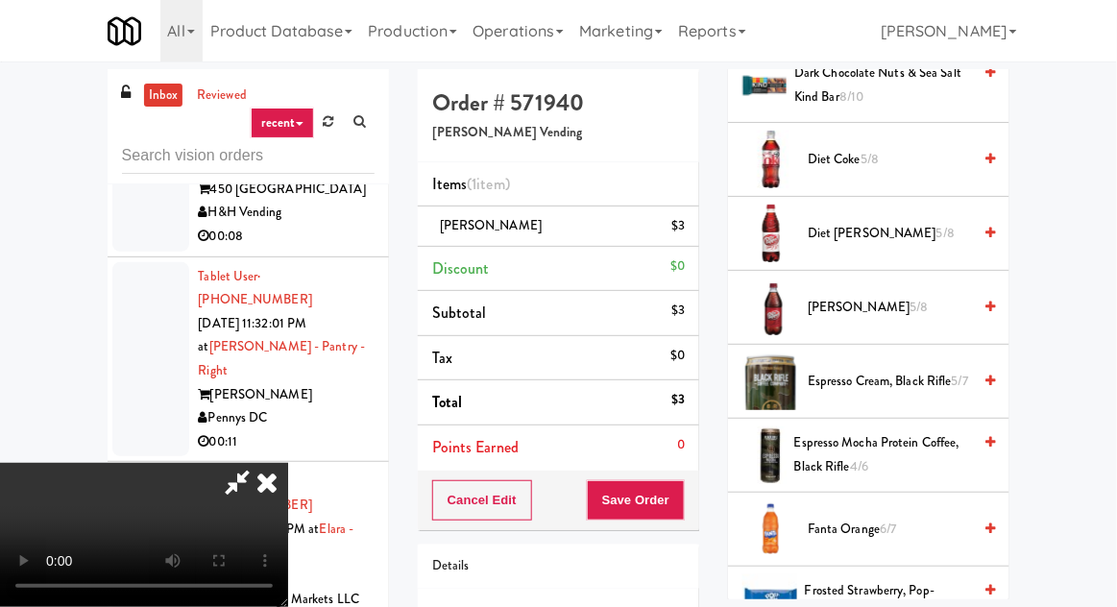
scroll to position [70, 0]
click at [681, 487] on button "Save Order" at bounding box center [636, 500] width 98 height 40
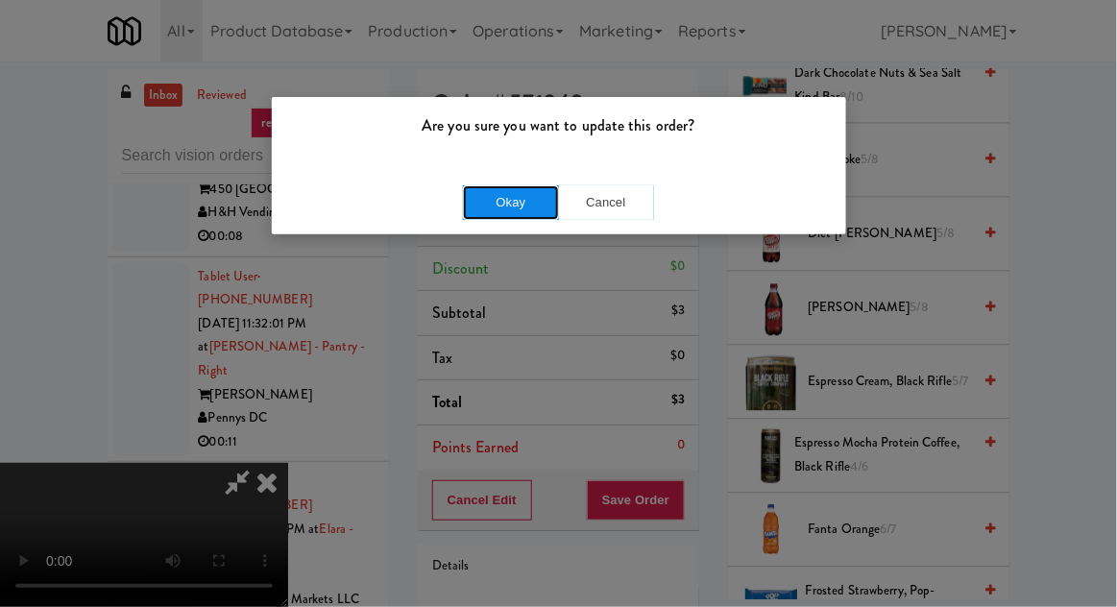
click at [471, 214] on button "Okay" at bounding box center [511, 202] width 96 height 35
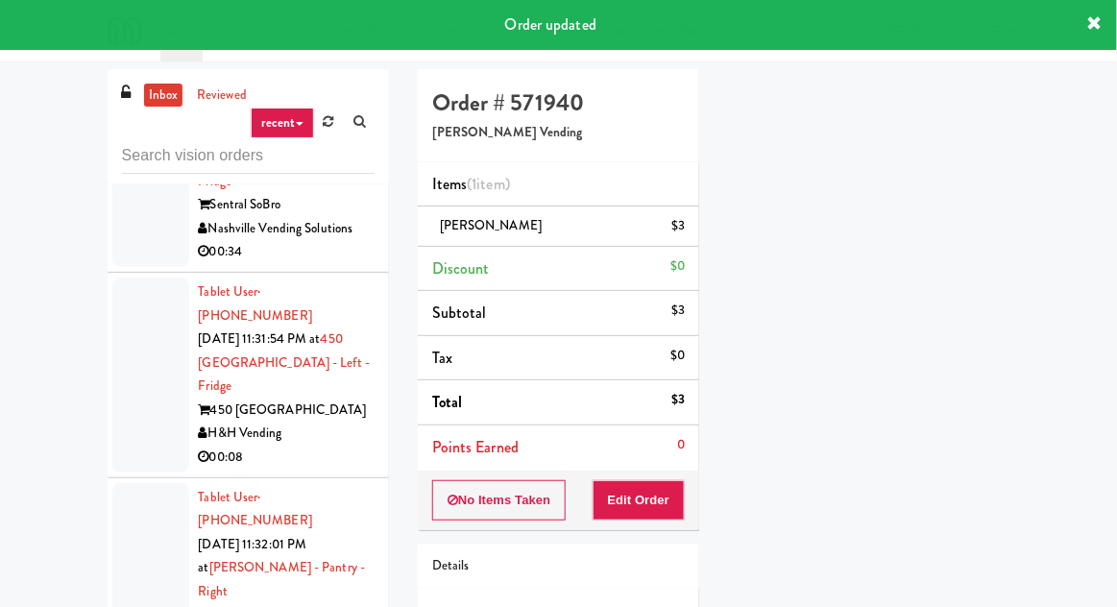
scroll to position [17260, 0]
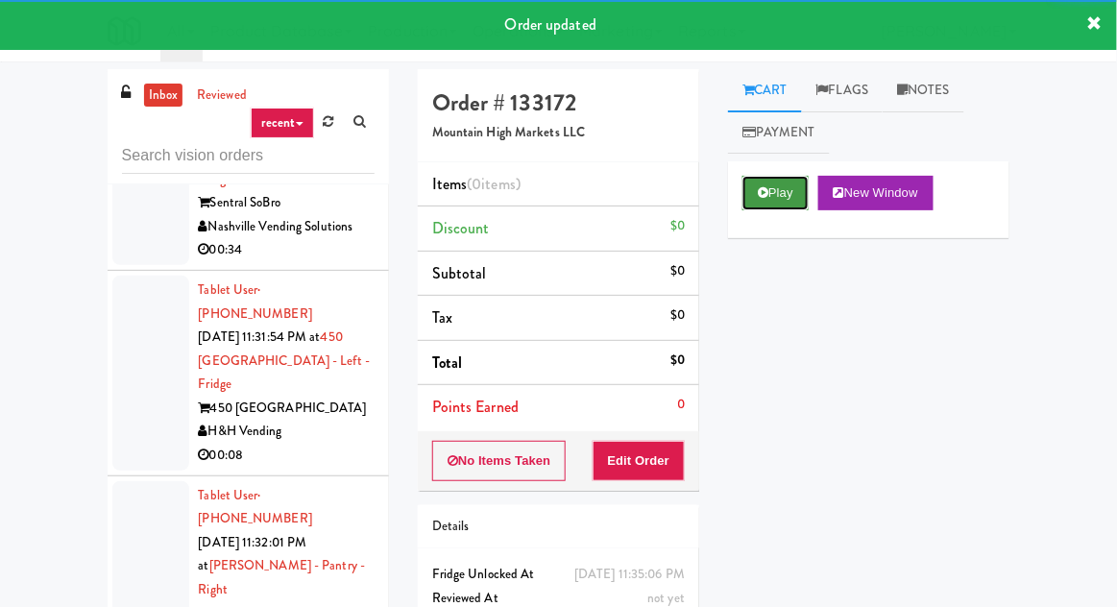
click at [772, 188] on button "Play" at bounding box center [775, 193] width 66 height 35
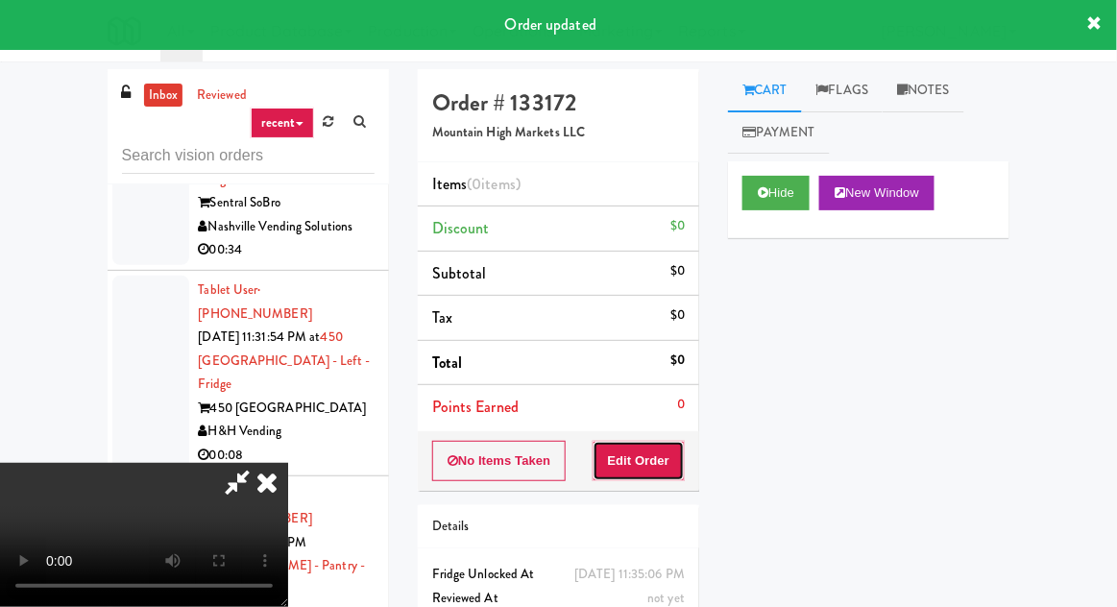
click at [661, 463] on button "Edit Order" at bounding box center [638, 461] width 93 height 40
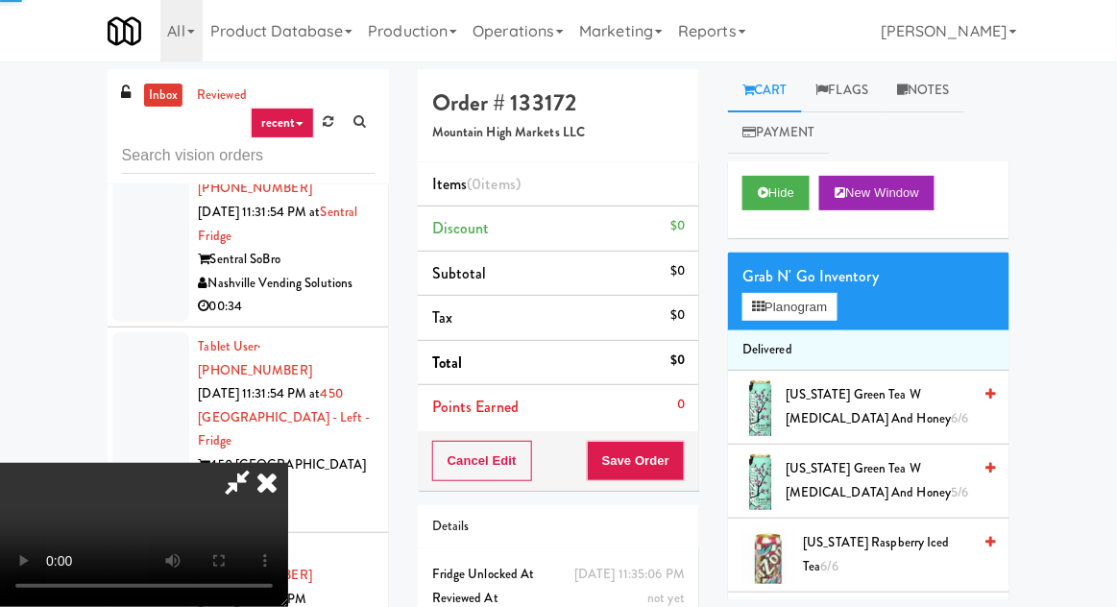
scroll to position [17198, 0]
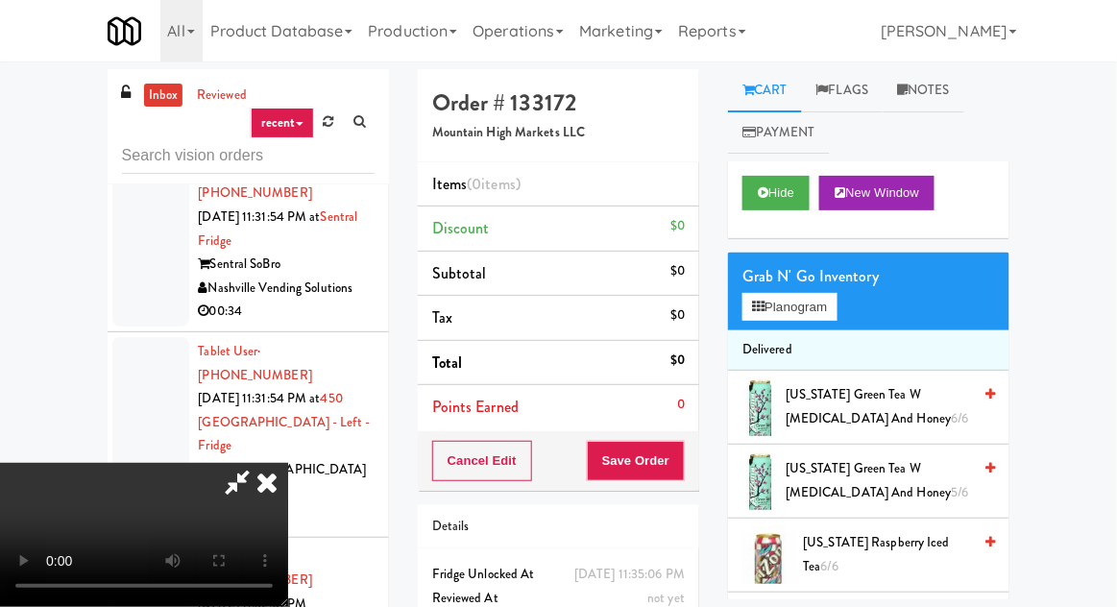
click at [856, 416] on span "[US_STATE] Green Tea w [MEDICAL_DATA] and Honey 6/6" at bounding box center [877, 406] width 185 height 47
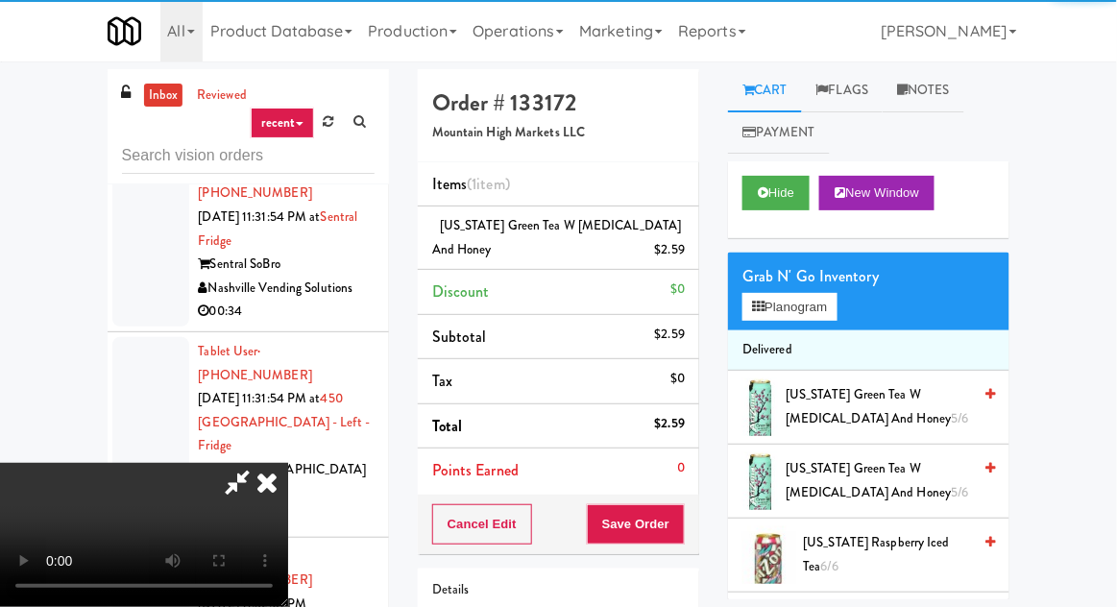
click at [697, 504] on div "Cancel Edit Save Order" at bounding box center [558, 524] width 281 height 60
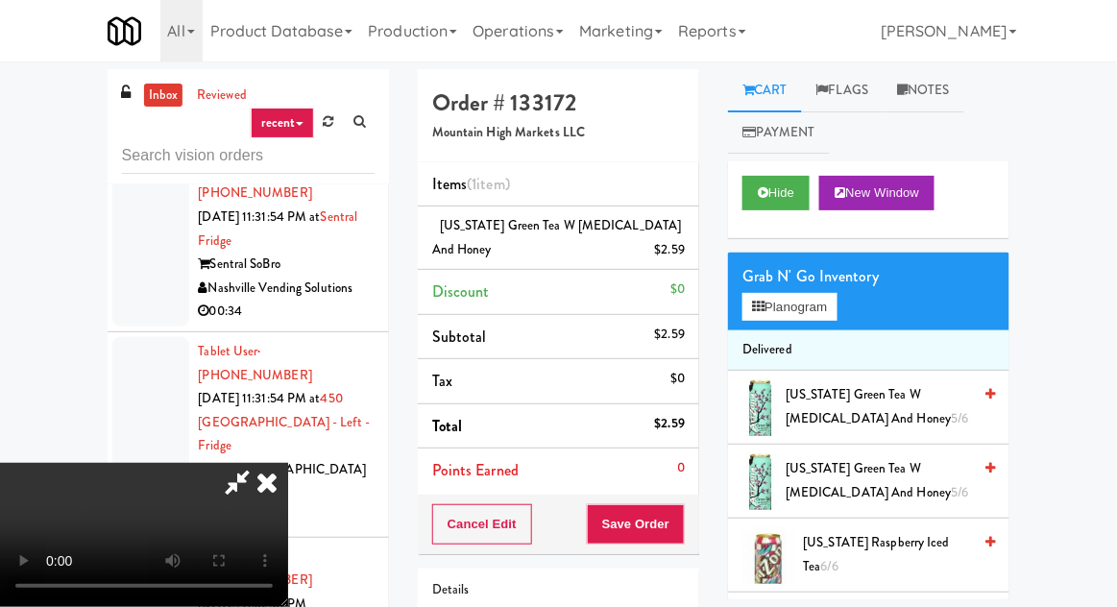
click at [699, 515] on div "Cancel Edit Save Order" at bounding box center [558, 524] width 281 height 60
click at [684, 534] on button "Save Order" at bounding box center [636, 524] width 98 height 40
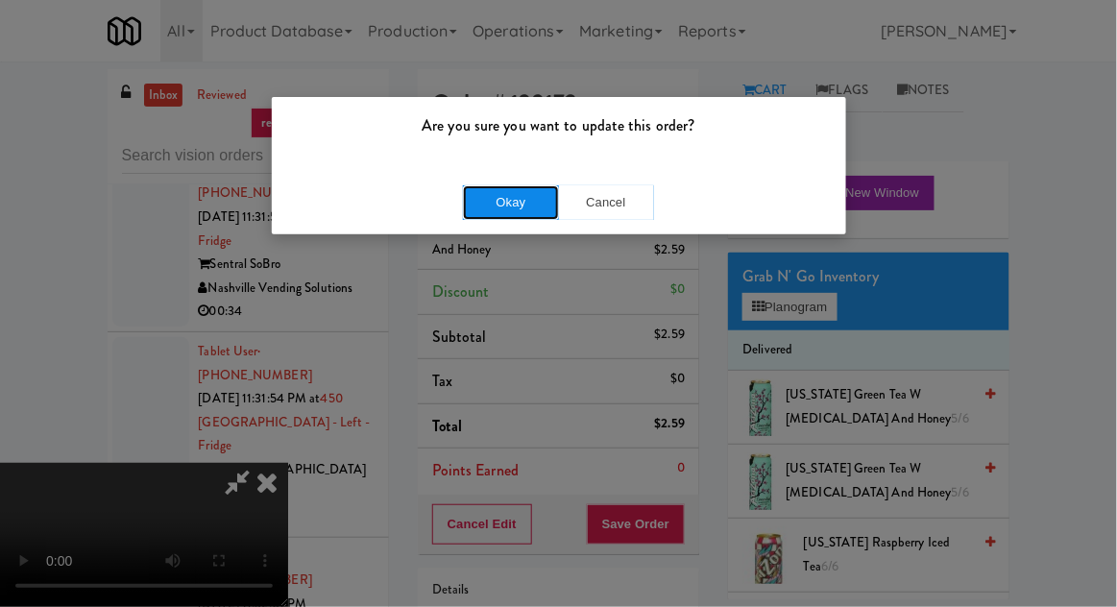
click at [484, 214] on button "Okay" at bounding box center [511, 202] width 96 height 35
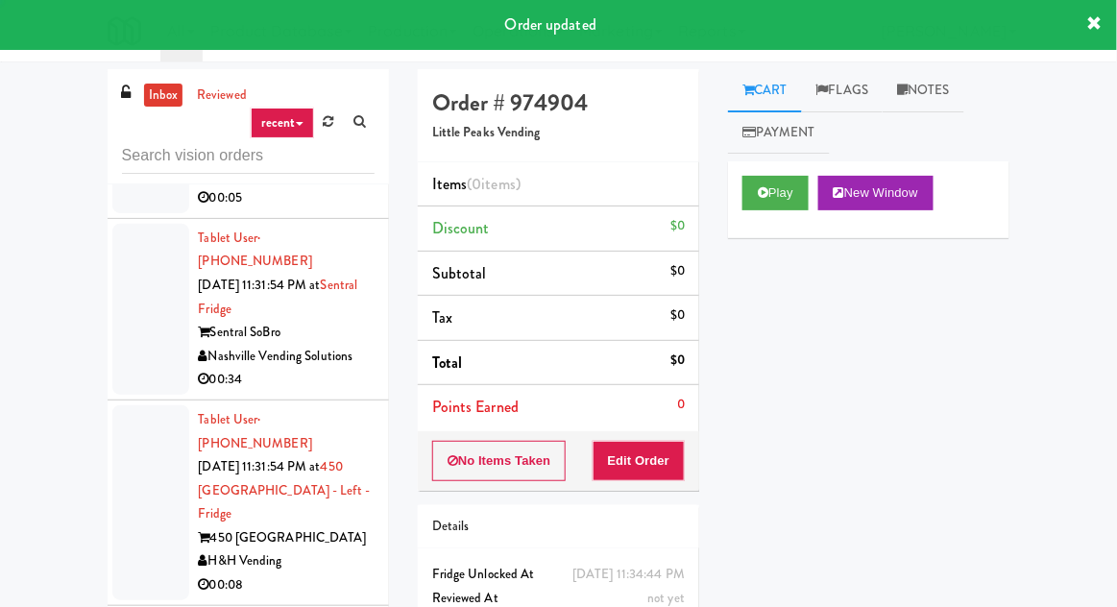
scroll to position [17084, 0]
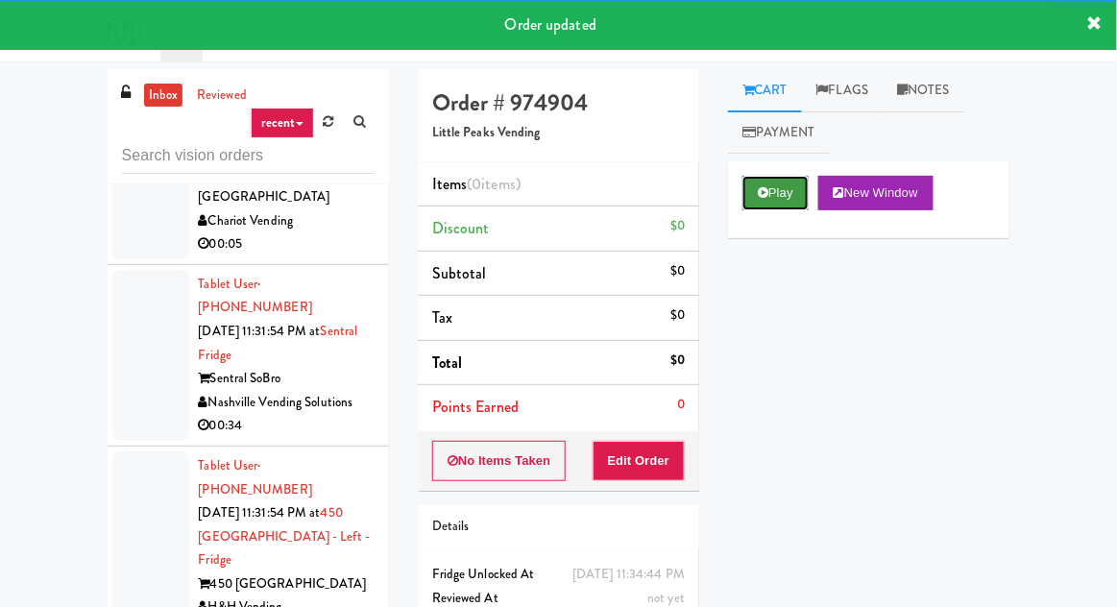
click at [765, 208] on button "Play" at bounding box center [775, 193] width 66 height 35
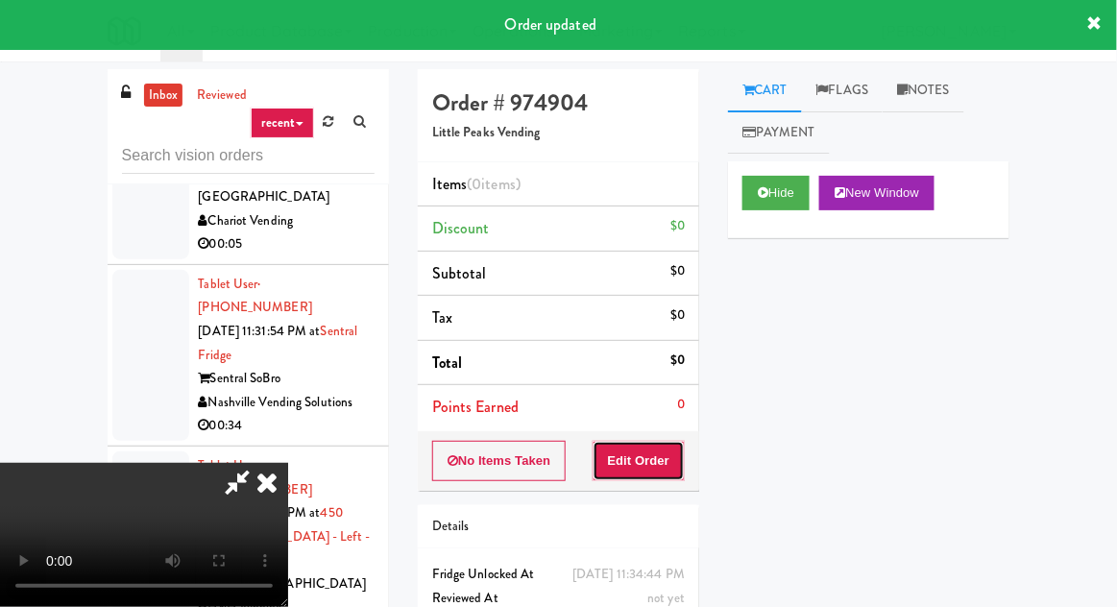
click at [662, 464] on button "Edit Order" at bounding box center [638, 461] width 93 height 40
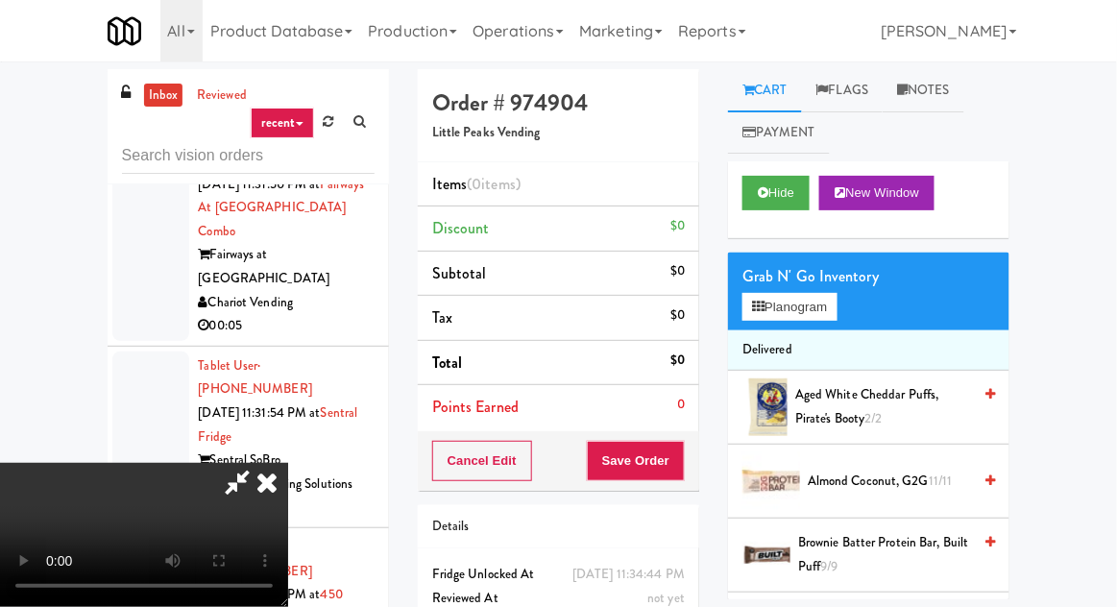
scroll to position [0, 0]
click at [789, 312] on button "Planogram" at bounding box center [789, 307] width 94 height 29
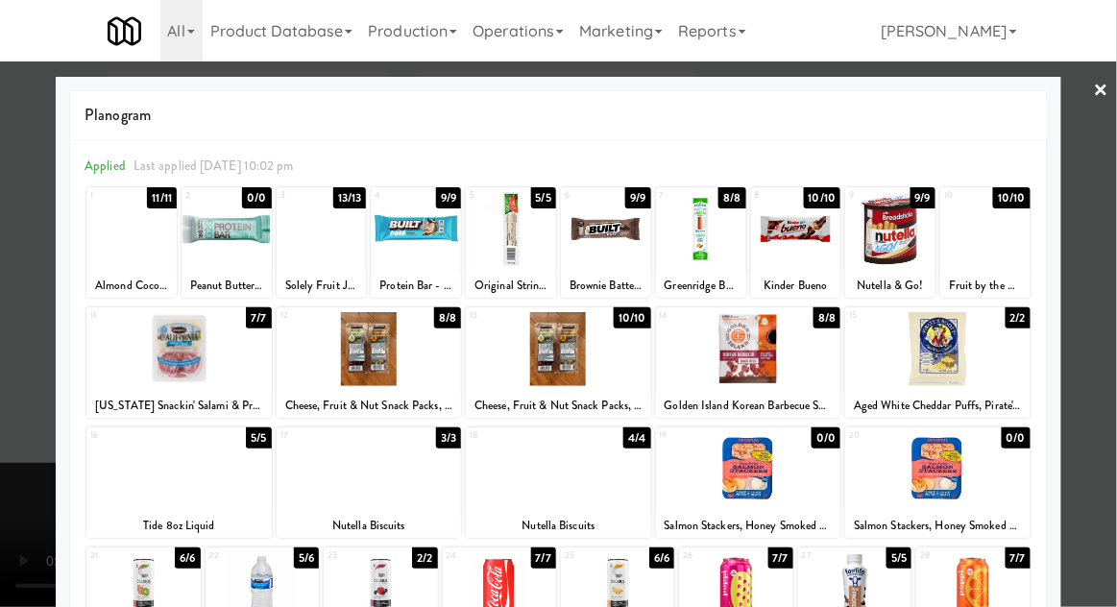
click at [527, 250] on div at bounding box center [511, 229] width 90 height 74
click at [12, 347] on div at bounding box center [558, 303] width 1117 height 607
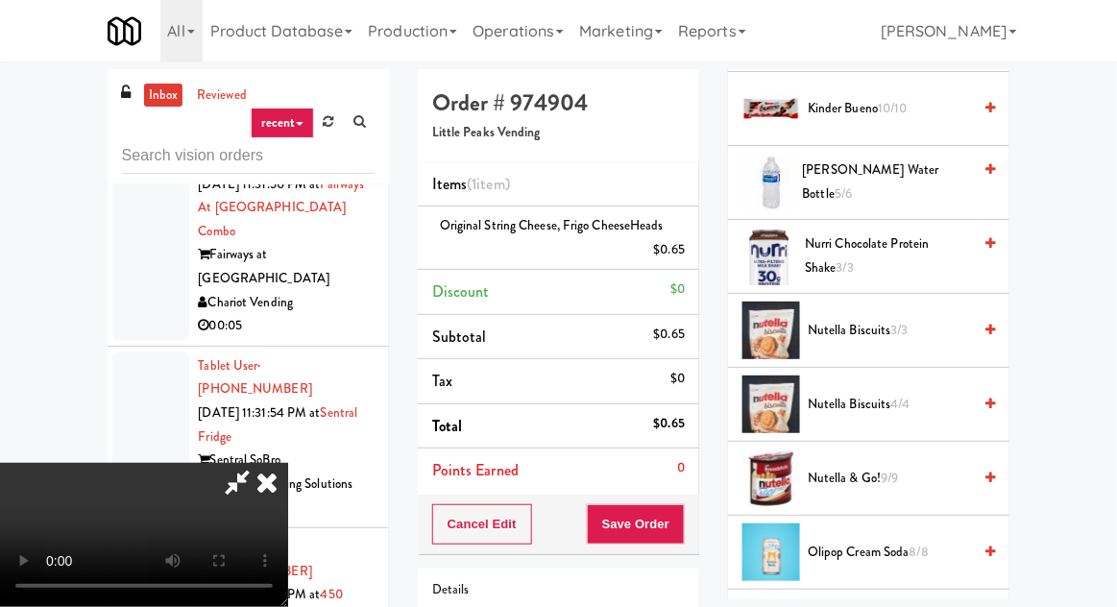
scroll to position [1483, 0]
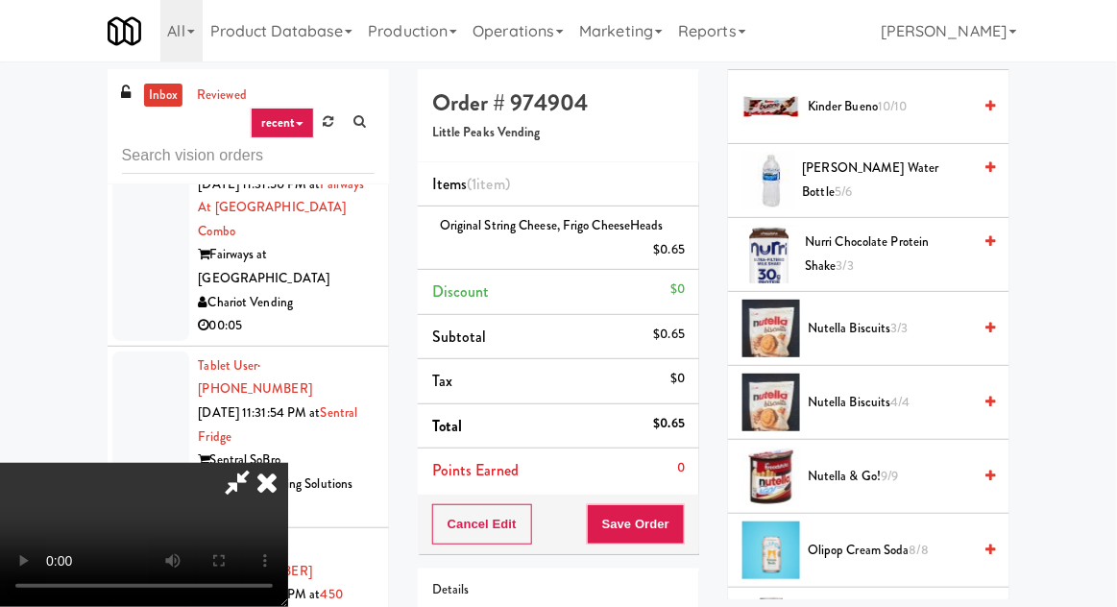
click at [893, 324] on span "3/3" at bounding box center [899, 328] width 17 height 18
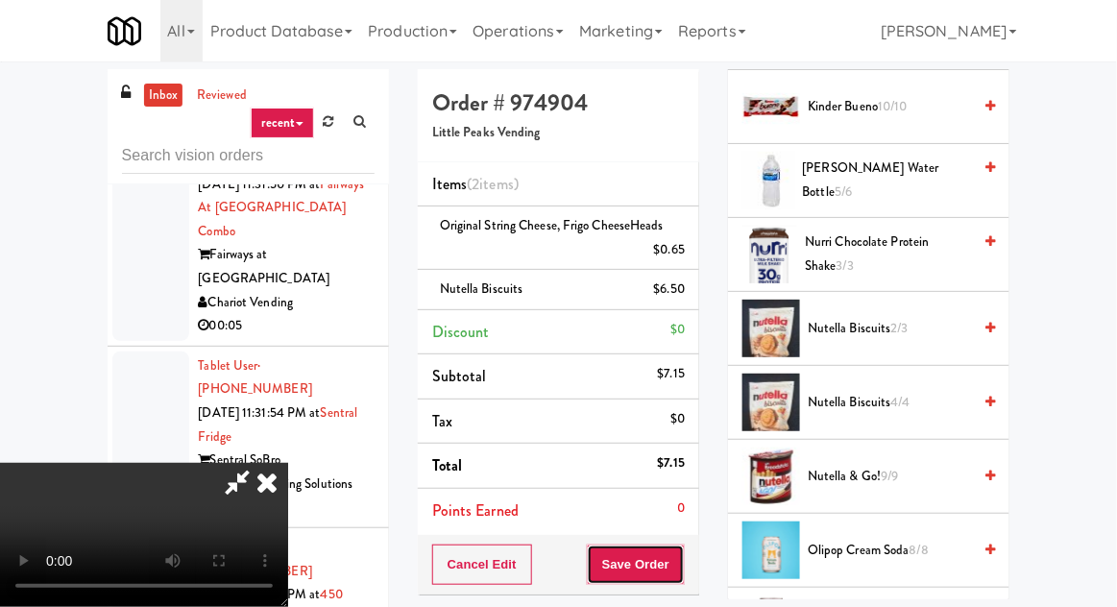
click at [682, 570] on button "Save Order" at bounding box center [636, 564] width 98 height 40
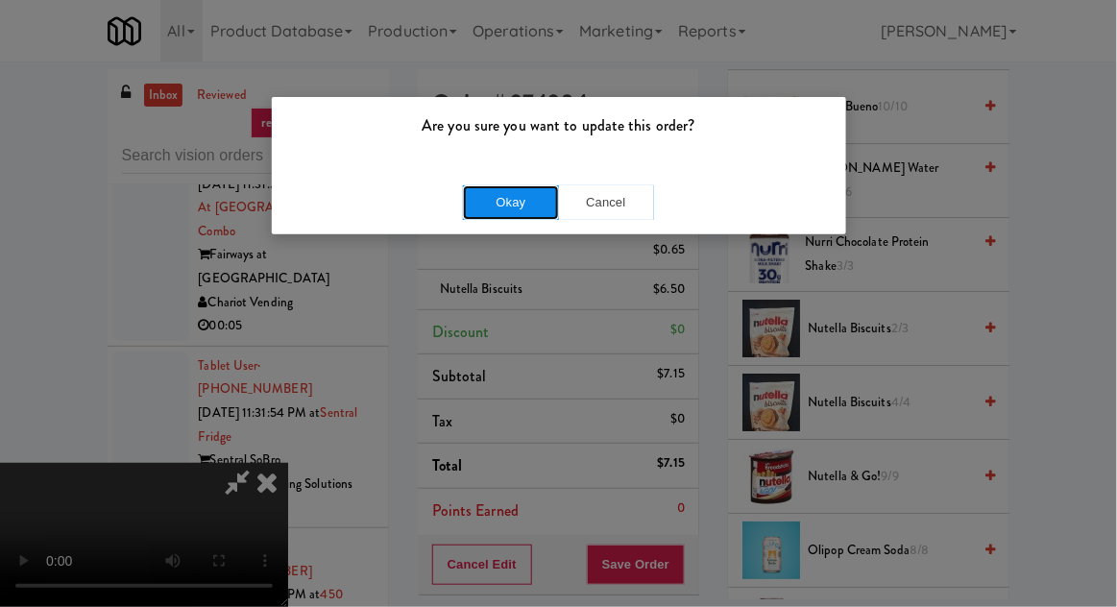
click at [481, 205] on button "Okay" at bounding box center [511, 202] width 96 height 35
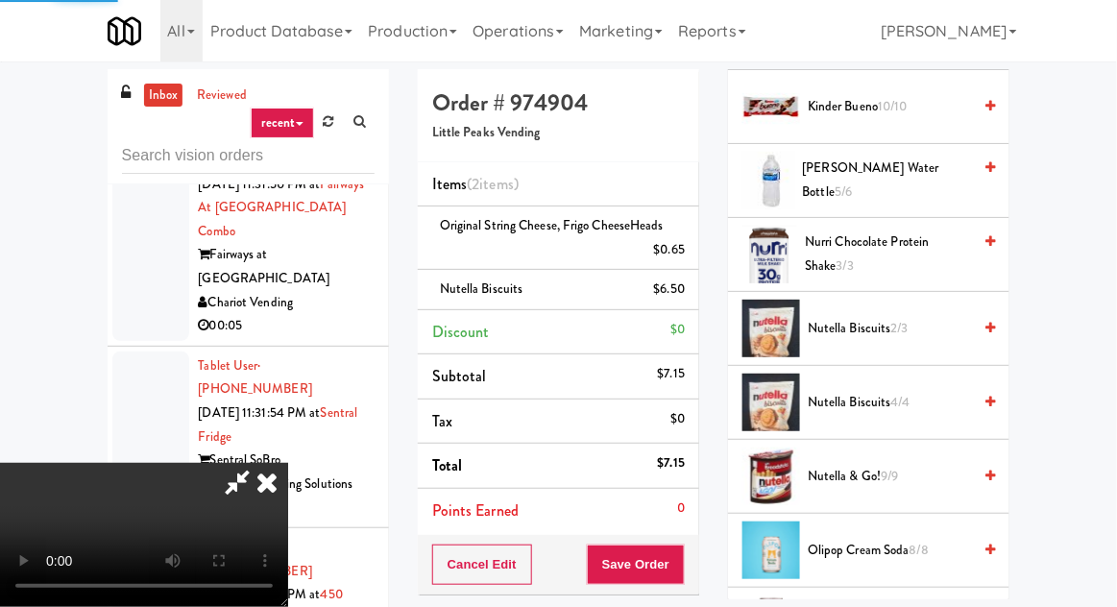
scroll to position [189, 0]
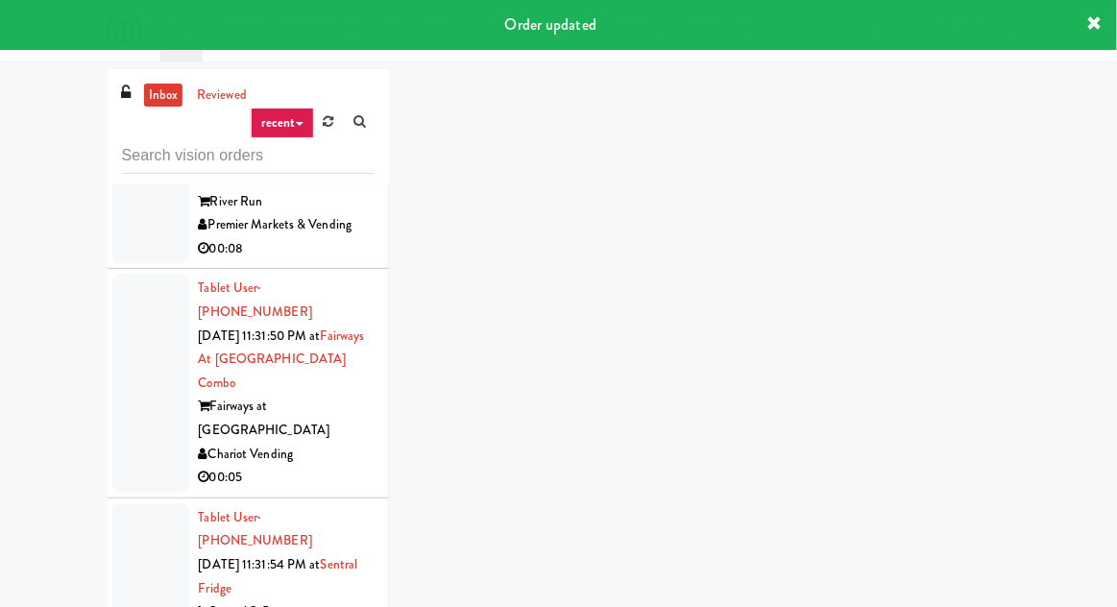
scroll to position [16850, 0]
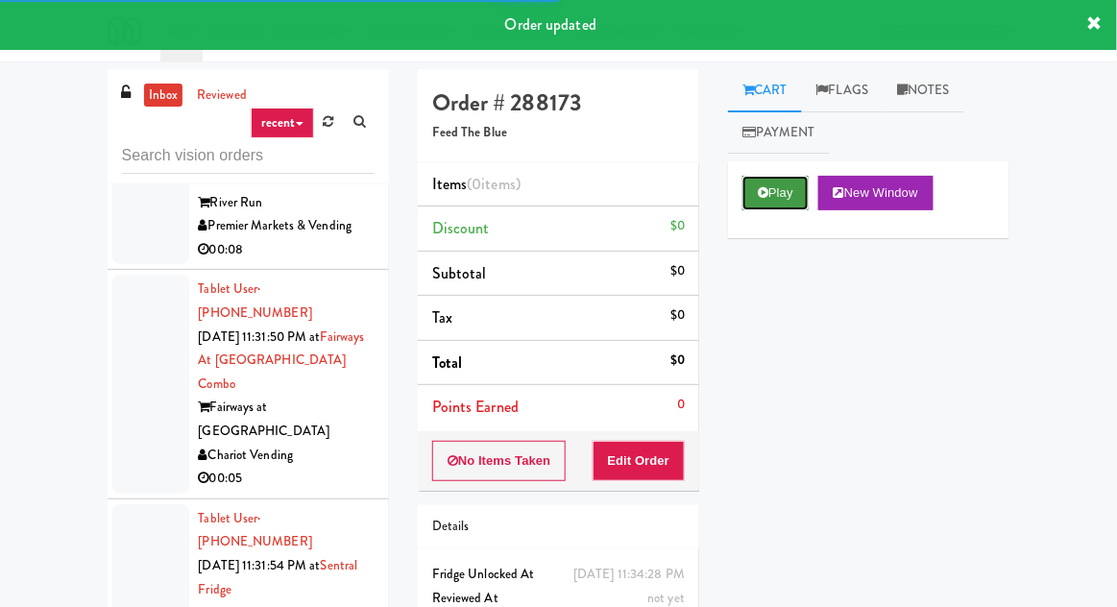
click at [754, 199] on button "Play" at bounding box center [775, 193] width 66 height 35
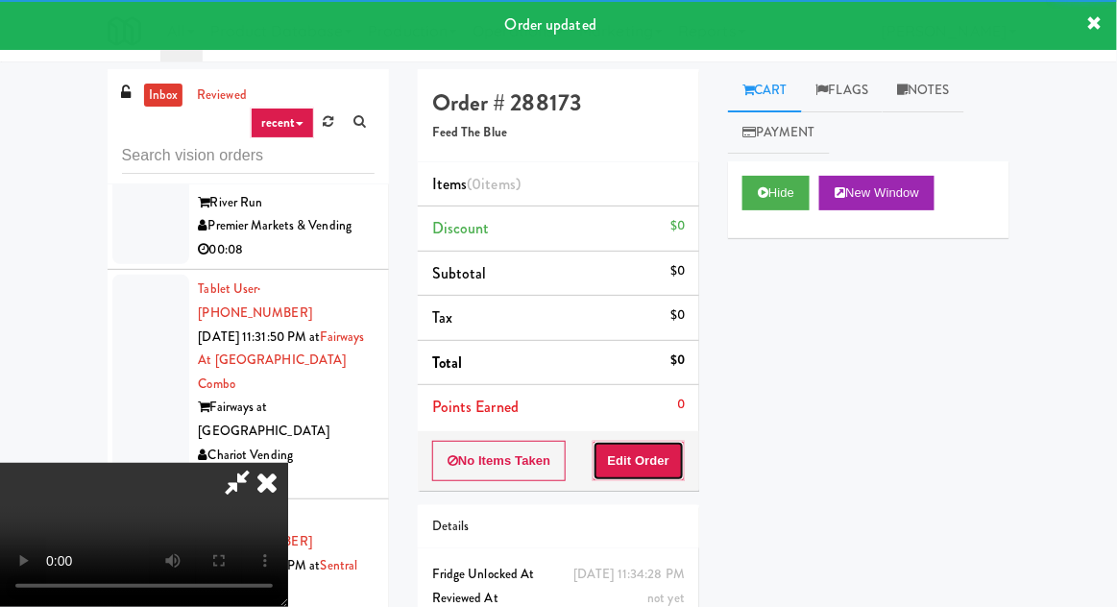
click at [661, 457] on button "Edit Order" at bounding box center [638, 461] width 93 height 40
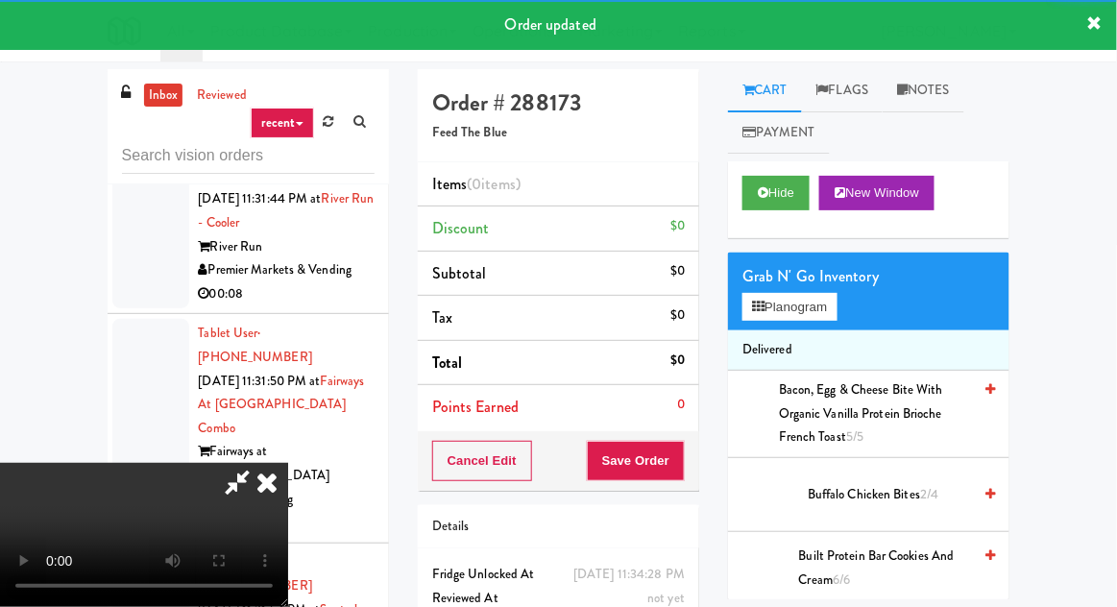
scroll to position [16804, 0]
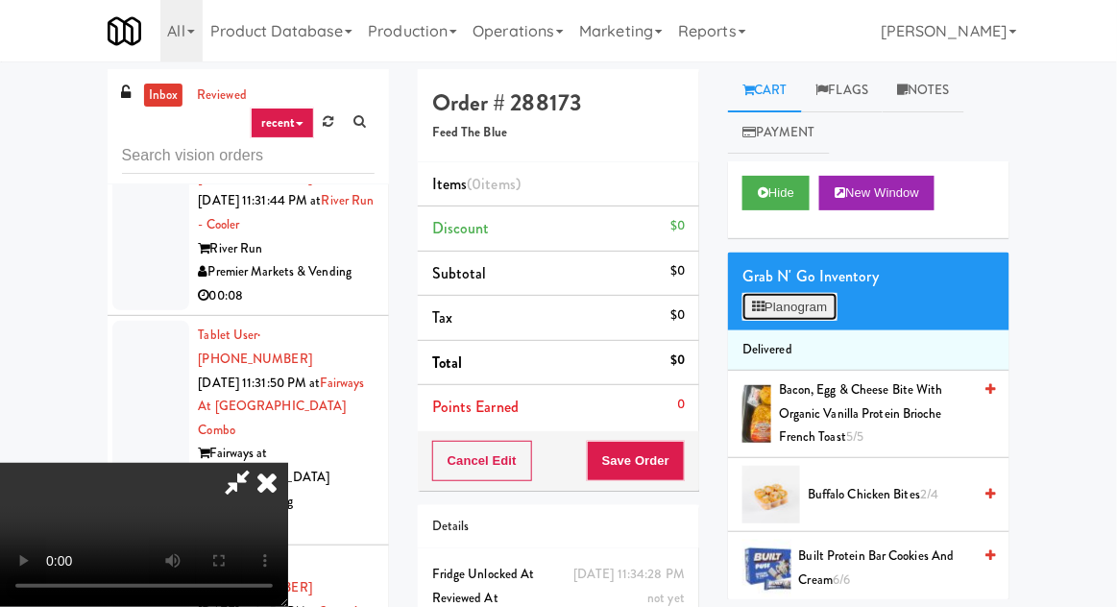
click at [799, 311] on button "Planogram" at bounding box center [789, 307] width 94 height 29
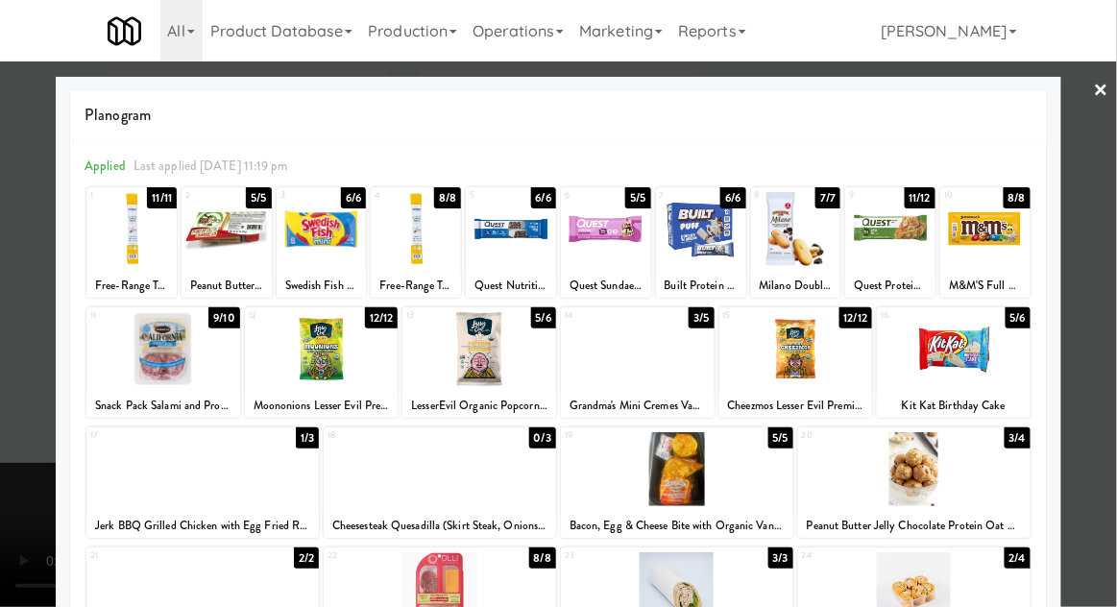
click at [169, 478] on div at bounding box center [202, 469] width 232 height 74
click at [992, 358] on div at bounding box center [954, 349] width 154 height 74
click at [7, 412] on div at bounding box center [558, 303] width 1117 height 607
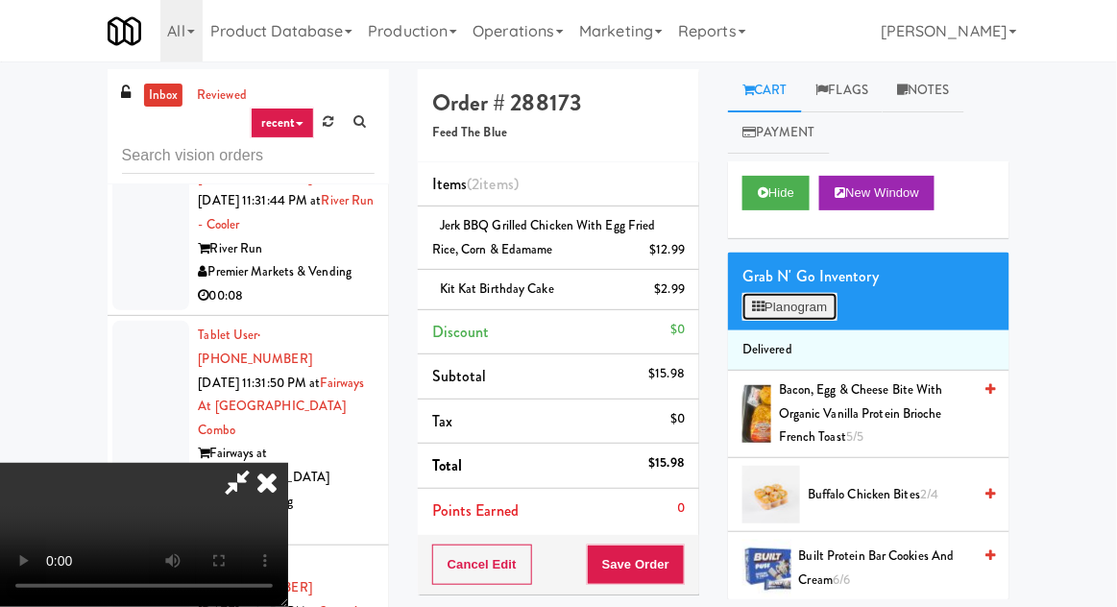
click at [796, 304] on button "Planogram" at bounding box center [789, 307] width 94 height 29
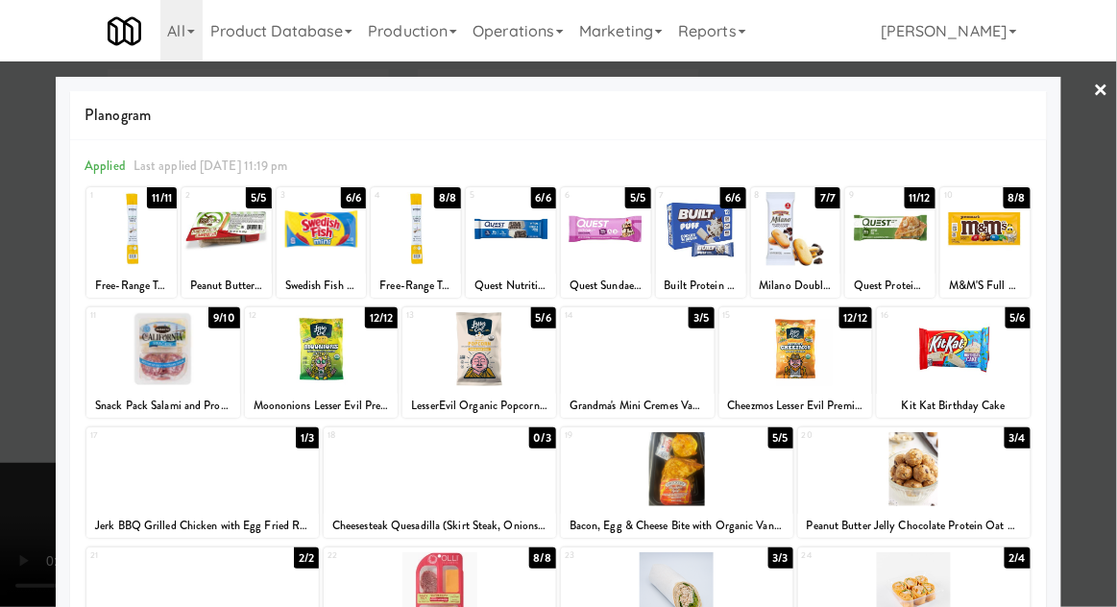
click at [216, 250] on div at bounding box center [226, 229] width 90 height 74
click at [15, 394] on div at bounding box center [558, 303] width 1117 height 607
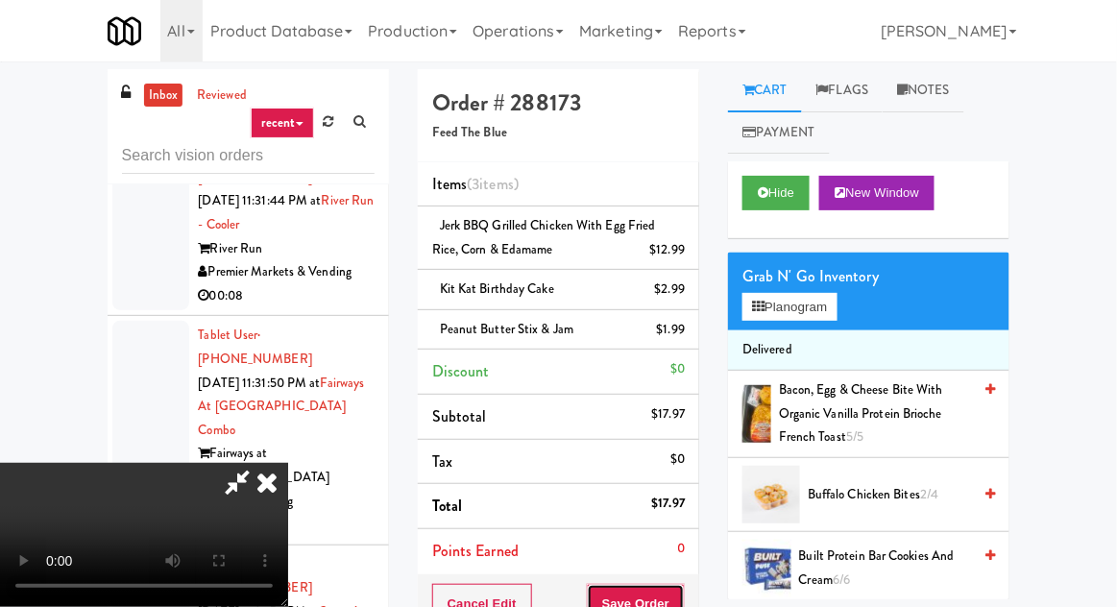
click at [683, 588] on button "Save Order" at bounding box center [636, 604] width 98 height 40
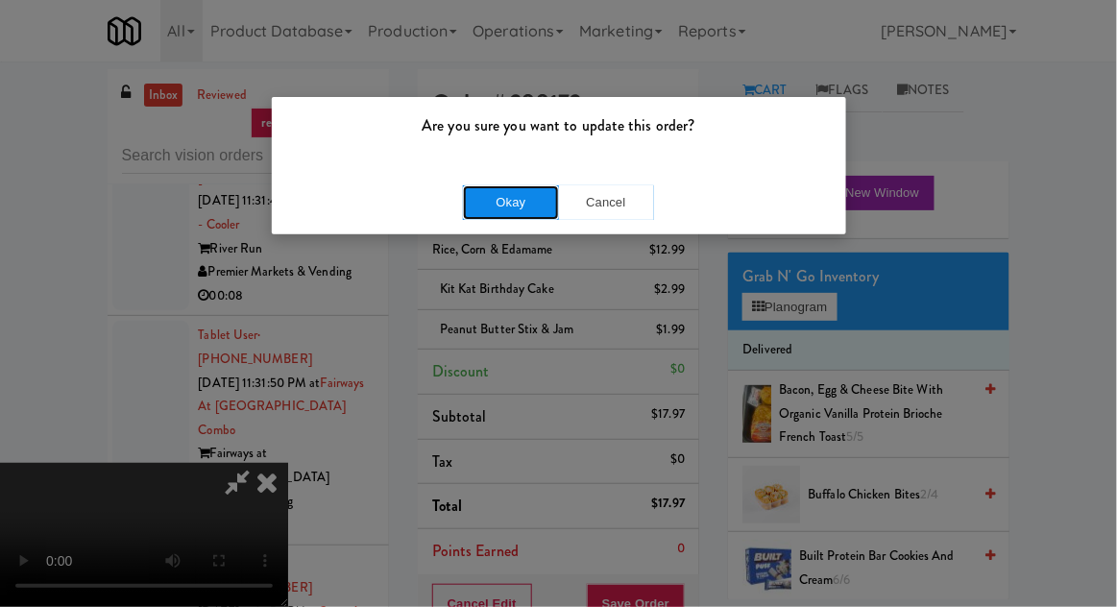
click at [477, 217] on button "Okay" at bounding box center [511, 202] width 96 height 35
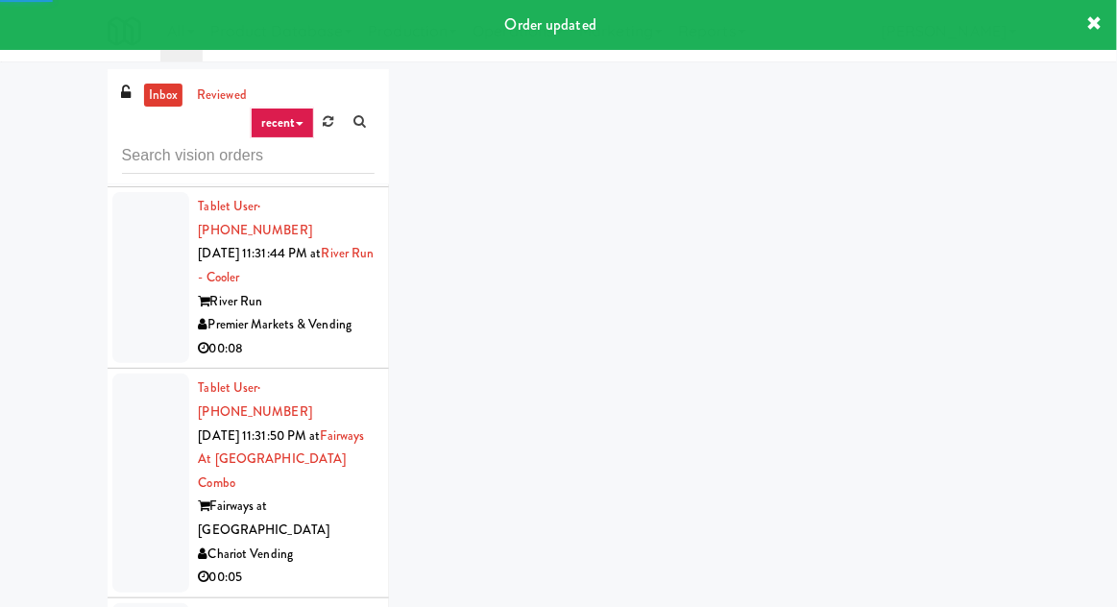
scroll to position [16658, 0]
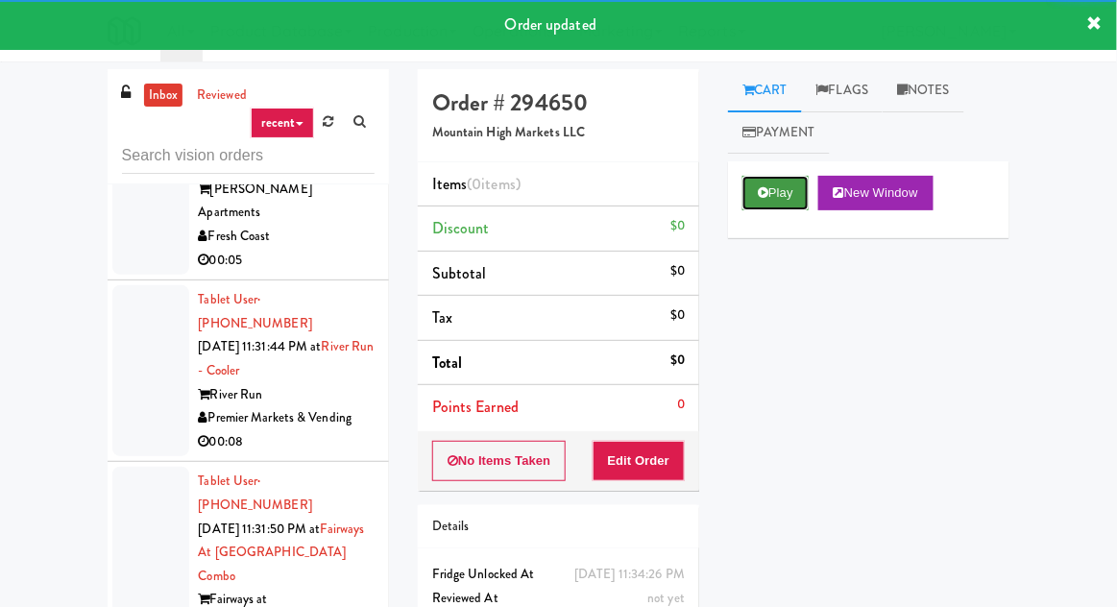
click at [780, 181] on button "Play" at bounding box center [775, 193] width 66 height 35
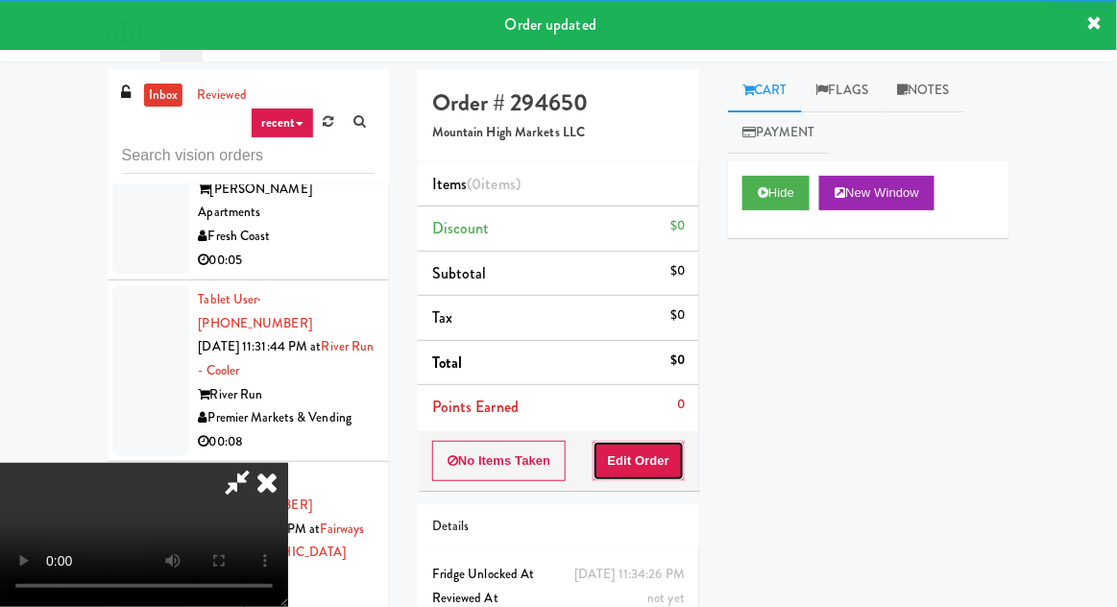
click at [659, 441] on button "Edit Order" at bounding box center [638, 461] width 93 height 40
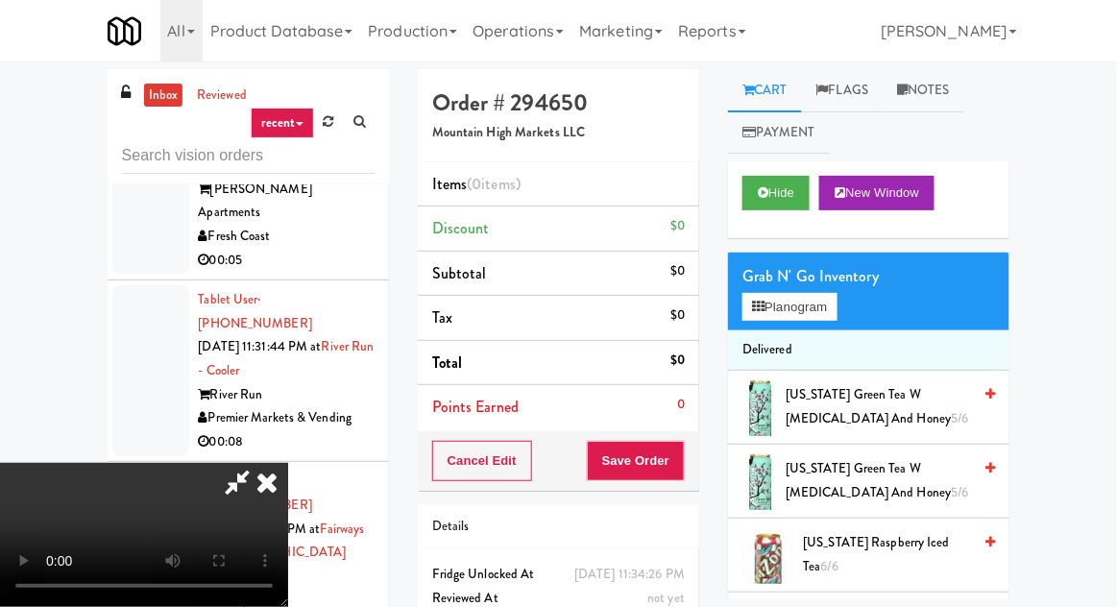
click at [850, 545] on span "[US_STATE] Raspberry Iced Tea 6/6" at bounding box center [888, 554] width 168 height 47
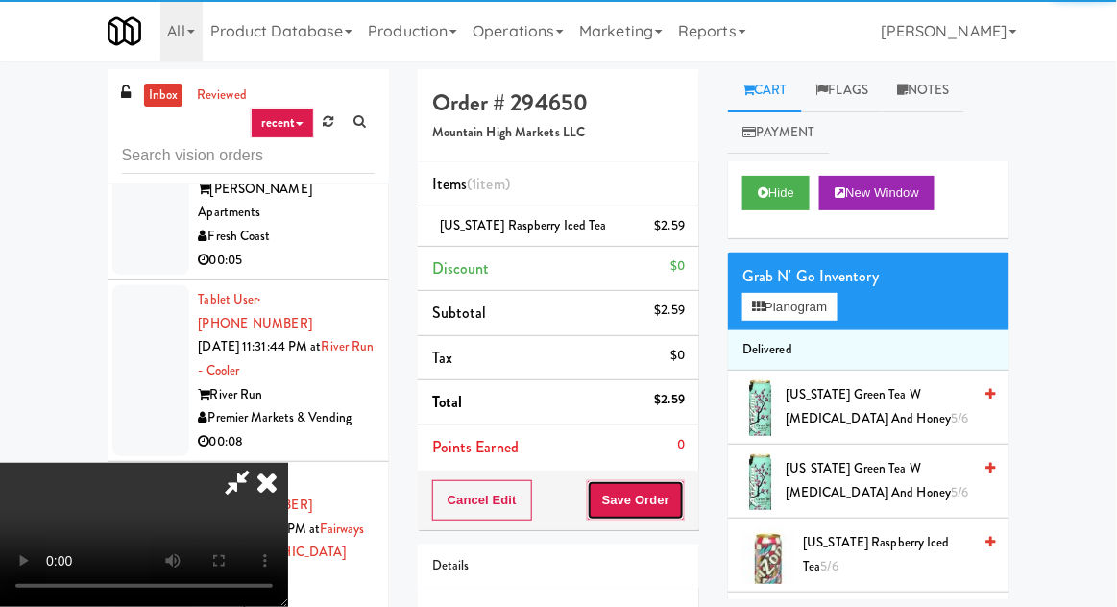
click at [683, 494] on button "Save Order" at bounding box center [636, 500] width 98 height 40
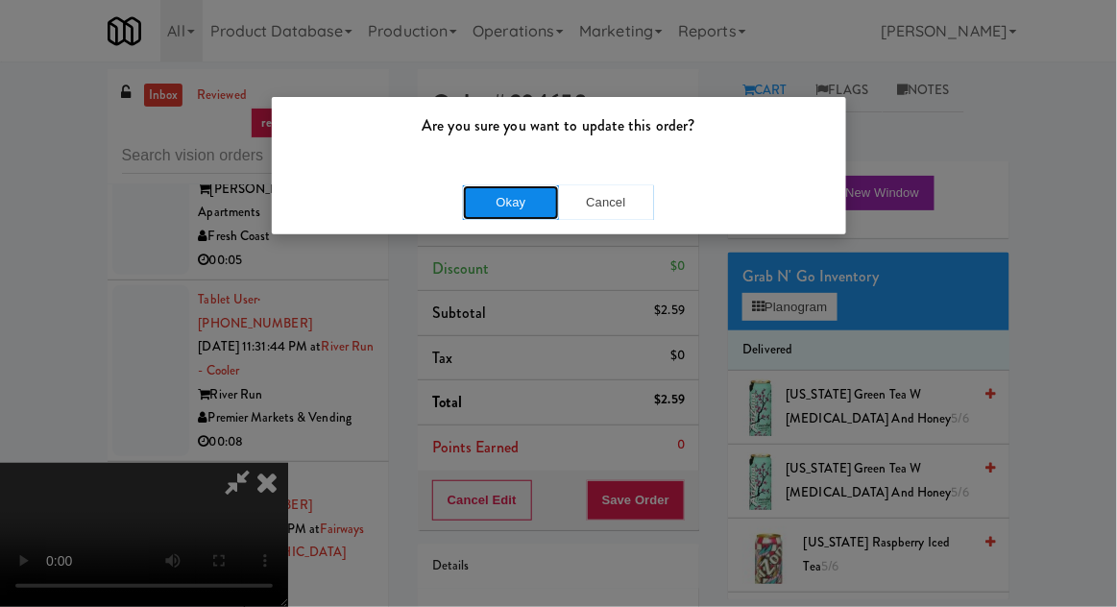
click at [480, 201] on button "Okay" at bounding box center [511, 202] width 96 height 35
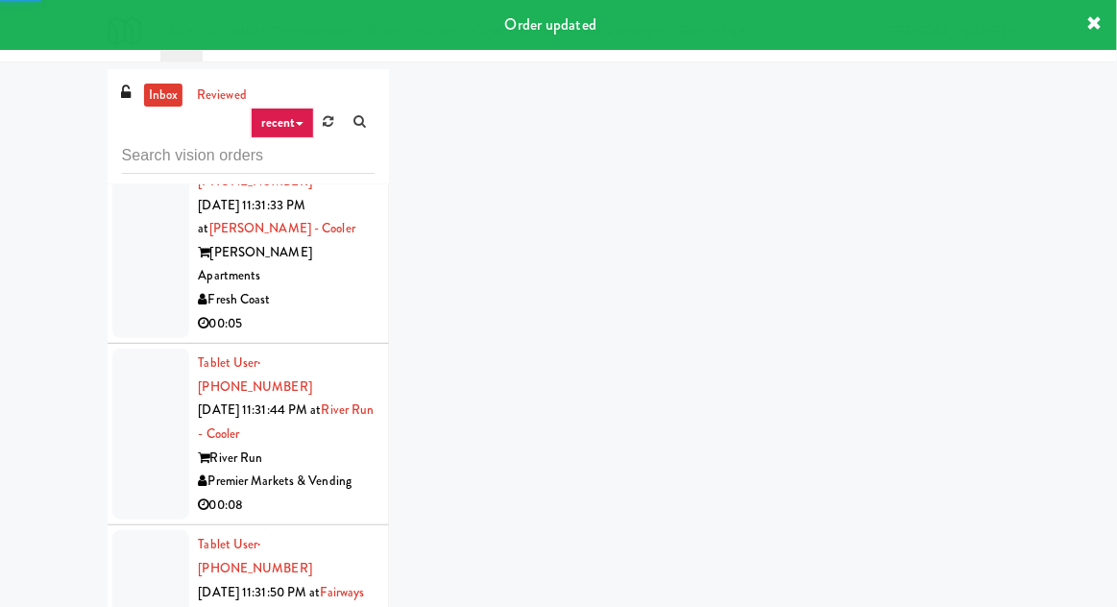
scroll to position [16504, 0]
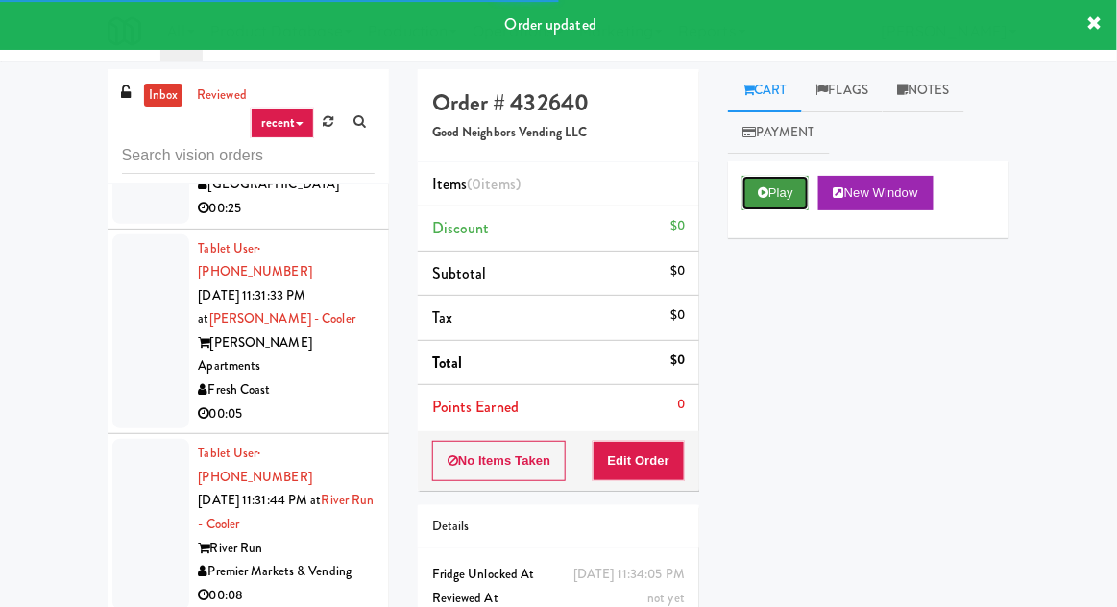
click at [779, 205] on button "Play" at bounding box center [775, 193] width 66 height 35
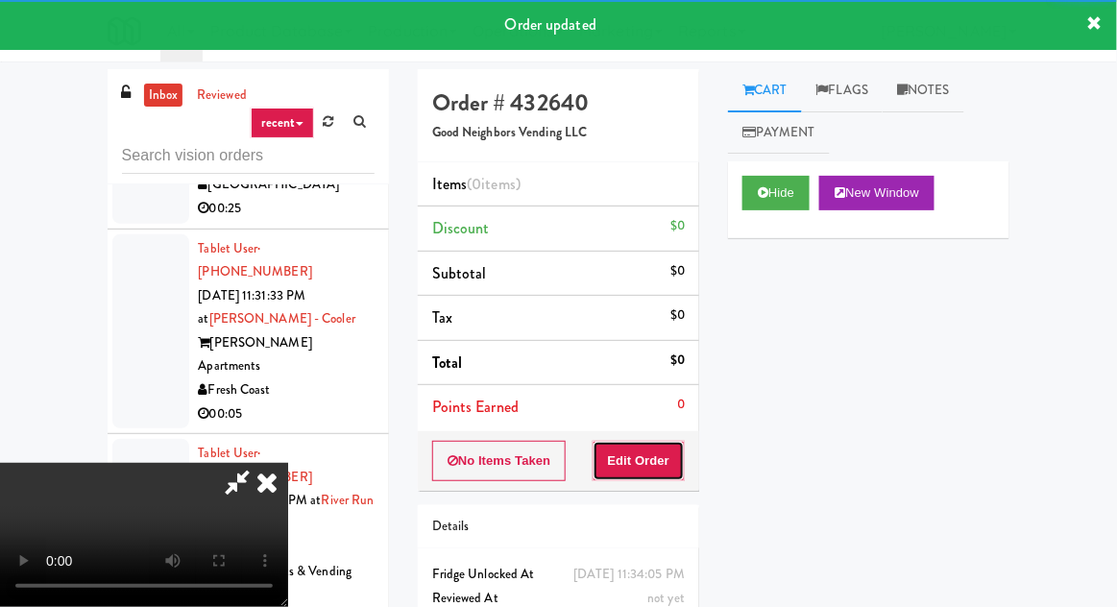
click at [663, 454] on button "Edit Order" at bounding box center [638, 461] width 93 height 40
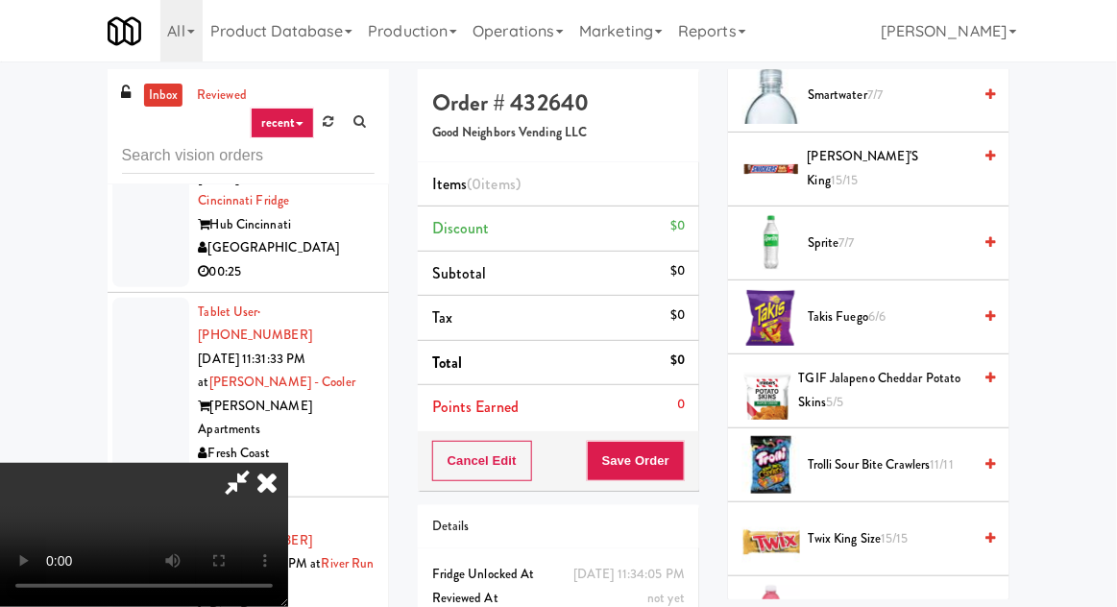
scroll to position [2245, 0]
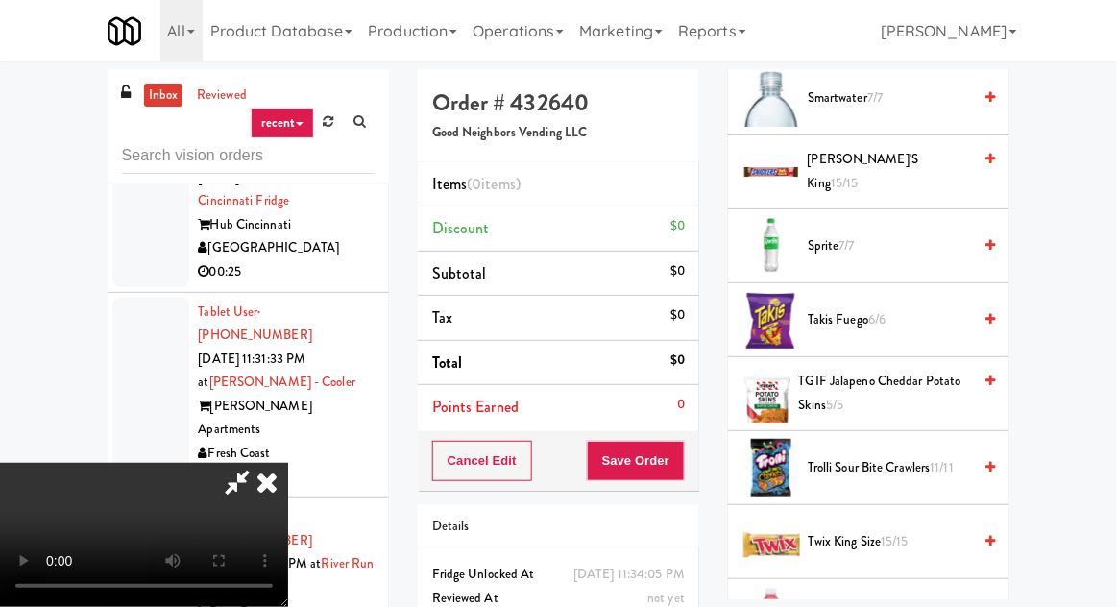
click at [862, 234] on span "Sprite 7/7" at bounding box center [888, 246] width 163 height 24
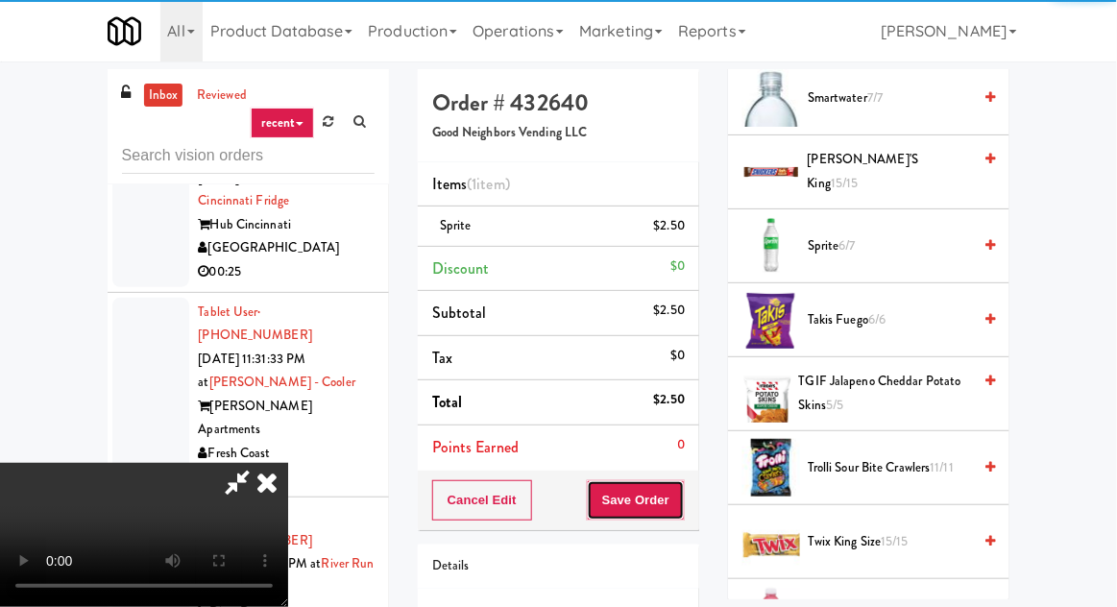
click at [684, 496] on button "Save Order" at bounding box center [636, 500] width 98 height 40
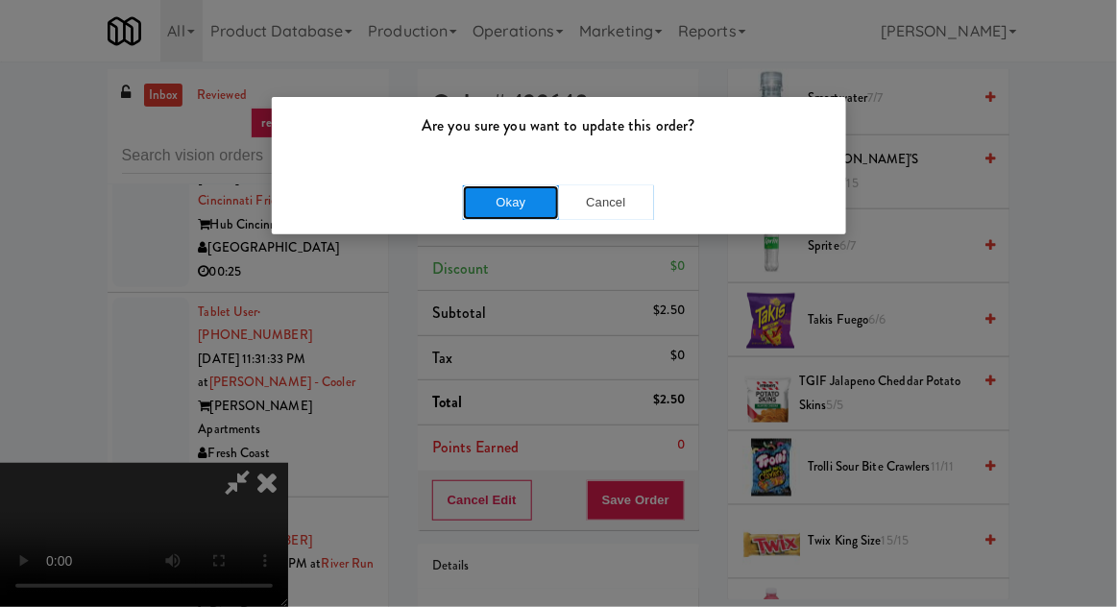
click at [477, 187] on button "Okay" at bounding box center [511, 202] width 96 height 35
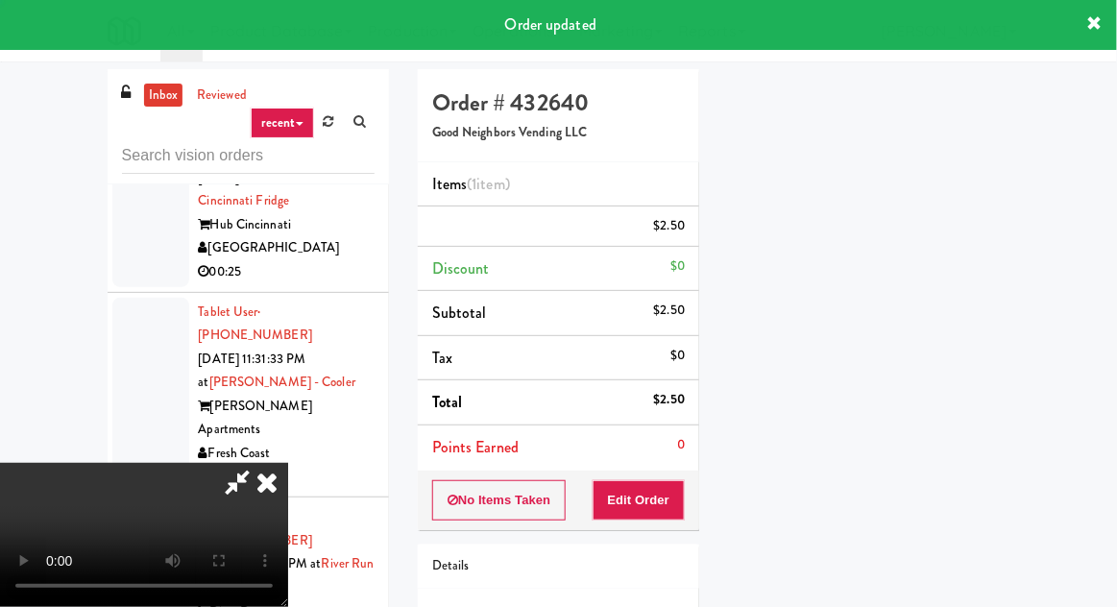
scroll to position [189, 0]
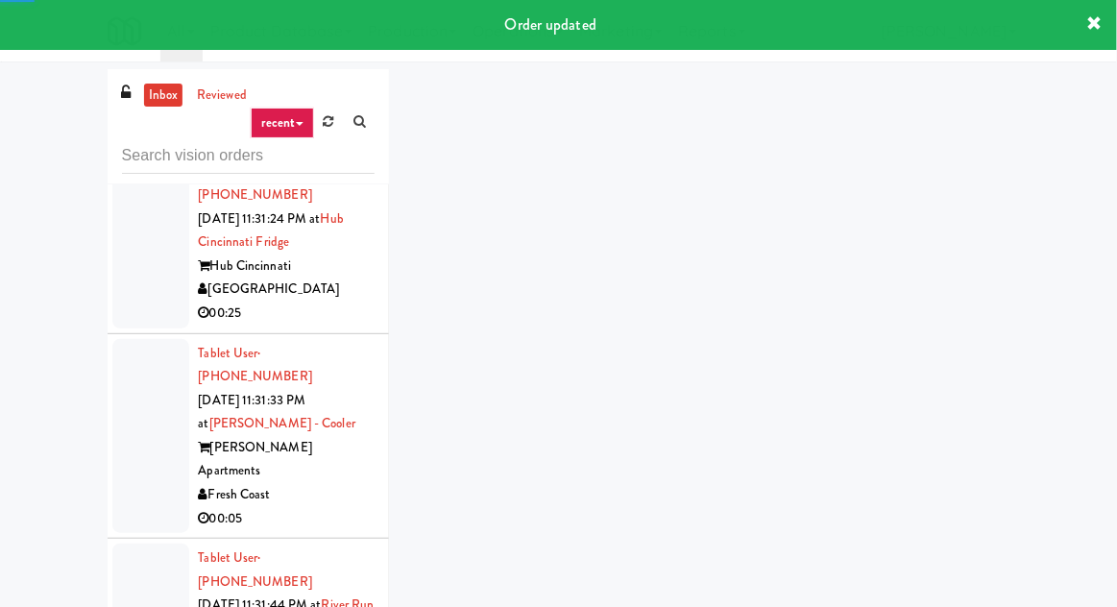
scroll to position [16385, 0]
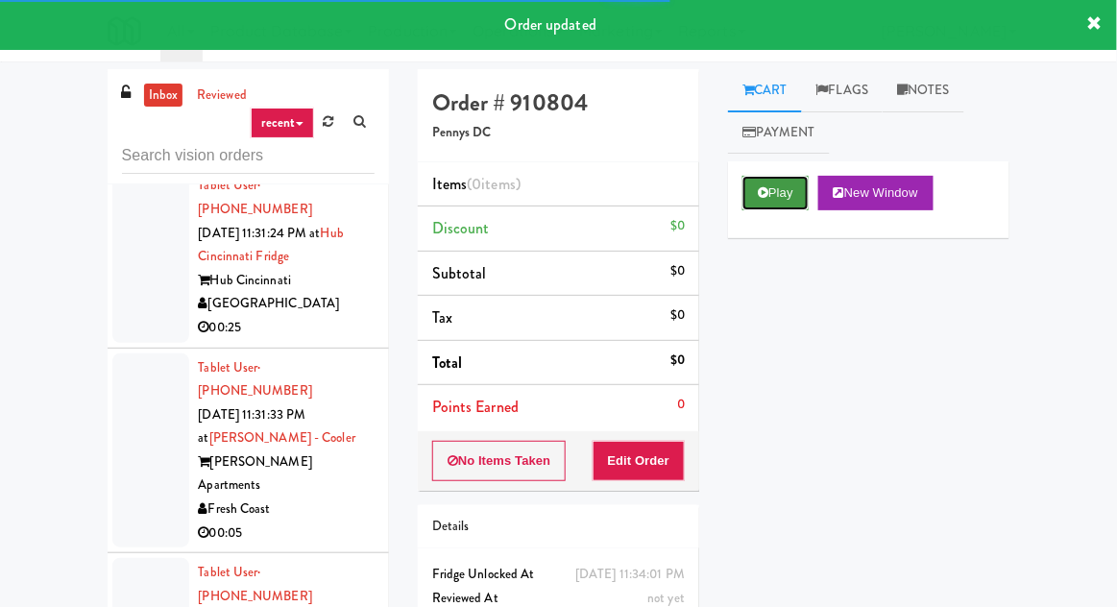
click at [790, 201] on button "Play" at bounding box center [775, 193] width 66 height 35
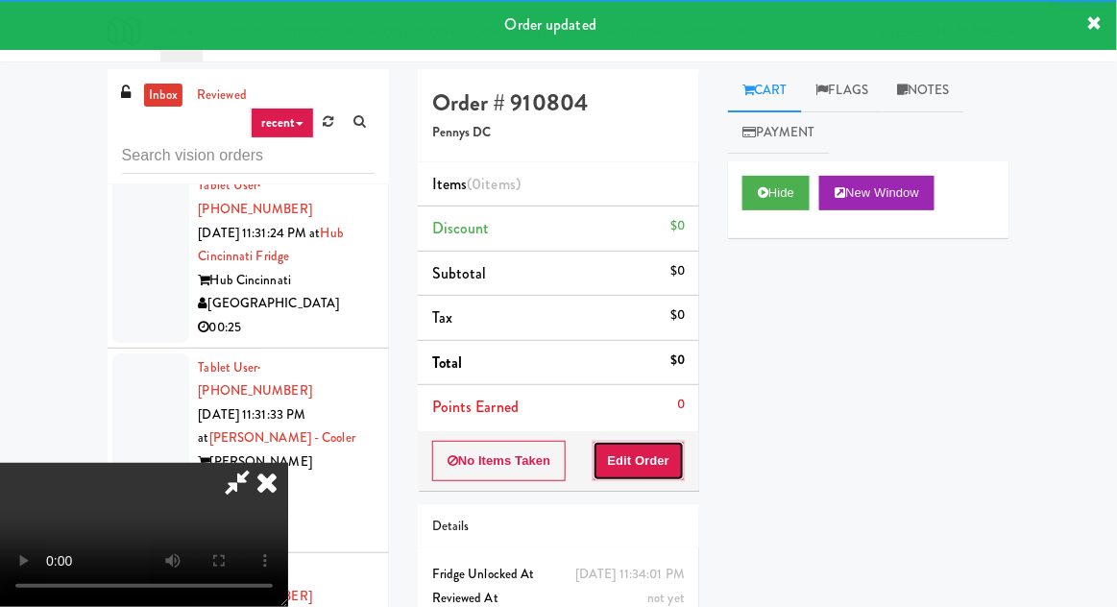
click at [666, 457] on button "Edit Order" at bounding box center [638, 461] width 93 height 40
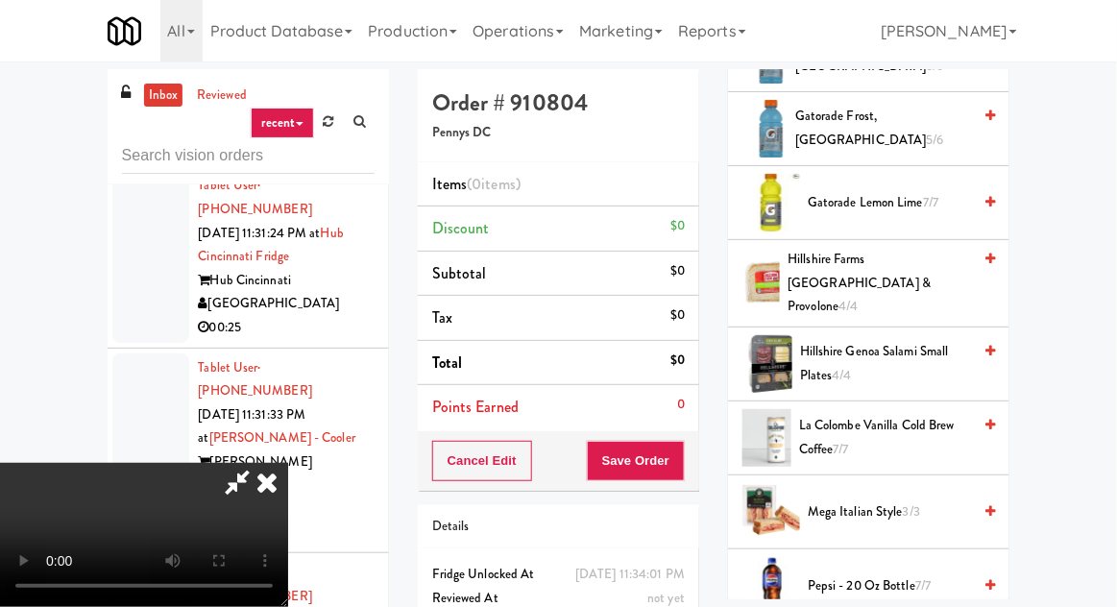
scroll to position [1464, 0]
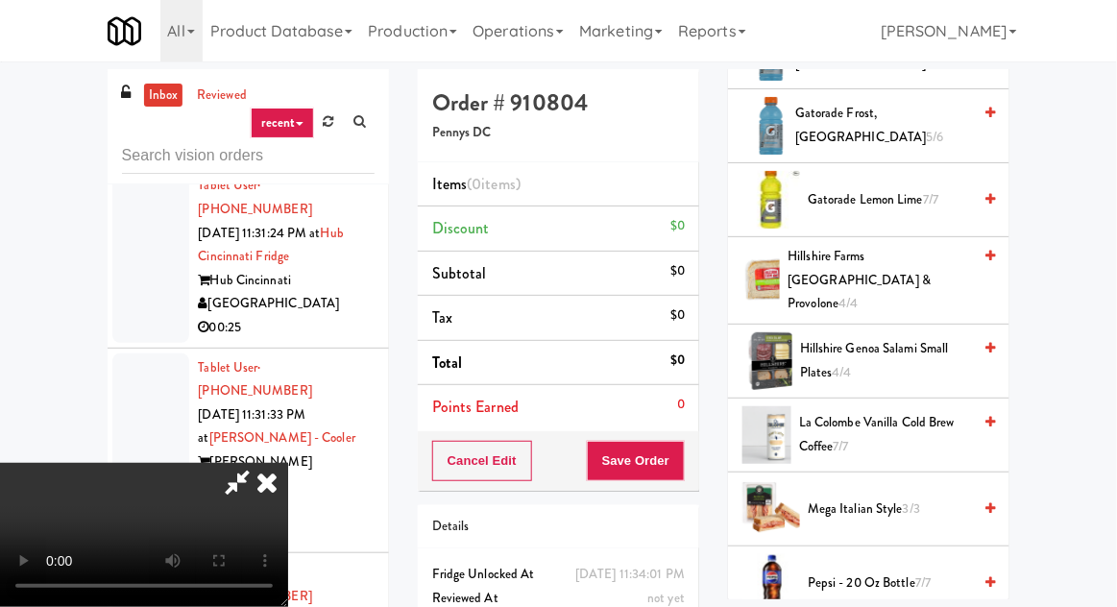
click at [857, 294] on span "4/4" at bounding box center [847, 303] width 19 height 18
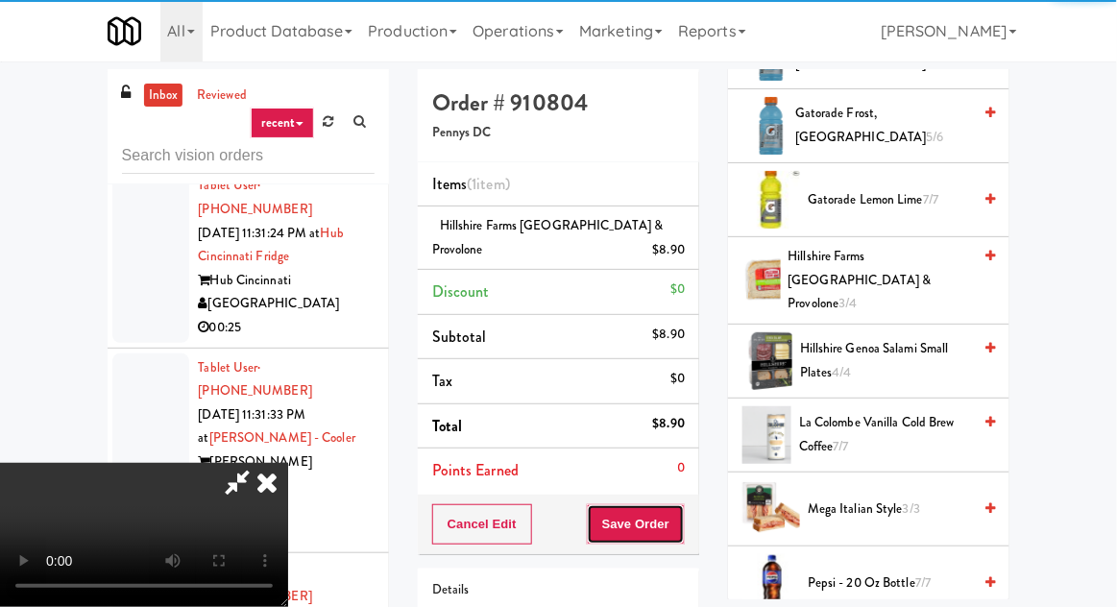
click at [681, 504] on button "Save Order" at bounding box center [636, 524] width 98 height 40
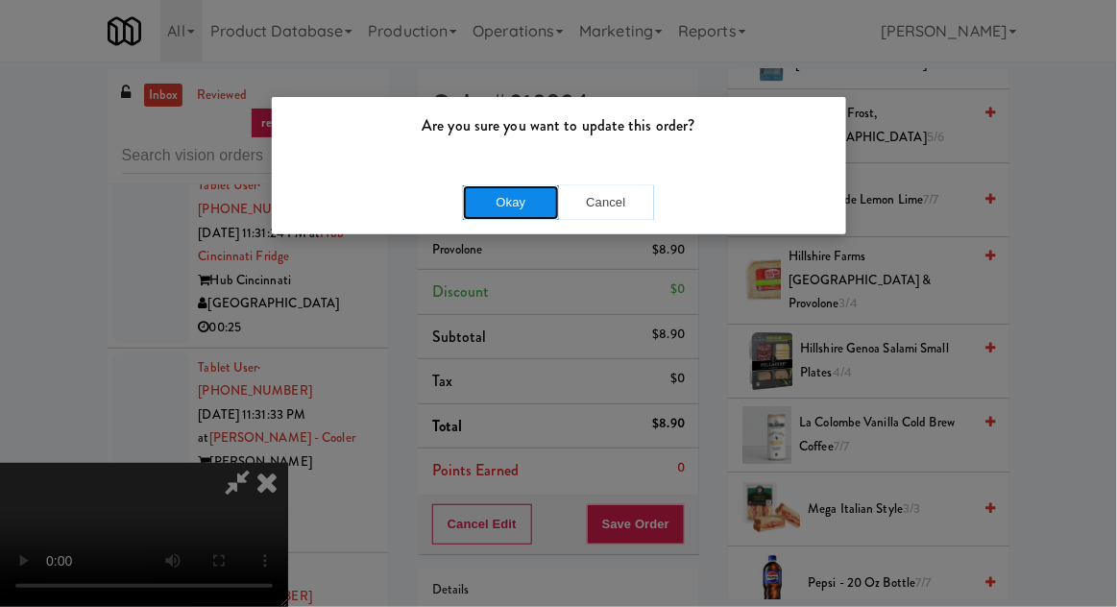
click at [494, 217] on button "Okay" at bounding box center [511, 202] width 96 height 35
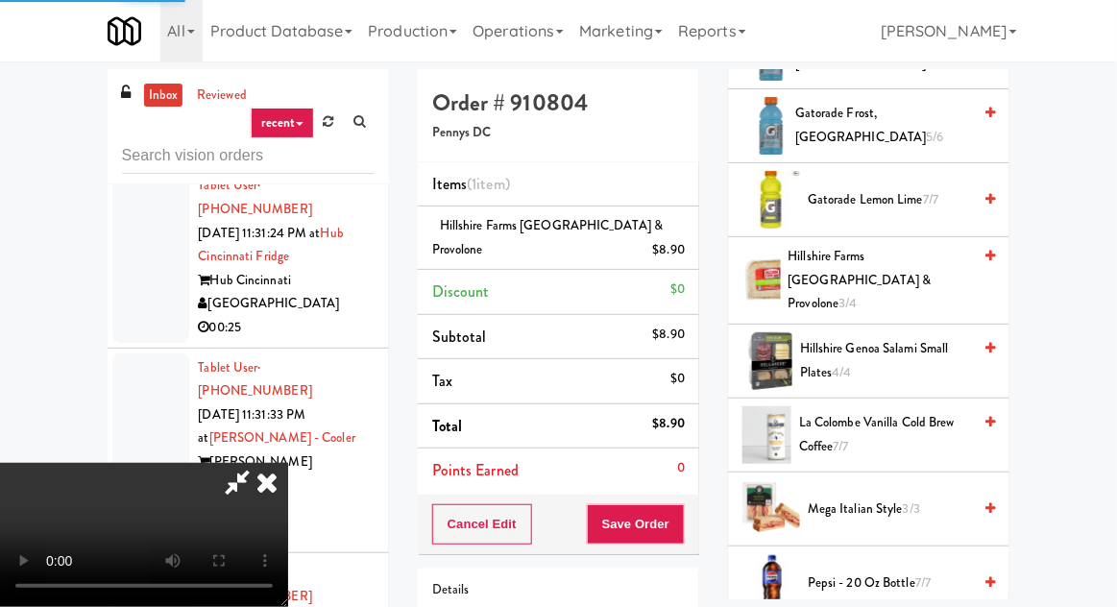
scroll to position [189, 0]
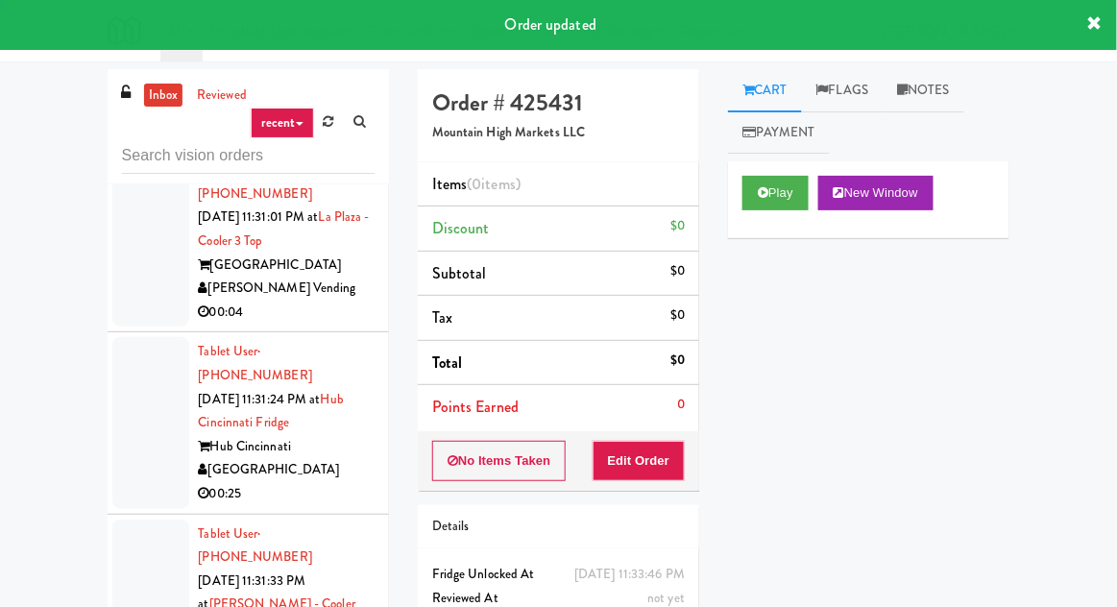
scroll to position [16217, 0]
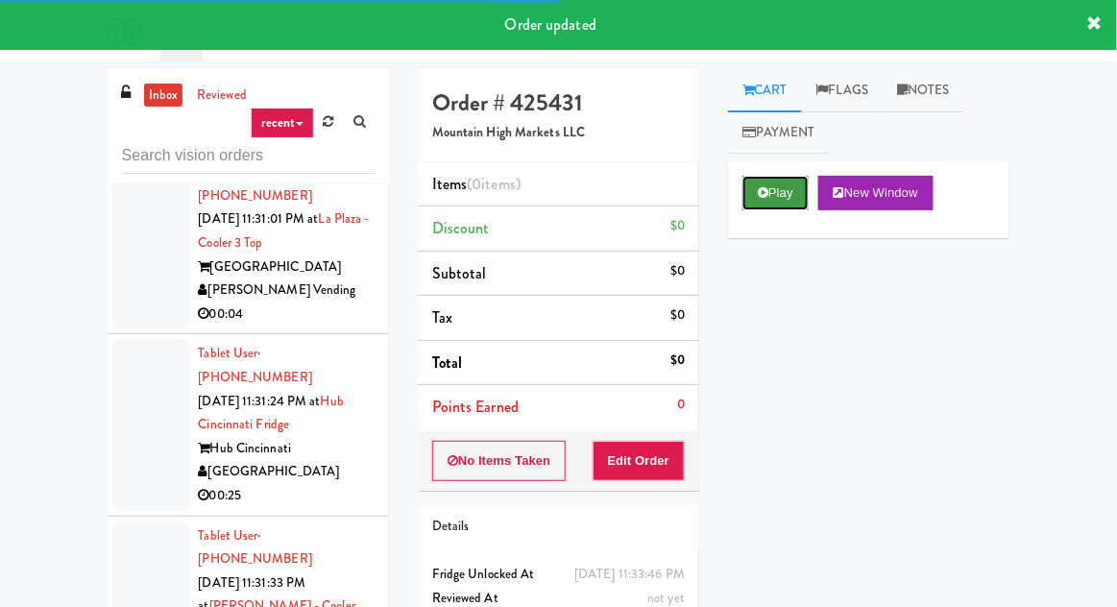
click at [779, 201] on button "Play" at bounding box center [775, 193] width 66 height 35
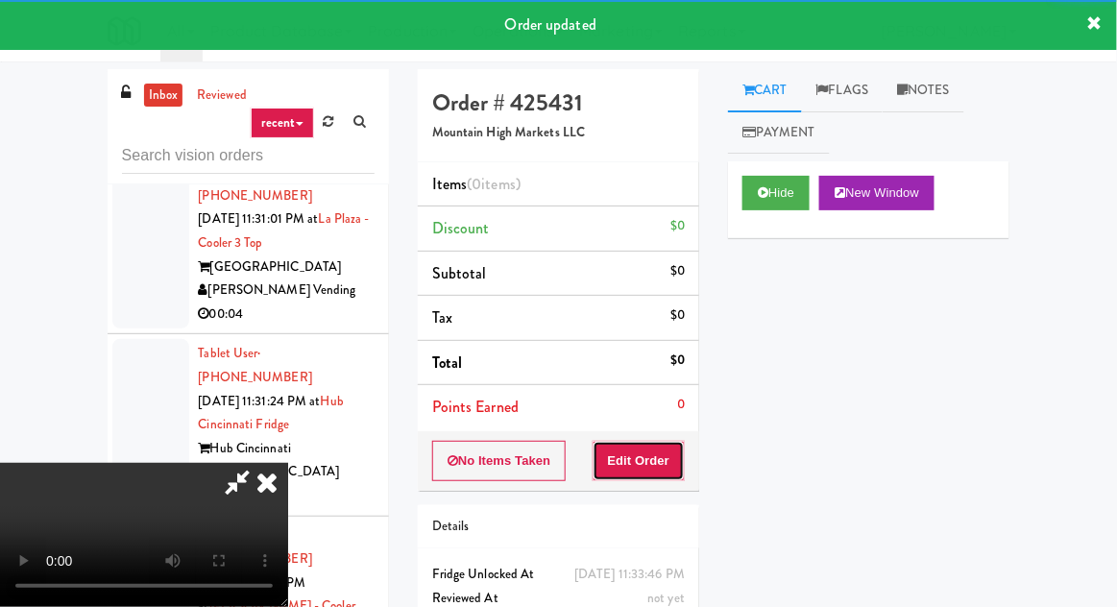
click at [672, 461] on button "Edit Order" at bounding box center [638, 461] width 93 height 40
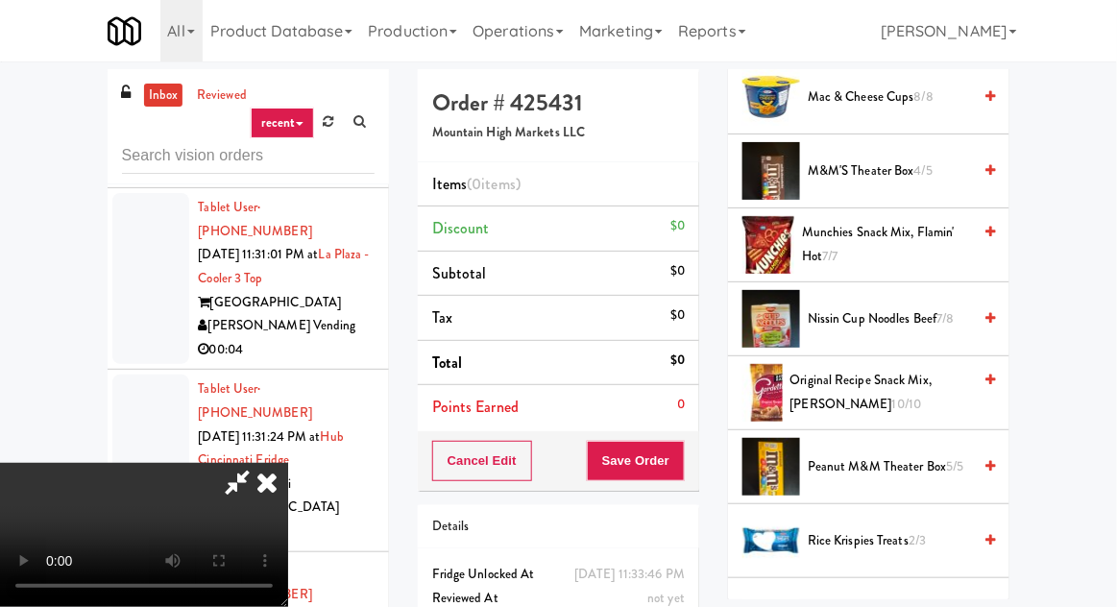
scroll to position [2111, 0]
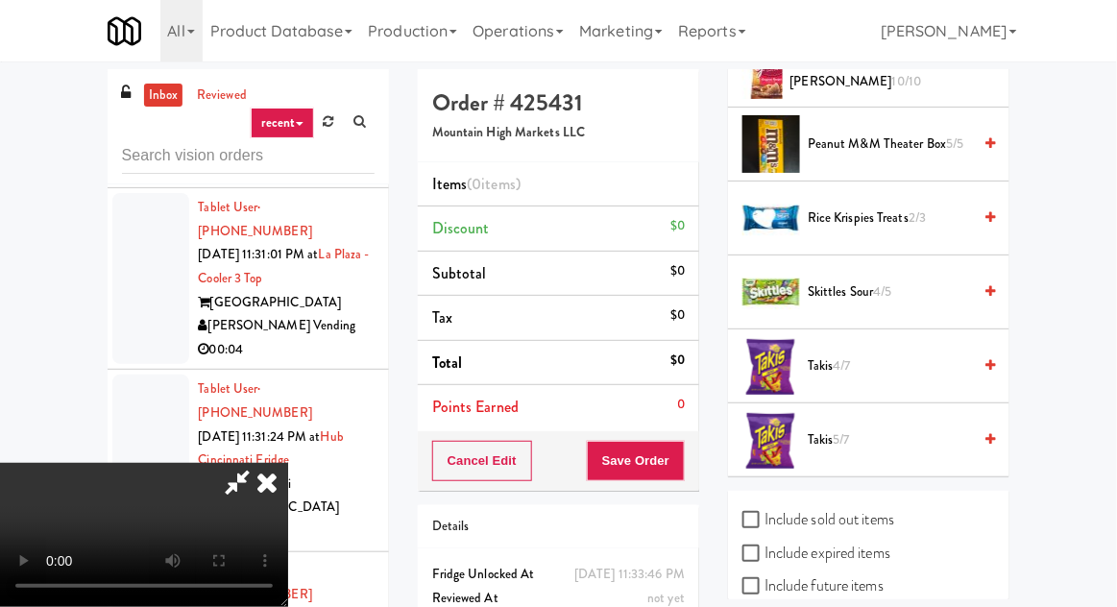
click at [865, 357] on span "Takis 4/7" at bounding box center [888, 366] width 163 height 24
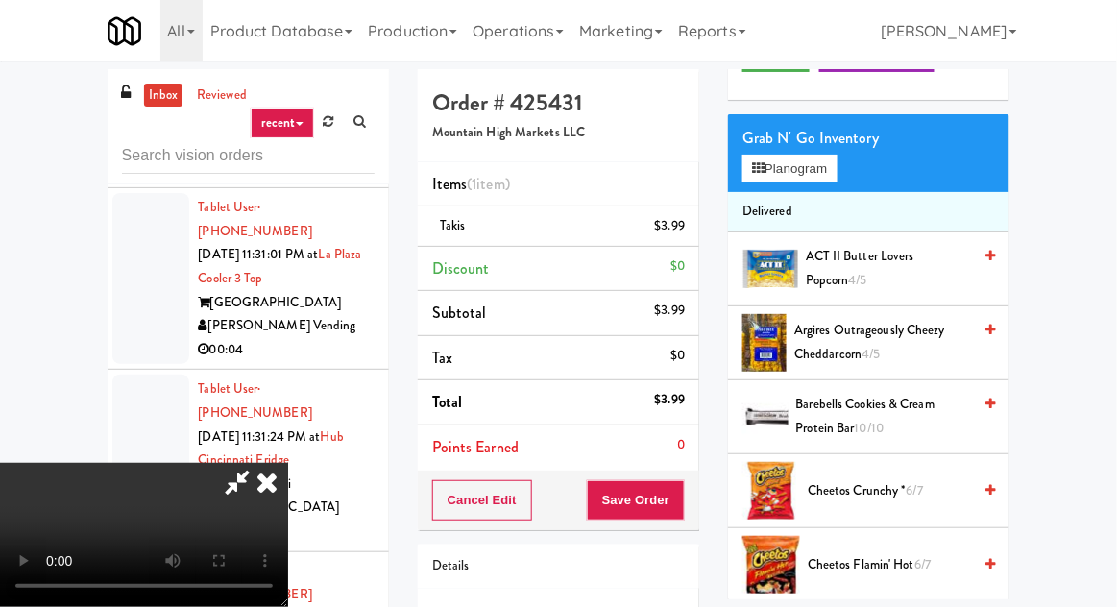
scroll to position [0, 0]
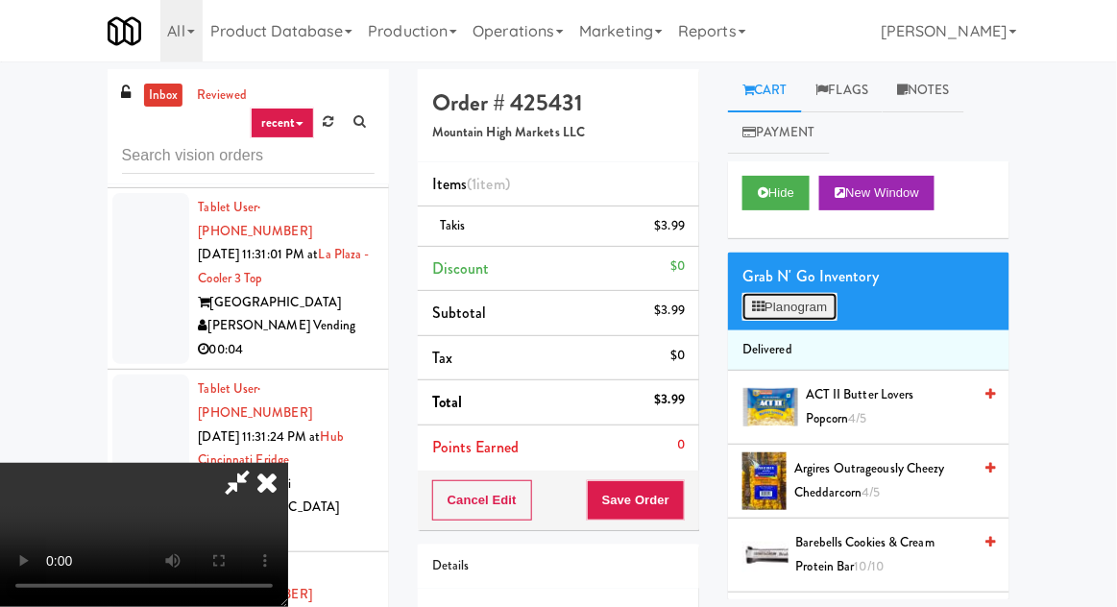
click at [799, 304] on button "Planogram" at bounding box center [789, 307] width 94 height 29
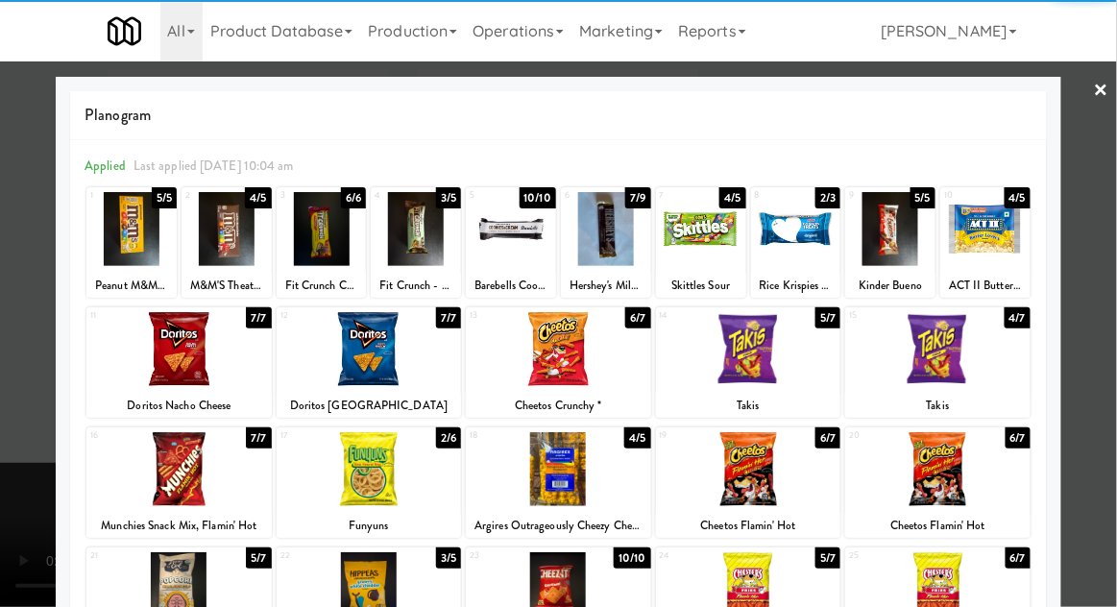
scroll to position [48, 0]
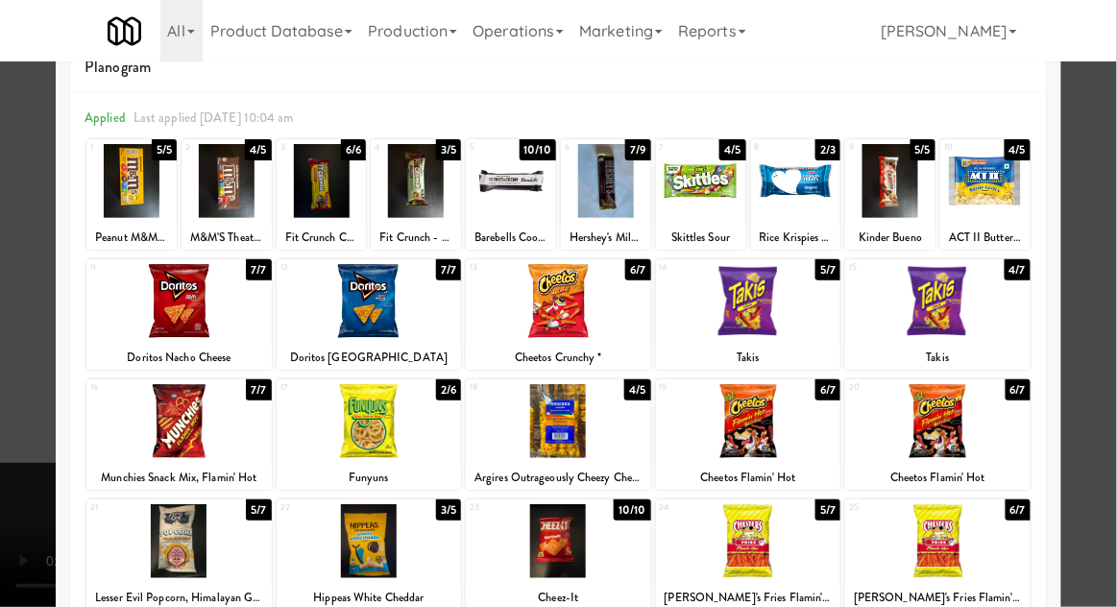
click at [181, 435] on div at bounding box center [178, 421] width 185 height 74
click at [10, 499] on div at bounding box center [558, 303] width 1117 height 607
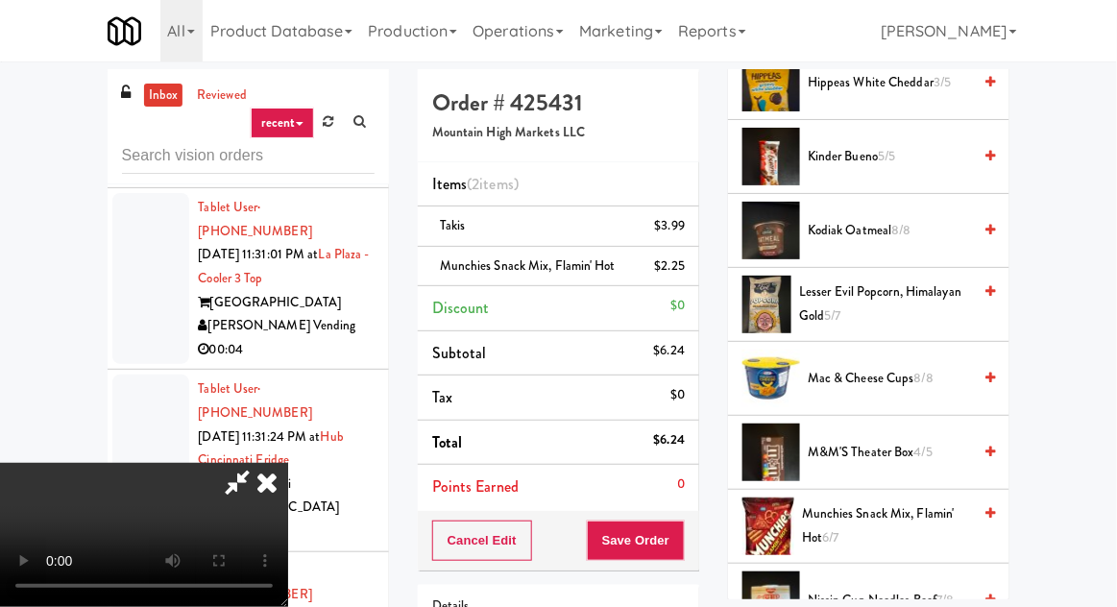
scroll to position [1530, 0]
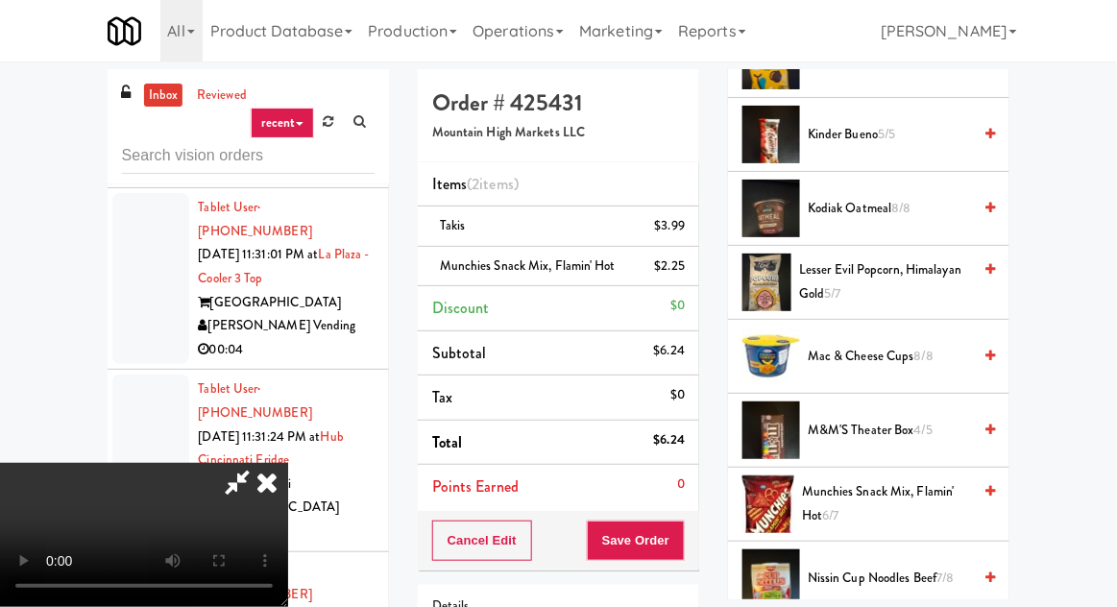
click at [864, 495] on span "Munchies Snack Mix, Flamin' Hot 6/7" at bounding box center [886, 503] width 169 height 47
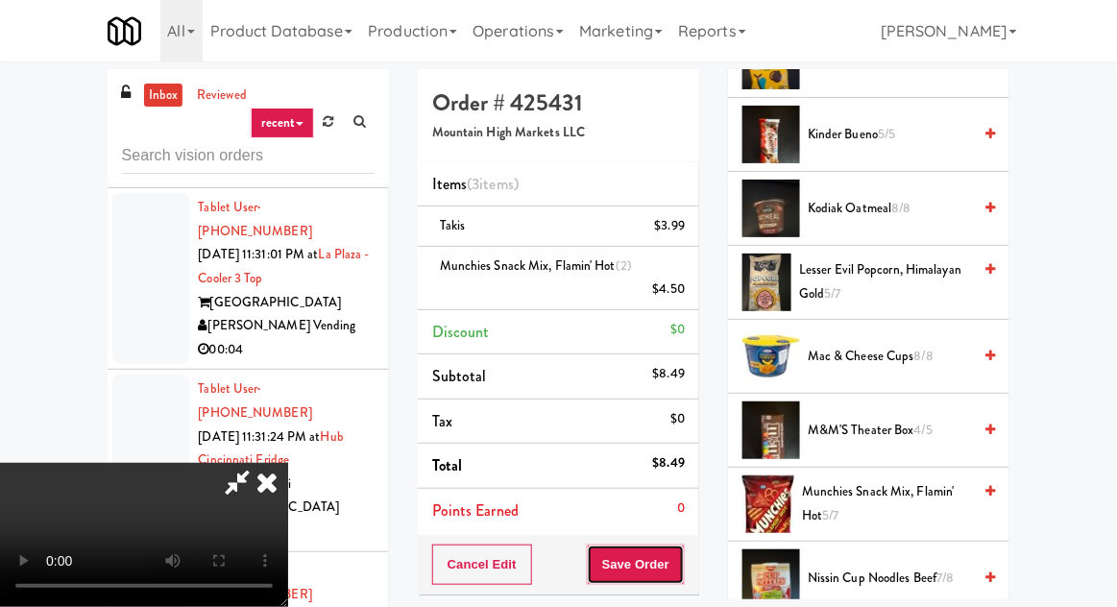
click at [681, 572] on button "Save Order" at bounding box center [636, 564] width 98 height 40
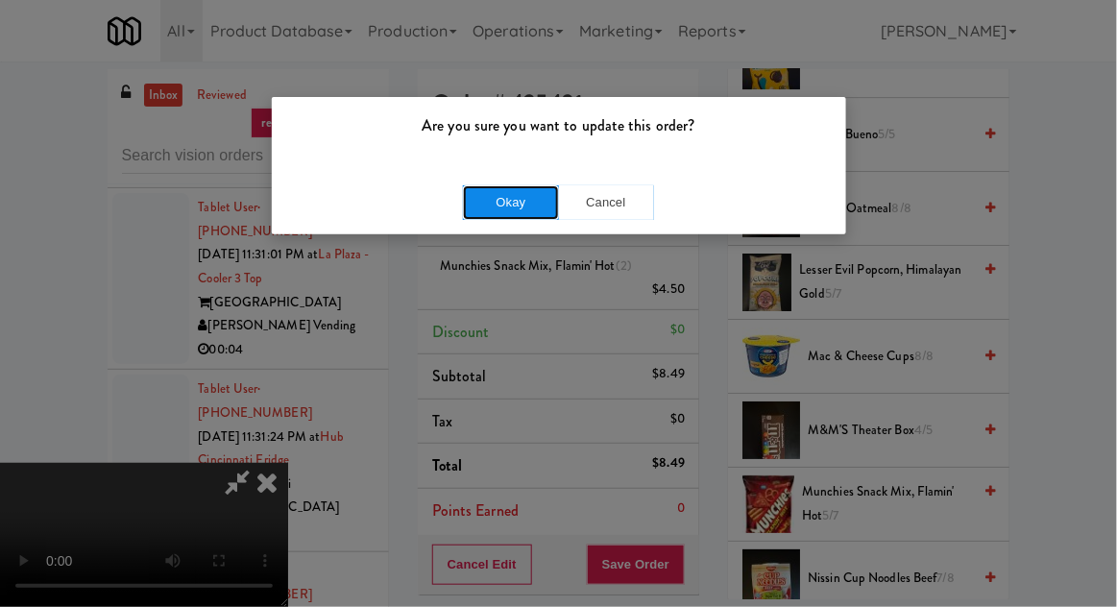
click at [478, 203] on button "Okay" at bounding box center [511, 202] width 96 height 35
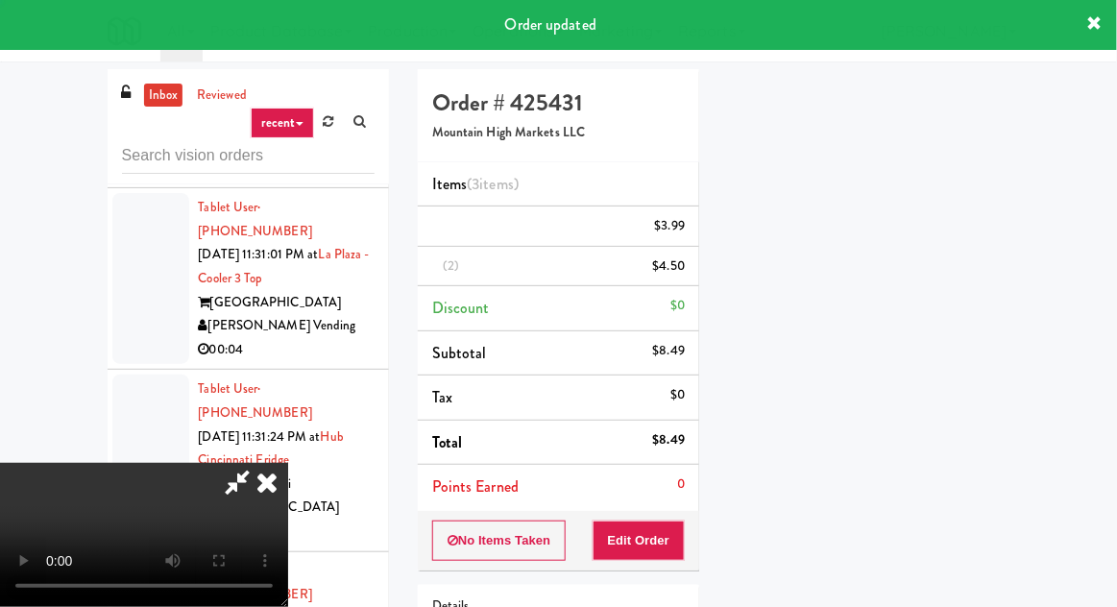
scroll to position [189, 0]
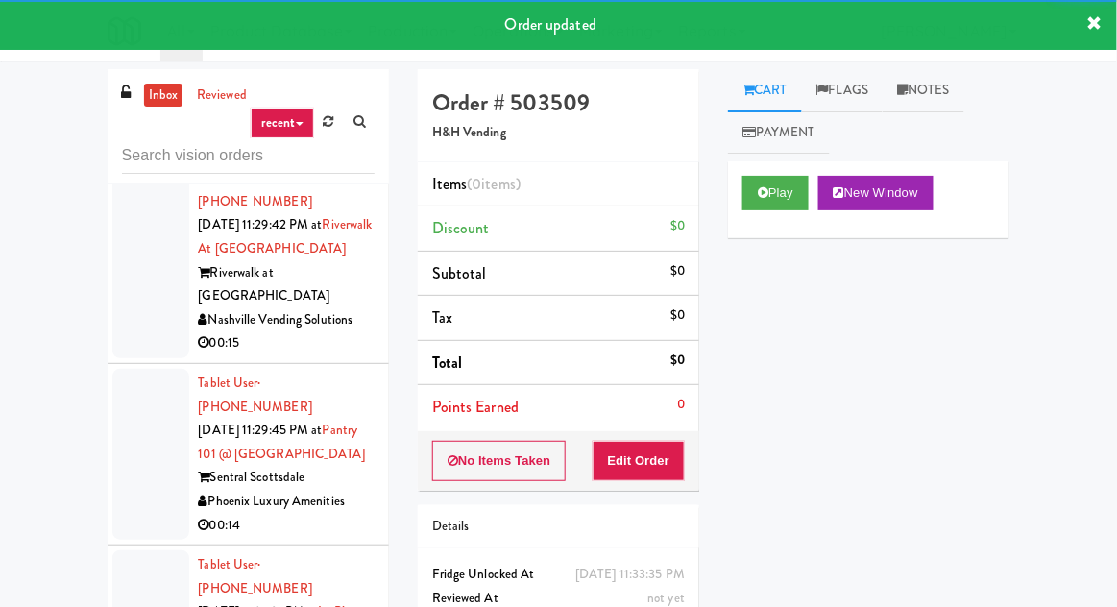
scroll to position [15793, 0]
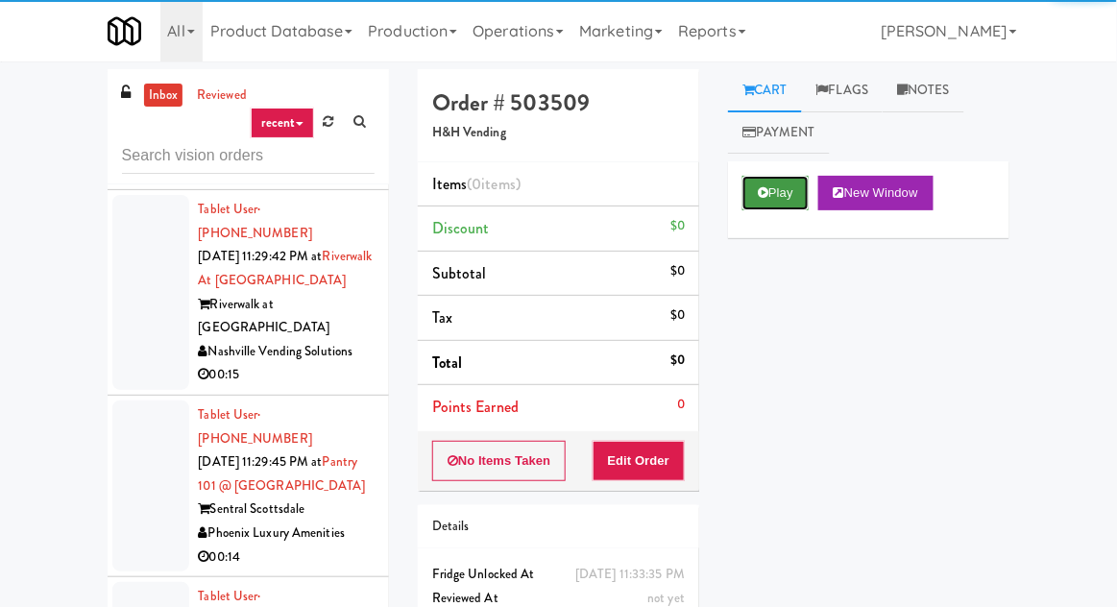
click at [781, 179] on button "Play" at bounding box center [775, 193] width 66 height 35
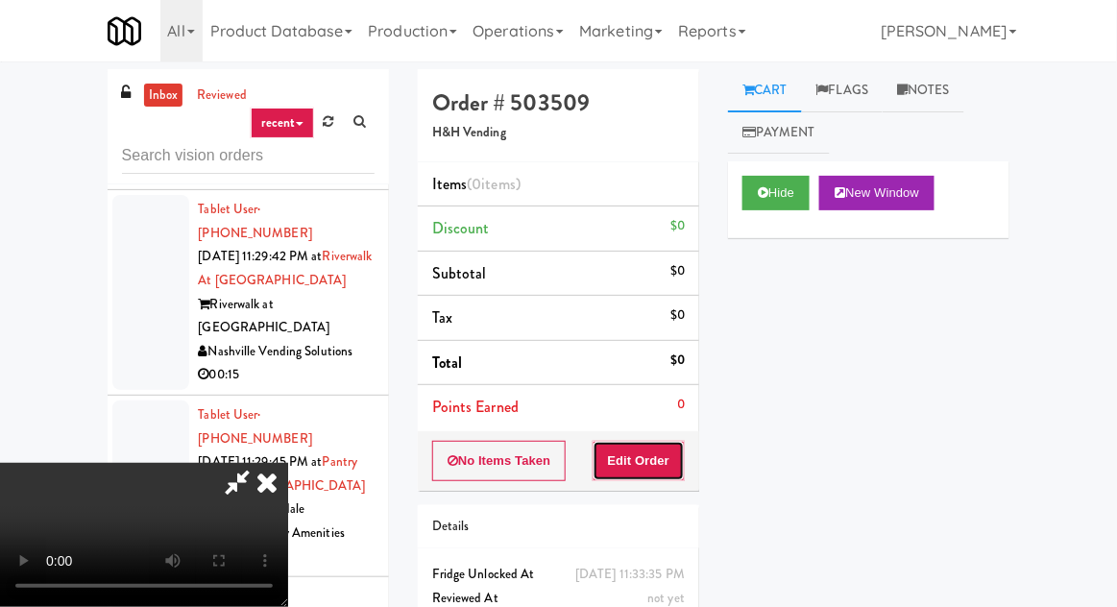
click at [662, 464] on button "Edit Order" at bounding box center [638, 461] width 93 height 40
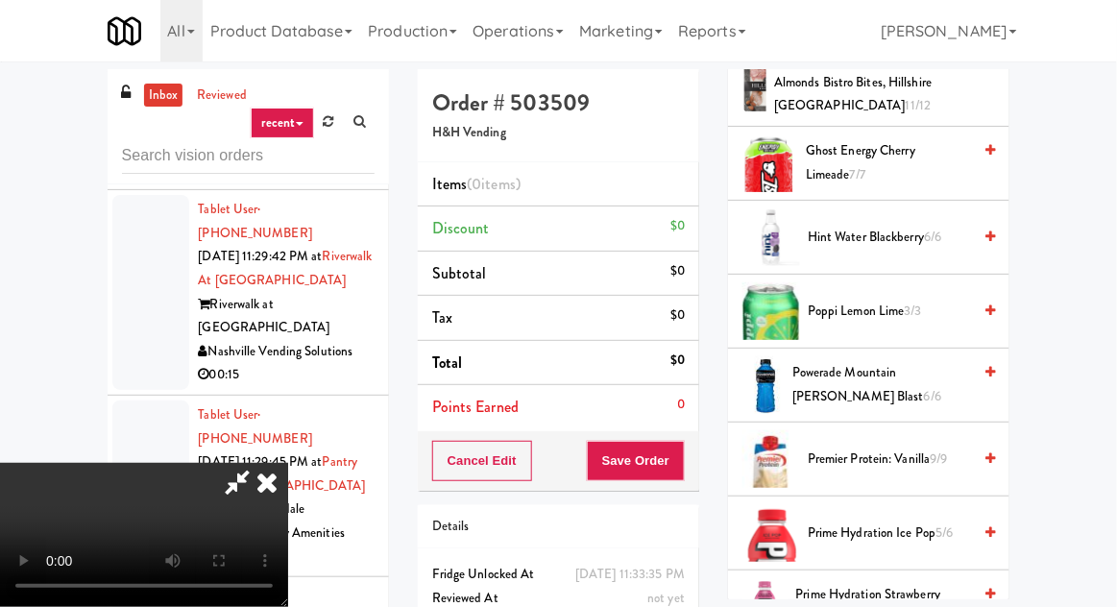
scroll to position [1955, 0]
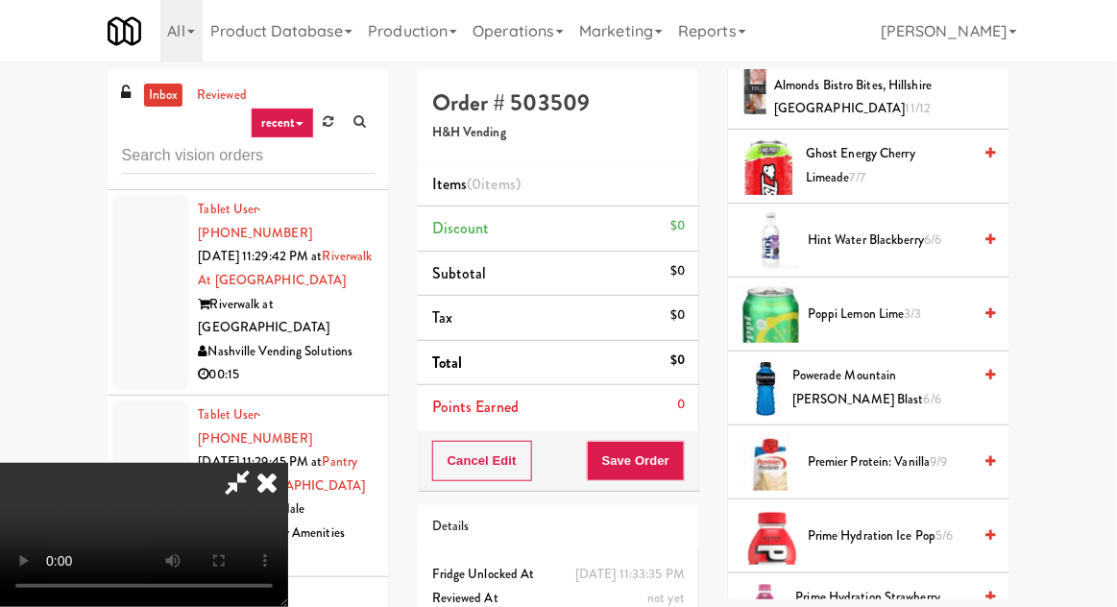
click at [872, 378] on span "Powerade Mountain [PERSON_NAME] Blast 6/6" at bounding box center [881, 387] width 179 height 47
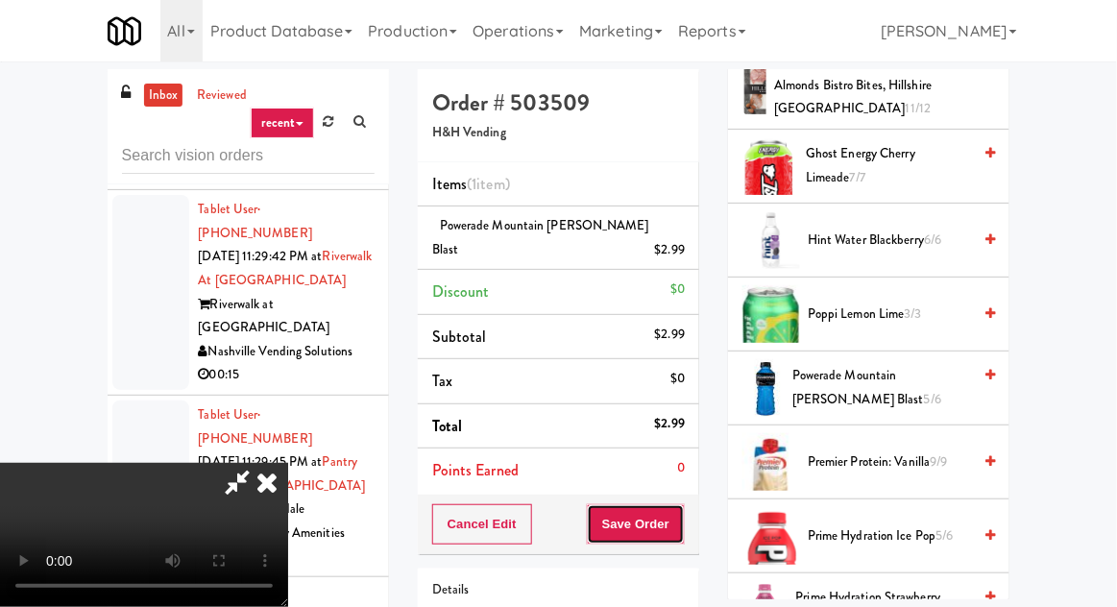
click at [681, 509] on button "Save Order" at bounding box center [636, 524] width 98 height 40
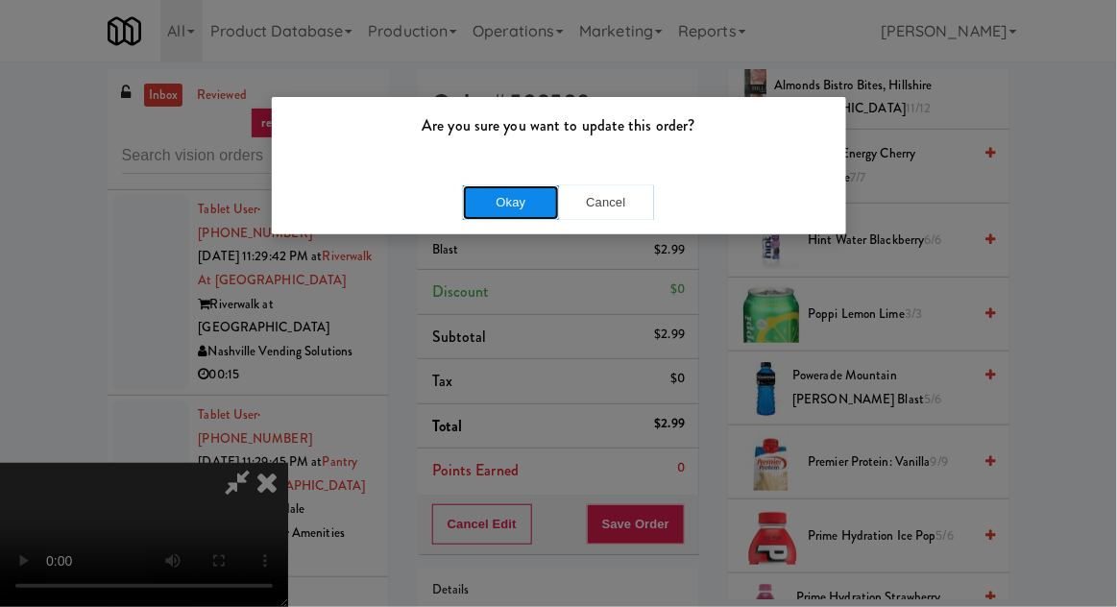
click at [481, 194] on button "Okay" at bounding box center [511, 202] width 96 height 35
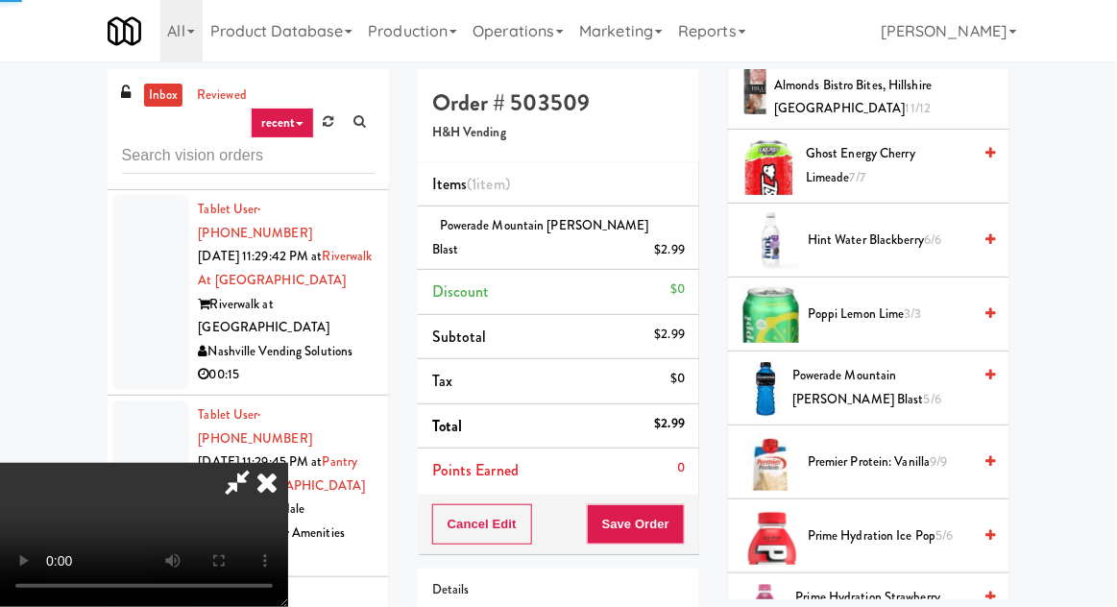
scroll to position [189, 0]
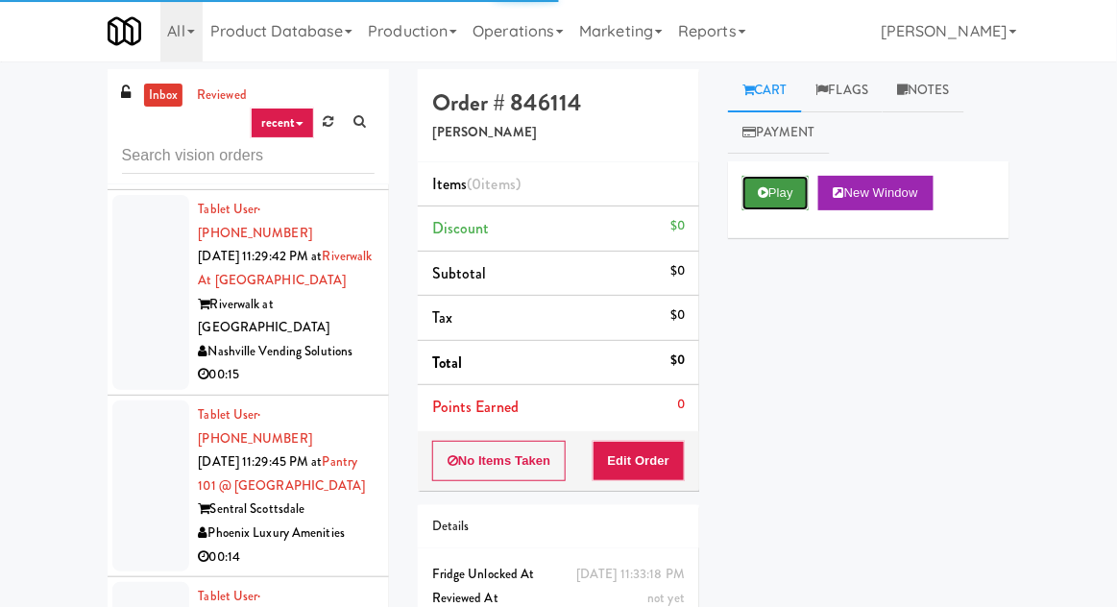
click at [769, 200] on button "Play" at bounding box center [775, 193] width 66 height 35
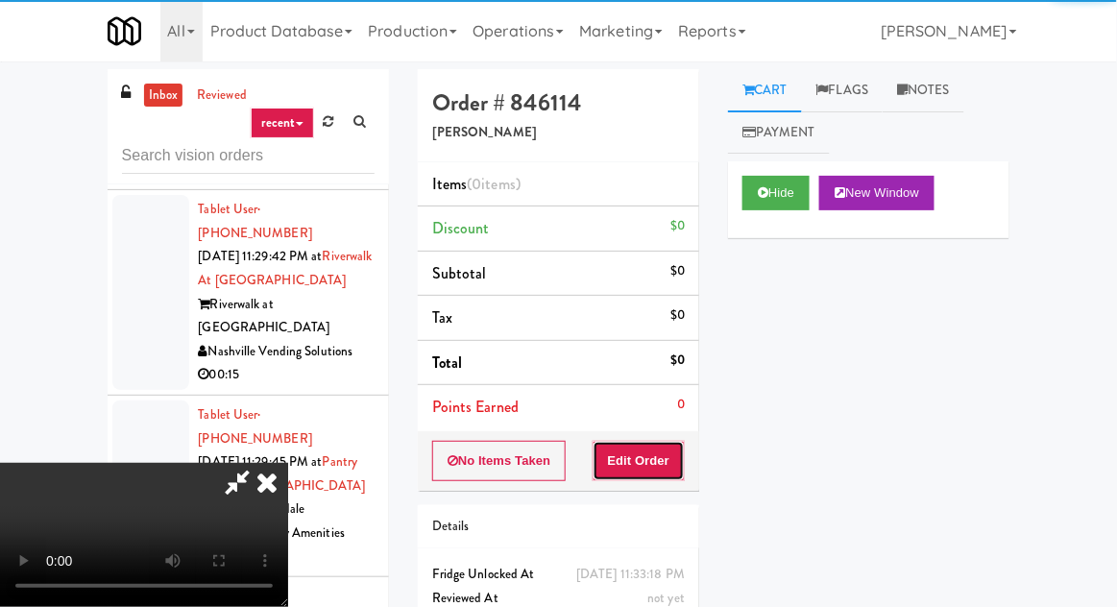
click at [671, 444] on button "Edit Order" at bounding box center [638, 461] width 93 height 40
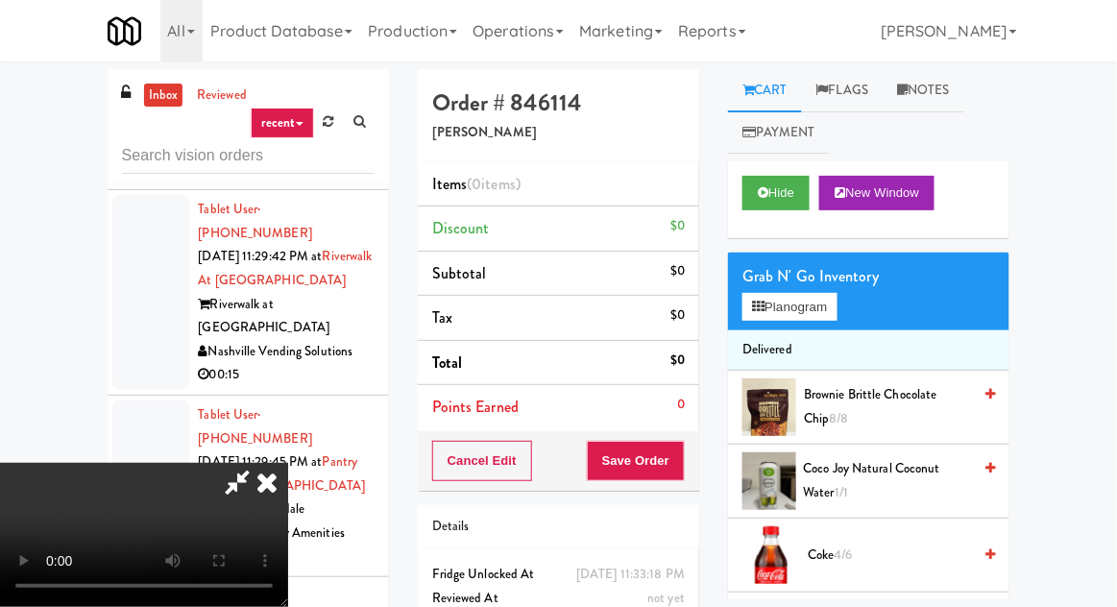
click at [773, 331] on li "Delivered" at bounding box center [868, 350] width 281 height 40
click at [769, 308] on button "Planogram" at bounding box center [789, 307] width 94 height 29
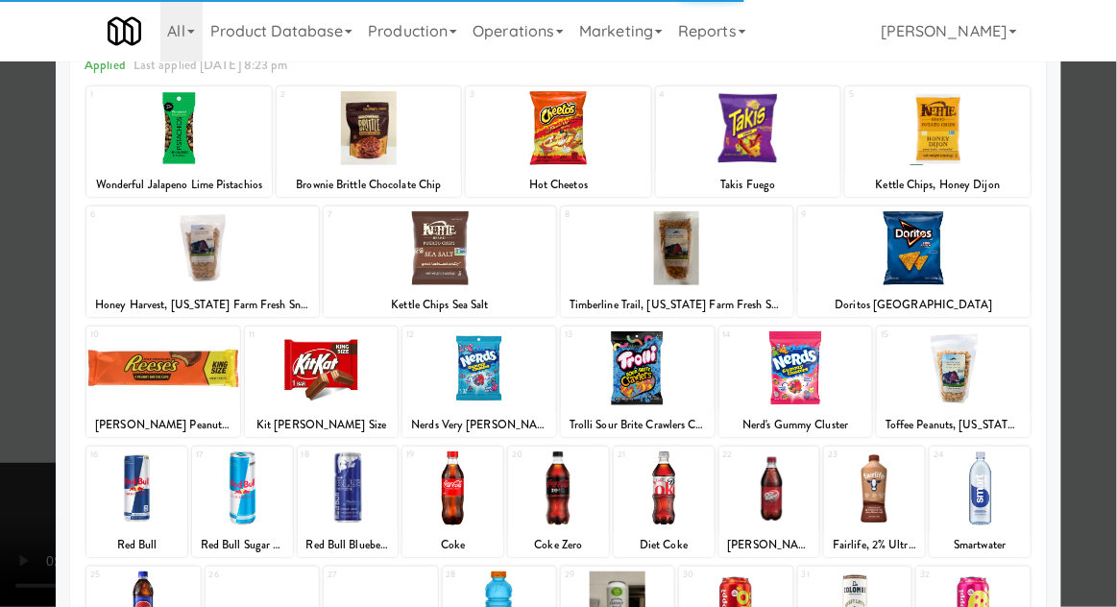
scroll to position [243, 0]
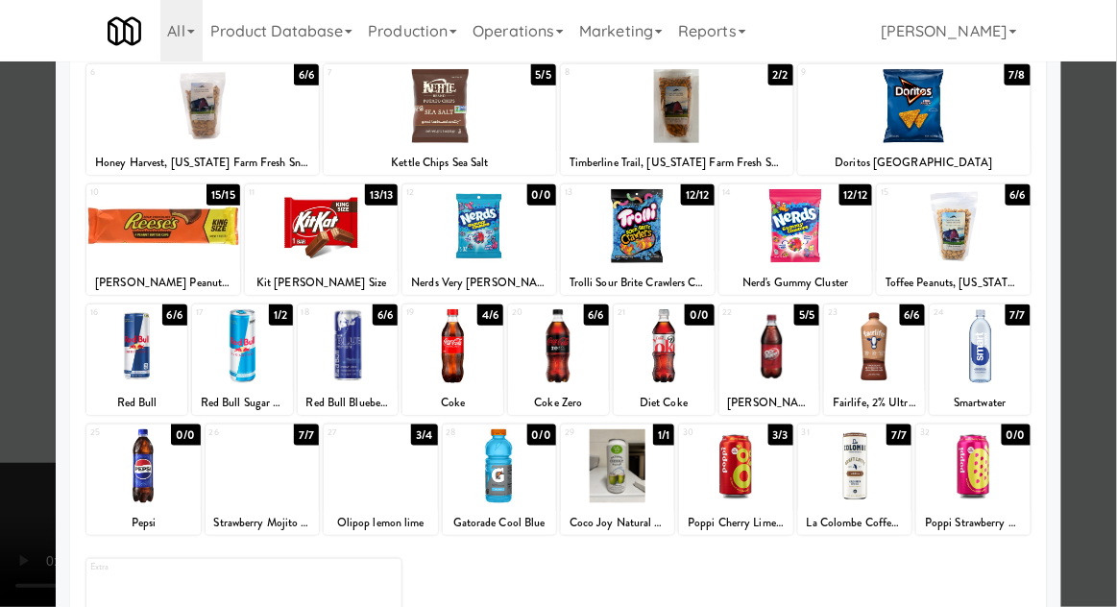
click at [754, 461] on div at bounding box center [735, 466] width 113 height 74
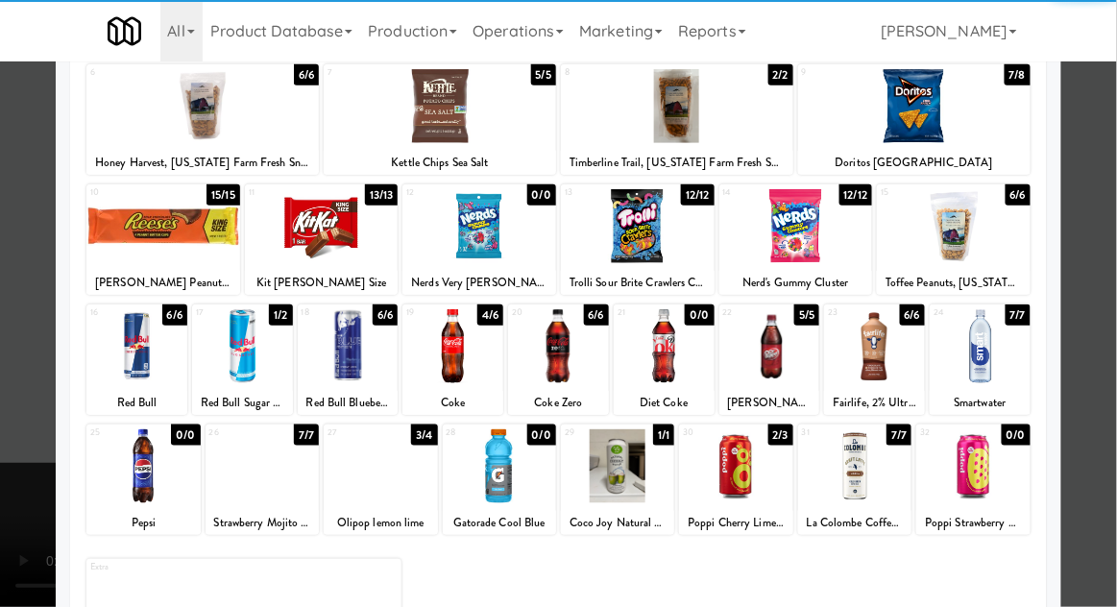
click at [668, 244] on div at bounding box center [638, 226] width 154 height 74
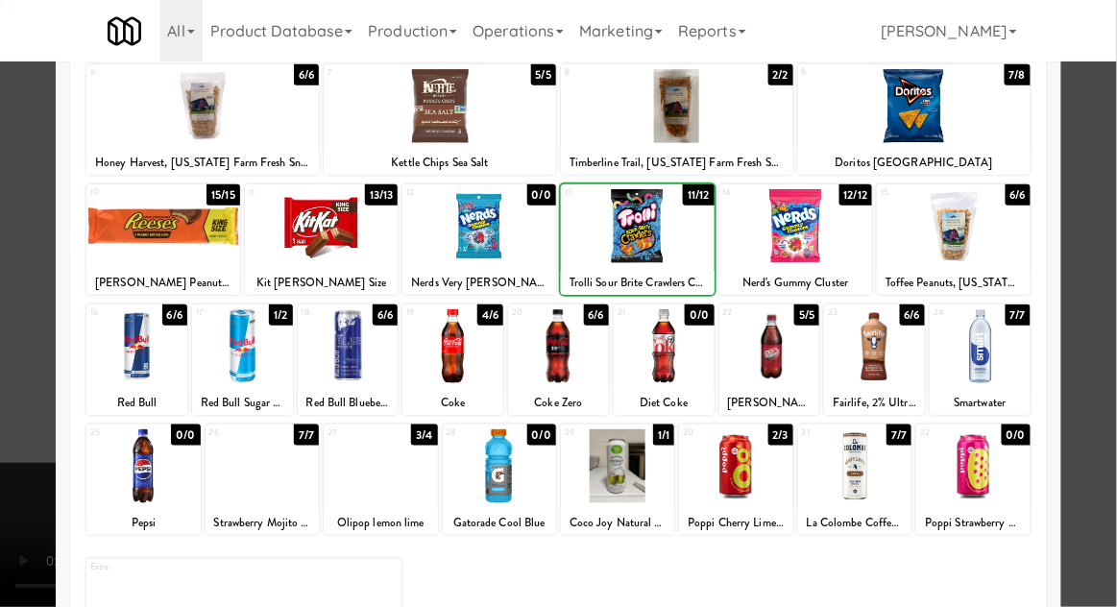
click at [31, 481] on div at bounding box center [558, 303] width 1117 height 607
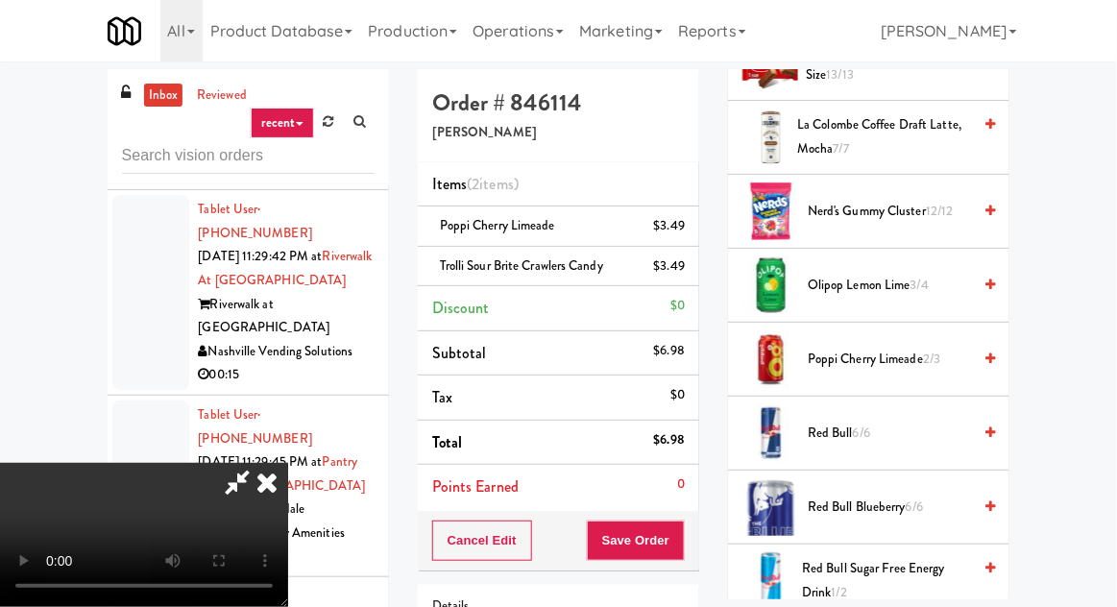
scroll to position [1156, 0]
click at [919, 215] on span "Nerd's Gummy Cluster 12/12" at bounding box center [888, 213] width 163 height 24
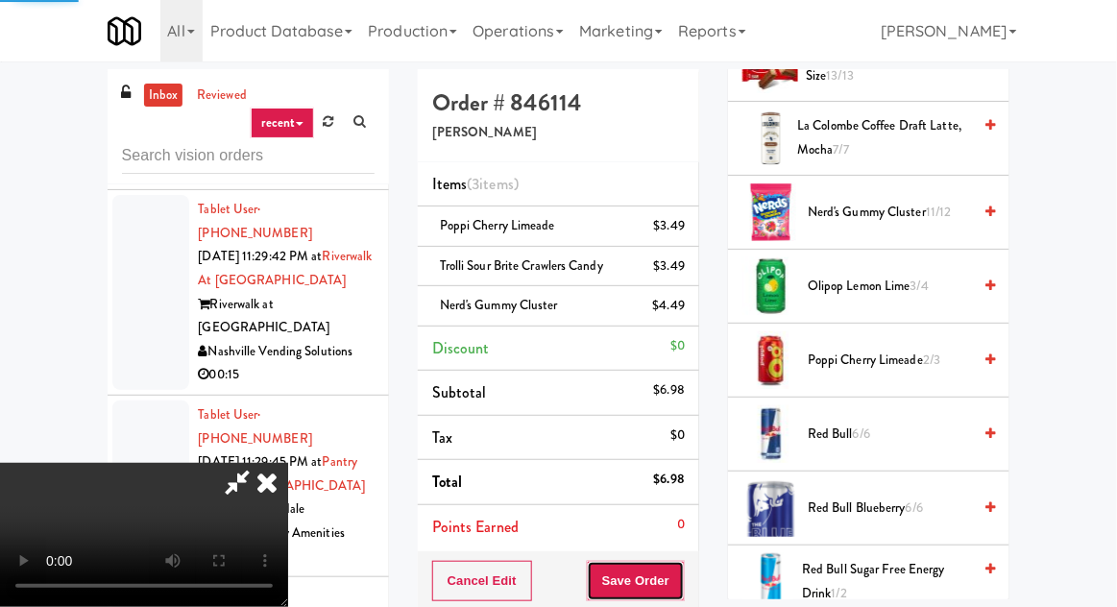
click at [682, 581] on button "Save Order" at bounding box center [636, 581] width 98 height 40
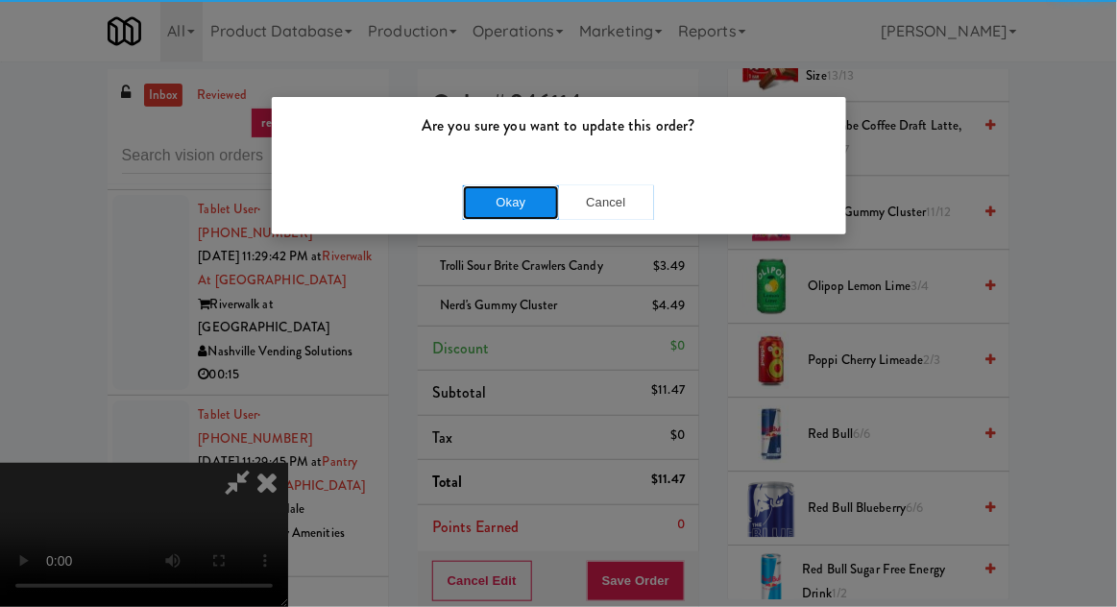
click at [484, 200] on button "Okay" at bounding box center [511, 202] width 96 height 35
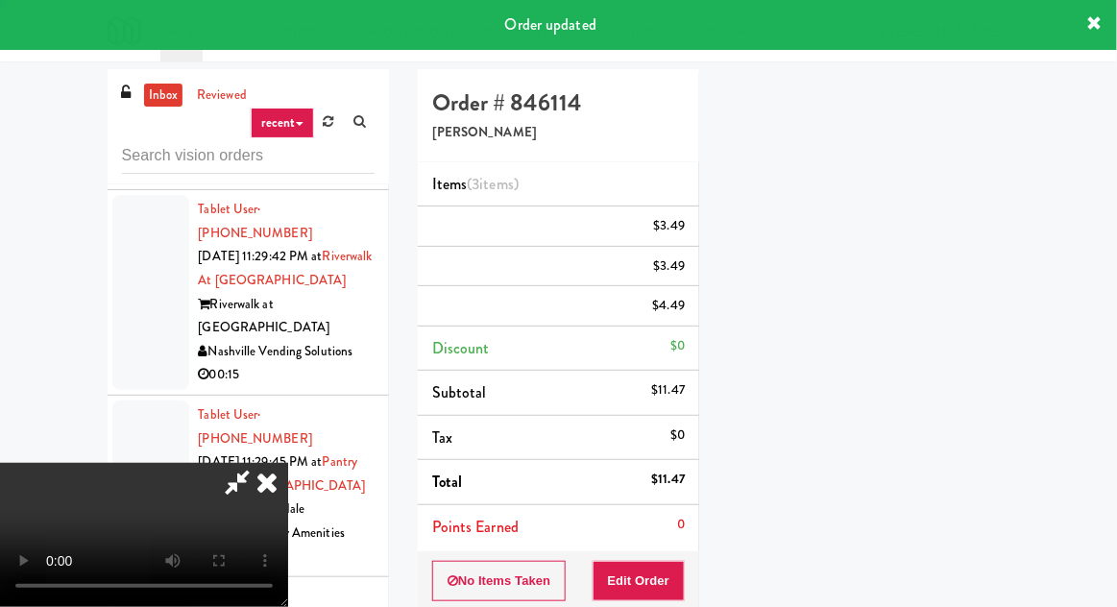
scroll to position [189, 0]
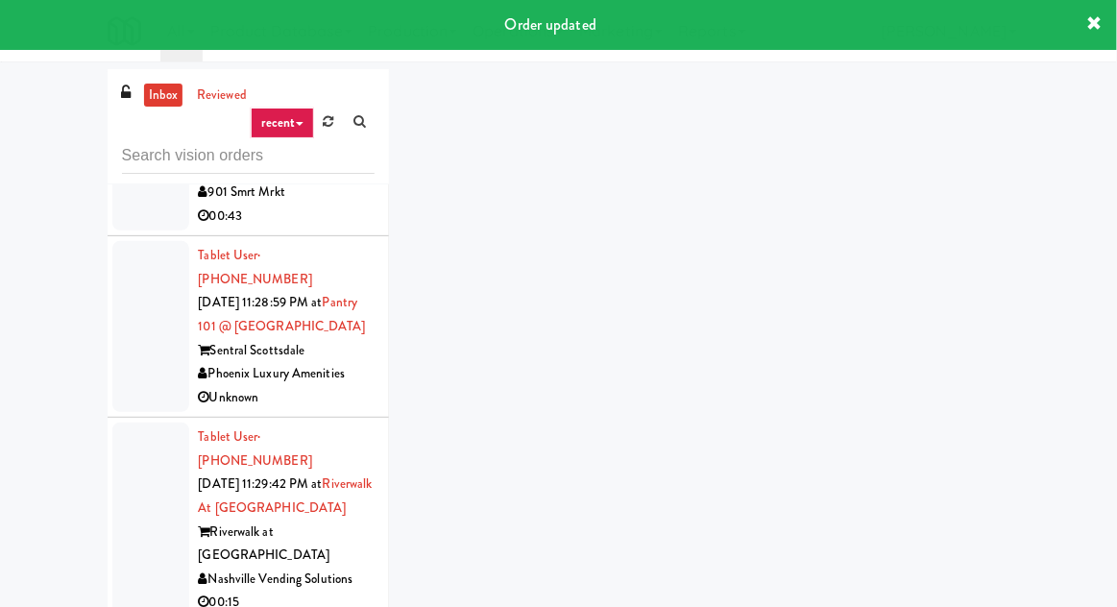
scroll to position [15523, 0]
